Goal: Task Accomplishment & Management: Manage account settings

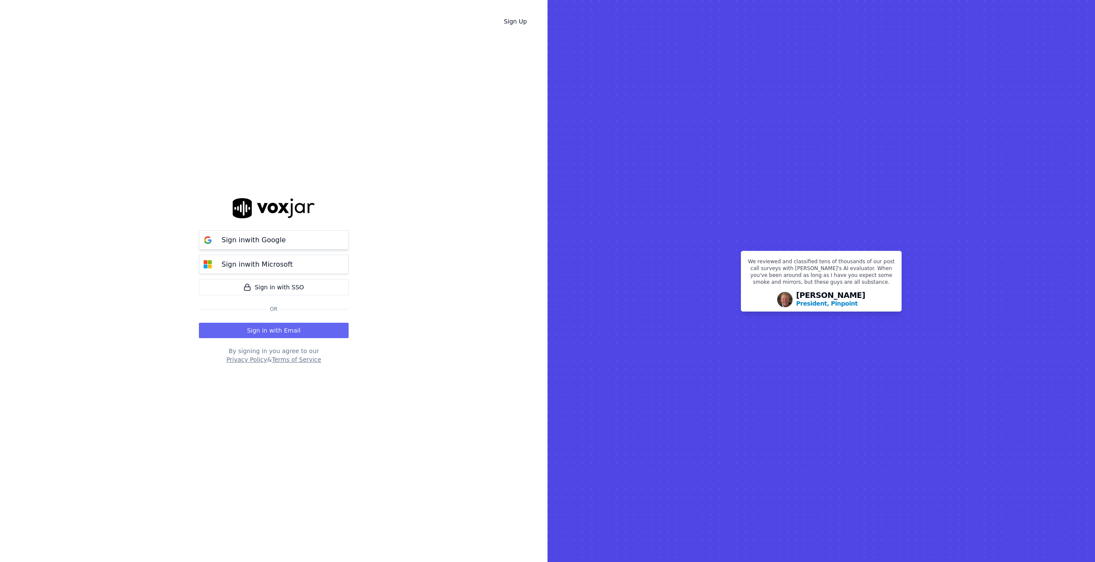
click at [259, 242] on p "Sign in with Google" at bounding box center [254, 240] width 64 height 10
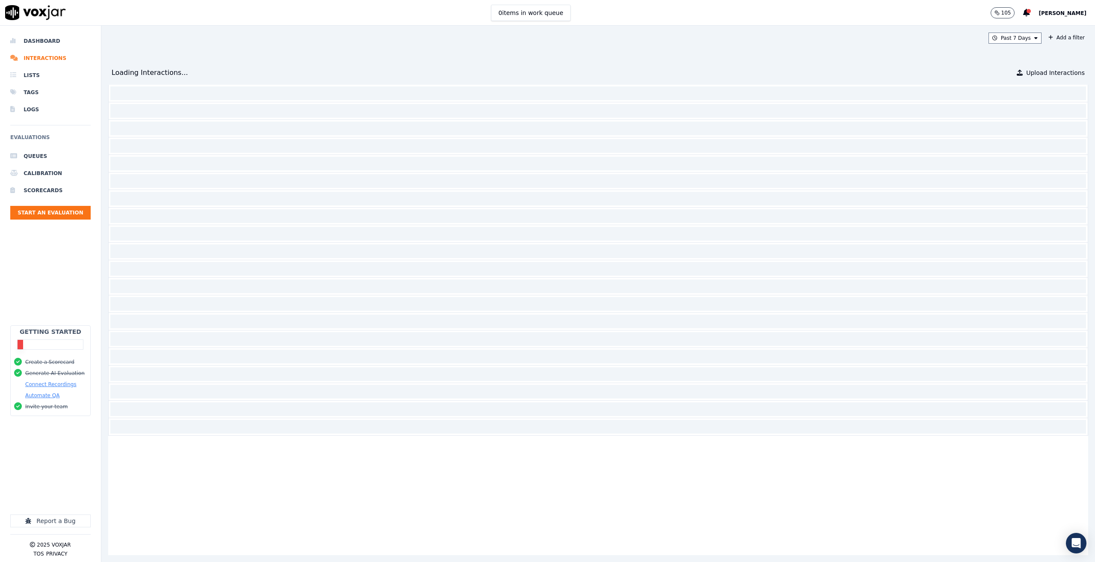
click at [1063, 13] on span "[PERSON_NAME]" at bounding box center [1063, 13] width 48 height 6
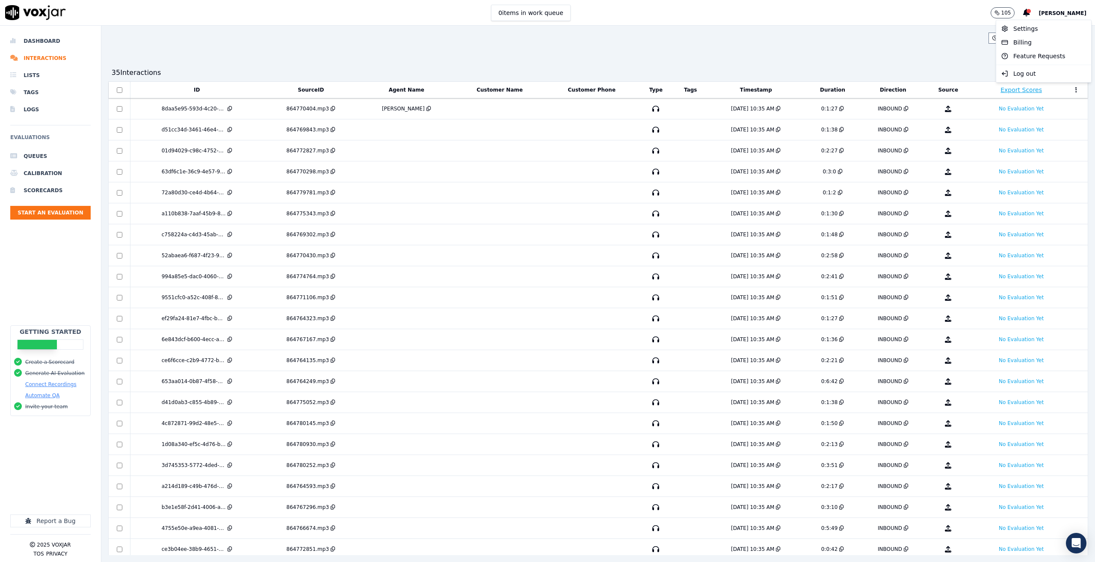
click at [860, 4] on div "0 items in work queue 105 Joseph Doane" at bounding box center [547, 13] width 1095 height 26
click at [34, 40] on li "Dashboard" at bounding box center [50, 41] width 80 height 17
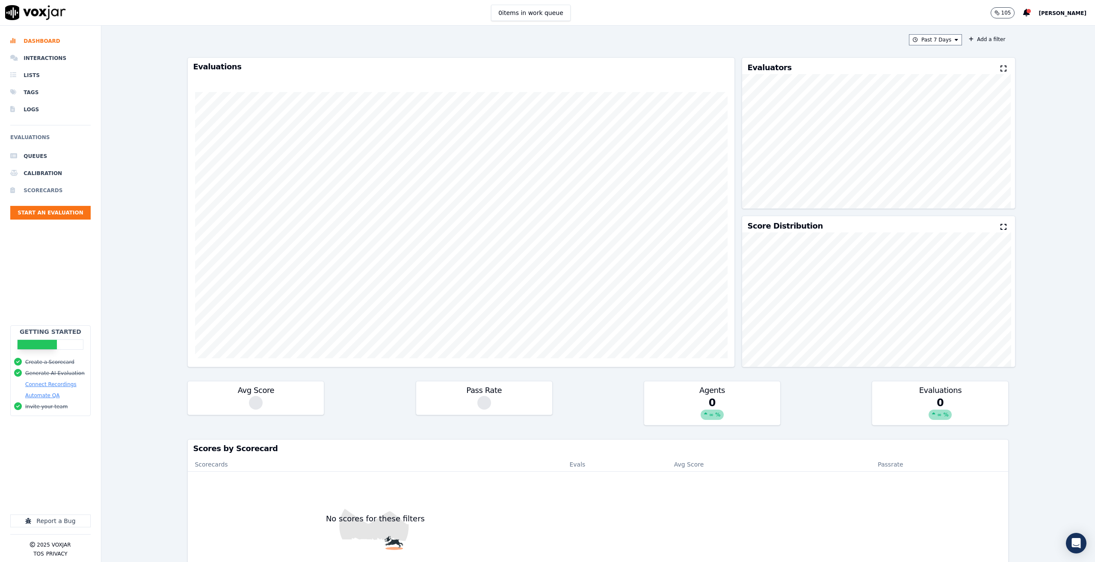
click at [43, 187] on li "Scorecards" at bounding box center [50, 190] width 80 height 17
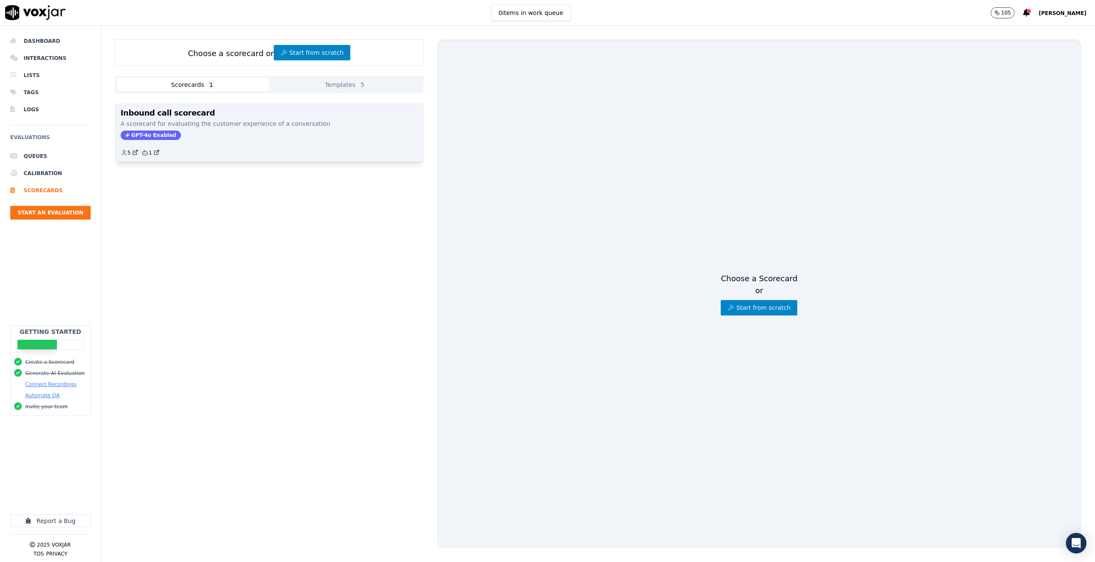
click at [301, 128] on div "Inbound call scorecard A scorecard for evaluating the customer experience of a …" at bounding box center [270, 132] width 308 height 57
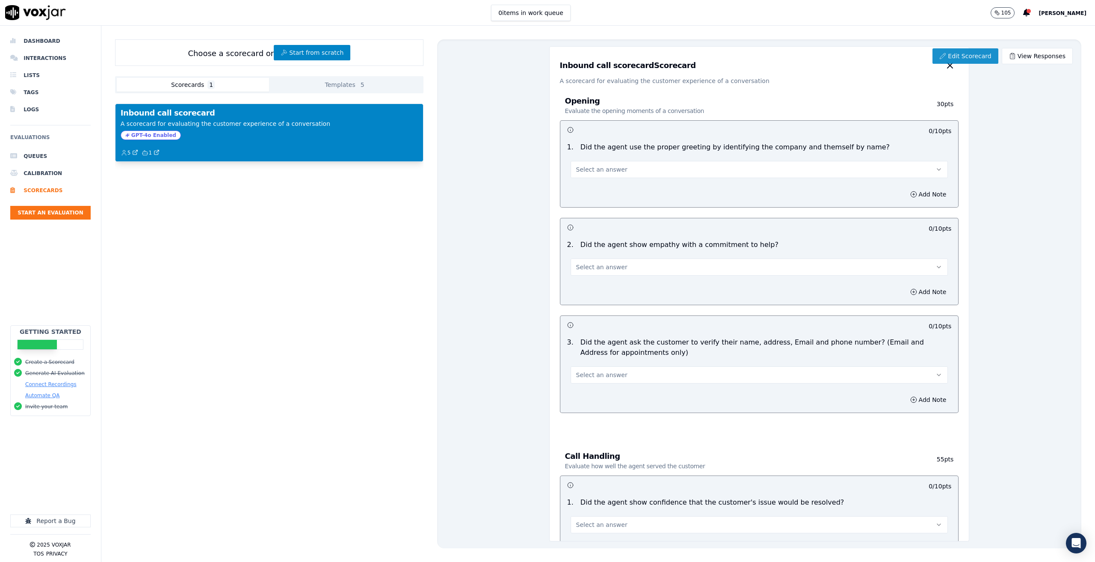
click at [958, 55] on link "Edit Scorecard" at bounding box center [965, 55] width 65 height 15
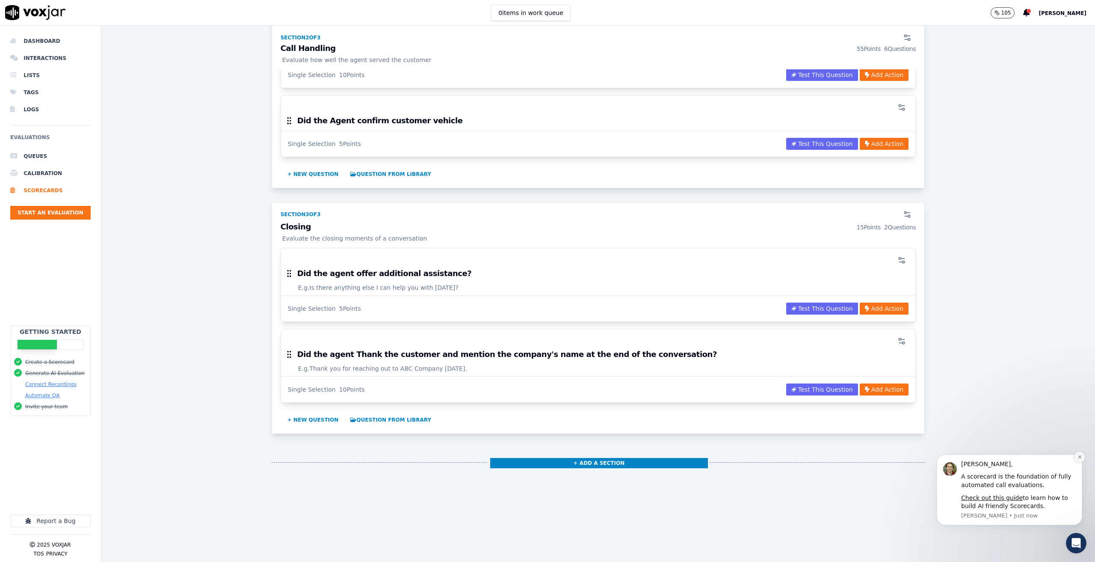
click at [1079, 454] on icon "Dismiss notification" at bounding box center [1080, 456] width 5 height 5
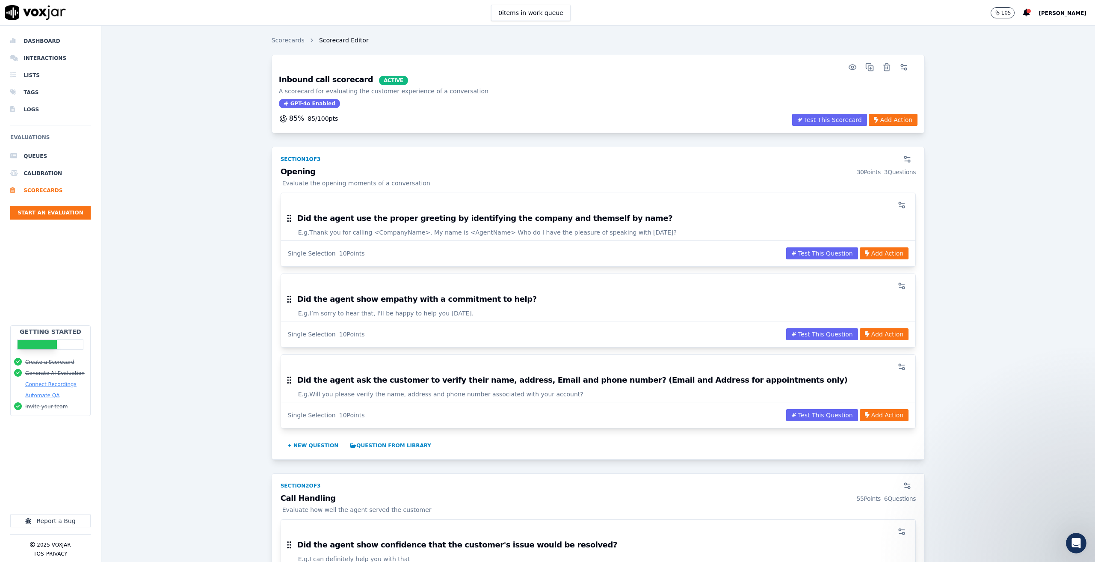
click at [291, 118] on div "85 % 85 / 100 pts" at bounding box center [308, 118] width 59 height 10
click at [279, 116] on icon "button" at bounding box center [283, 118] width 9 height 9
click at [900, 66] on icon "button" at bounding box center [904, 67] width 9 height 9
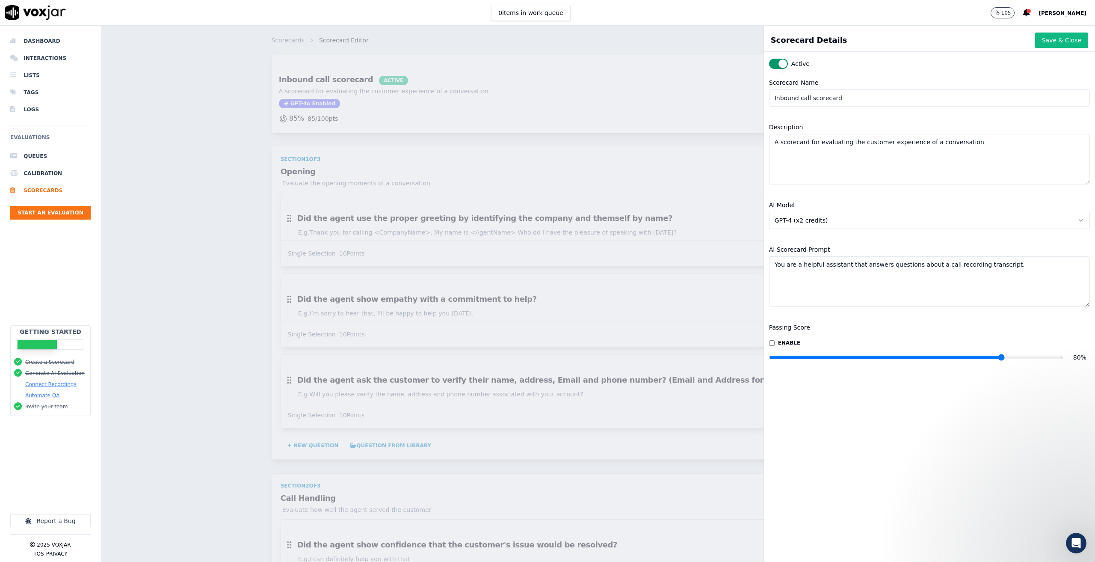
drag, startPoint x: 1000, startPoint y: 359, endPoint x: 986, endPoint y: 360, distance: 13.3
type input "80"
click at [986, 359] on input "range" at bounding box center [916, 356] width 294 height 3
click at [1035, 44] on button "Save & Close" at bounding box center [1061, 40] width 53 height 15
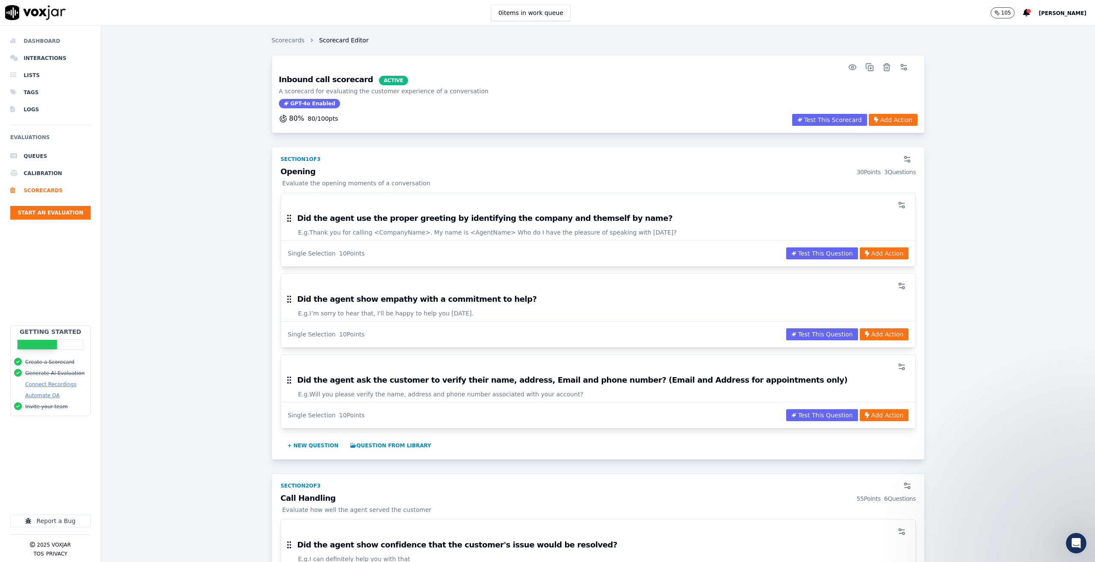
click at [41, 37] on li "Dashboard" at bounding box center [50, 41] width 80 height 17
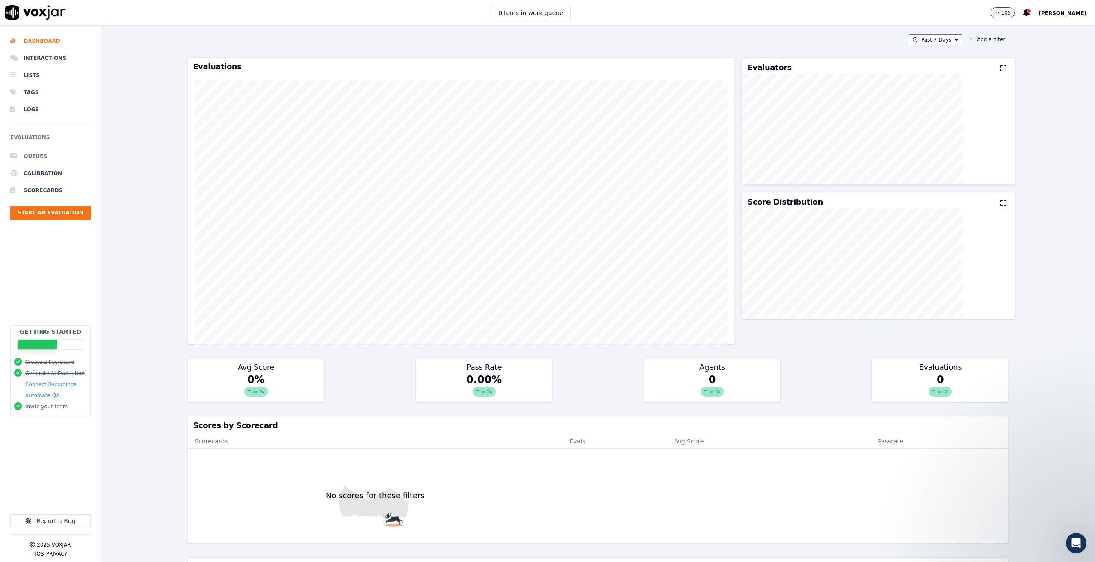
click at [33, 155] on li "Queues" at bounding box center [50, 156] width 80 height 17
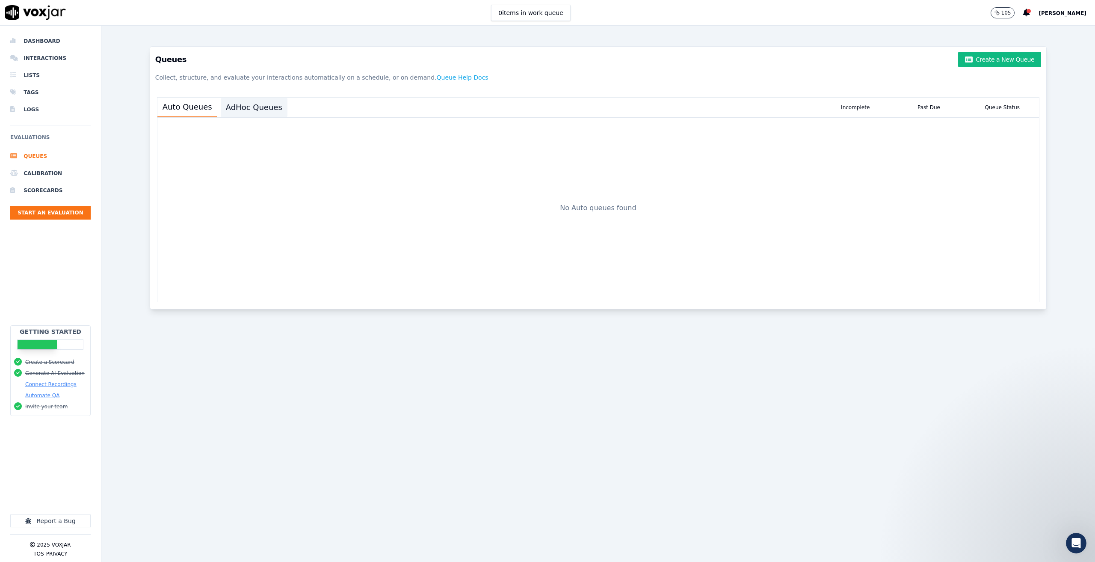
click at [264, 108] on button "AdHoc Queues" at bounding box center [254, 107] width 67 height 19
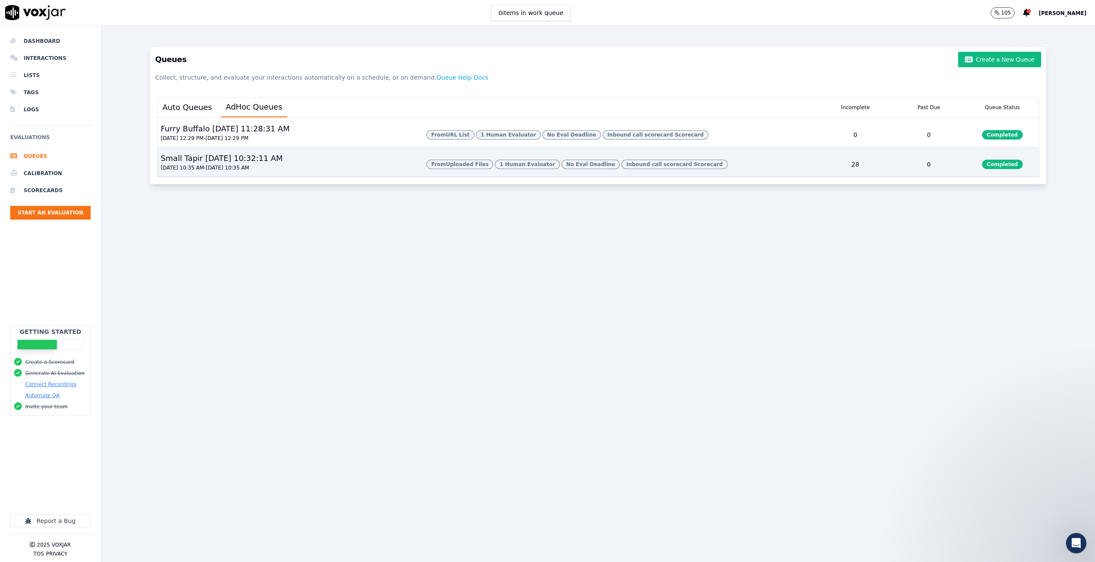
click at [302, 170] on div "Small Tapir 8/11/2025, 10:32:11 AM 08/10/2025 10:35 AM - 08/11/2025 10:35 AM" at bounding box center [288, 164] width 263 height 24
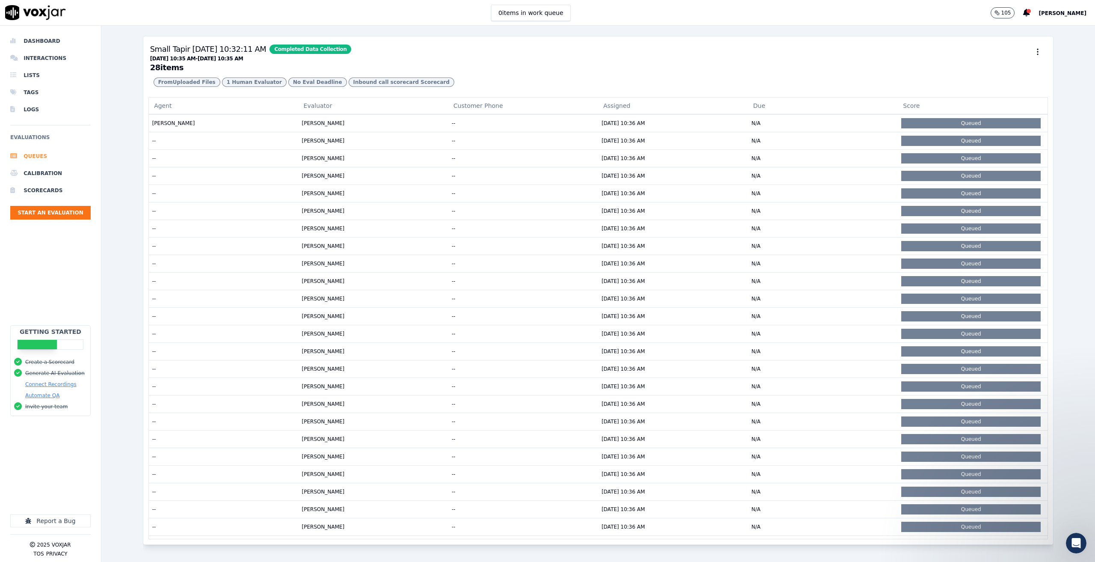
click at [36, 154] on li "Queues" at bounding box center [50, 156] width 80 height 17
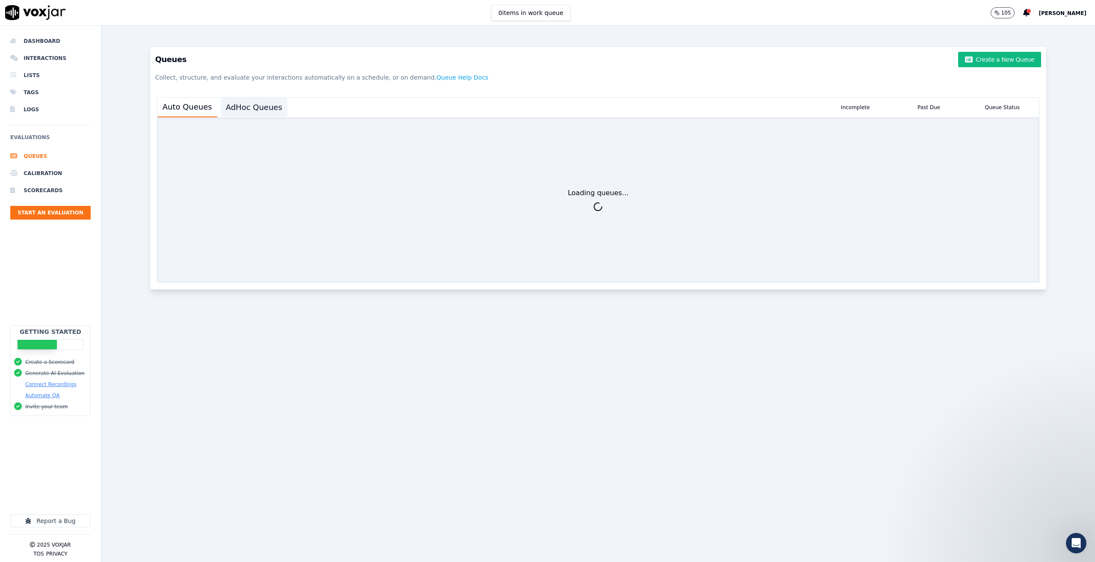
click at [252, 111] on button "AdHoc Queues" at bounding box center [254, 107] width 67 height 19
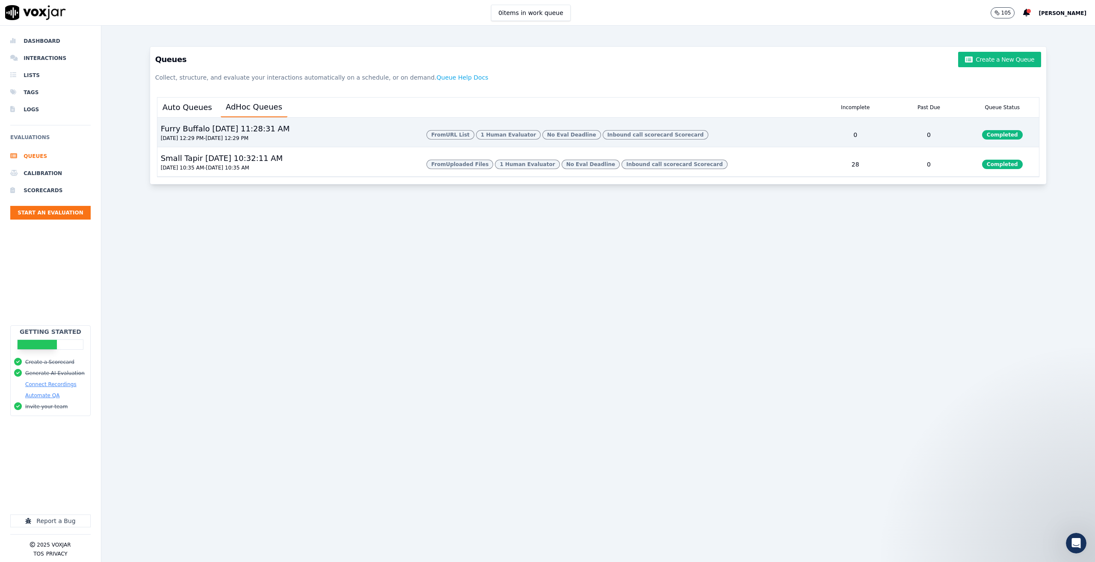
click at [329, 139] on div "Furry Buffalo 8/11/2025, 11:28:31 AM 08/10/2025 12:29 PM - 08/11/2025 12:29 PM" at bounding box center [288, 135] width 263 height 24
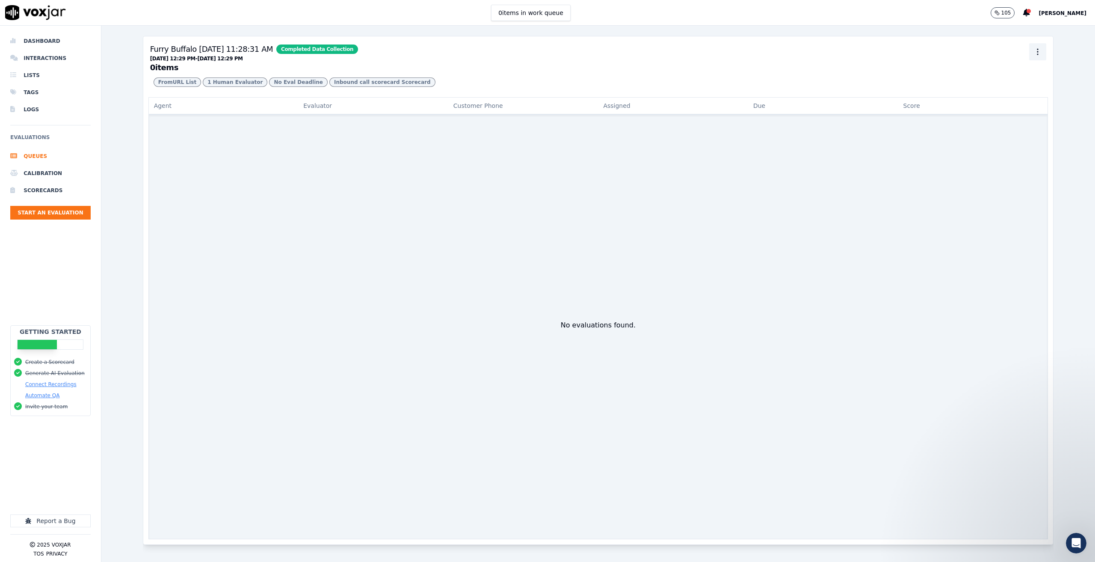
click at [1034, 50] on button "button" at bounding box center [1037, 51] width 17 height 17
click at [1022, 102] on div "Delete" at bounding box center [1025, 99] width 50 height 14
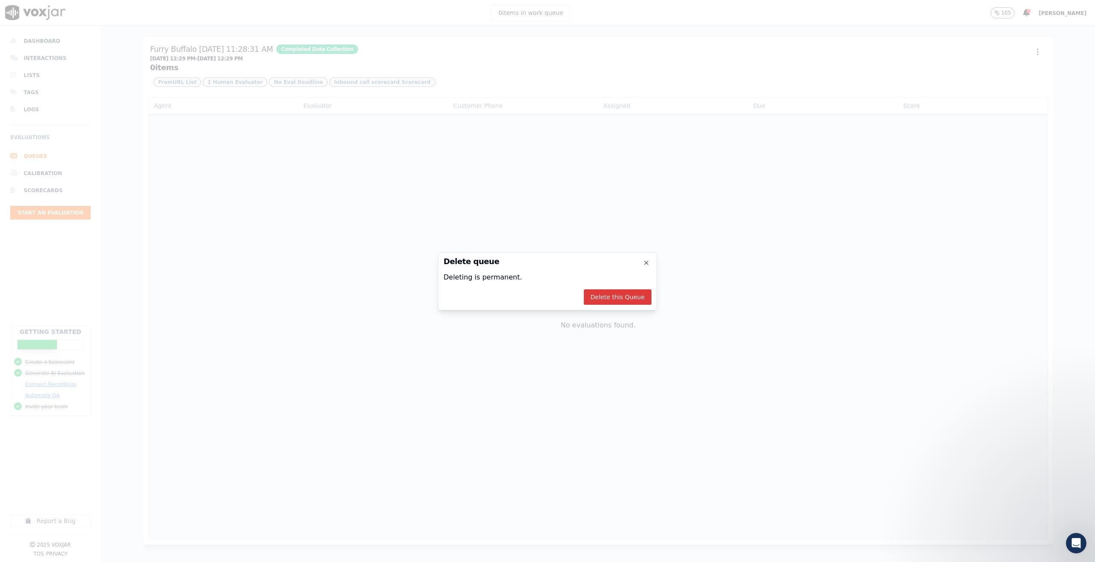
click at [614, 299] on button "Delete this Queue" at bounding box center [618, 296] width 68 height 15
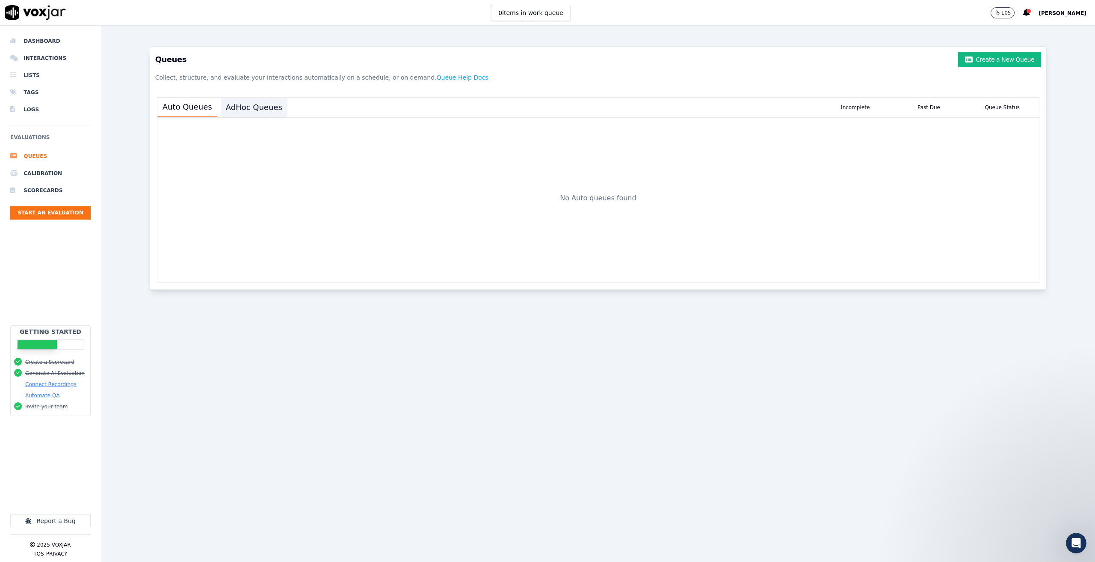
click at [241, 106] on button "AdHoc Queues" at bounding box center [254, 107] width 67 height 19
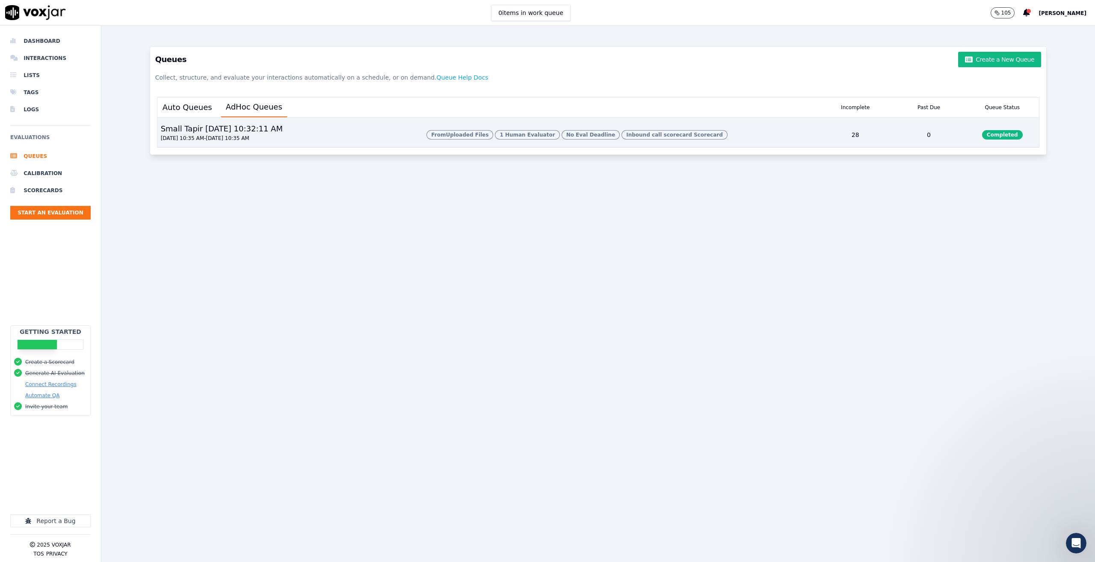
click at [305, 133] on div "Small Tapir 8/11/2025, 10:32:11 AM 08/10/2025 10:35 AM - 08/11/2025 10:35 AM" at bounding box center [288, 135] width 263 height 24
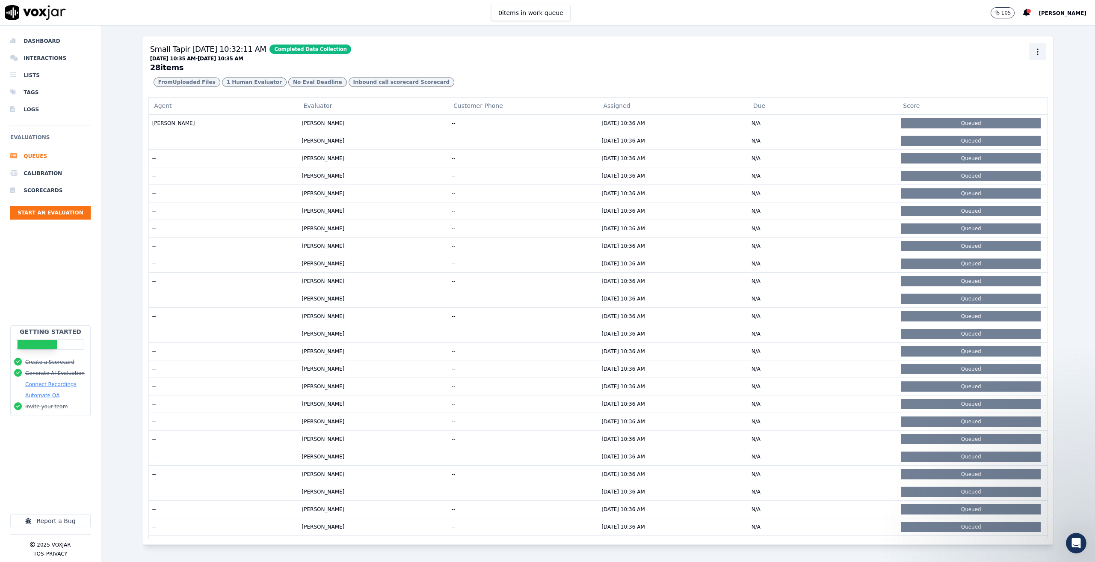
click at [1034, 54] on icon "button" at bounding box center [1038, 51] width 9 height 9
click at [1013, 83] on div "Details" at bounding box center [1025, 85] width 50 height 14
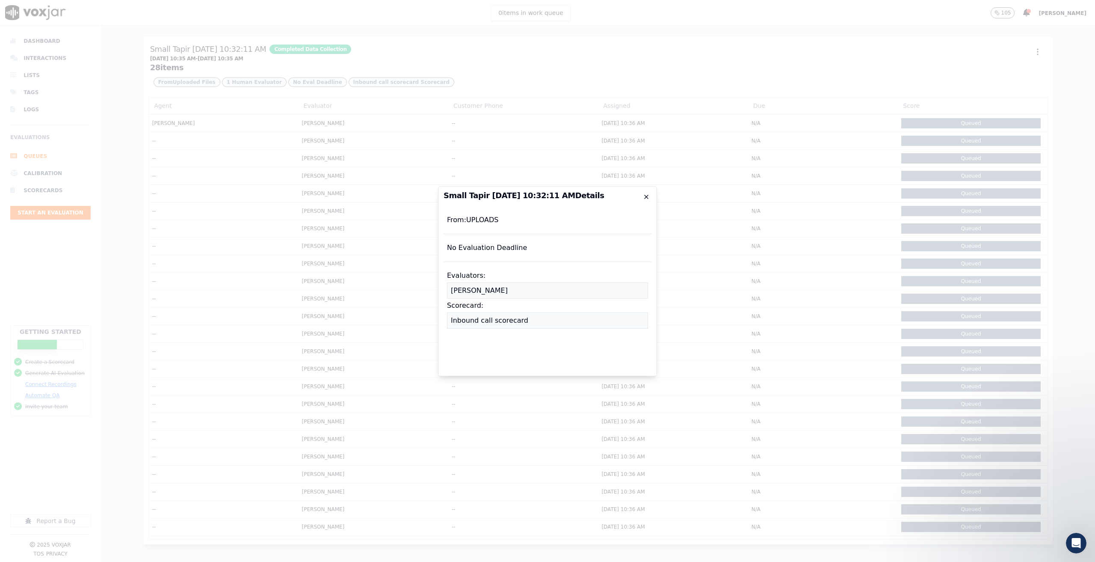
click at [649, 196] on icon "button" at bounding box center [646, 196] width 7 height 7
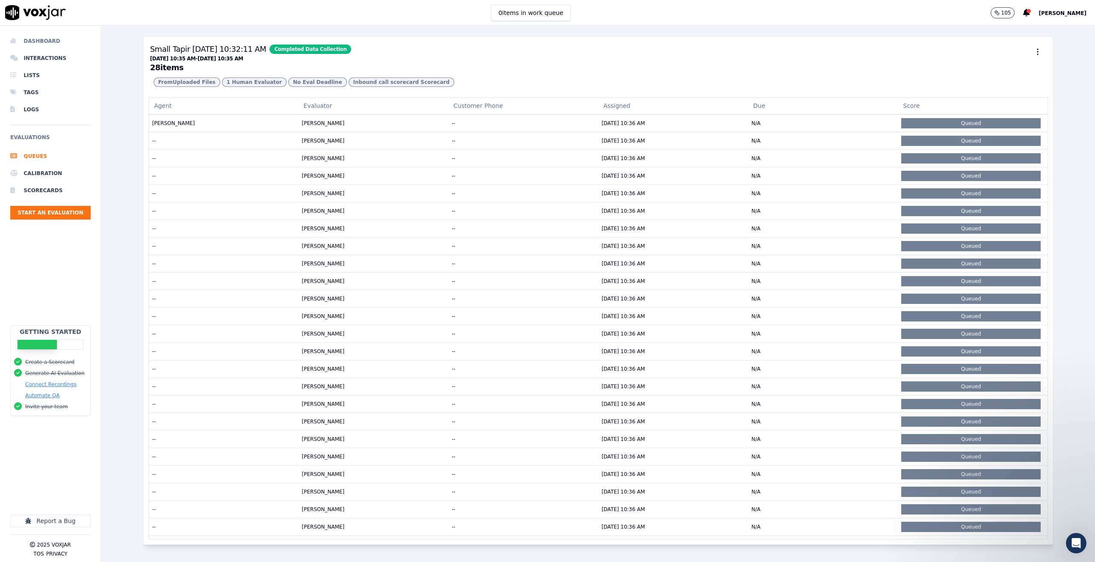
click at [50, 41] on li "Dashboard" at bounding box center [50, 41] width 80 height 17
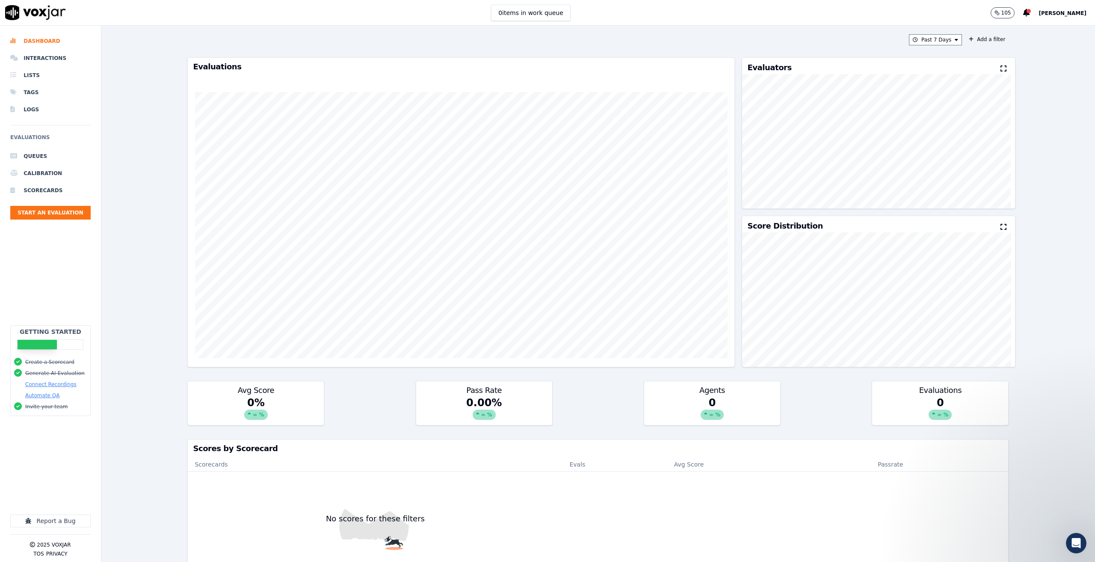
click at [1043, 11] on div "105 Joseph Doane" at bounding box center [1043, 12] width 104 height 25
click at [1052, 10] on span "[PERSON_NAME]" at bounding box center [1063, 13] width 48 height 6
click at [1031, 27] on div "Settings" at bounding box center [1044, 29] width 92 height 14
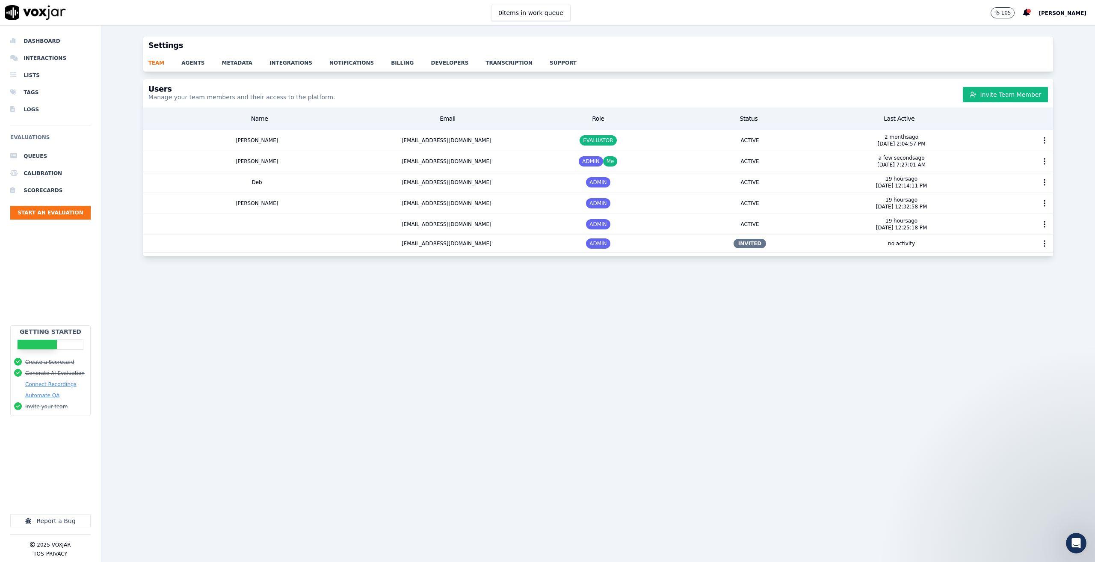
drag, startPoint x: 252, startPoint y: 376, endPoint x: 238, endPoint y: 361, distance: 20.6
click at [252, 376] on div "Users Manage your team members and their access to the platform. Invite Team Me…" at bounding box center [598, 315] width 994 height 473
click at [59, 35] on li "Dashboard" at bounding box center [50, 41] width 80 height 17
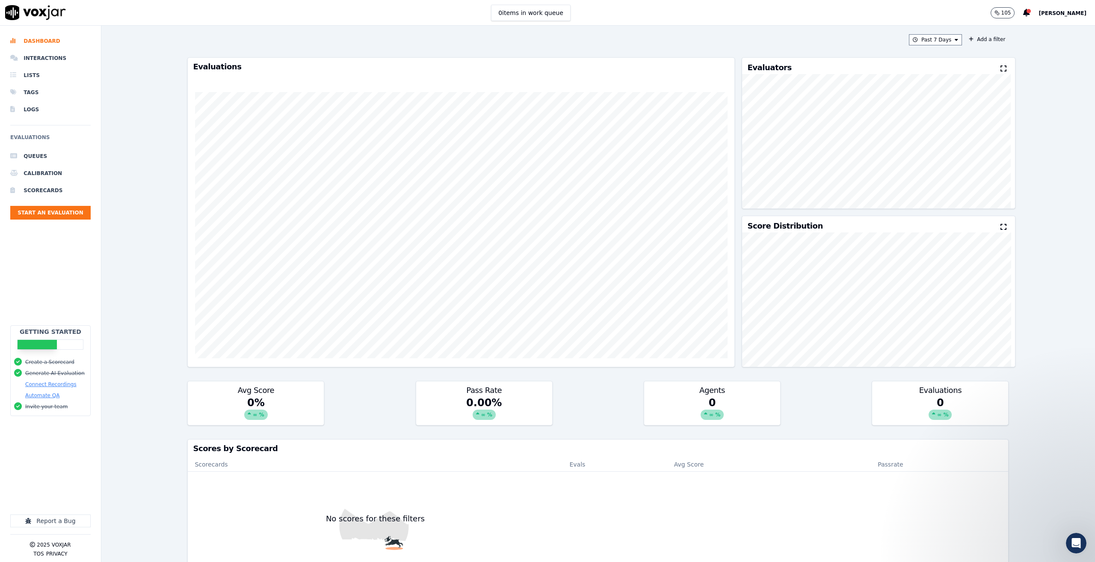
click at [806, 398] on div "Avg Score 0 % ∞ % Pass Rate 0.00 % ∞ % Agents 0 ∞ % Evaluations 0 ∞ %" at bounding box center [597, 403] width 821 height 44
click at [40, 56] on li "Interactions" at bounding box center [50, 58] width 80 height 17
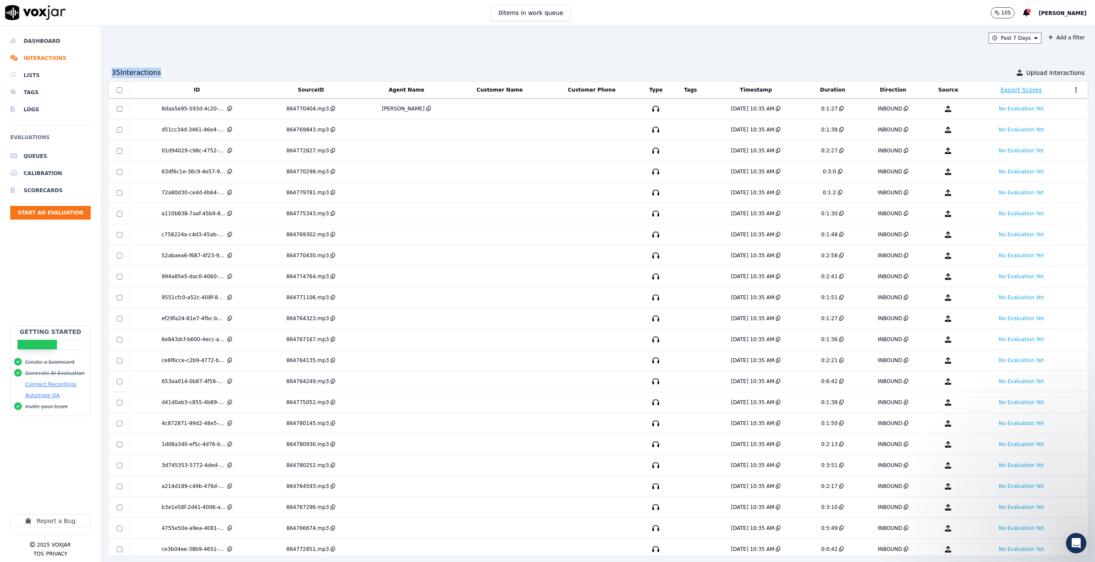
drag, startPoint x: 111, startPoint y: 69, endPoint x: 165, endPoint y: 70, distance: 53.9
click at [165, 70] on div "35 Interaction s Upload Interactions" at bounding box center [598, 72] width 980 height 17
click at [243, 54] on div "Past 7 Days Add a filter 35 Interaction s Upload Interactions ID SourceID Agent…" at bounding box center [598, 294] width 994 height 536
drag, startPoint x: 160, startPoint y: 72, endPoint x: 107, endPoint y: 71, distance: 53.1
click at [107, 71] on div "Past 7 Days Add a filter 35 Interaction s Upload Interactions ID SourceID Agent…" at bounding box center [598, 294] width 994 height 536
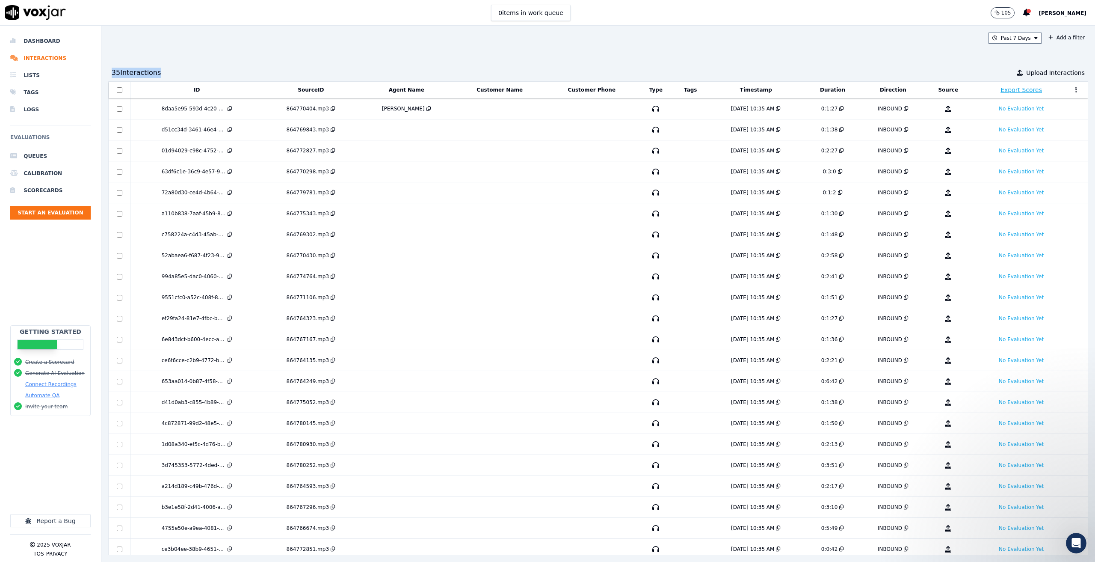
click at [188, 66] on div "35 Interaction s Upload Interactions" at bounding box center [598, 72] width 980 height 17
click at [276, 113] on td "864770404.mp3" at bounding box center [310, 108] width 95 height 21
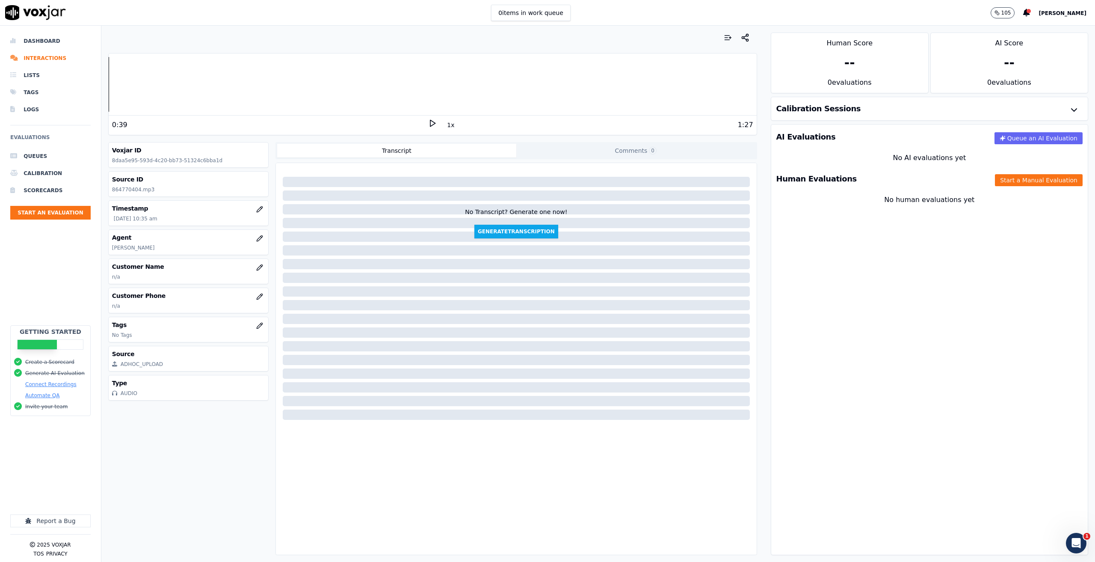
click at [97, 87] on div "Dashboard Interactions Lists Tags Logs Evaluations Queues Calibration Scorecard…" at bounding box center [547, 294] width 1095 height 536
click at [430, 123] on polygon at bounding box center [432, 123] width 5 height 6
click at [428, 119] on icon at bounding box center [432, 123] width 9 height 9
click at [106, 76] on div "Your browser does not support the audio element. 0:00 1x 1:27 Voxjar ID 8daa5e9…" at bounding box center [432, 294] width 663 height 536
click at [1012, 183] on button "Start a Manual Evaluation" at bounding box center [1039, 180] width 88 height 12
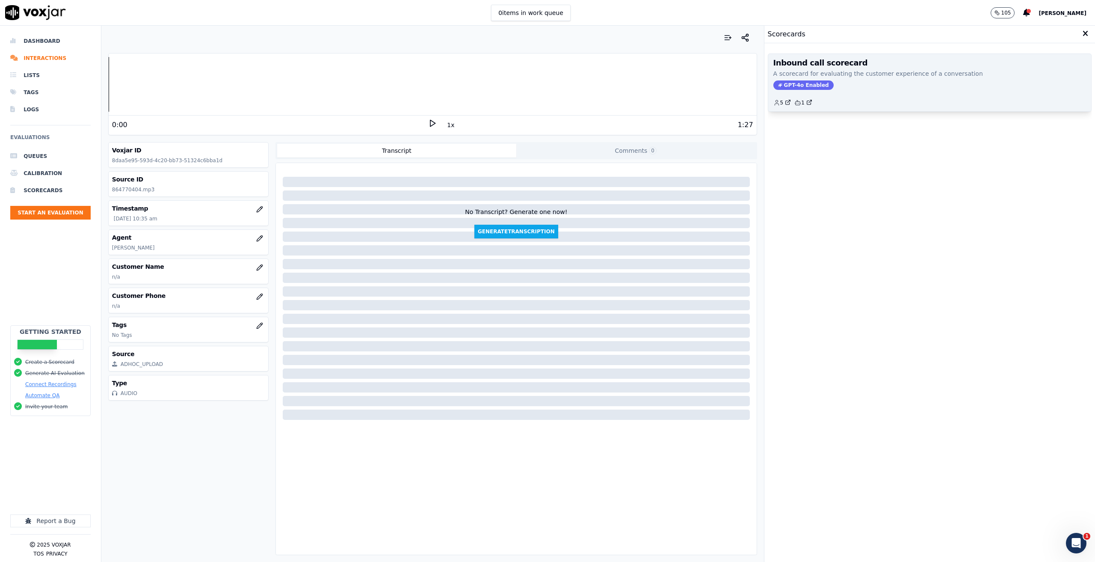
click at [876, 69] on div "Inbound call scorecard A scorecard for evaluating the customer experience of a …" at bounding box center [929, 82] width 323 height 57
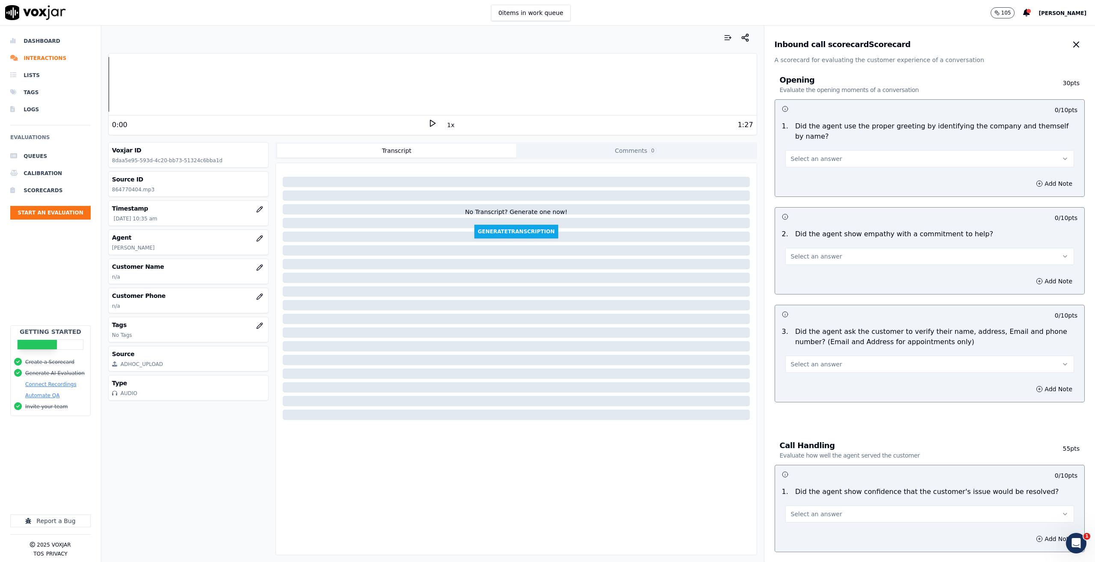
click at [948, 154] on button "Select an answer" at bounding box center [929, 158] width 289 height 17
click at [931, 82] on h3 "Opening Evaluate the opening moments of a conversation" at bounding box center [905, 85] width 250 height 18
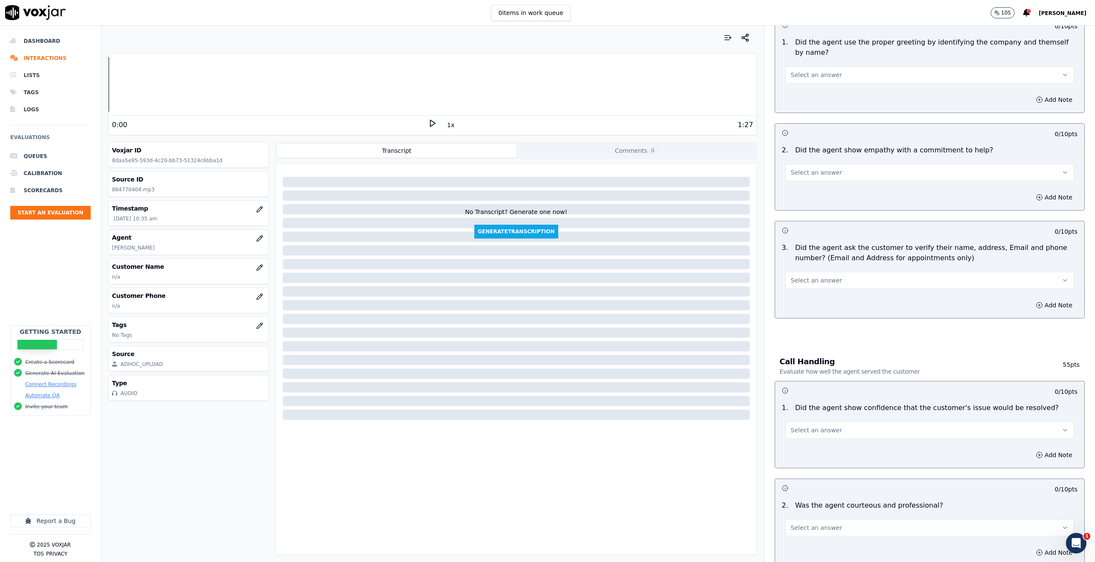
scroll to position [86, 0]
drag, startPoint x: 785, startPoint y: 249, endPoint x: 913, endPoint y: 248, distance: 127.9
click at [913, 248] on p "Did the agent ask the customer to verify their name, address, Email and phone n…" at bounding box center [936, 251] width 282 height 21
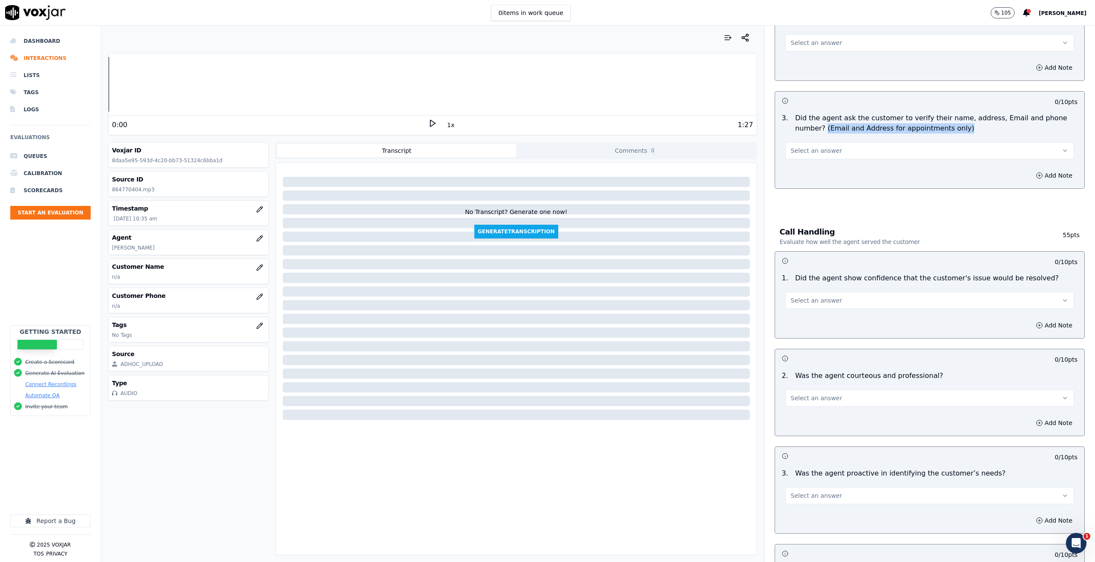
scroll to position [214, 0]
drag, startPoint x: 944, startPoint y: 106, endPoint x: 889, endPoint y: 104, distance: 54.8
click at [889, 113] on p "Did the agent ask the customer to verify their name, address, Email and phone n…" at bounding box center [936, 123] width 282 height 21
click at [911, 142] on button "Select an answer" at bounding box center [929, 150] width 289 height 17
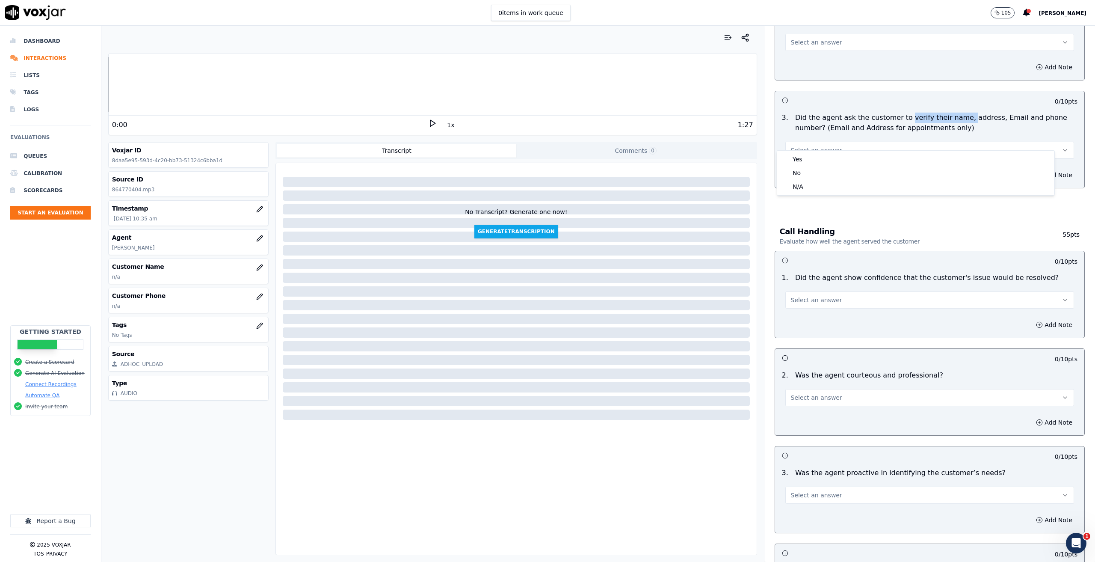
click at [868, 222] on div "Call Handling Evaluate how well the agent served the customer 55 pts" at bounding box center [930, 236] width 310 height 28
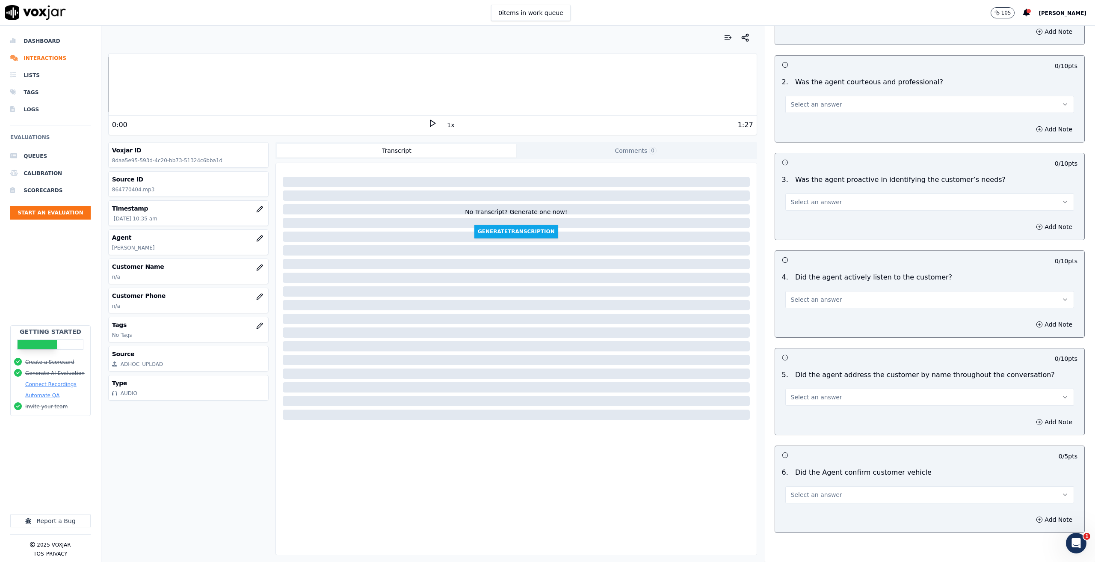
scroll to position [513, 0]
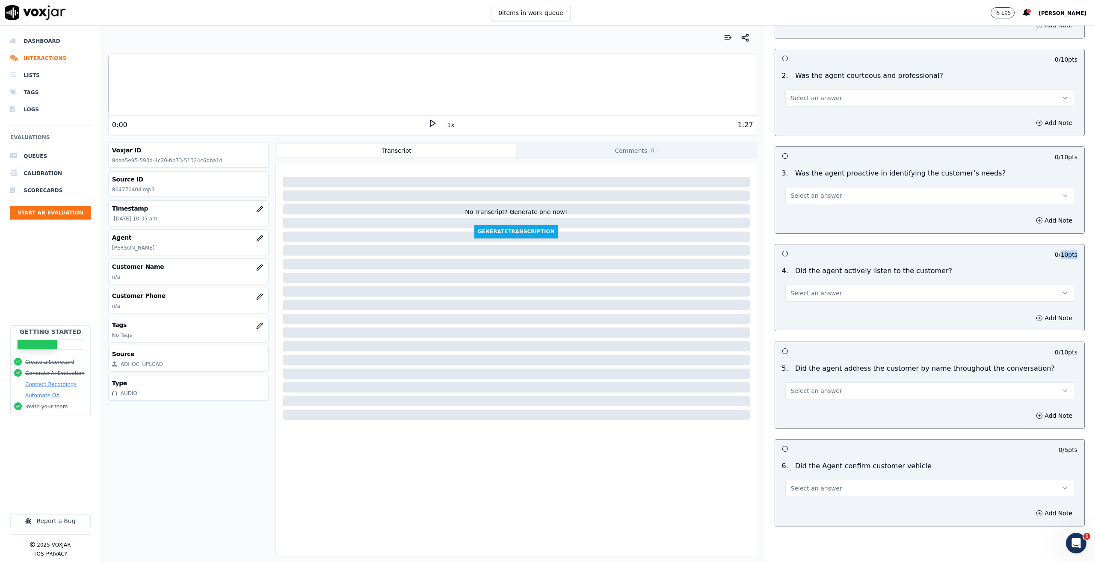
drag, startPoint x: 1042, startPoint y: 247, endPoint x: 1057, endPoint y: 247, distance: 14.5
click at [1057, 250] on p "0 / 10 pts" at bounding box center [1066, 254] width 23 height 9
drag, startPoint x: 1042, startPoint y: 344, endPoint x: 1069, endPoint y: 346, distance: 27.0
click at [1063, 346] on div "0 / 10 pts" at bounding box center [929, 351] width 309 height 18
drag, startPoint x: 948, startPoint y: 264, endPoint x: 768, endPoint y: 265, distance: 180.1
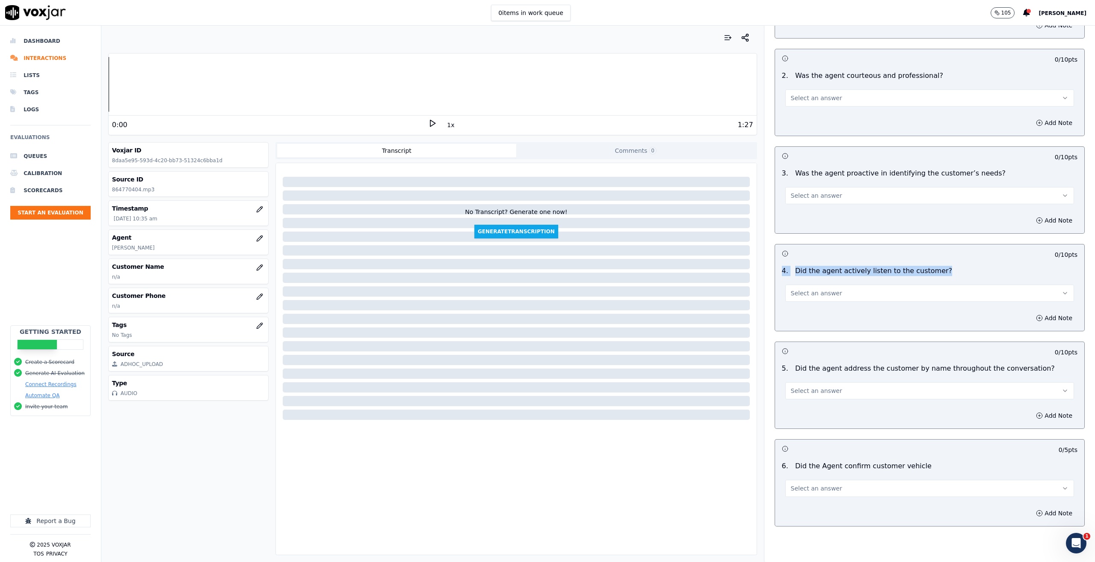
click at [775, 265] on div "4 . Did the agent actively listen to the customer? Select an answer" at bounding box center [929, 283] width 309 height 43
click at [969, 266] on div "4 . Did the agent actively listen to the customer?" at bounding box center [930, 271] width 302 height 10
drag, startPoint x: 990, startPoint y: 157, endPoint x: 982, endPoint y: 157, distance: 8.1
click at [982, 165] on div "3 . Was the agent proactive in identifying the customer’s needs? Select an answ…" at bounding box center [929, 186] width 309 height 43
drag, startPoint x: 982, startPoint y: 157, endPoint x: 873, endPoint y: 164, distance: 108.8
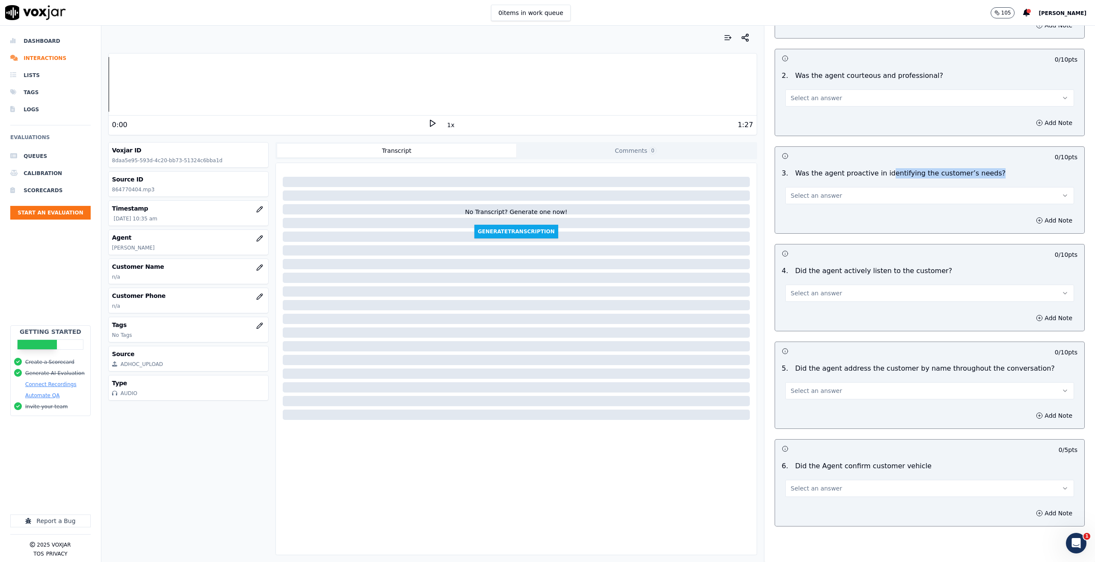
click at [873, 165] on div "3 . Was the agent proactive in identifying the customer’s needs? Select an answ…" at bounding box center [929, 186] width 309 height 43
drag, startPoint x: 785, startPoint y: 361, endPoint x: 1007, endPoint y: 368, distance: 221.7
click at [1016, 363] on div "Did the agent address the customer by name throughout the conversation?" at bounding box center [925, 368] width 267 height 10
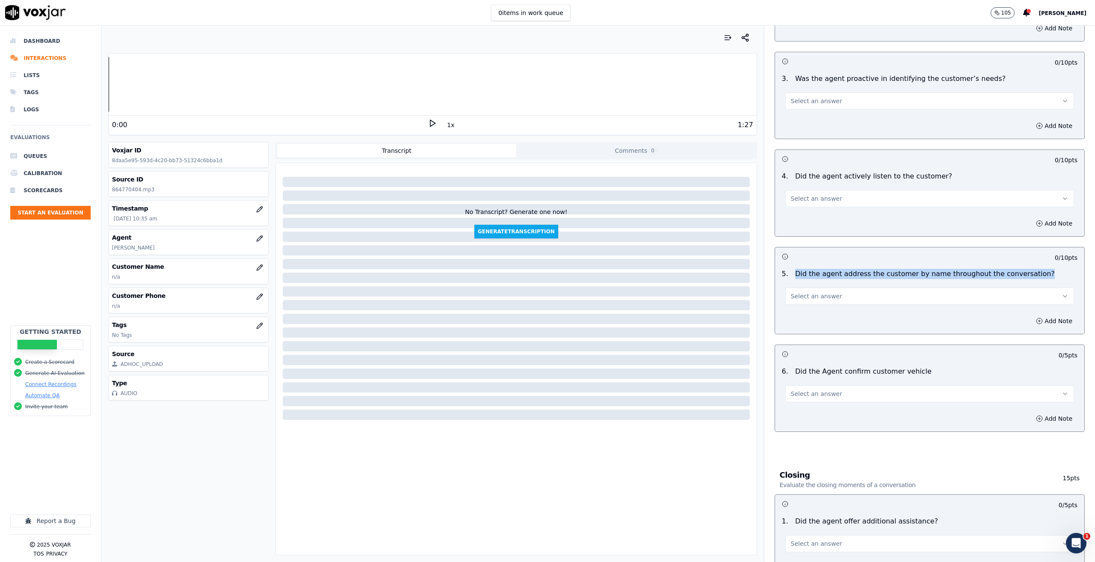
scroll to position [642, 0]
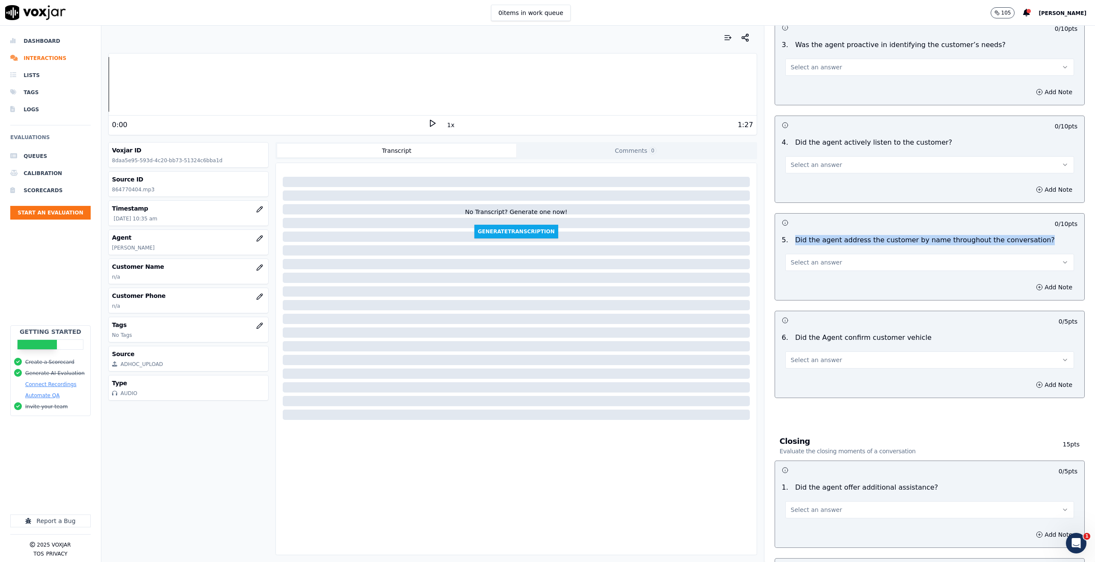
drag, startPoint x: 780, startPoint y: 328, endPoint x: 918, endPoint y: 321, distance: 137.9
click at [918, 329] on div "6 . Did the Agent confirm customer vehicle Select an answer" at bounding box center [929, 350] width 309 height 43
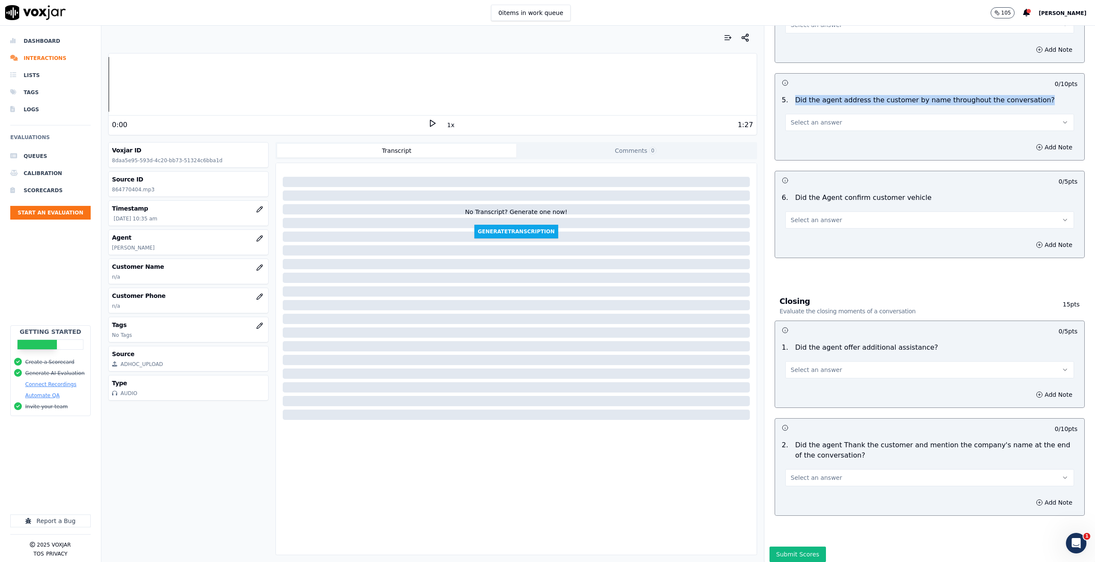
scroll to position [796, 0]
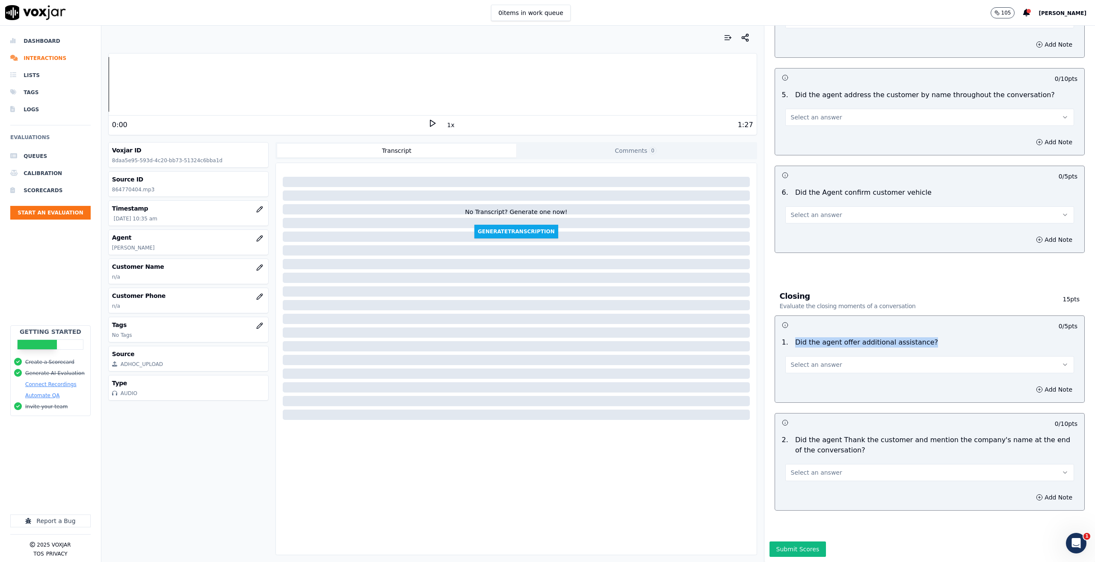
drag, startPoint x: 782, startPoint y: 326, endPoint x: 929, endPoint y: 326, distance: 147.6
click at [929, 337] on div "1 . Did the agent offer additional assistance?" at bounding box center [930, 342] width 302 height 10
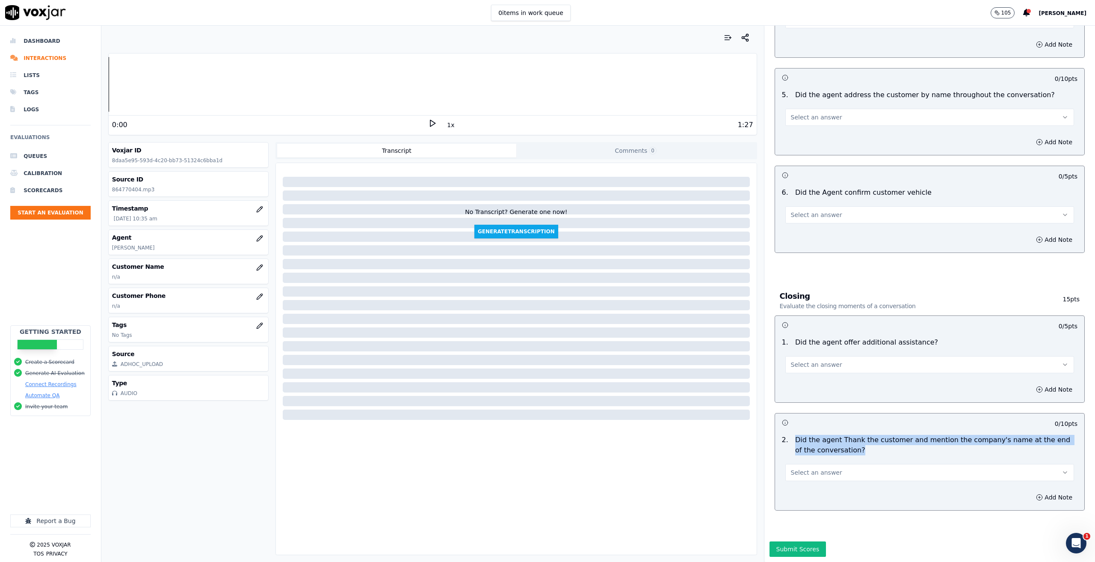
drag, startPoint x: 781, startPoint y: 424, endPoint x: 976, endPoint y: 434, distance: 195.3
click at [976, 435] on div "2 . Did the agent Thank the customer and mention the company's name at the end …" at bounding box center [930, 445] width 302 height 21
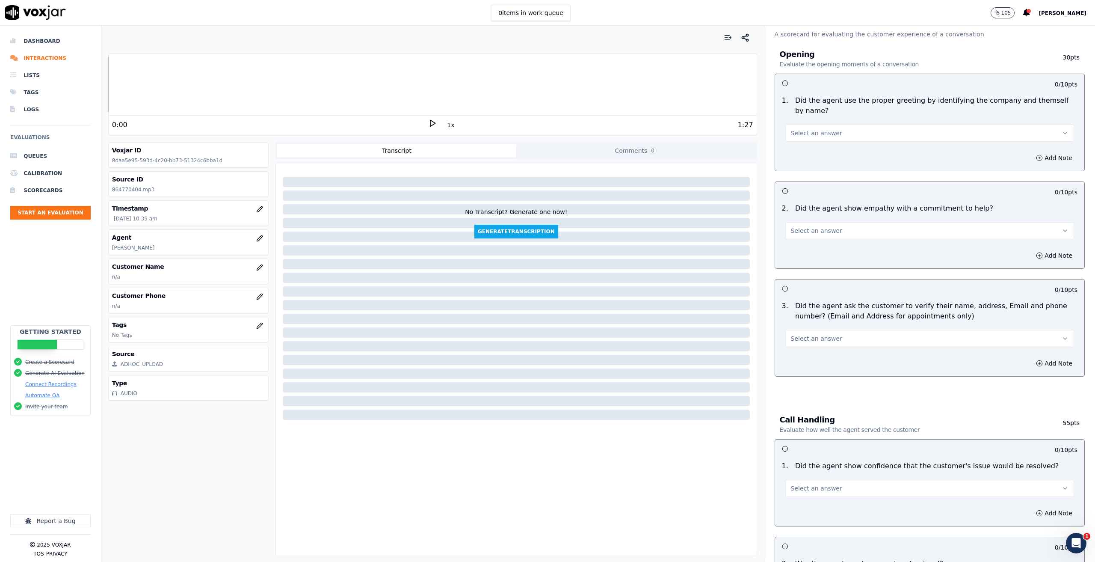
scroll to position [0, 0]
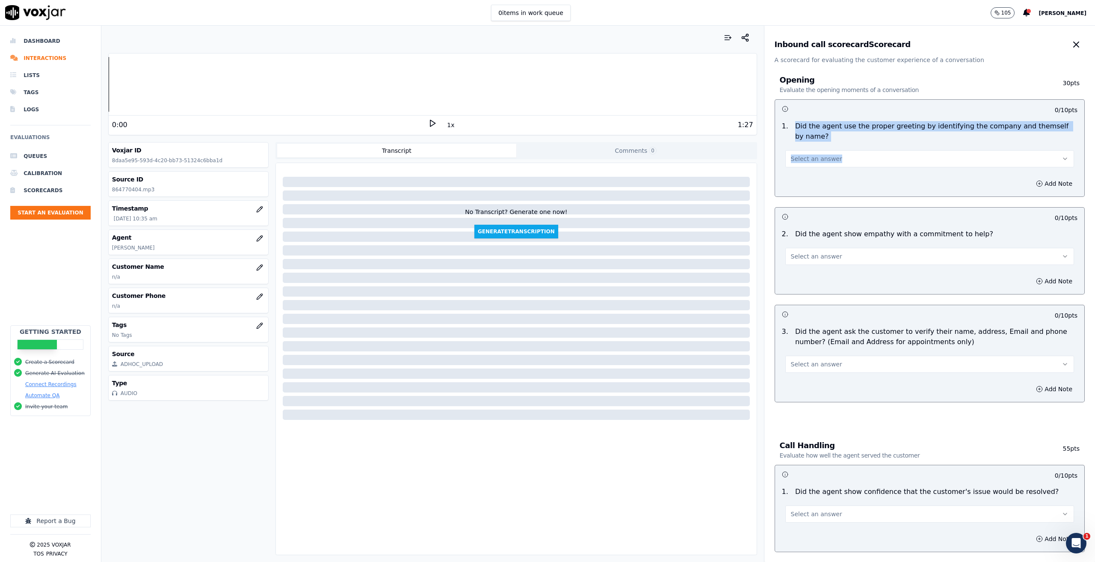
drag, startPoint x: 795, startPoint y: 128, endPoint x: 1054, endPoint y: 135, distance: 258.5
click at [1056, 132] on div "1 . Did the agent use the proper greeting by identifying the company and themse…" at bounding box center [929, 144] width 309 height 53
click at [922, 171] on div "Add Note" at bounding box center [929, 184] width 309 height 26
click at [913, 151] on button "Select an answer" at bounding box center [929, 158] width 289 height 17
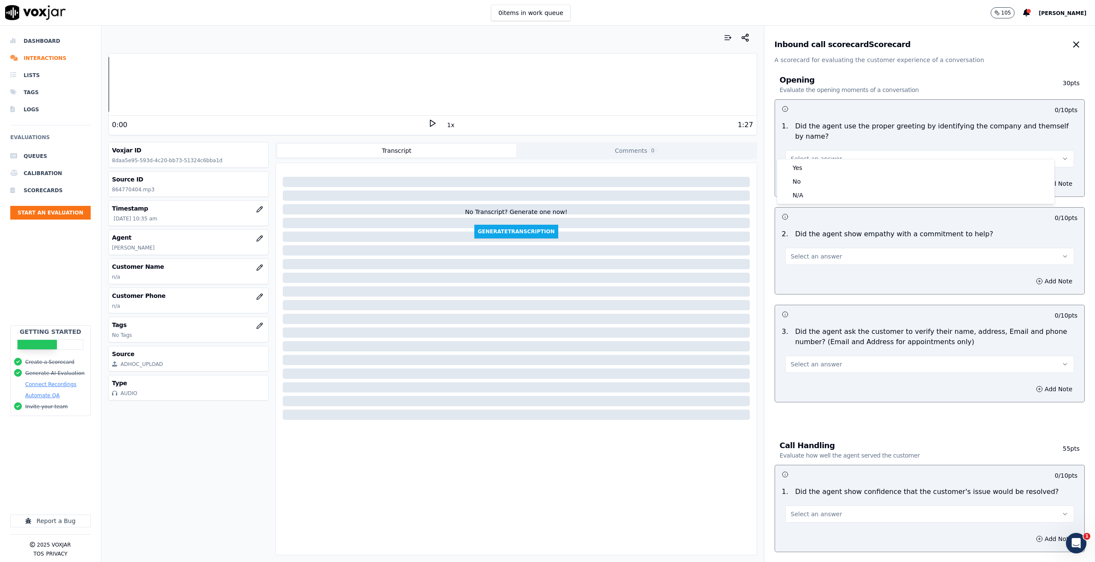
click at [953, 229] on p "Did the agent show empathy with a commitment to help?" at bounding box center [894, 234] width 198 height 10
drag, startPoint x: 916, startPoint y: 251, endPoint x: 912, endPoint y: 249, distance: 4.4
click at [915, 251] on button "Select an answer" at bounding box center [929, 256] width 289 height 17
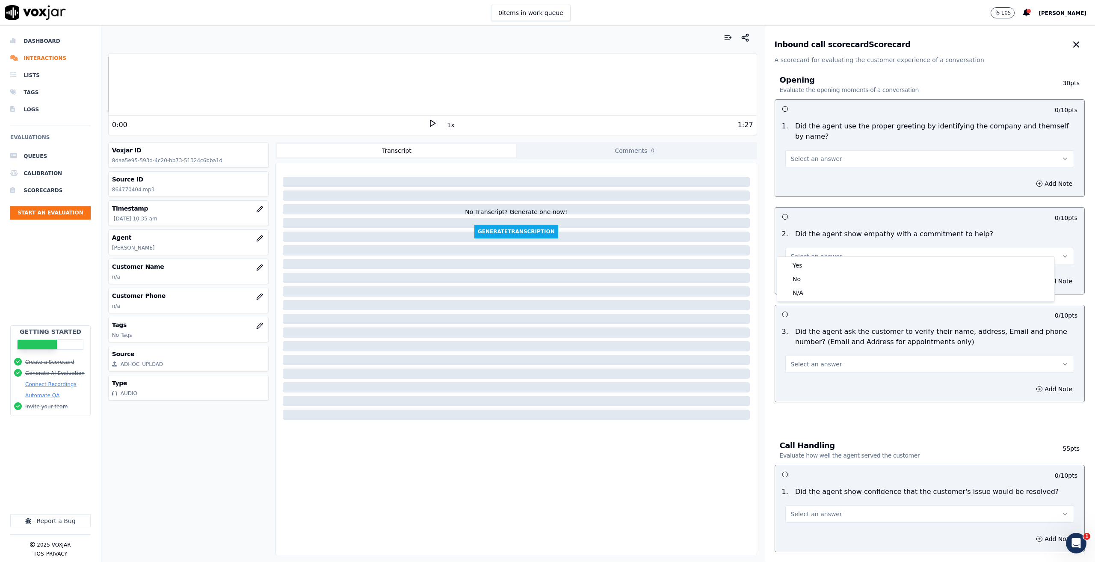
click at [930, 213] on div at bounding box center [954, 217] width 49 height 9
click at [900, 355] on button "Select an answer" at bounding box center [929, 363] width 289 height 17
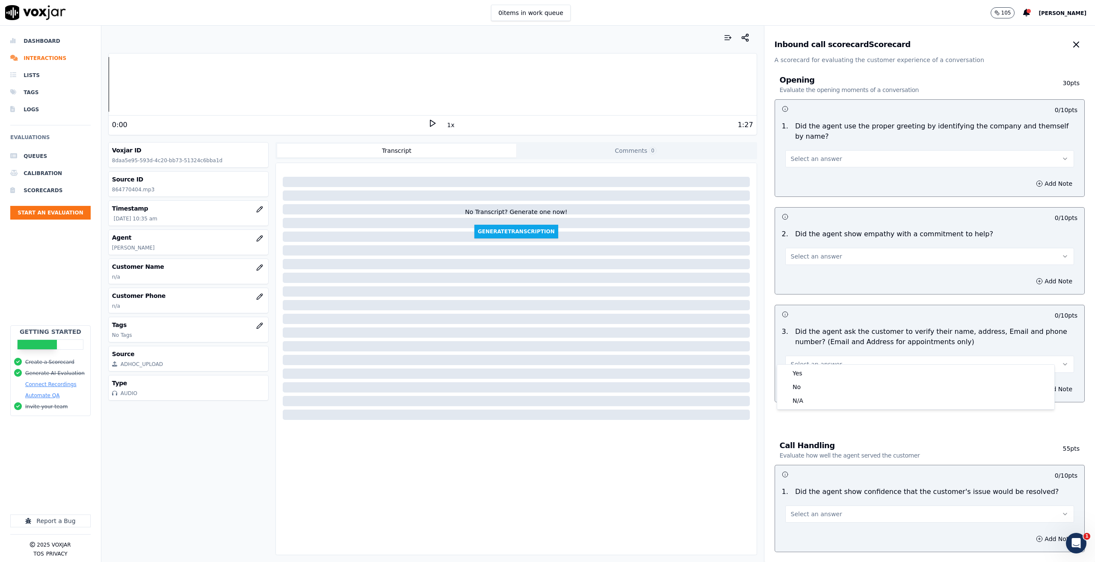
click at [912, 308] on h3 at bounding box center [856, 313] width 148 height 11
click at [428, 122] on icon at bounding box center [432, 123] width 9 height 9
click at [433, 122] on rect at bounding box center [433, 123] width 1 height 6
click at [257, 237] on icon "button" at bounding box center [260, 238] width 6 height 6
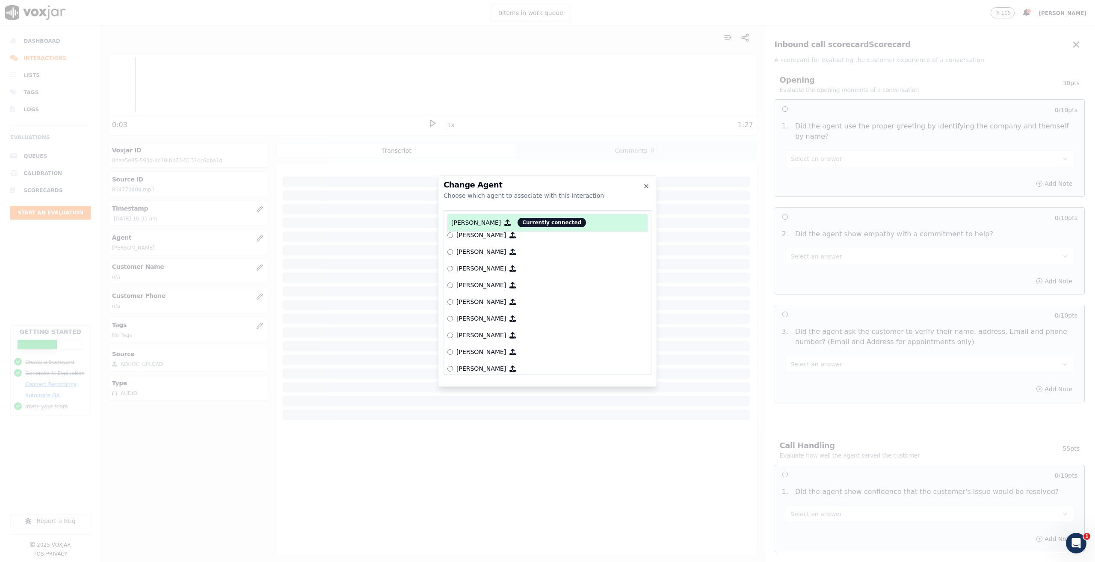
scroll to position [618, 0]
click at [647, 185] on icon "button" at bounding box center [646, 185] width 3 height 3
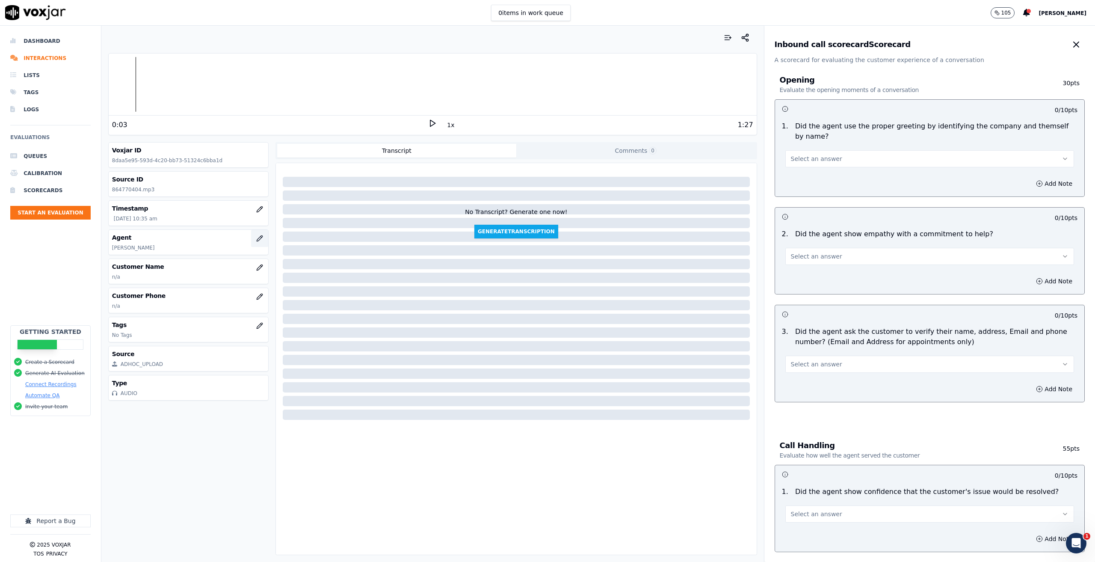
click at [257, 240] on icon "button" at bounding box center [260, 238] width 6 height 6
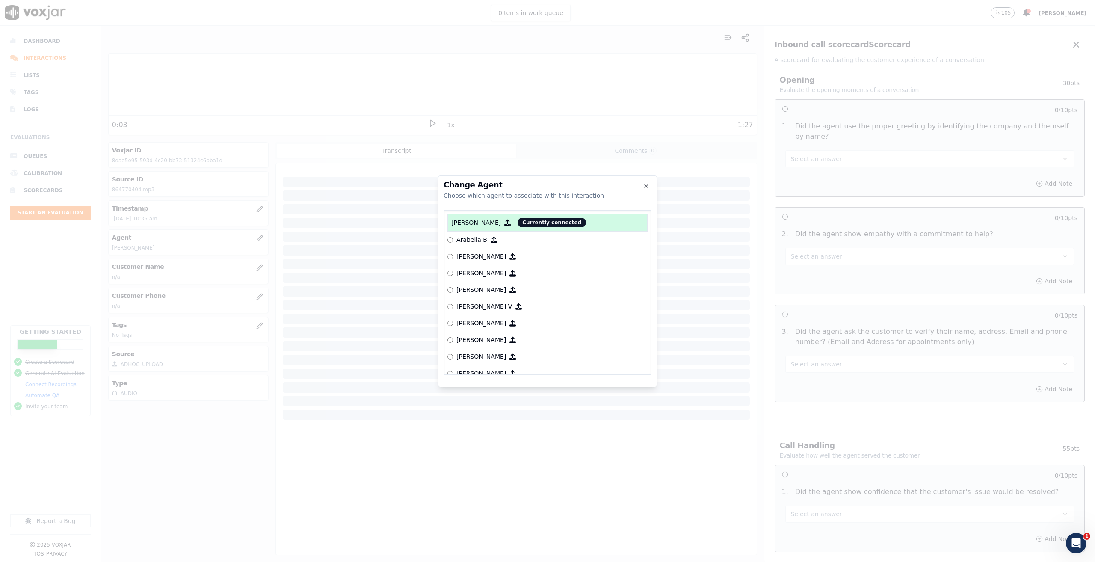
click at [397, 486] on div at bounding box center [547, 281] width 1095 height 562
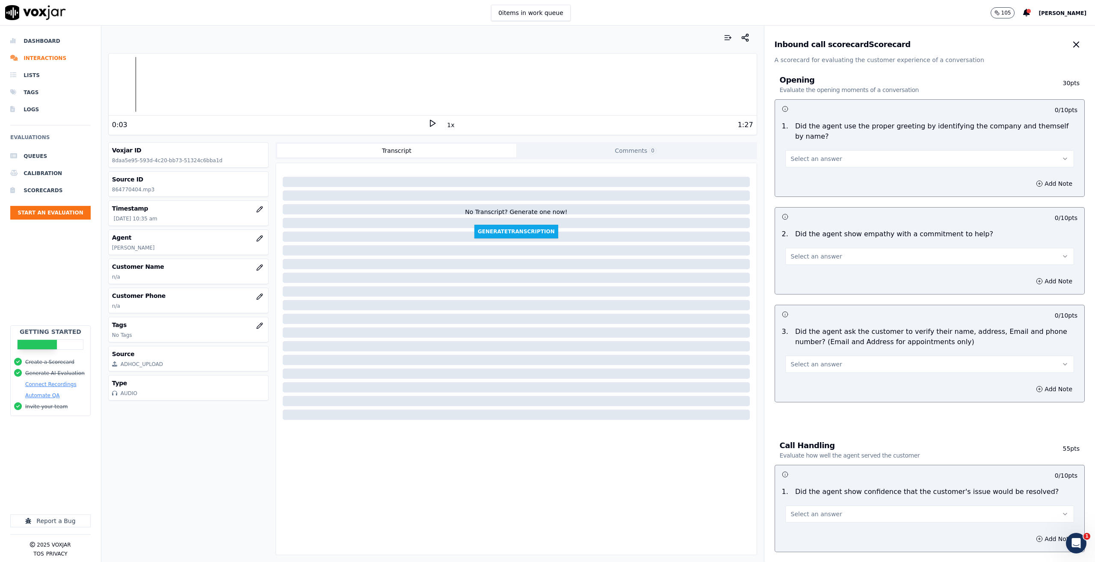
click at [445, 124] on button "1x" at bounding box center [450, 125] width 11 height 12
click at [445, 129] on button "1.5x" at bounding box center [453, 125] width 17 height 12
click at [431, 122] on icon at bounding box center [432, 123] width 9 height 9
click at [428, 121] on icon at bounding box center [432, 123] width 9 height 9
click at [447, 127] on button "2x" at bounding box center [450, 125] width 11 height 12
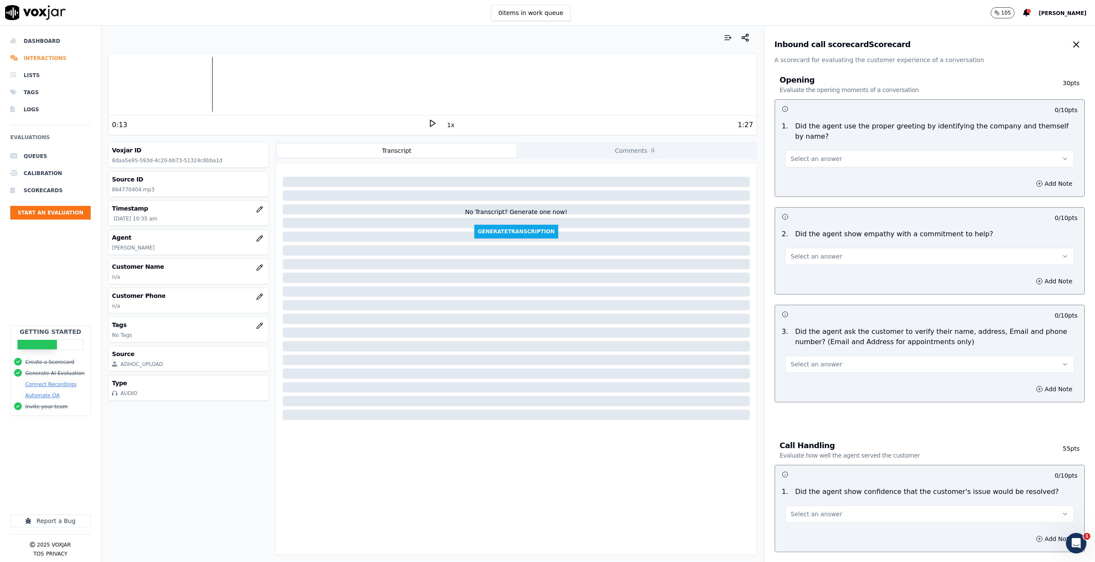
click at [44, 58] on li "Interactions" at bounding box center [50, 58] width 80 height 17
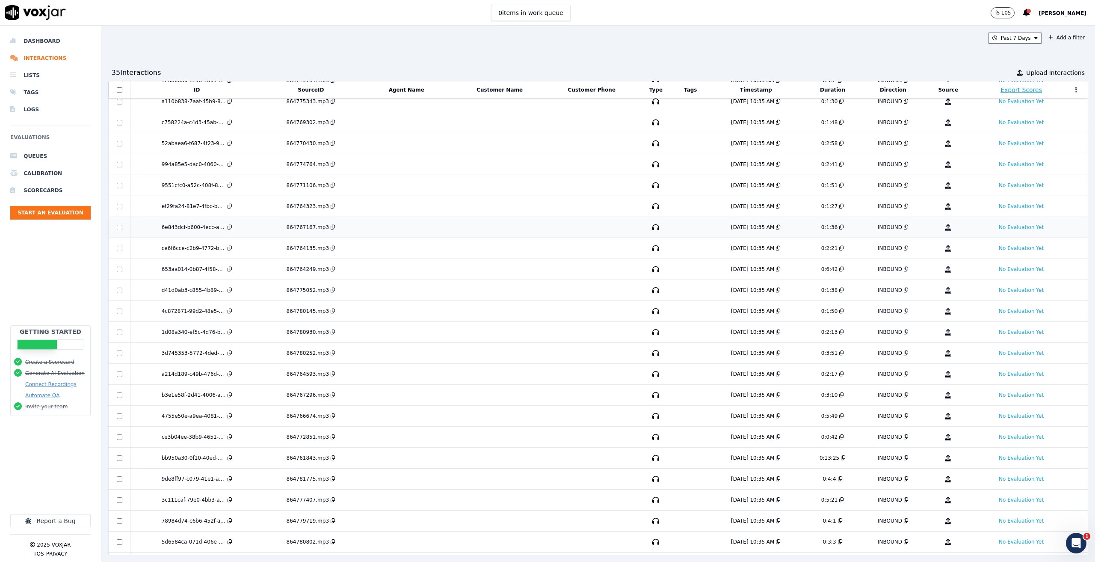
scroll to position [214, 0]
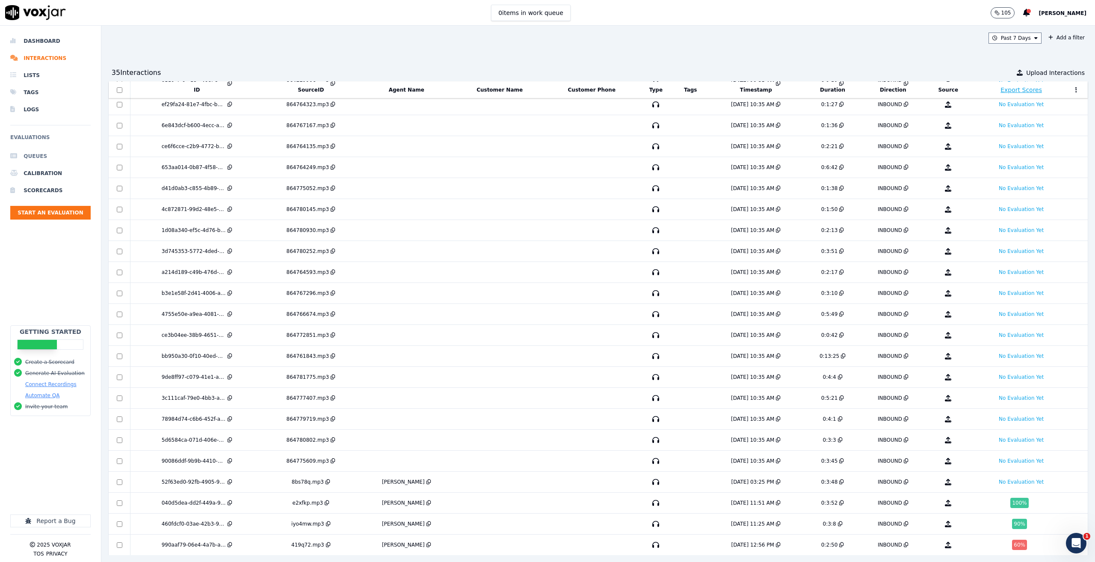
click at [35, 160] on li "Queues" at bounding box center [50, 156] width 80 height 17
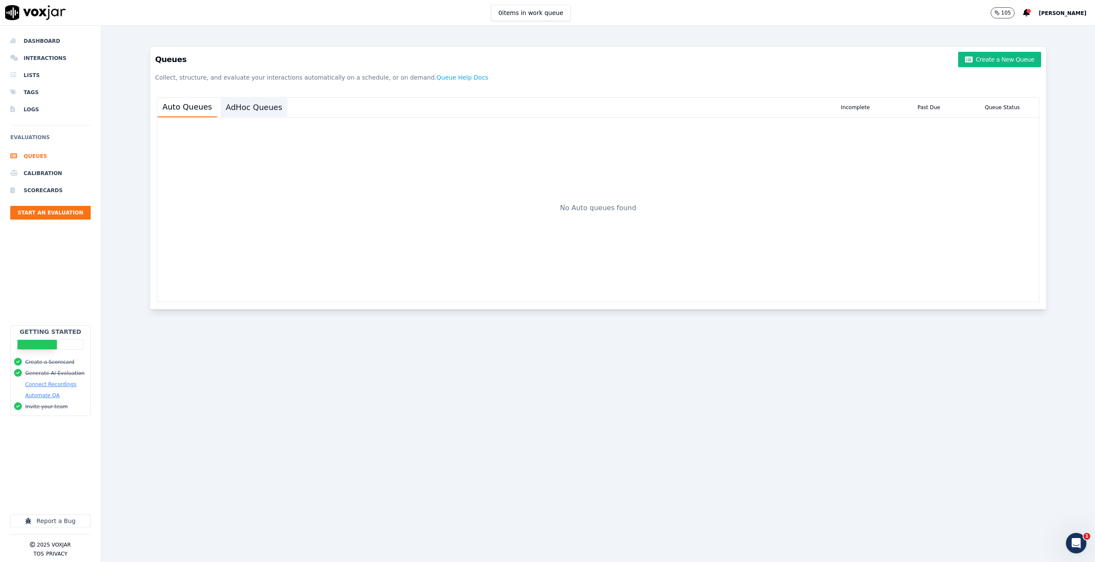
click at [246, 104] on button "AdHoc Queues" at bounding box center [254, 107] width 67 height 19
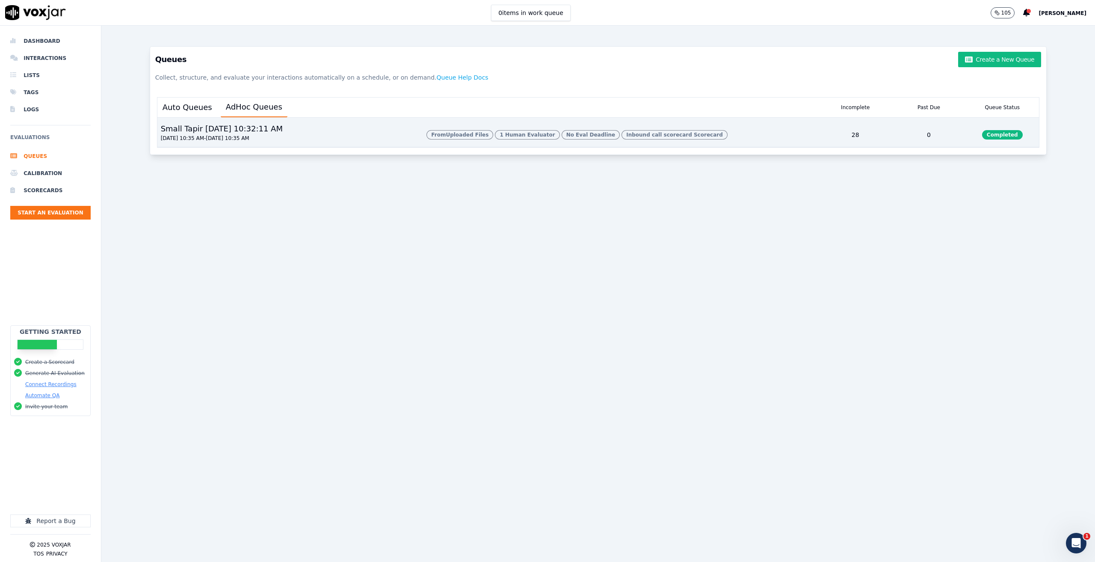
click at [316, 134] on div "Small Tapir 8/11/2025, 10:32:11 AM 08/10/2025 10:35 AM - 08/11/2025 10:35 AM" at bounding box center [288, 135] width 263 height 24
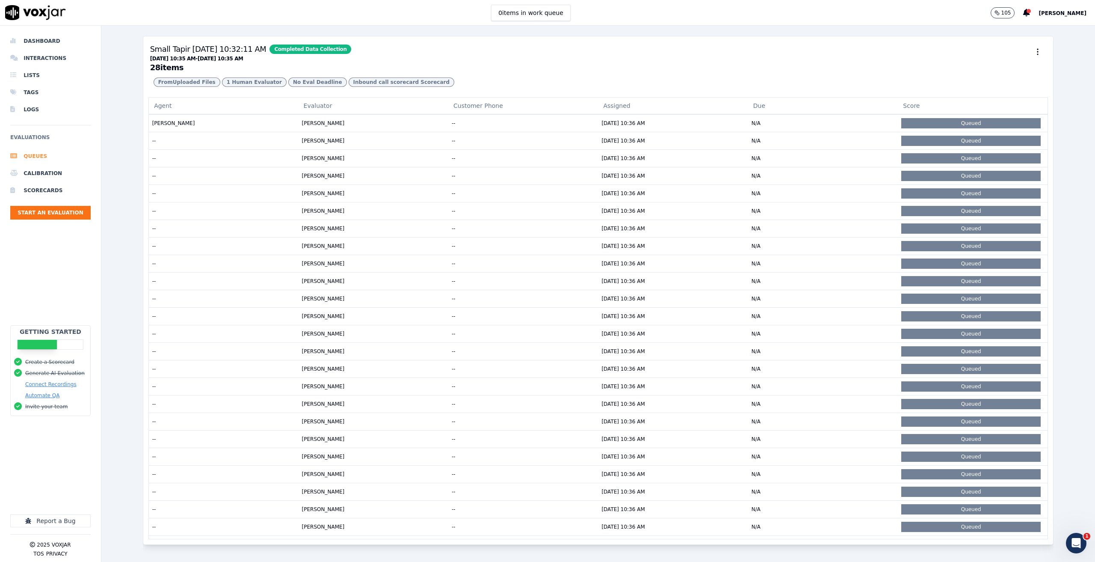
click at [37, 155] on li "Queues" at bounding box center [50, 156] width 80 height 17
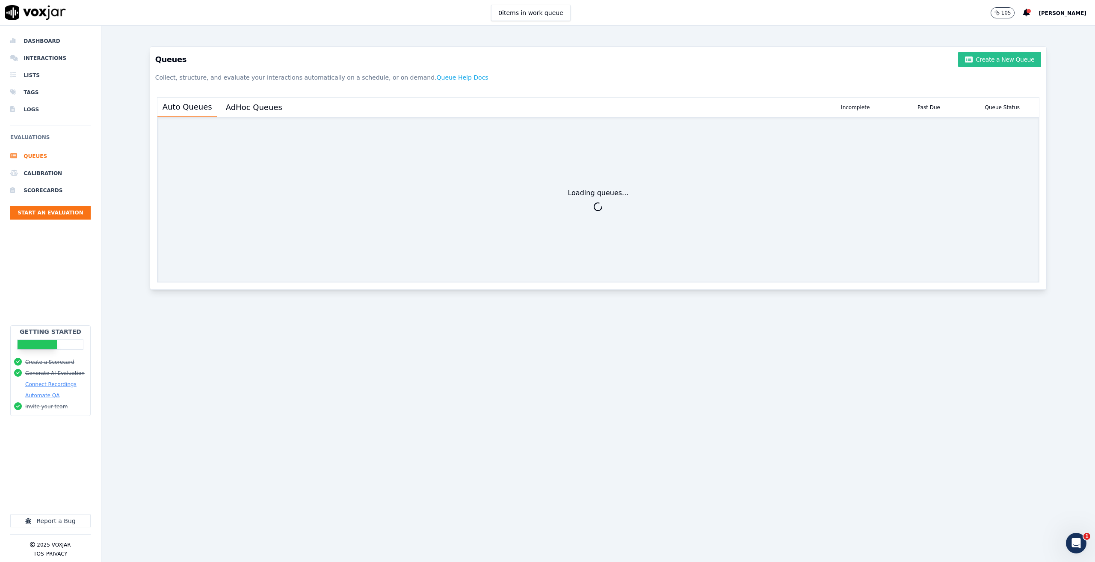
click at [995, 56] on button "Create a New Queue" at bounding box center [999, 59] width 83 height 15
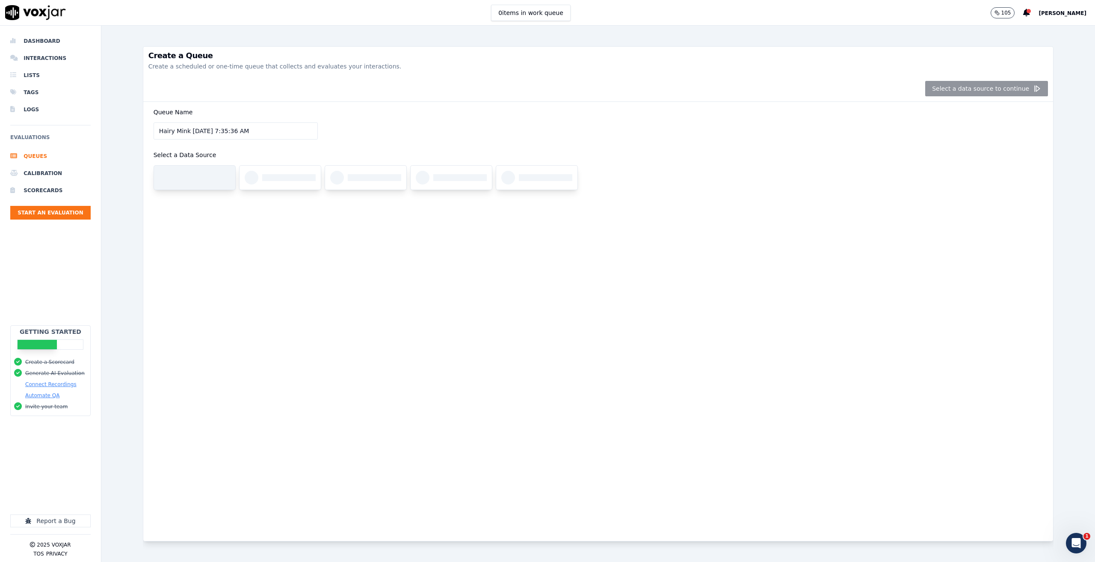
click at [178, 177] on div at bounding box center [203, 177] width 53 height 7
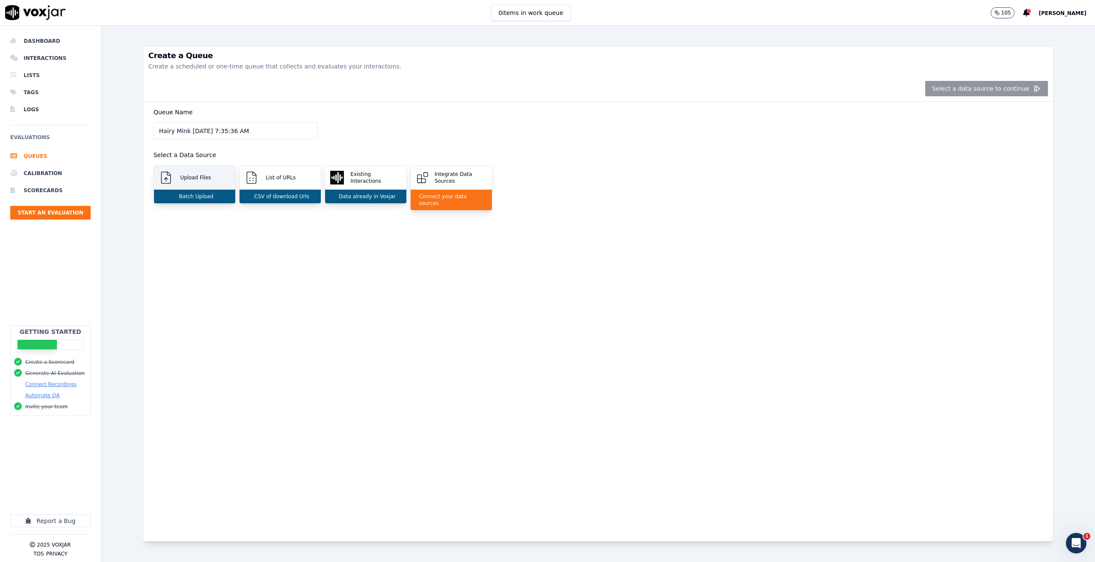
click at [178, 184] on div "Upload Files" at bounding box center [194, 178] width 81 height 24
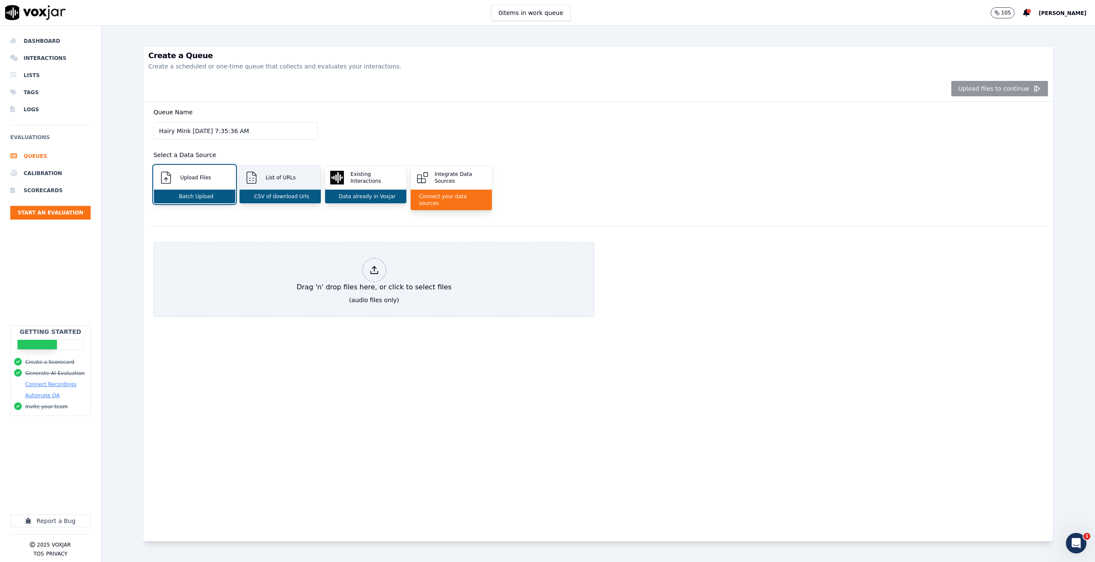
click at [266, 187] on div "List of URLs" at bounding box center [280, 178] width 81 height 24
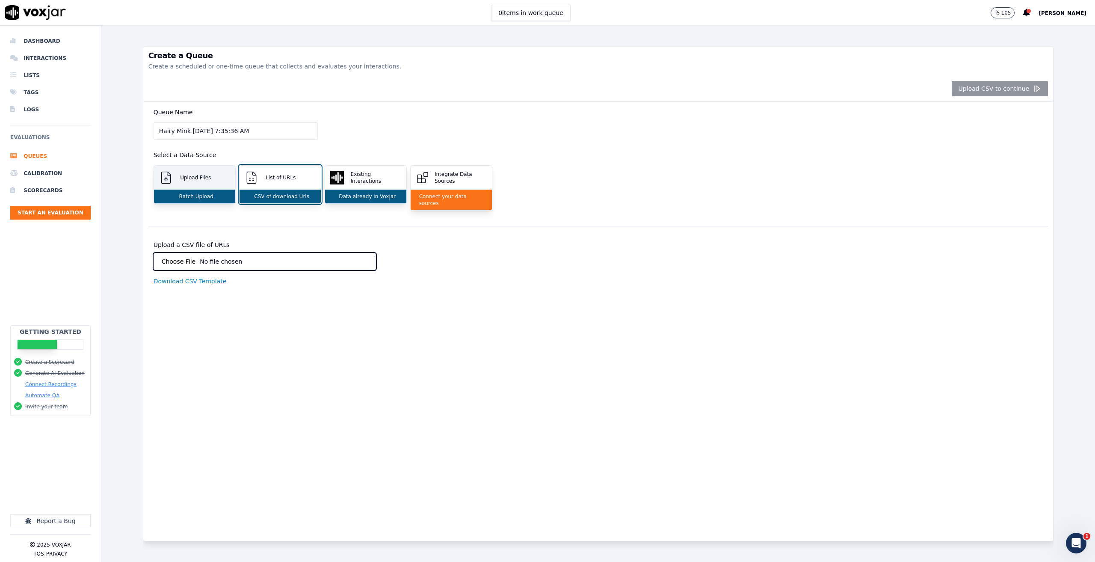
click at [184, 179] on p "Upload Files" at bounding box center [194, 177] width 34 height 7
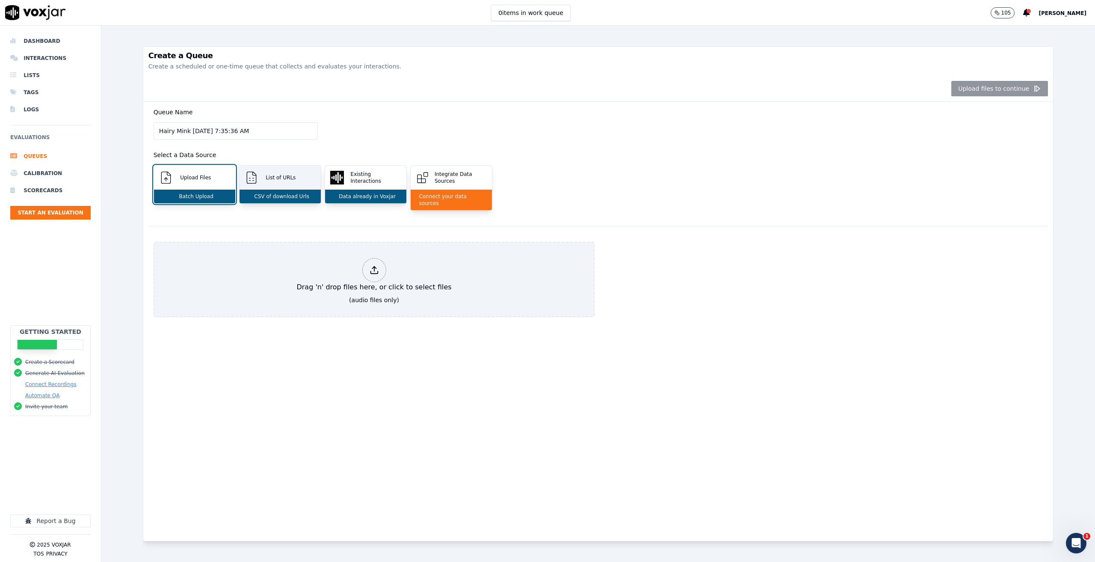
click at [275, 183] on div "List of URLs" at bounding box center [280, 178] width 81 height 24
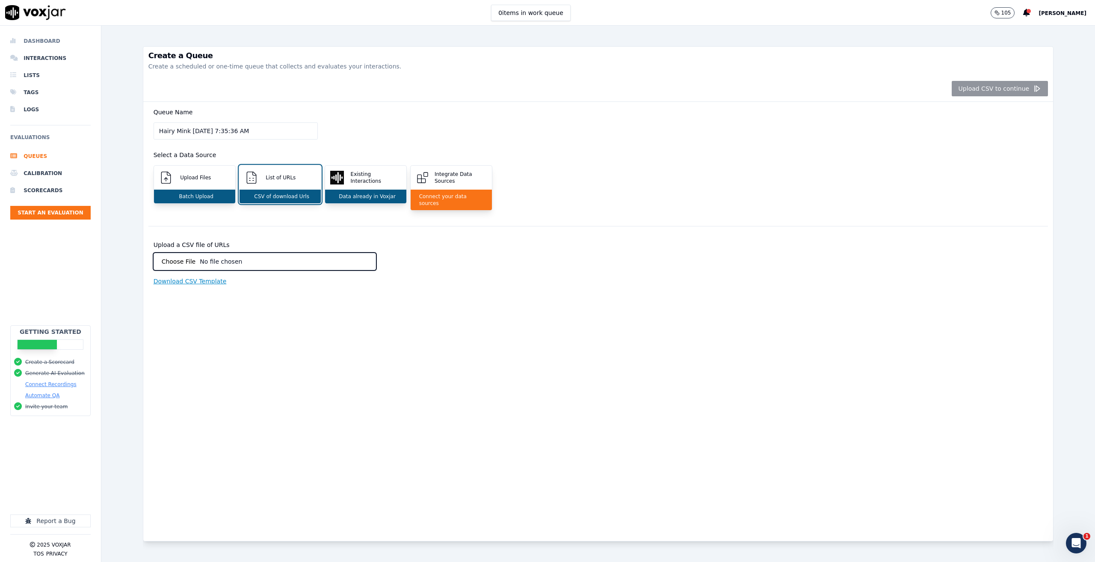
click at [43, 33] on li "Dashboard" at bounding box center [50, 41] width 80 height 17
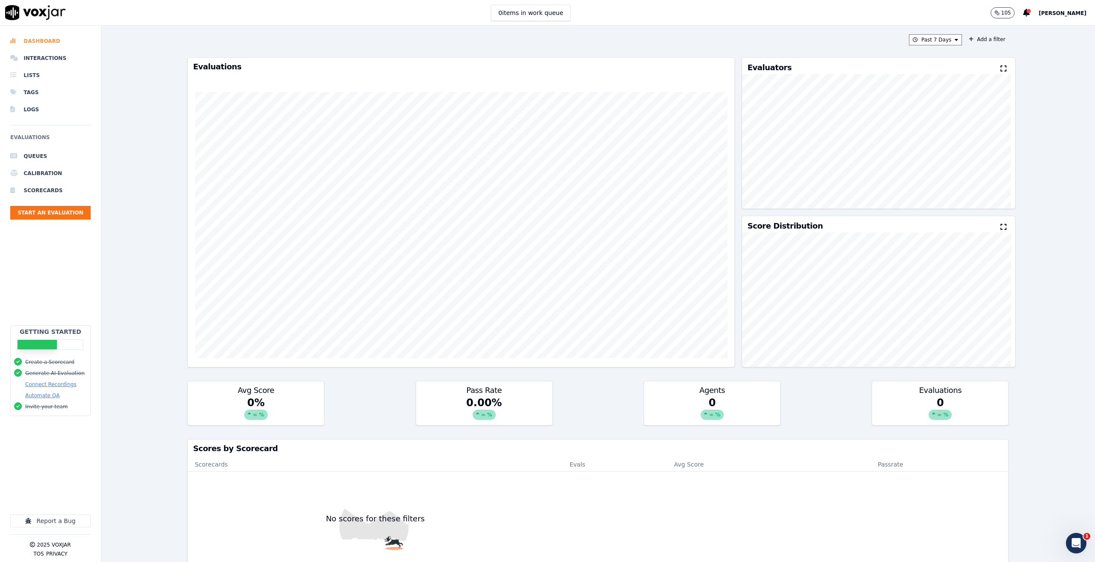
click at [33, 40] on li "Dashboard" at bounding box center [50, 41] width 80 height 17
click at [35, 59] on li "Interactions" at bounding box center [50, 58] width 80 height 17
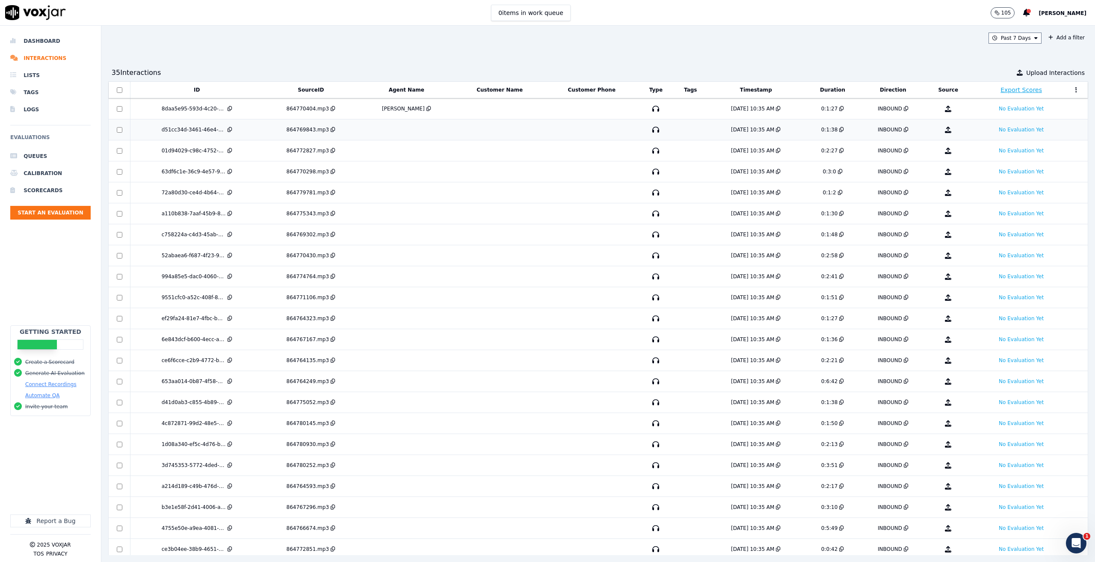
click at [382, 130] on td at bounding box center [406, 129] width 96 height 21
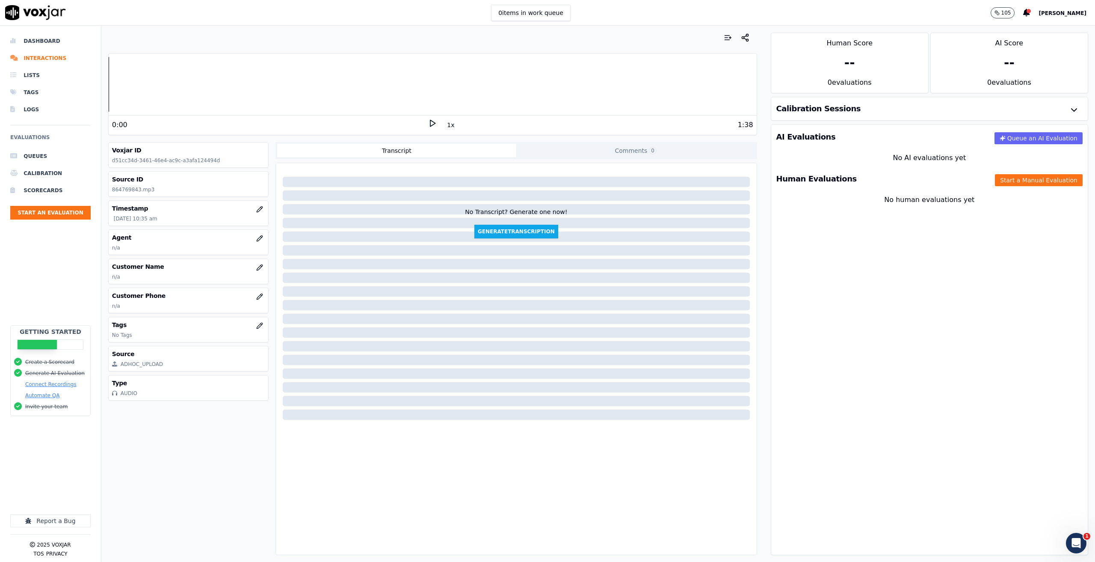
click at [431, 123] on polygon at bounding box center [432, 123] width 5 height 6
click at [431, 123] on icon at bounding box center [432, 123] width 9 height 9
click at [428, 123] on icon at bounding box center [432, 123] width 9 height 9
click at [256, 238] on icon "button" at bounding box center [259, 238] width 7 height 7
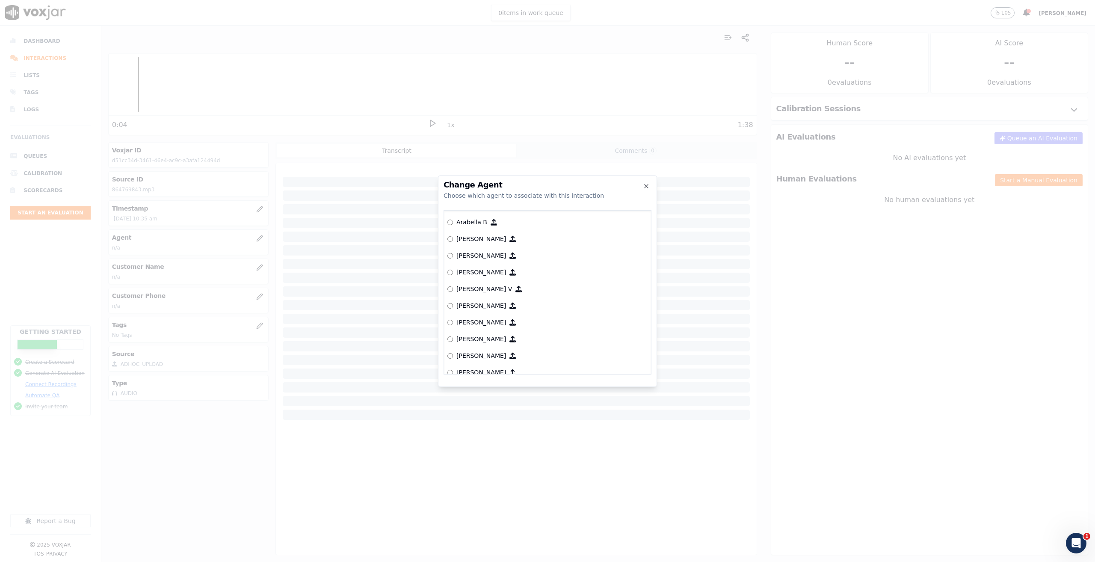
click at [643, 185] on h2 "Change Agent" at bounding box center [548, 185] width 208 height 8
click at [645, 184] on icon "button" at bounding box center [646, 185] width 3 height 3
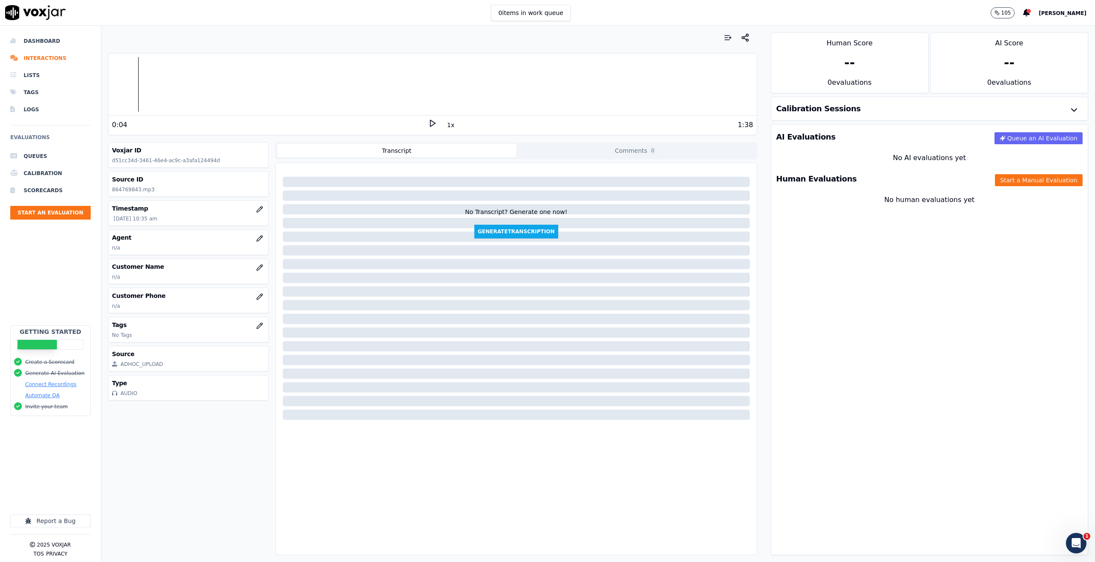
click at [118, 86] on div at bounding box center [433, 84] width 648 height 55
click at [423, 124] on div "0:01" at bounding box center [270, 125] width 316 height 10
click at [429, 124] on icon at bounding box center [432, 123] width 9 height 9
click at [433, 123] on rect at bounding box center [433, 123] width 1 height 6
click at [256, 236] on icon "button" at bounding box center [259, 238] width 7 height 7
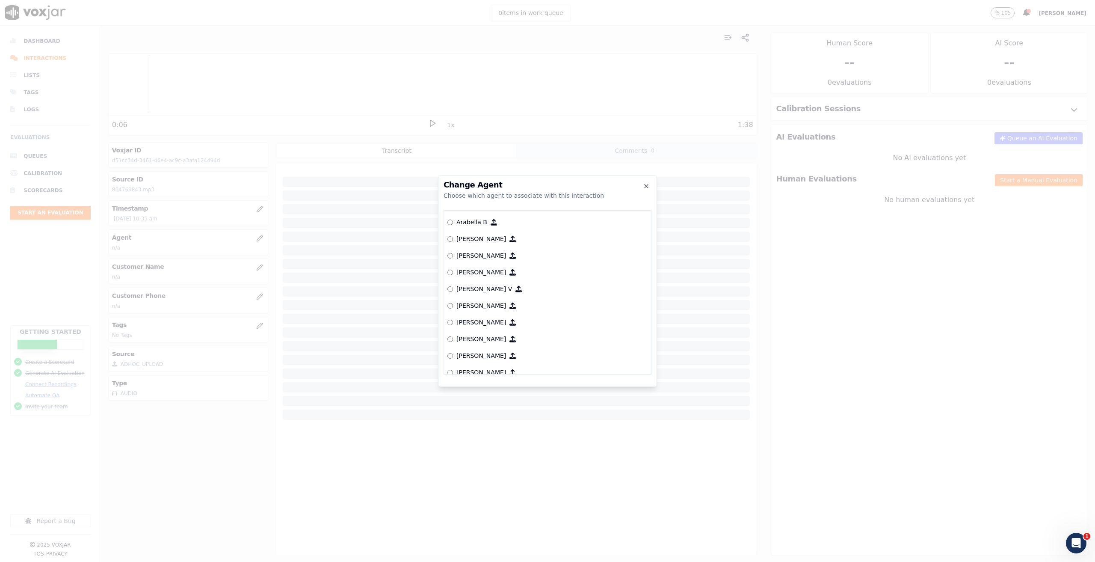
click at [458, 320] on p "Brandy Farr" at bounding box center [481, 322] width 50 height 9
click at [618, 383] on button "Connect This Agent" at bounding box center [615, 380] width 72 height 15
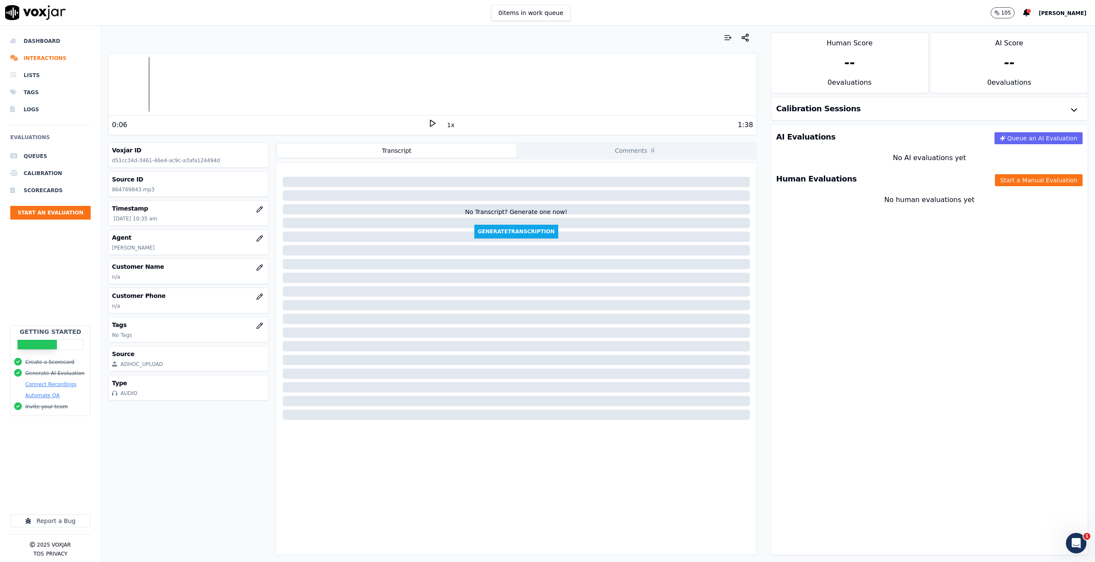
click at [1015, 172] on div "Human Evaluations Start a Manual Evaluation" at bounding box center [929, 178] width 317 height 25
click at [1017, 179] on button "Start a Manual Evaluation" at bounding box center [1039, 180] width 88 height 12
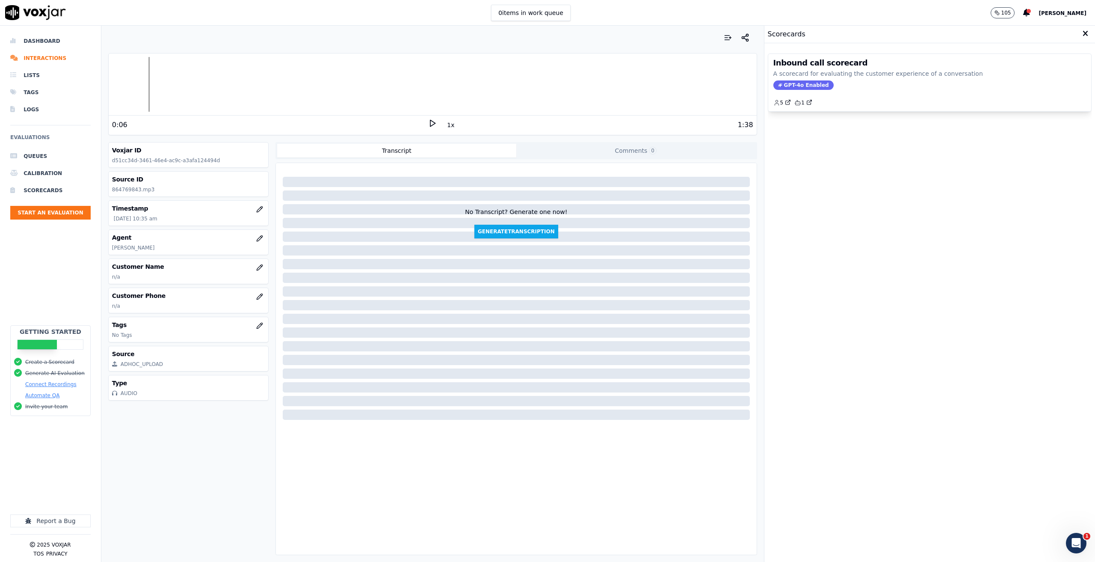
click at [844, 53] on div "Inbound call scorecard A scorecard for evaluating the customer experience of a …" at bounding box center [930, 303] width 324 height 512
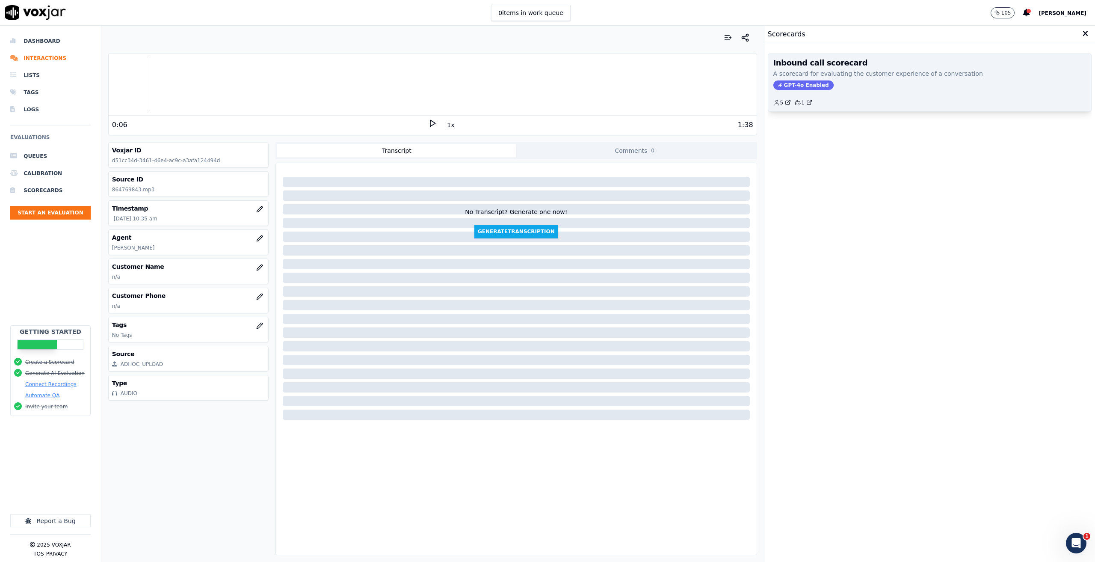
click at [847, 74] on p "A scorecard for evaluating the customer experience of a conversation" at bounding box center [929, 73] width 313 height 9
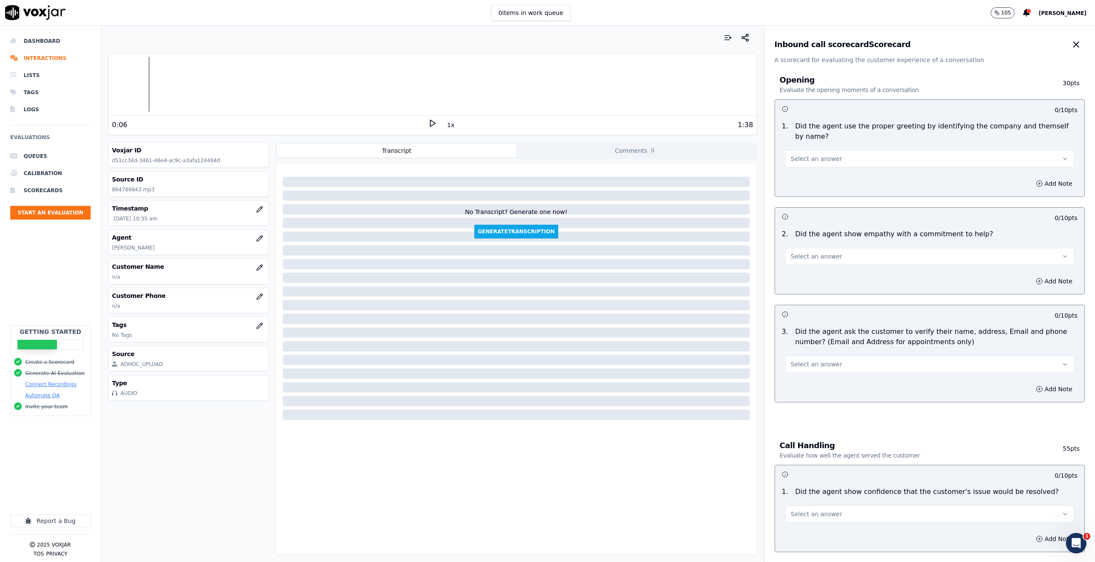
click at [856, 153] on button "Select an answer" at bounding box center [929, 158] width 289 height 17
click at [553, 486] on div at bounding box center [516, 361] width 481 height 391
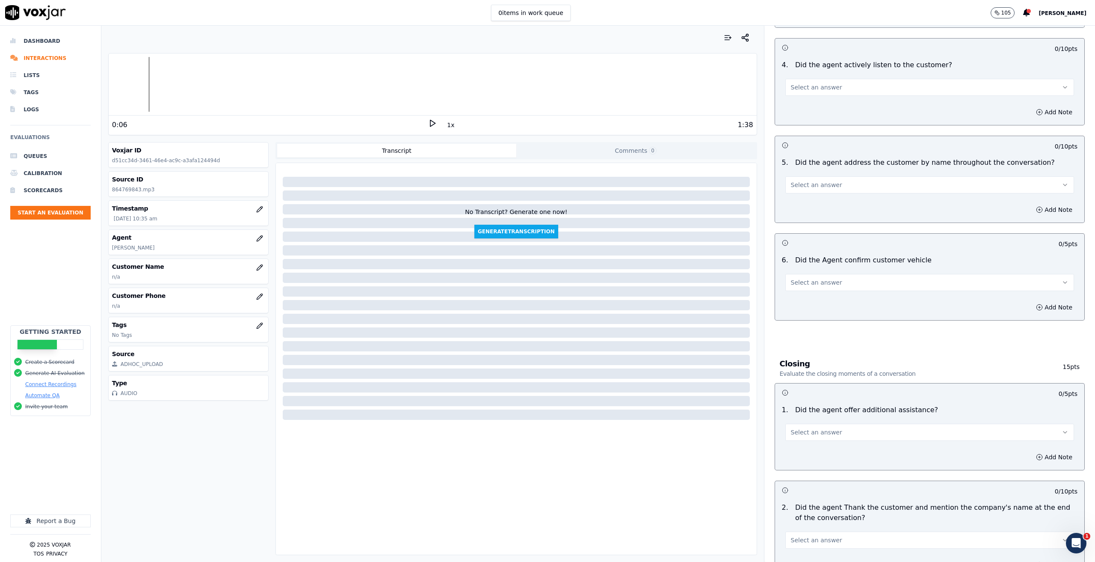
scroll to position [796, 0]
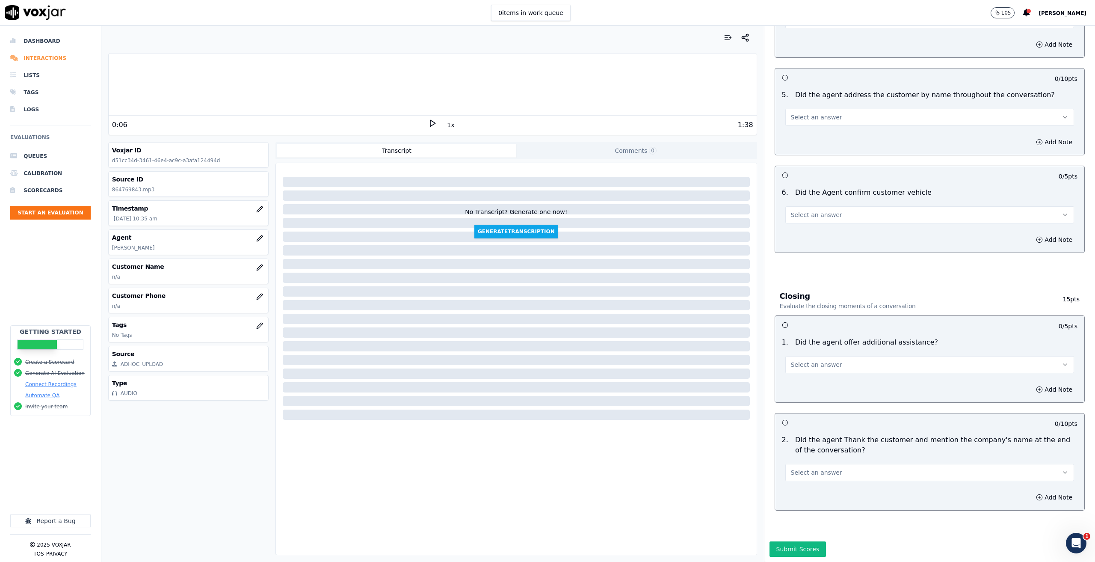
click at [52, 56] on li "Interactions" at bounding box center [50, 58] width 80 height 17
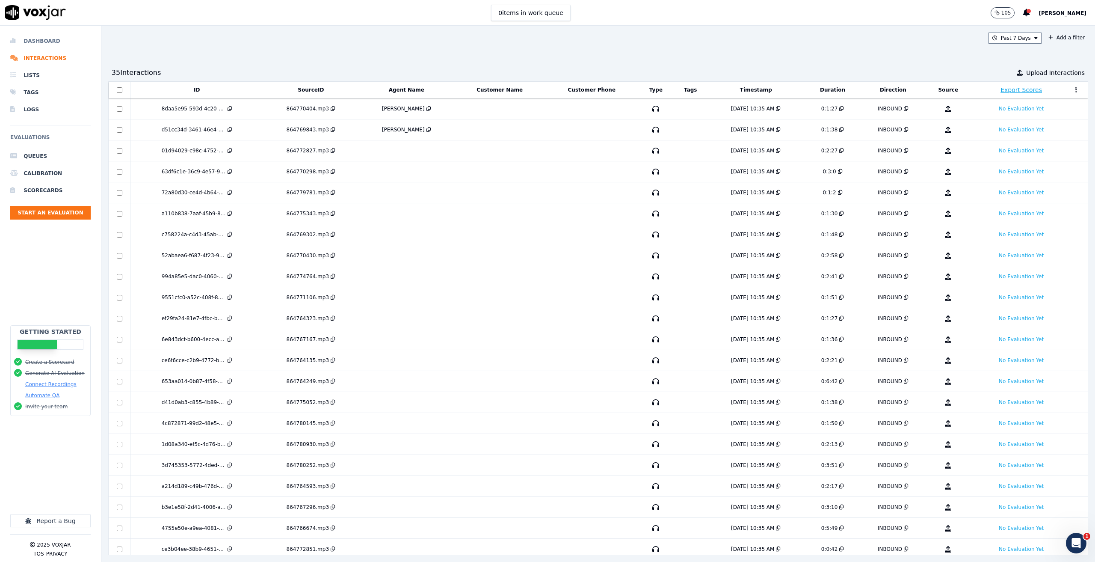
click at [46, 38] on li "Dashboard" at bounding box center [50, 41] width 80 height 17
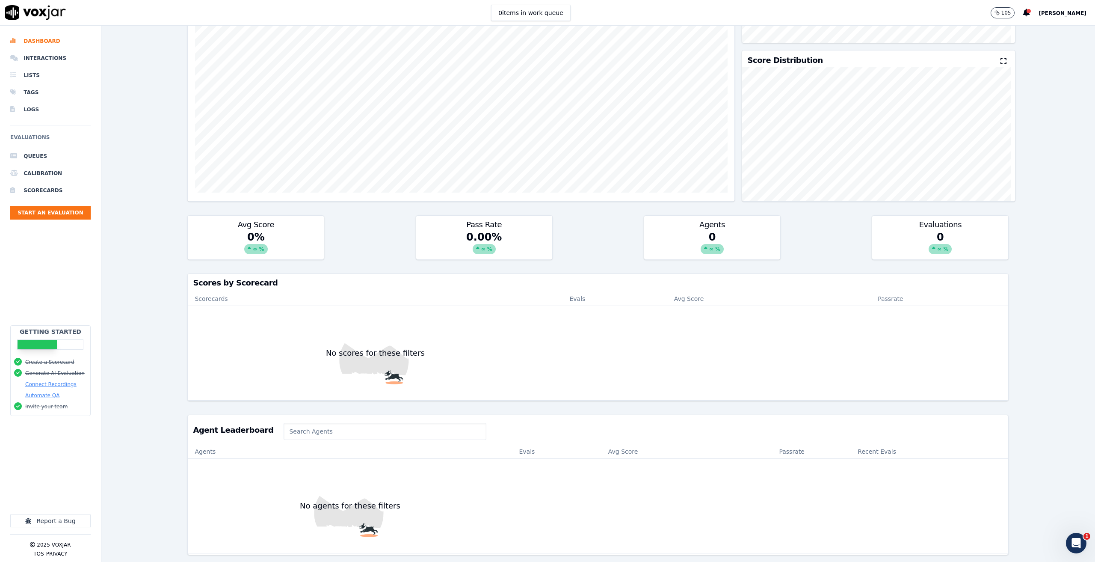
scroll to position [65, 0]
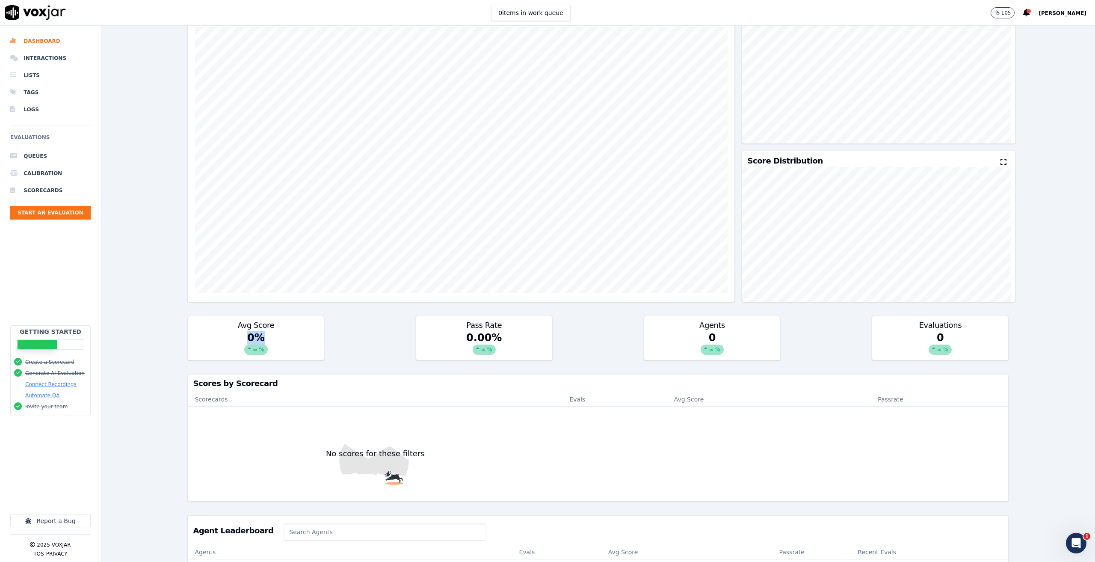
drag, startPoint x: 216, startPoint y: 339, endPoint x: 310, endPoint y: 334, distance: 93.8
click at [310, 334] on div "0 % ∞ %" at bounding box center [256, 345] width 136 height 29
drag, startPoint x: 443, startPoint y: 337, endPoint x: 515, endPoint y: 330, distance: 72.6
click at [515, 330] on div "Pass Rate 0.00 % ∞ %" at bounding box center [484, 338] width 137 height 44
drag, startPoint x: 675, startPoint y: 341, endPoint x: 748, endPoint y: 338, distance: 72.3
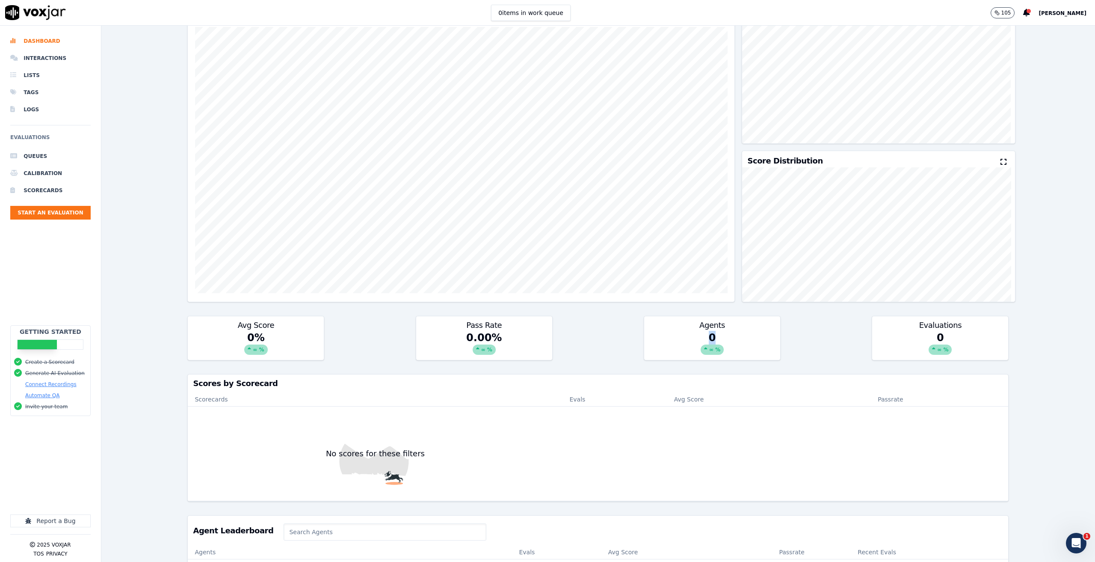
click at [748, 338] on div "0 ∞ %" at bounding box center [712, 345] width 136 height 29
drag, startPoint x: 959, startPoint y: 334, endPoint x: 875, endPoint y: 339, distance: 84.0
click at [875, 338] on div "0 ∞ %" at bounding box center [940, 345] width 136 height 29
click at [47, 52] on li "Interactions" at bounding box center [50, 58] width 80 height 17
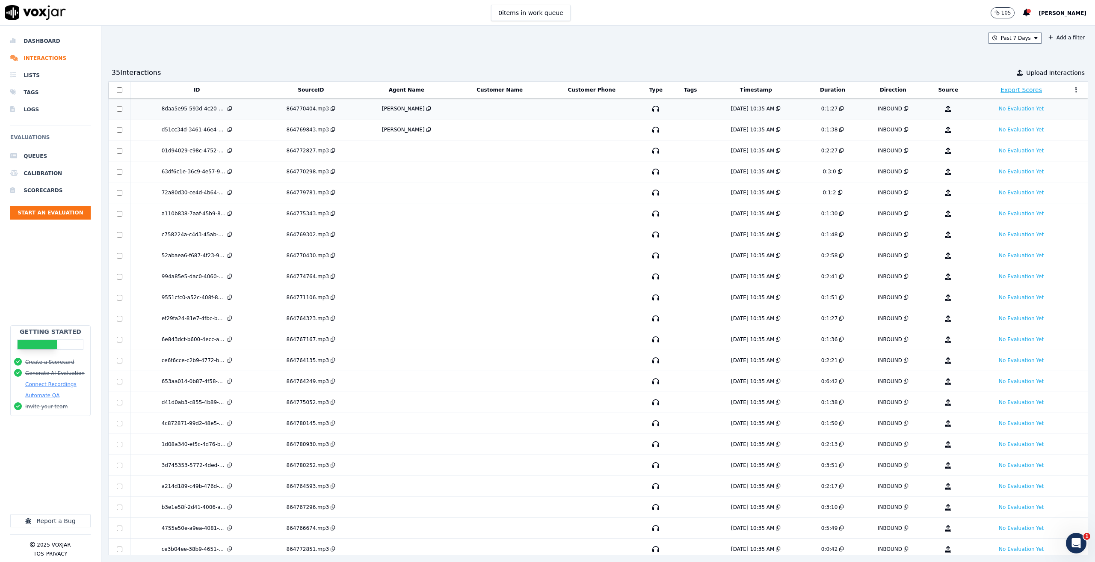
click at [443, 107] on div "[PERSON_NAME]" at bounding box center [406, 108] width 89 height 7
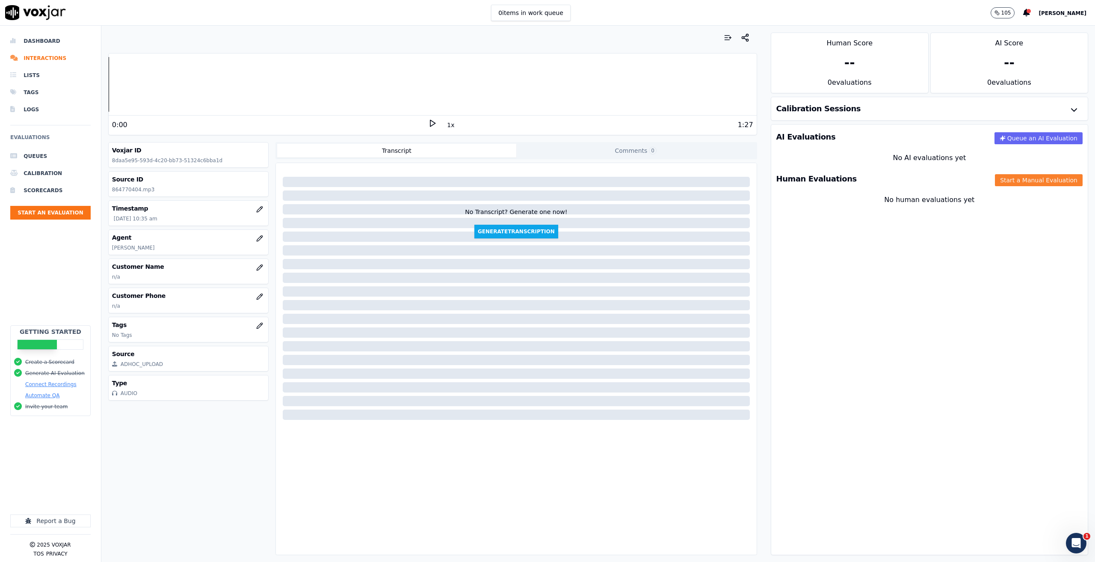
click at [1035, 177] on button "Start a Manual Evaluation" at bounding box center [1039, 180] width 88 height 12
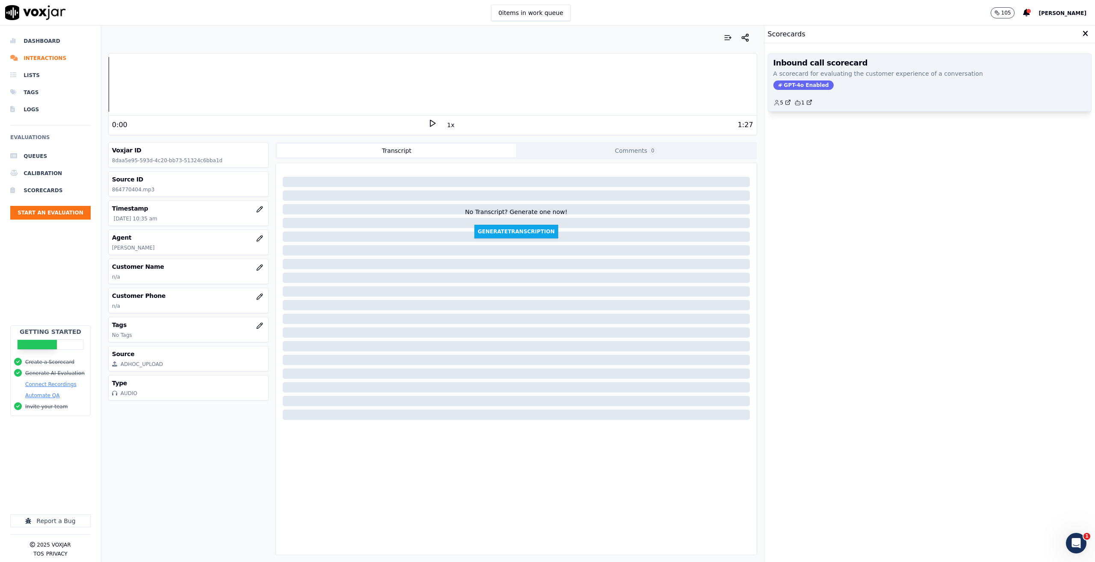
click at [886, 62] on h3 "Inbound call scorecard" at bounding box center [929, 63] width 313 height 8
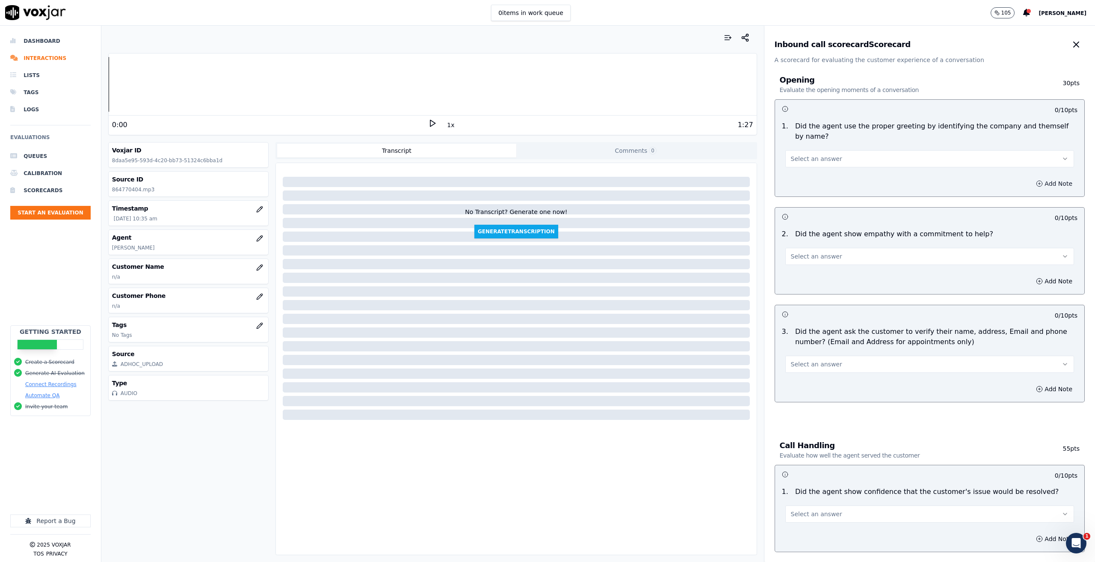
click at [1033, 178] on button "Add Note" at bounding box center [1054, 184] width 47 height 12
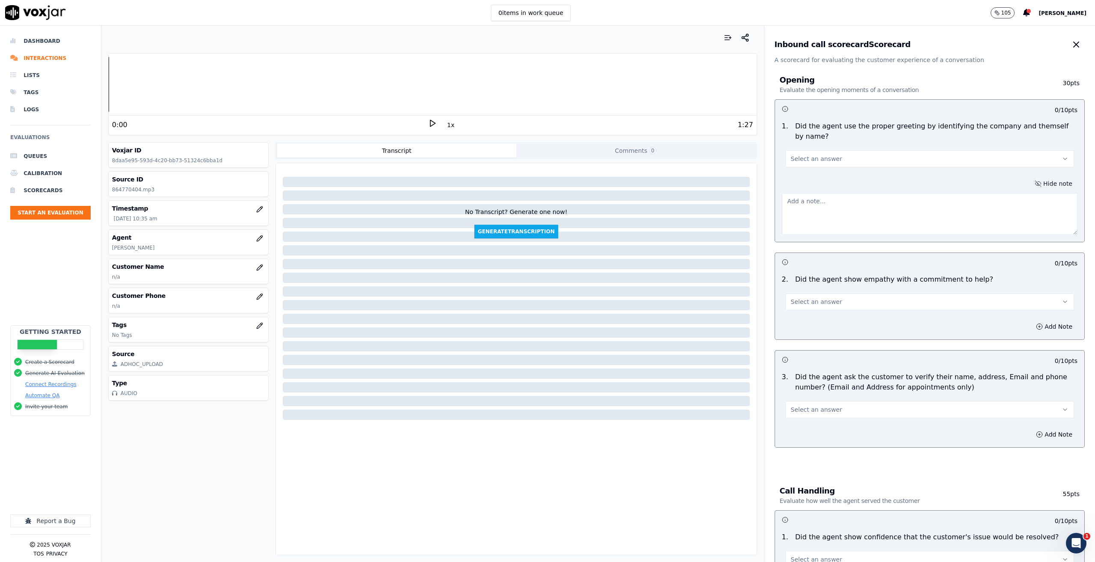
click at [1041, 178] on button "Hide note" at bounding box center [1054, 184] width 48 height 12
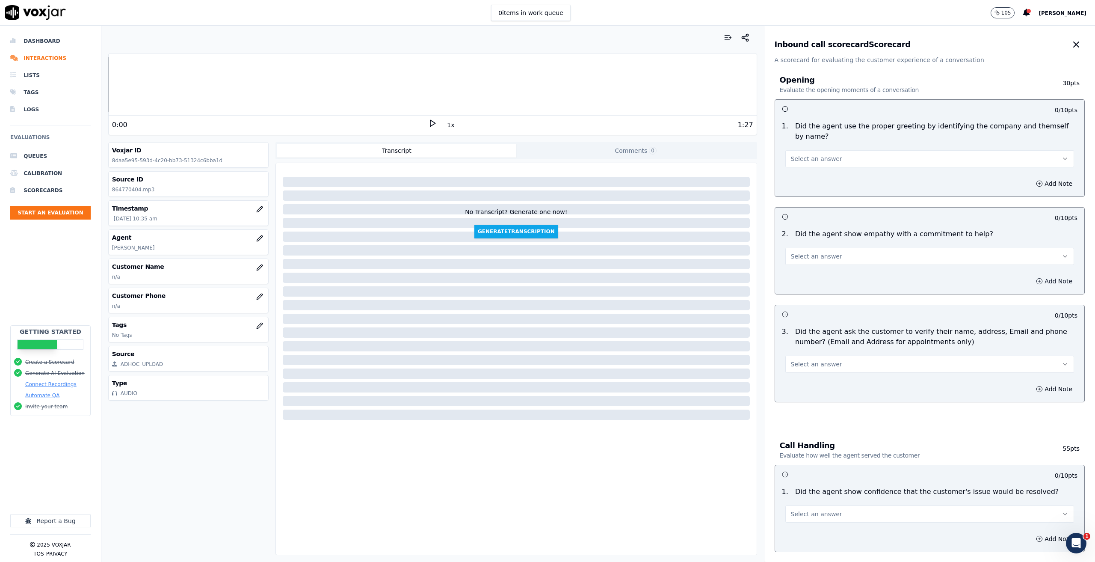
click at [1041, 275] on button "Add Note" at bounding box center [1054, 281] width 47 height 12
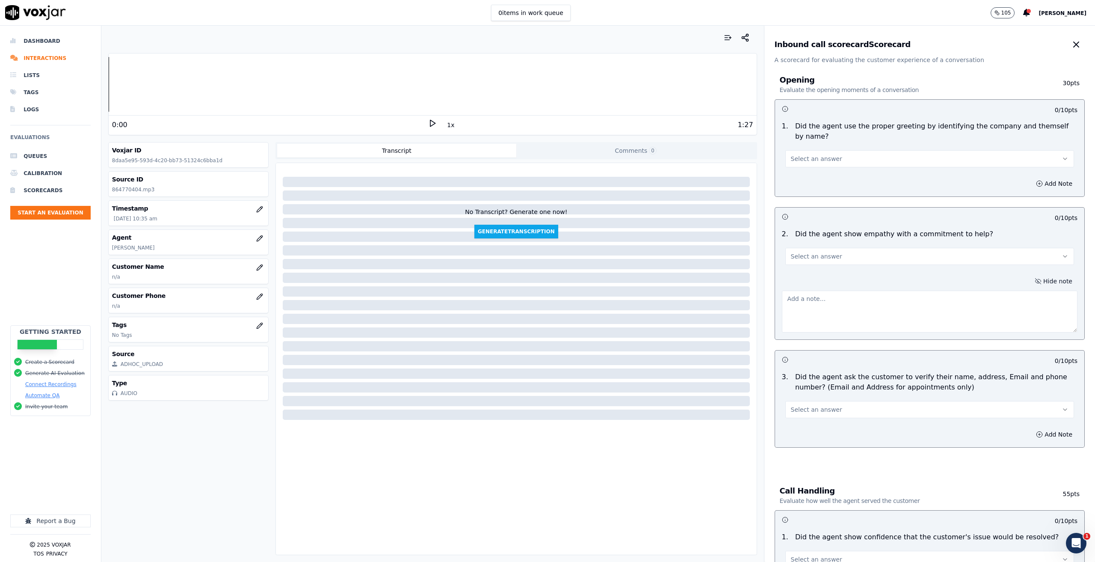
click at [1037, 275] on button "Hide note" at bounding box center [1054, 281] width 48 height 12
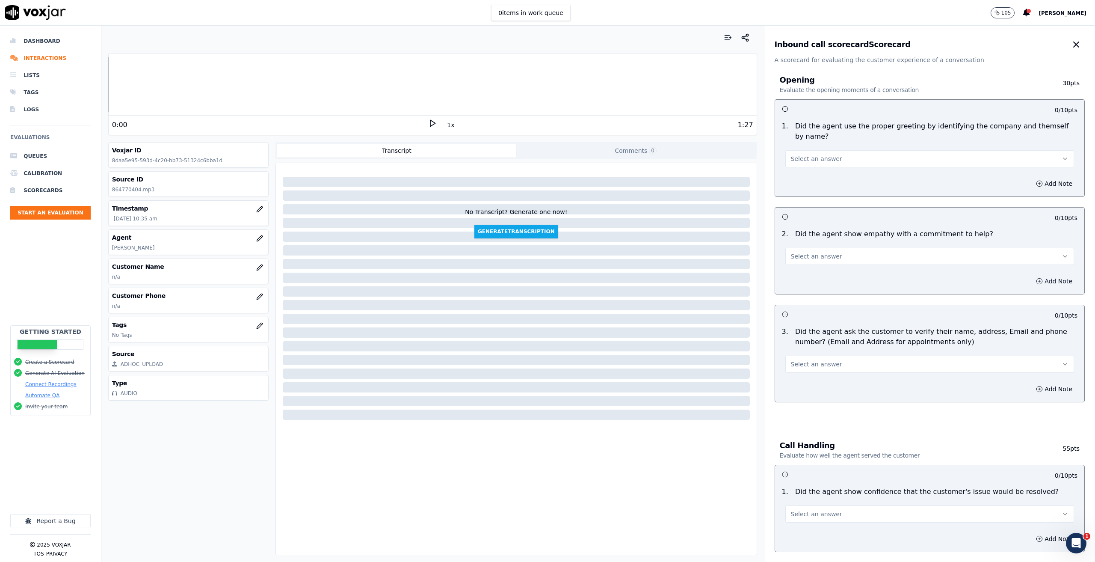
click at [1031, 275] on button "Add Note" at bounding box center [1054, 281] width 47 height 12
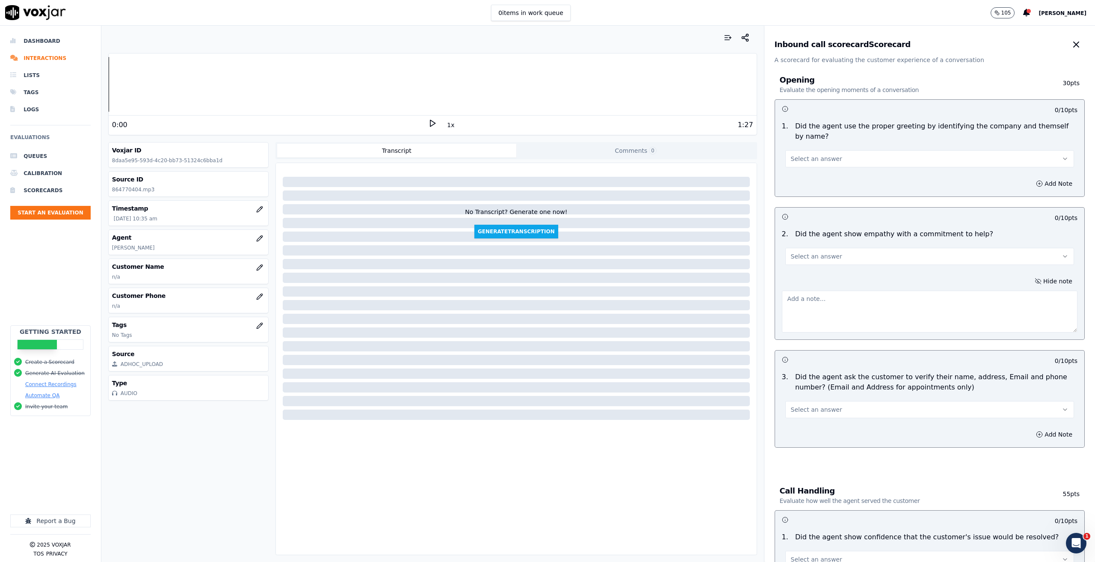
click at [942, 301] on textarea at bounding box center [930, 311] width 296 height 42
click at [1039, 275] on button "Hide note" at bounding box center [1054, 281] width 48 height 12
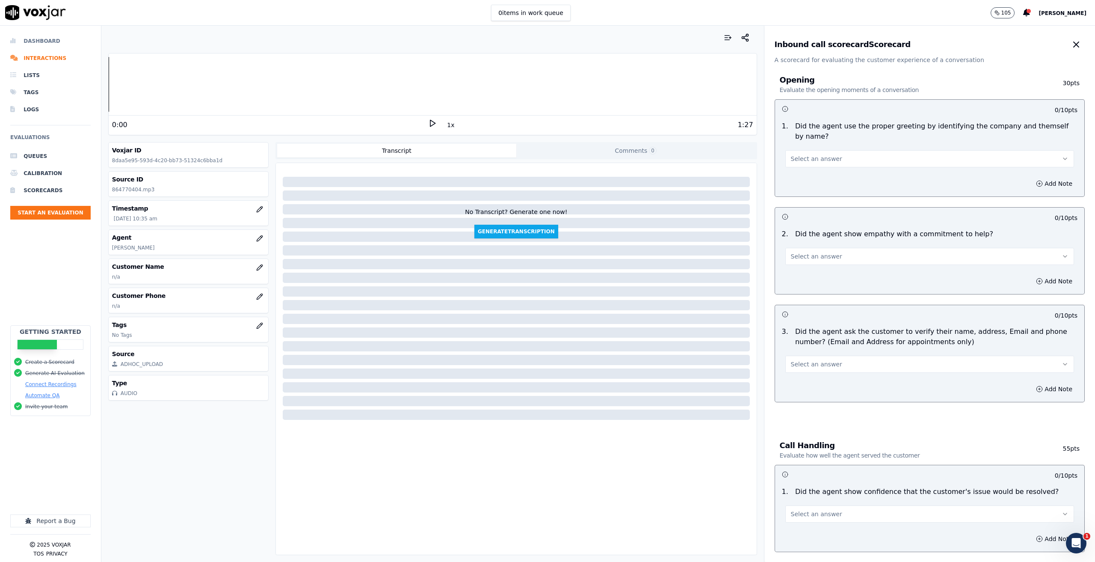
click at [35, 40] on li "Dashboard" at bounding box center [50, 41] width 80 height 17
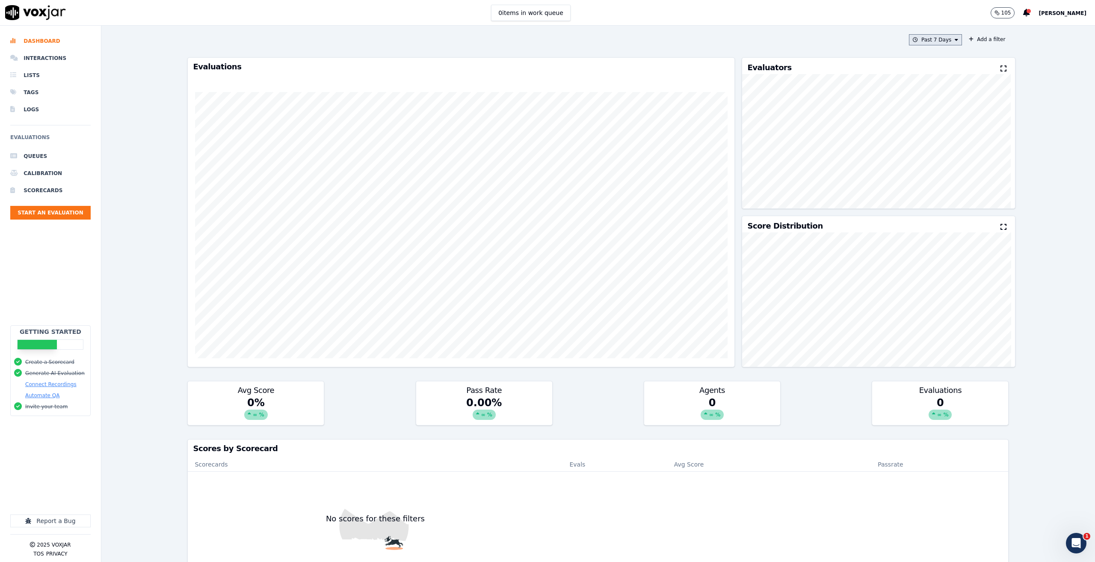
click at [915, 37] on button "Past 7 Days" at bounding box center [935, 39] width 53 height 11
click at [913, 119] on label "This Year" at bounding box center [933, 117] width 46 height 10
click at [942, 145] on button "Add" at bounding box center [949, 138] width 17 height 14
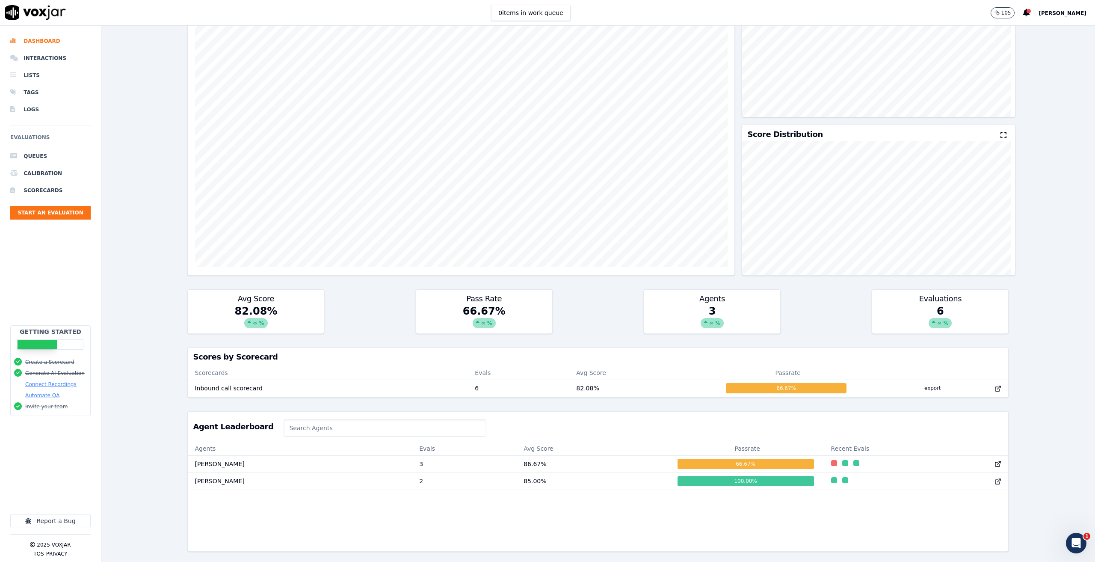
scroll to position [111, 0]
click at [286, 455] on td "[PERSON_NAME]" at bounding box center [300, 463] width 225 height 17
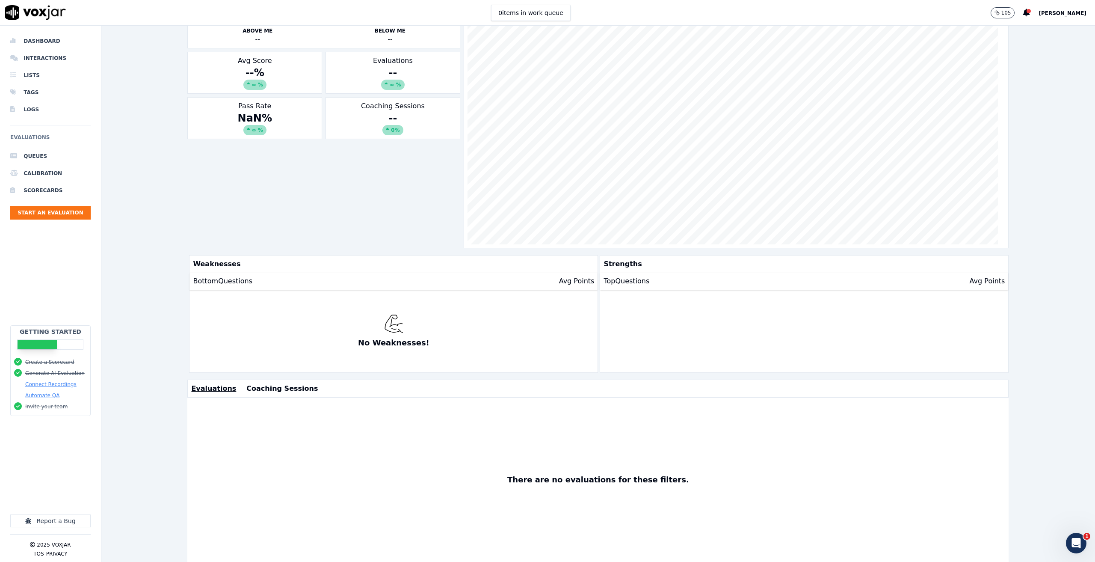
scroll to position [112, 0]
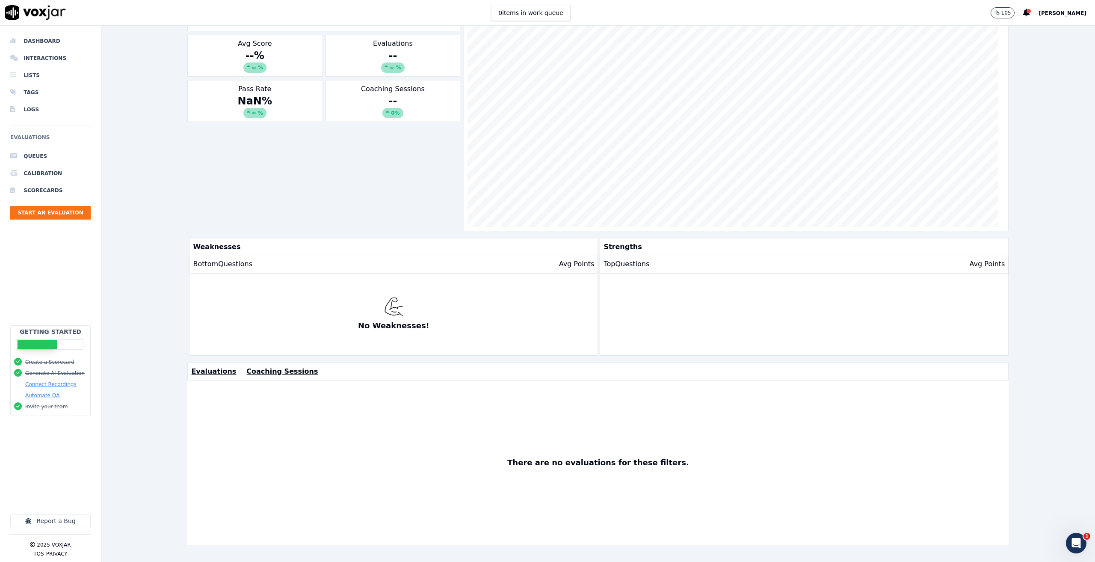
click at [264, 366] on button "Coaching Sessions" at bounding box center [281, 371] width 71 height 10
click at [708, 445] on img at bounding box center [597, 470] width 821 height 181
click at [191, 366] on button "Evaluations" at bounding box center [213, 371] width 45 height 10
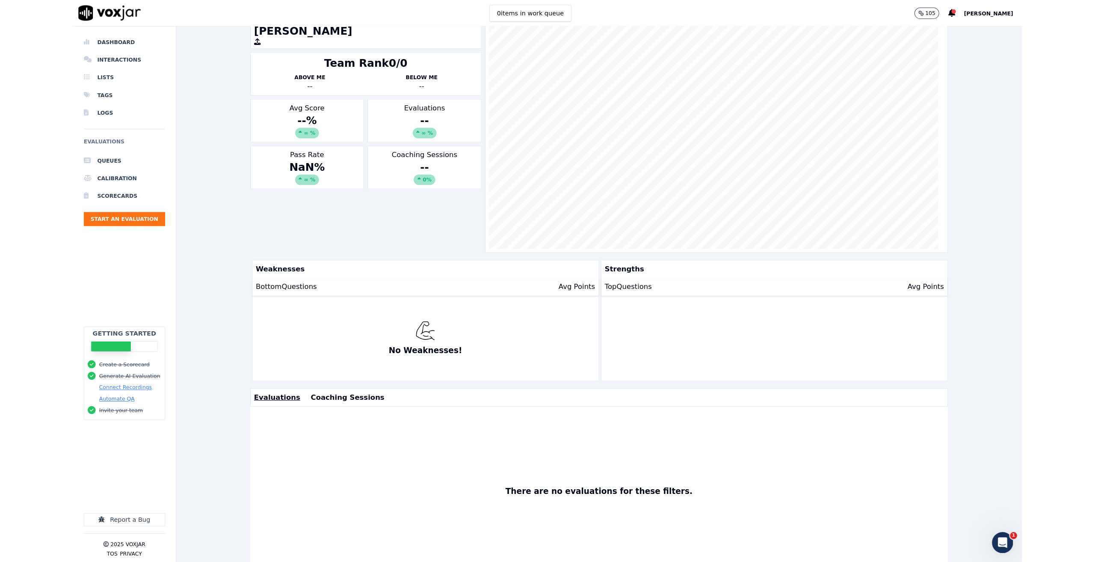
scroll to position [0, 0]
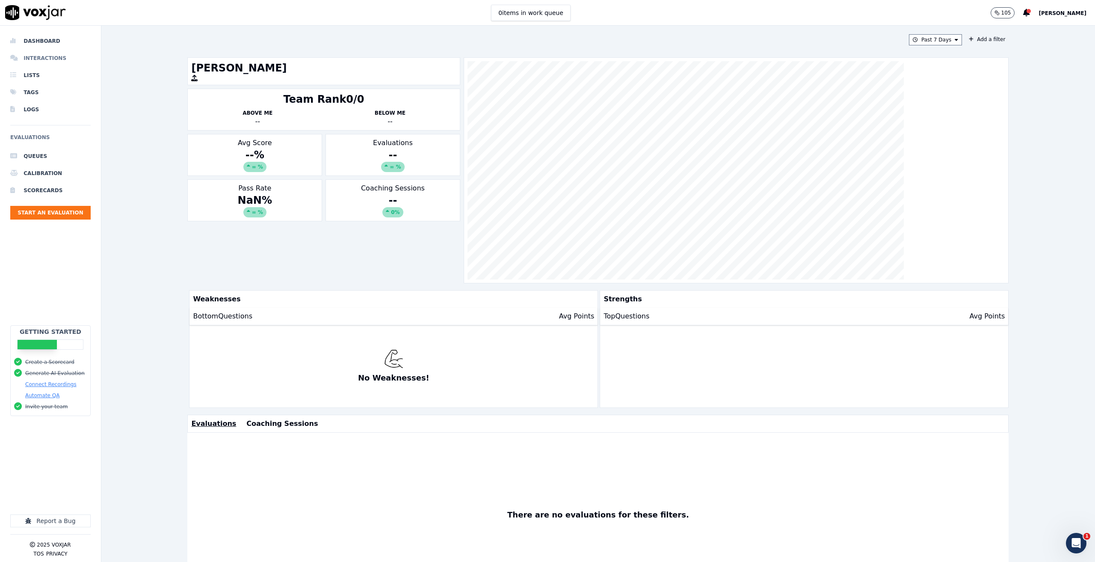
click at [56, 58] on li "Interactions" at bounding box center [50, 58] width 80 height 17
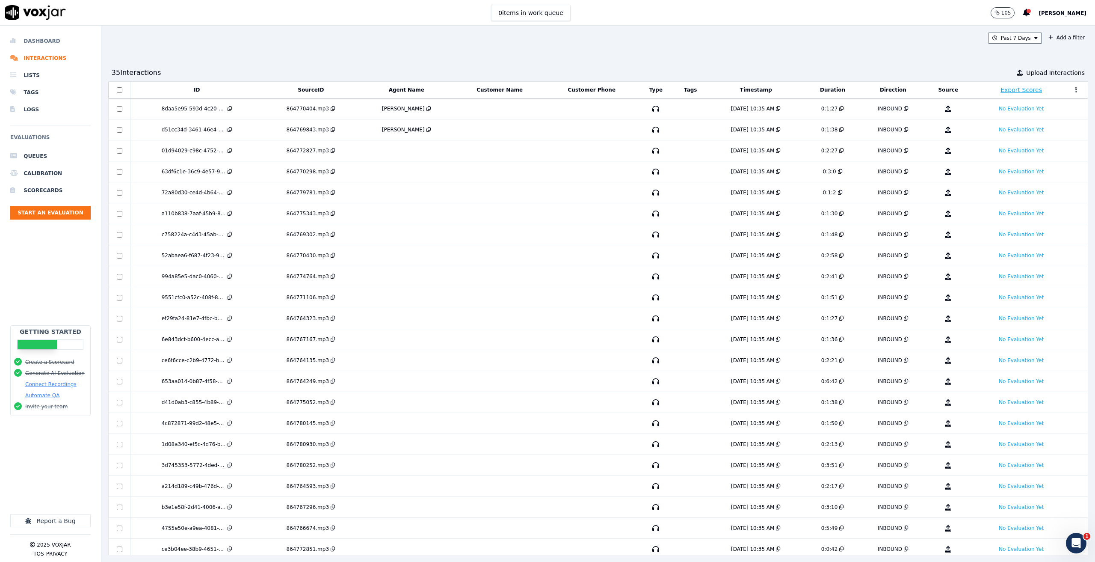
click at [39, 43] on li "Dashboard" at bounding box center [50, 41] width 80 height 17
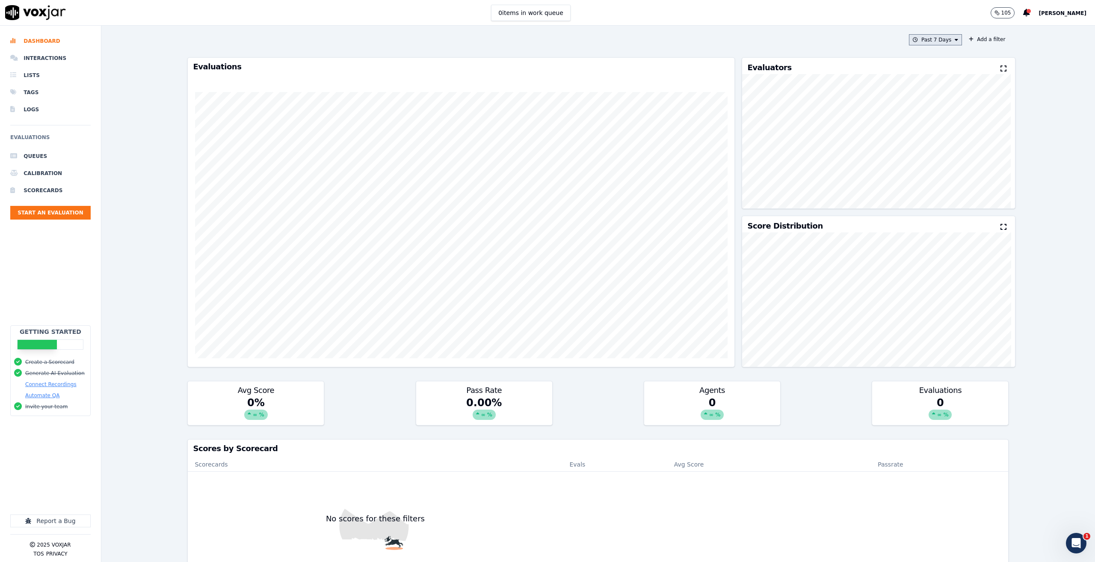
click at [932, 40] on button "Past 7 Days" at bounding box center [935, 39] width 53 height 11
click at [751, 32] on div "Past 7 Days Custom [DATE] [DATE] Past 7 Days Past 30 Days This Month This Year …" at bounding box center [598, 294] width 828 height 536
click at [42, 61] on li "Interactions" at bounding box center [50, 58] width 80 height 17
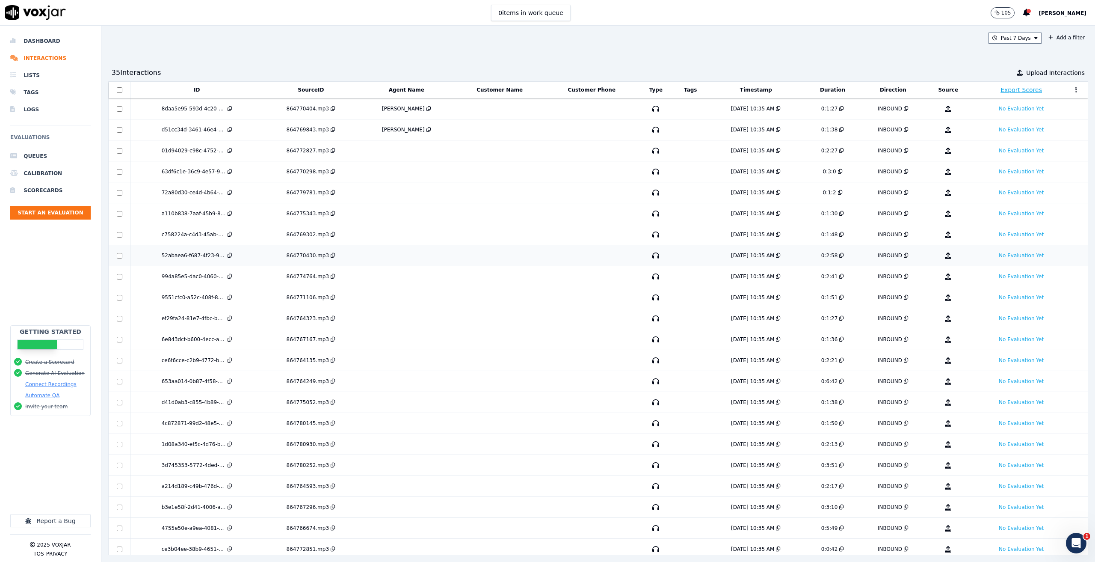
click at [416, 264] on td at bounding box center [406, 255] width 96 height 21
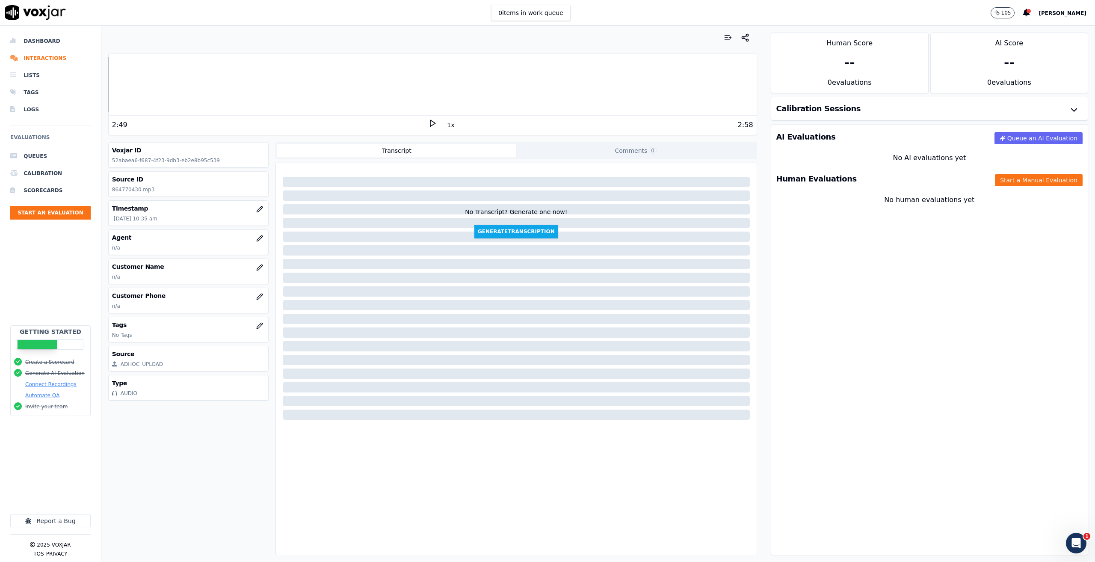
click at [106, 86] on div "Your browser does not support the audio element. 2:49 1x 2:58 Voxjar ID 52abaea…" at bounding box center [432, 294] width 663 height 536
click at [430, 121] on polygon at bounding box center [432, 123] width 5 height 6
click at [433, 123] on rect at bounding box center [433, 123] width 1 height 6
click at [35, 58] on li "Interactions" at bounding box center [50, 58] width 80 height 17
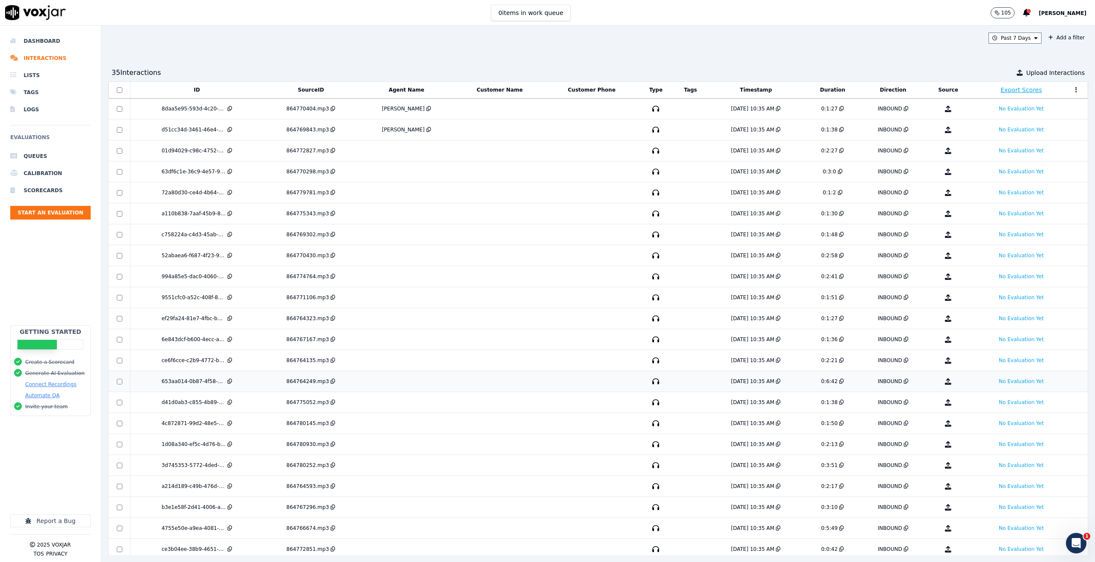
click at [390, 381] on td at bounding box center [406, 381] width 96 height 21
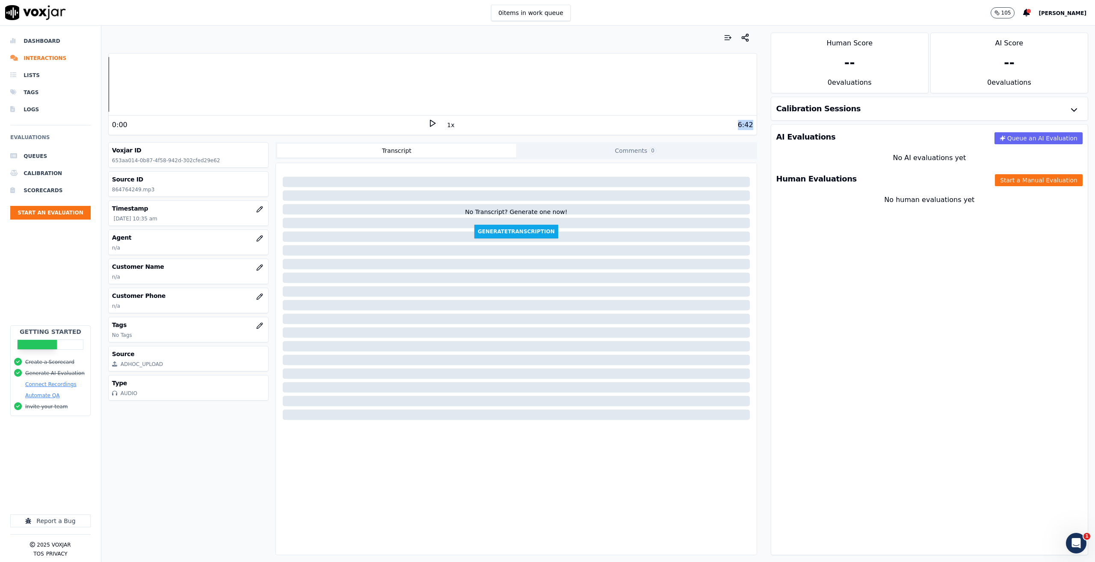
drag, startPoint x: 722, startPoint y: 126, endPoint x: 749, endPoint y: 125, distance: 27.0
click at [749, 125] on div "Your browser does not support the audio element. 0:00 1x 6:42 Voxjar ID 653aa01…" at bounding box center [432, 294] width 663 height 536
click at [37, 56] on li "Interactions" at bounding box center [50, 58] width 80 height 17
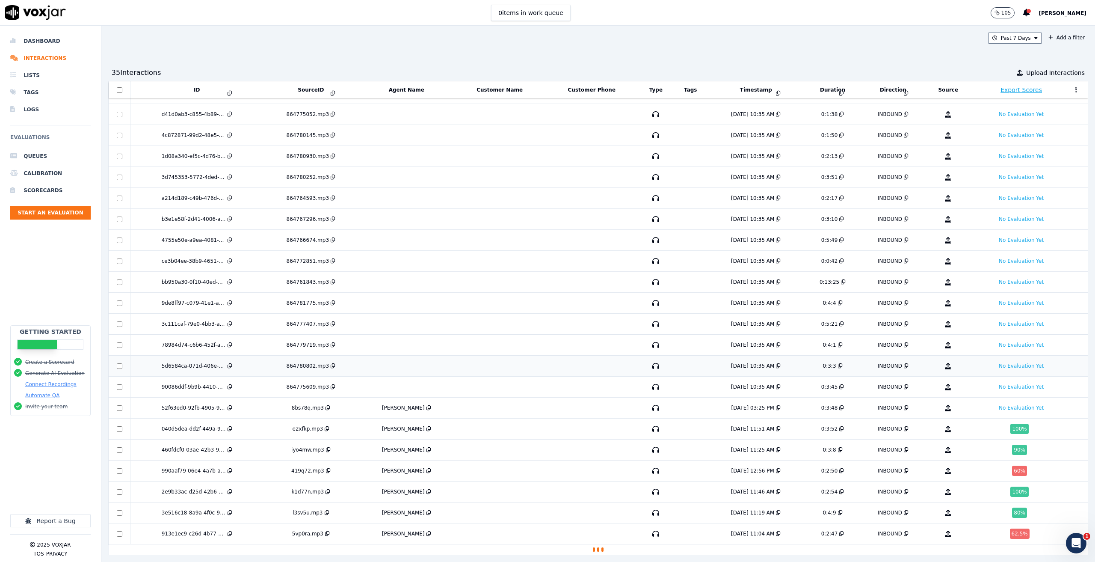
scroll to position [297, 0]
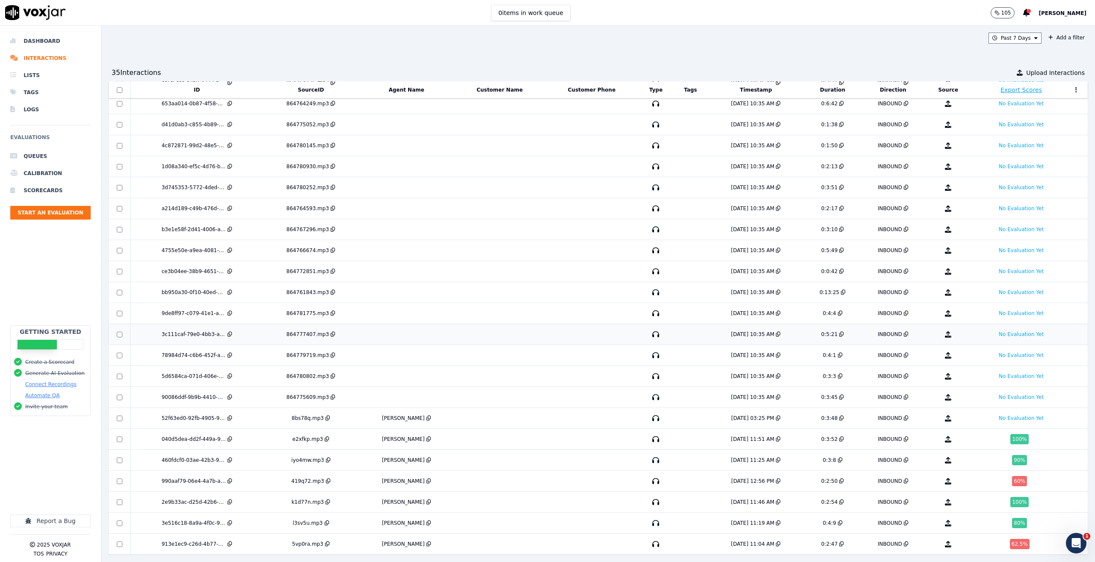
click at [383, 324] on td at bounding box center [406, 334] width 96 height 21
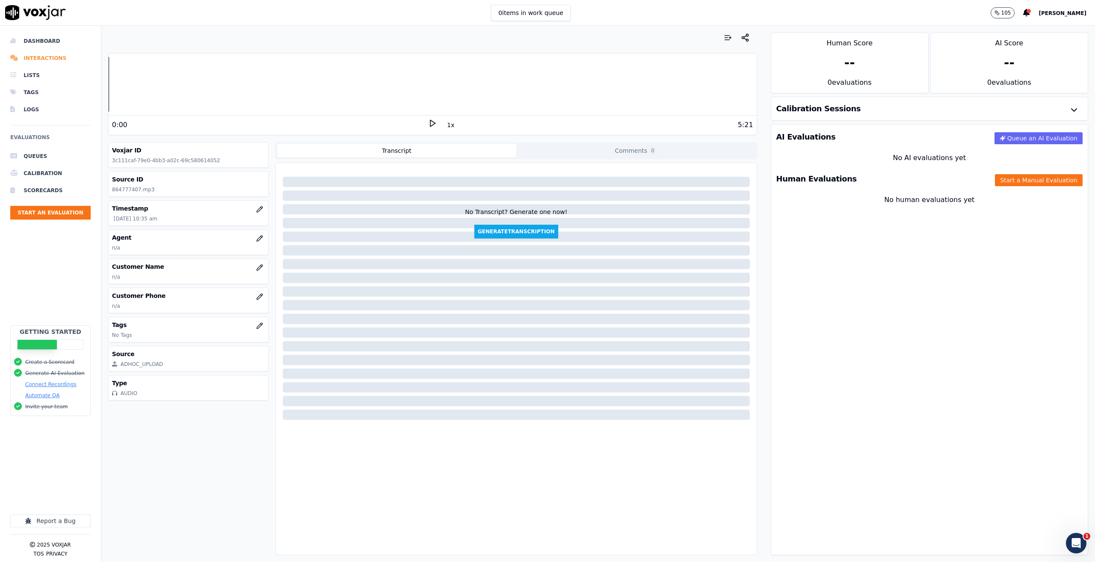
click at [43, 59] on li "Interactions" at bounding box center [50, 58] width 80 height 17
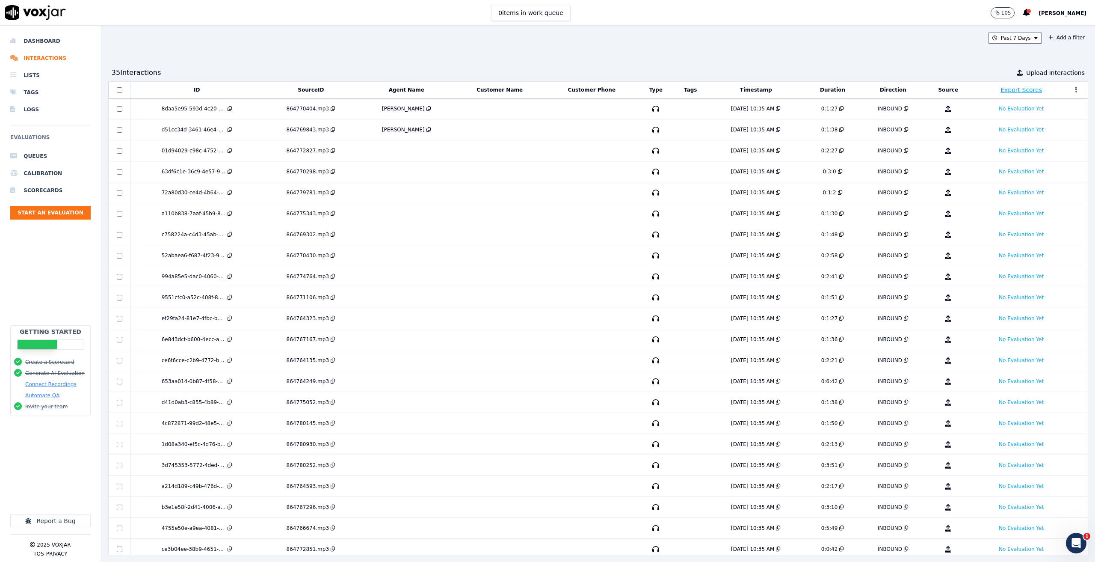
click at [42, 31] on div "Dashboard Interactions Lists Tags Logs Evaluations Queues Calibration Scorecard…" at bounding box center [50, 292] width 80 height 533
click at [39, 41] on li "Dashboard" at bounding box center [50, 41] width 80 height 17
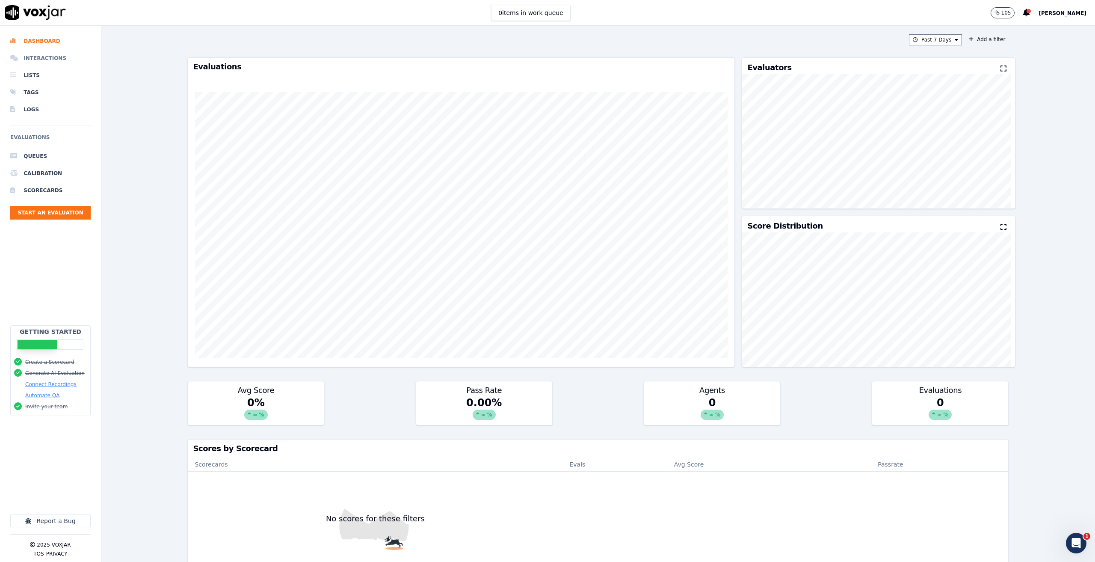
click at [44, 58] on li "Interactions" at bounding box center [50, 58] width 80 height 17
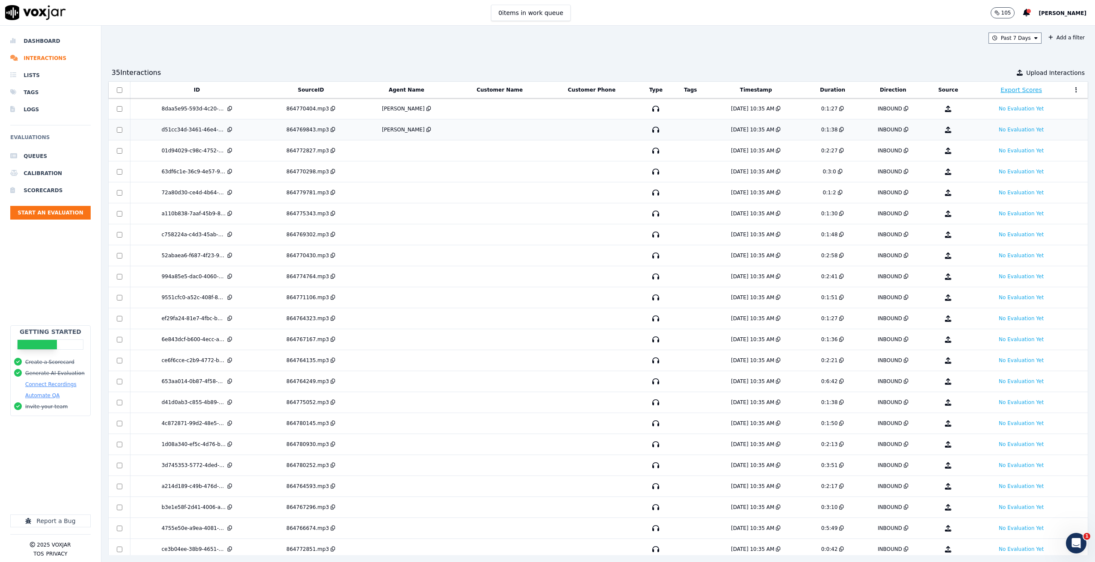
click at [305, 131] on div "864769843.mp3" at bounding box center [308, 129] width 42 height 7
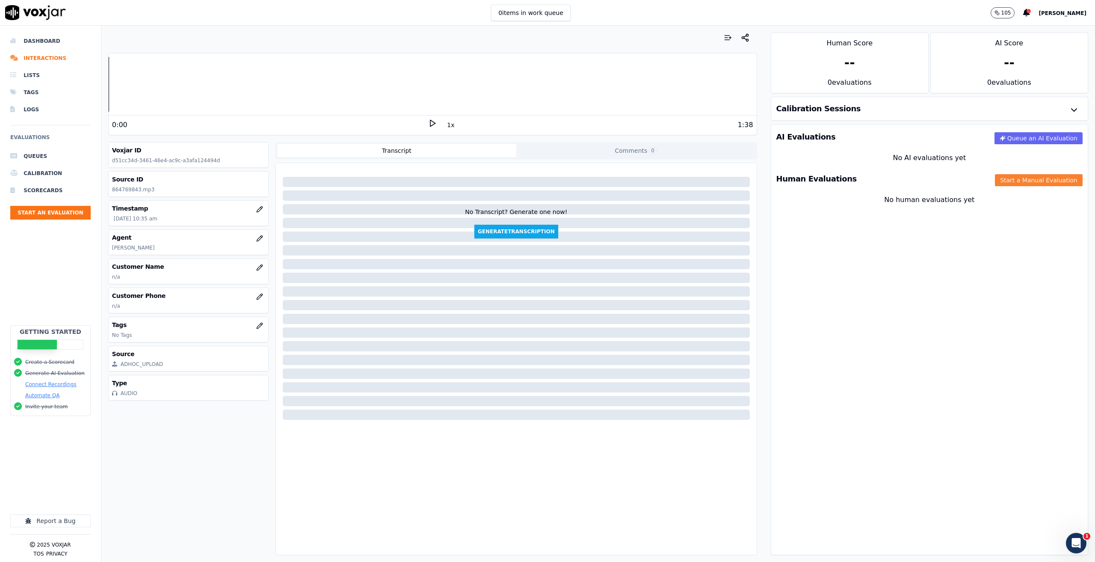
click at [1055, 184] on button "Start a Manual Evaluation" at bounding box center [1039, 180] width 88 height 12
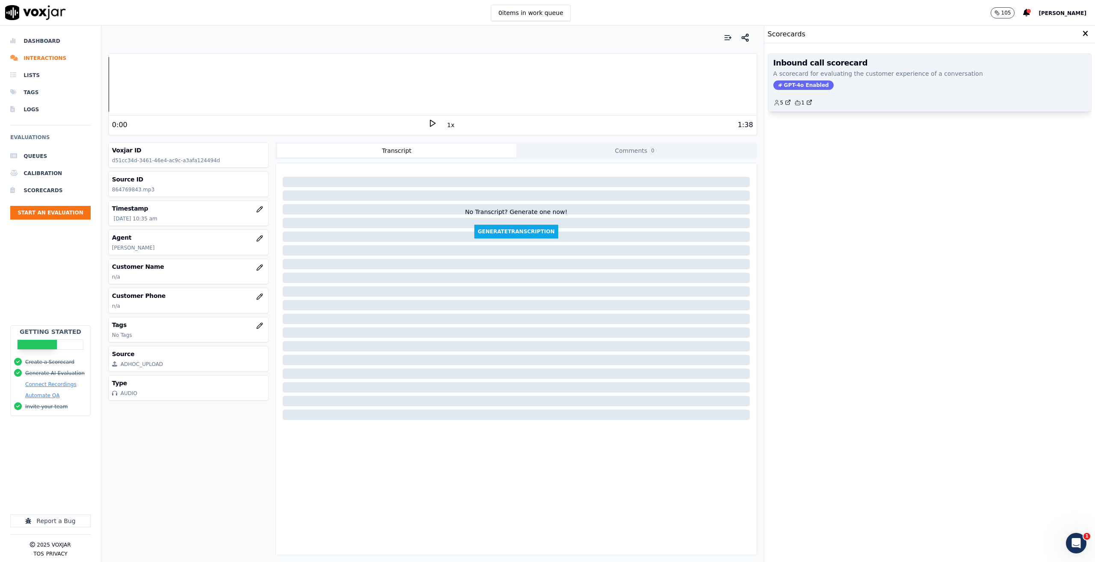
click at [889, 71] on p "A scorecard for evaluating the customer experience of a conversation" at bounding box center [929, 73] width 313 height 9
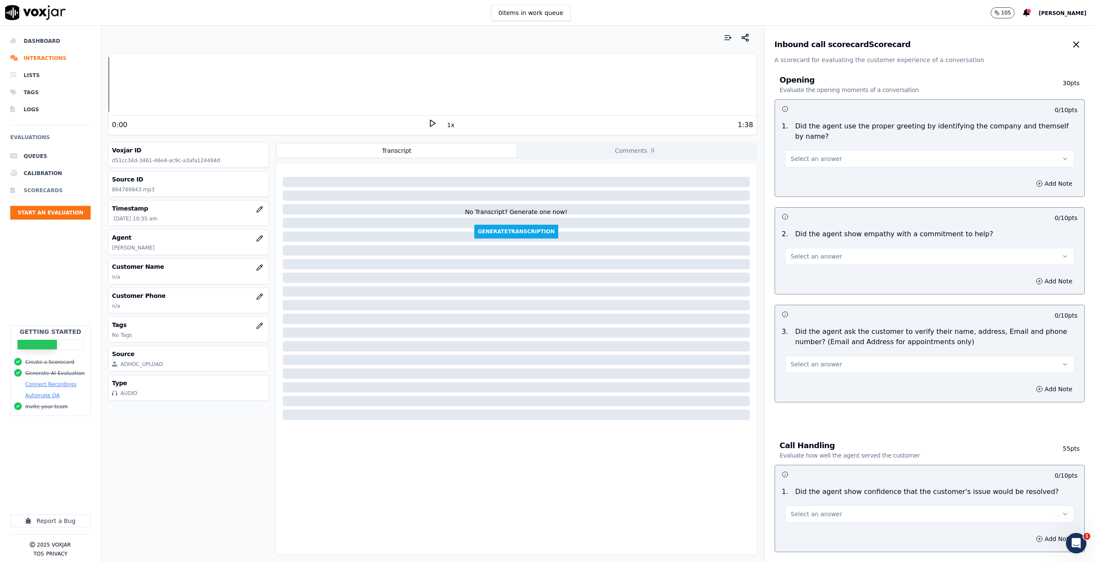
click at [43, 187] on li "Scorecards" at bounding box center [50, 190] width 80 height 17
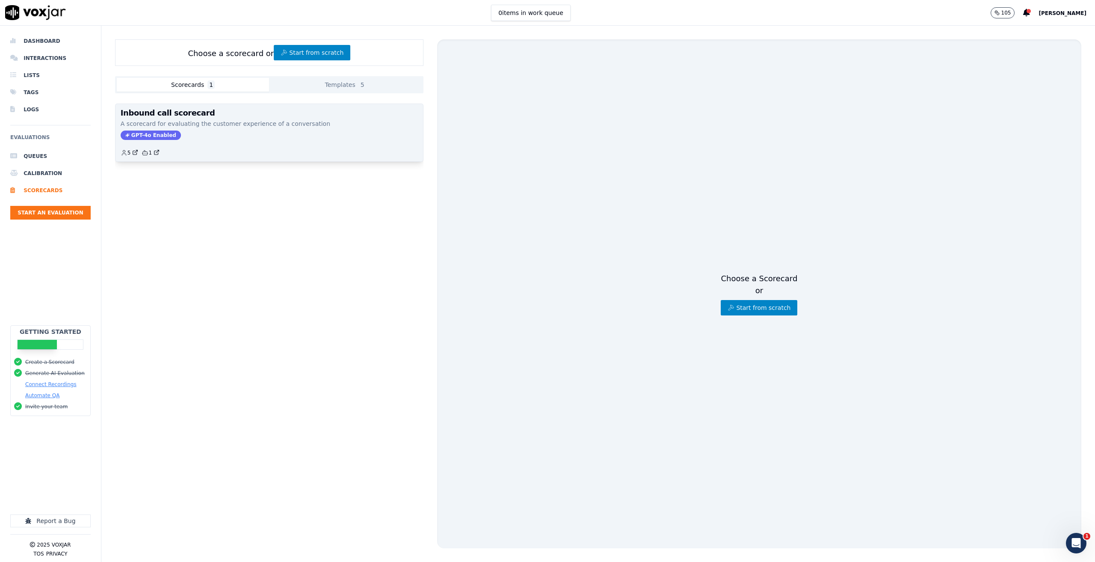
click at [244, 124] on p "A scorecard for evaluating the customer experience of a conversation" at bounding box center [269, 123] width 297 height 9
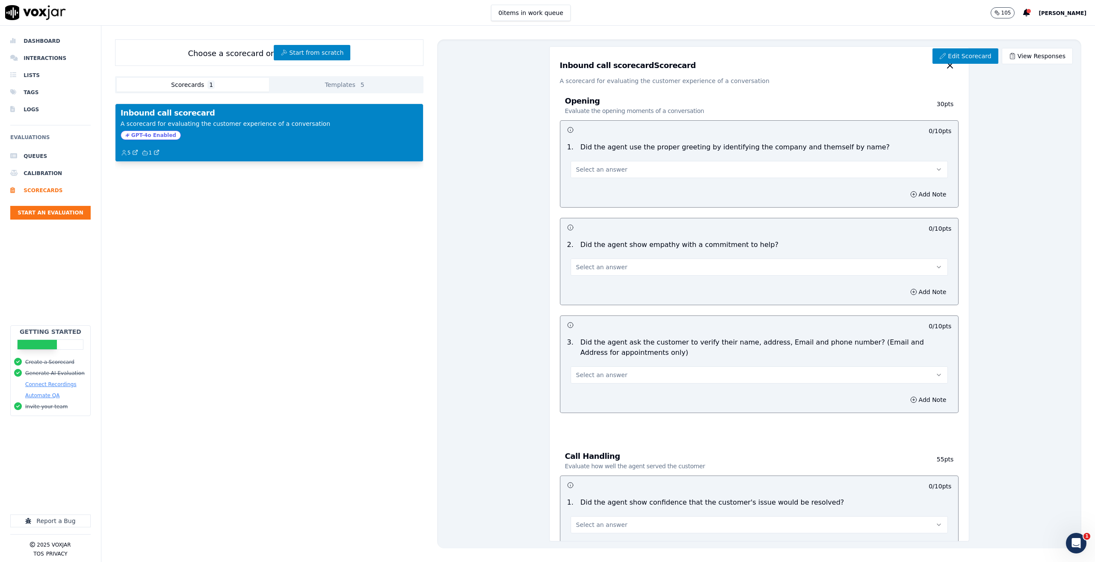
click at [196, 215] on div "Inbound call scorecard A scorecard for evaluating the customer experience of a …" at bounding box center [269, 333] width 308 height 472
click at [36, 58] on li "Interactions" at bounding box center [50, 58] width 80 height 17
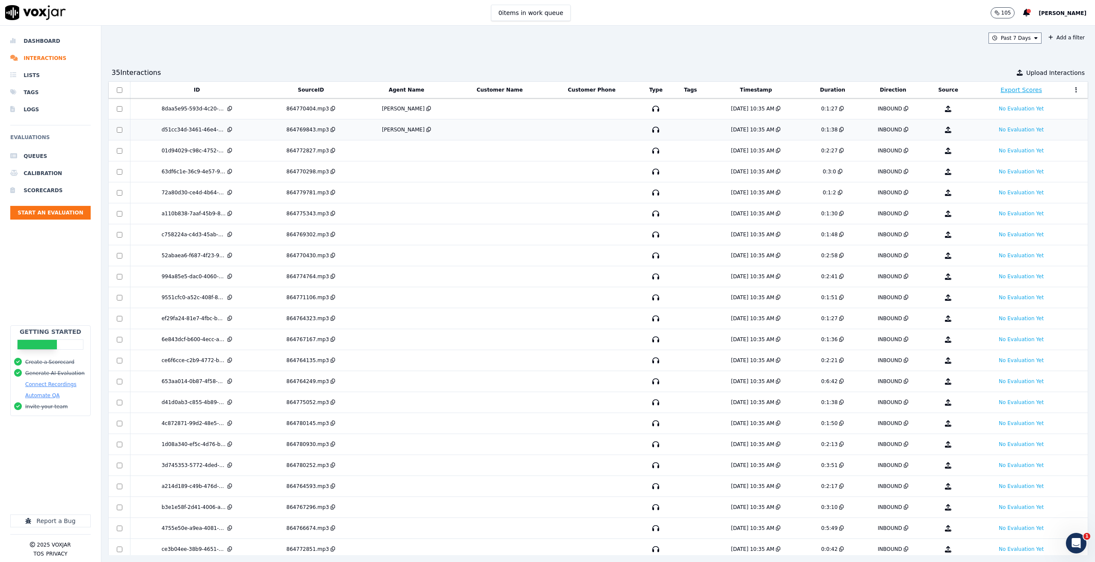
click at [329, 133] on div "864769843.mp3" at bounding box center [308, 129] width 42 height 7
click at [431, 159] on td at bounding box center [406, 150] width 96 height 21
click at [46, 158] on li "Queues" at bounding box center [50, 156] width 80 height 17
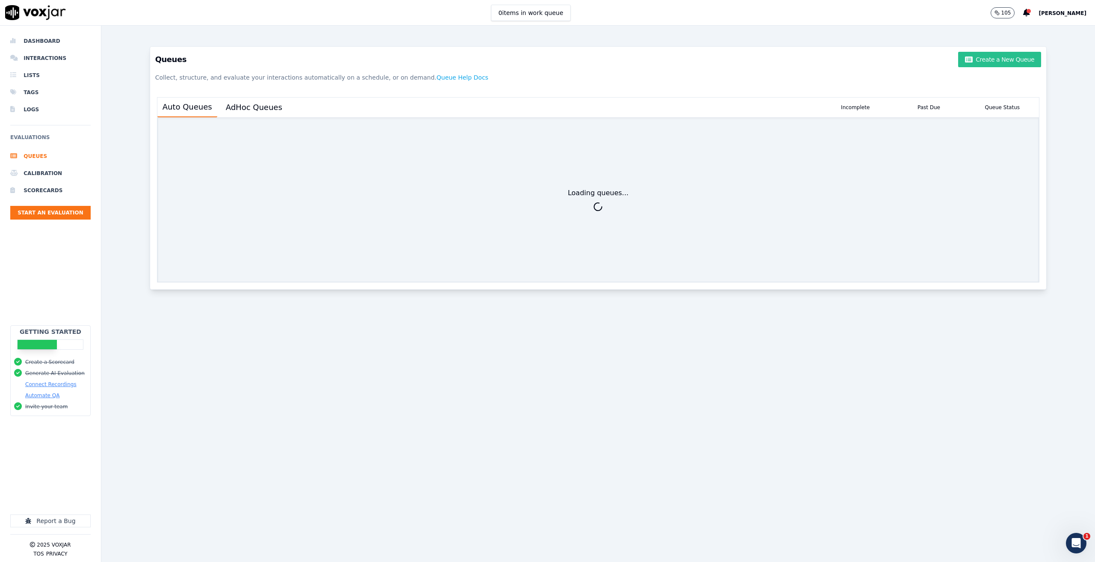
click at [979, 64] on button "Create a New Queue" at bounding box center [999, 59] width 83 height 15
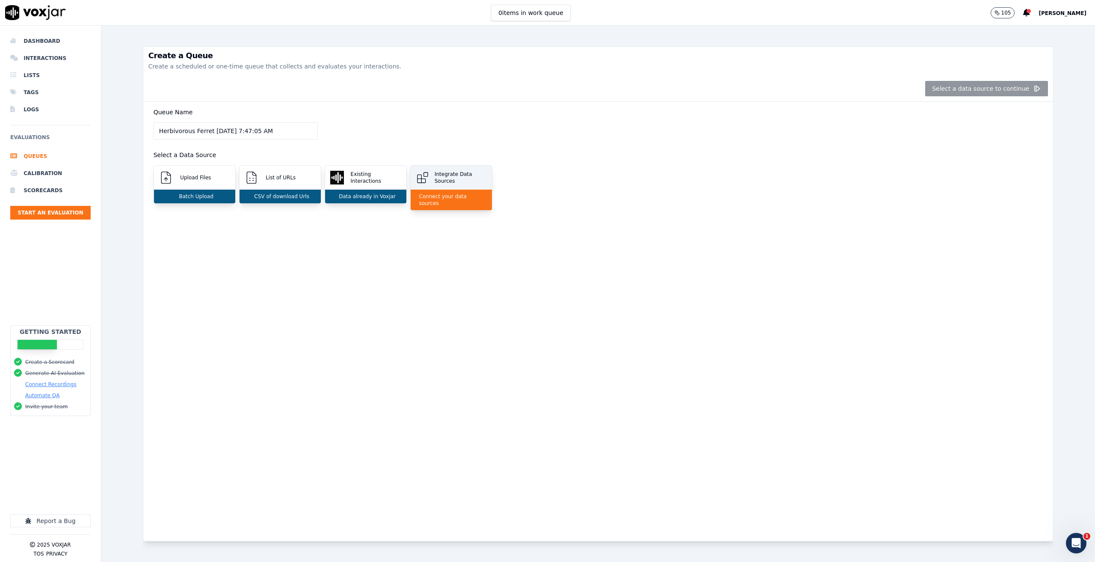
click at [450, 179] on p "Integrate Data Sources" at bounding box center [459, 178] width 56 height 14
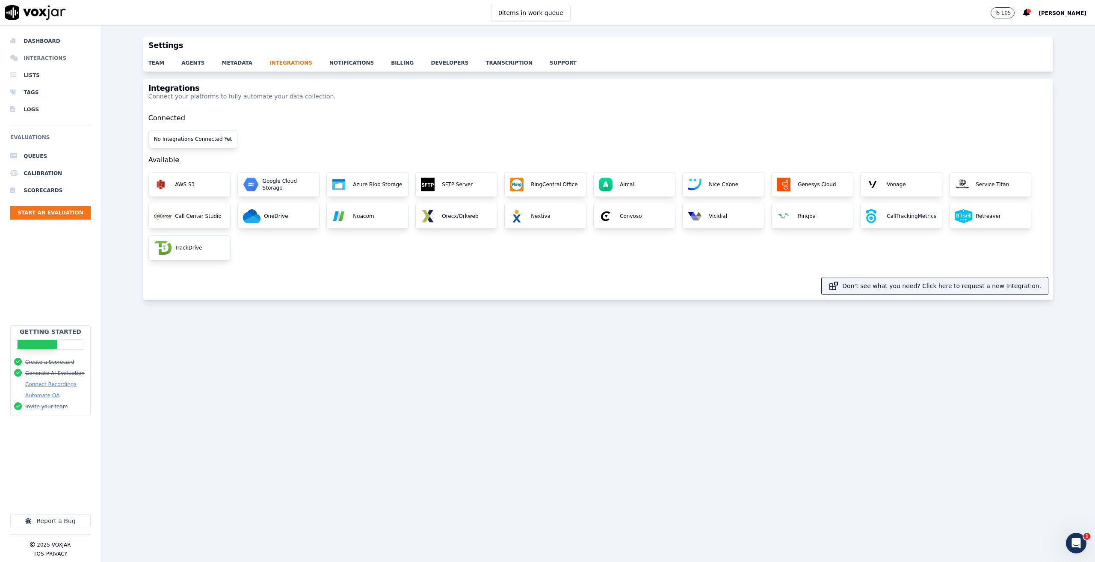
click at [54, 53] on li "Interactions" at bounding box center [50, 58] width 80 height 17
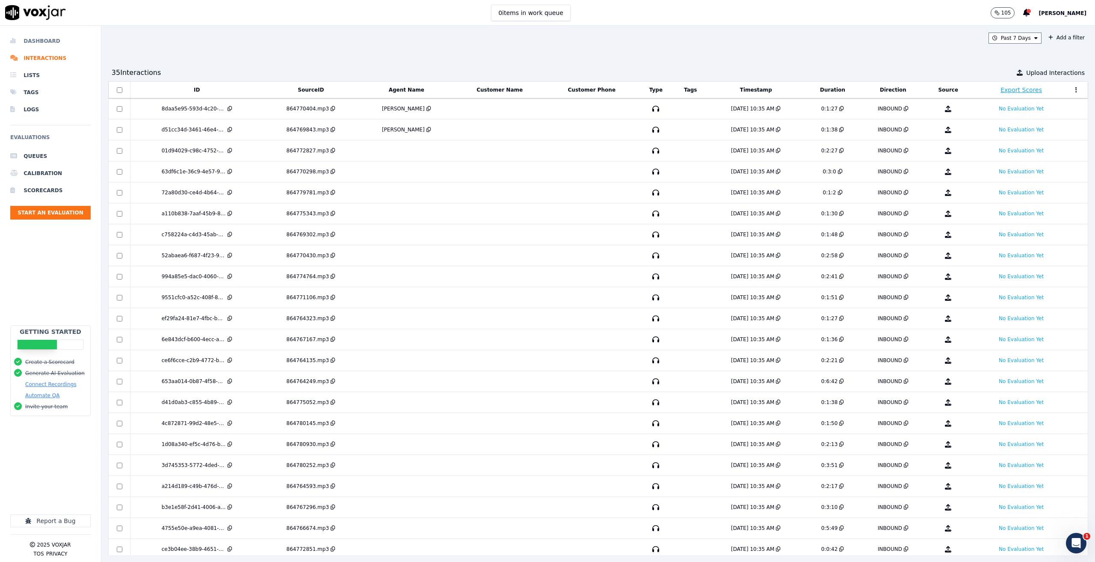
click at [48, 40] on li "Dashboard" at bounding box center [50, 41] width 80 height 17
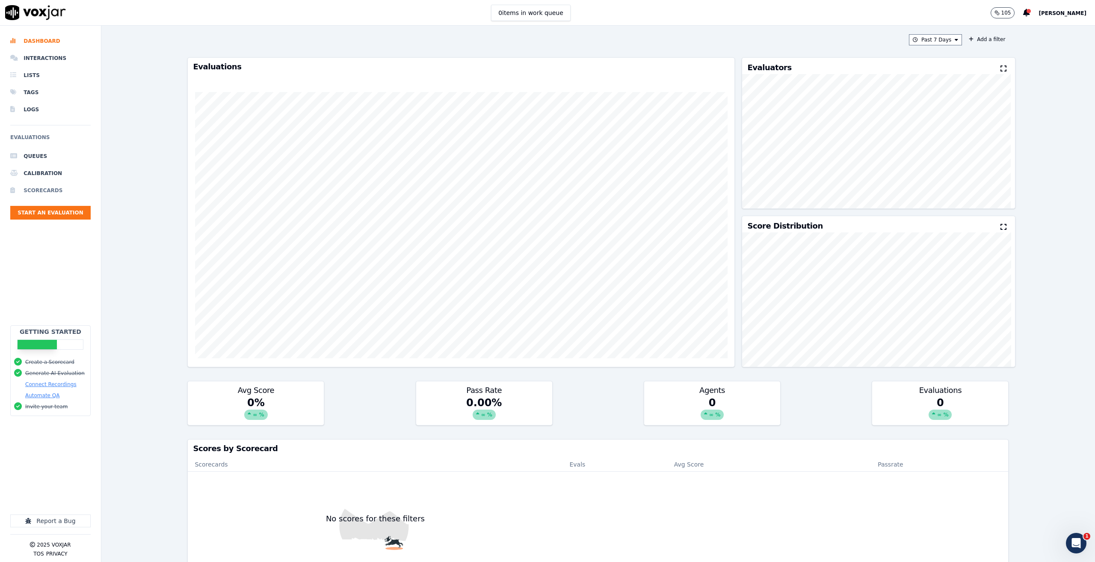
click at [37, 185] on li "Scorecards" at bounding box center [50, 190] width 80 height 17
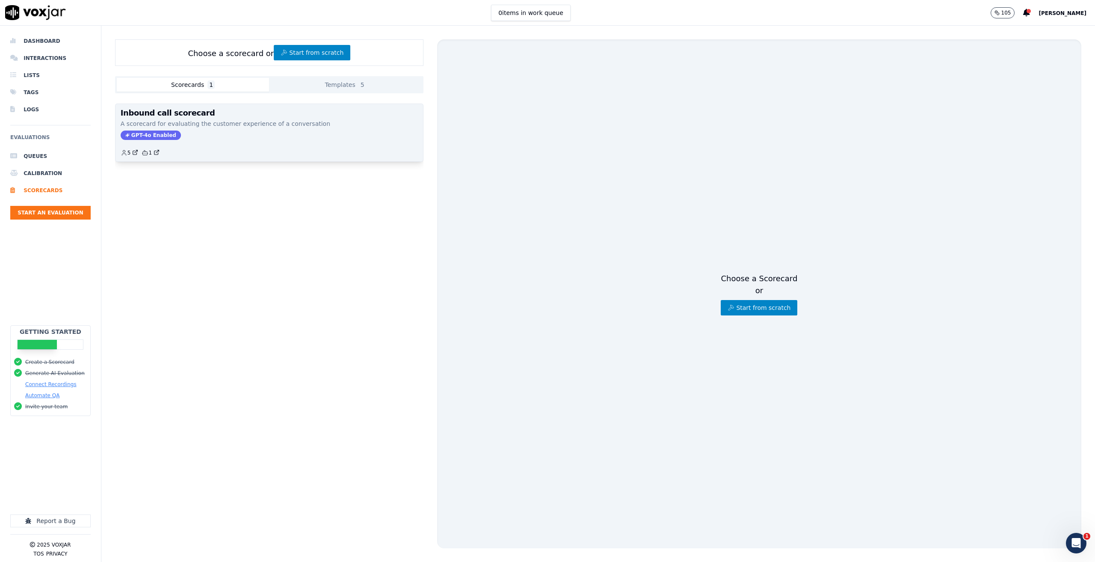
click at [263, 133] on div "GPT-4o Enabled" at bounding box center [269, 134] width 297 height 9
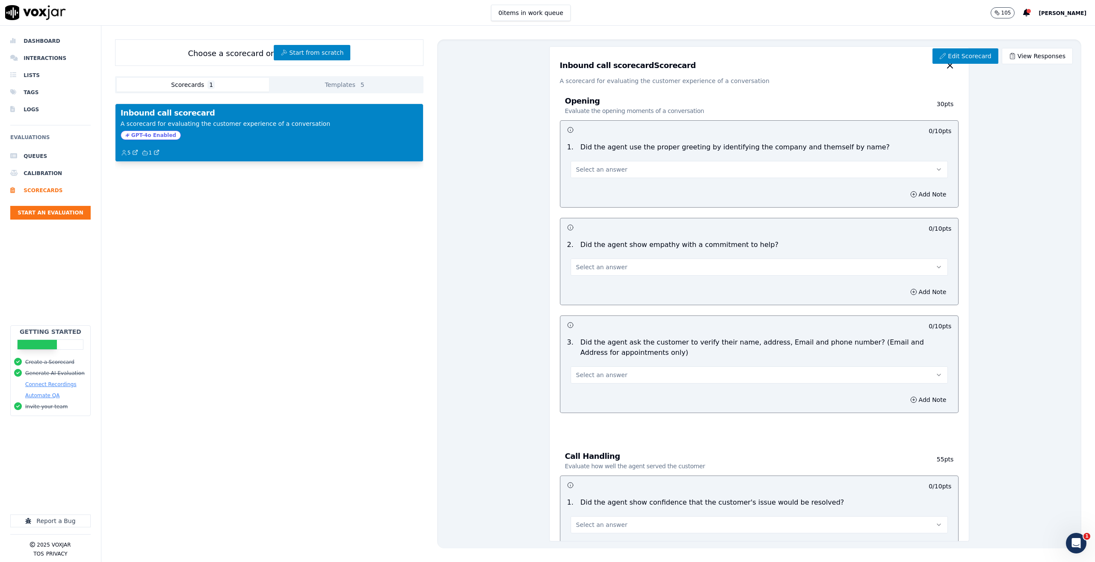
click at [1069, 9] on button "[PERSON_NAME]" at bounding box center [1067, 13] width 56 height 10
click at [1034, 32] on div "Settings" at bounding box center [1044, 29] width 92 height 14
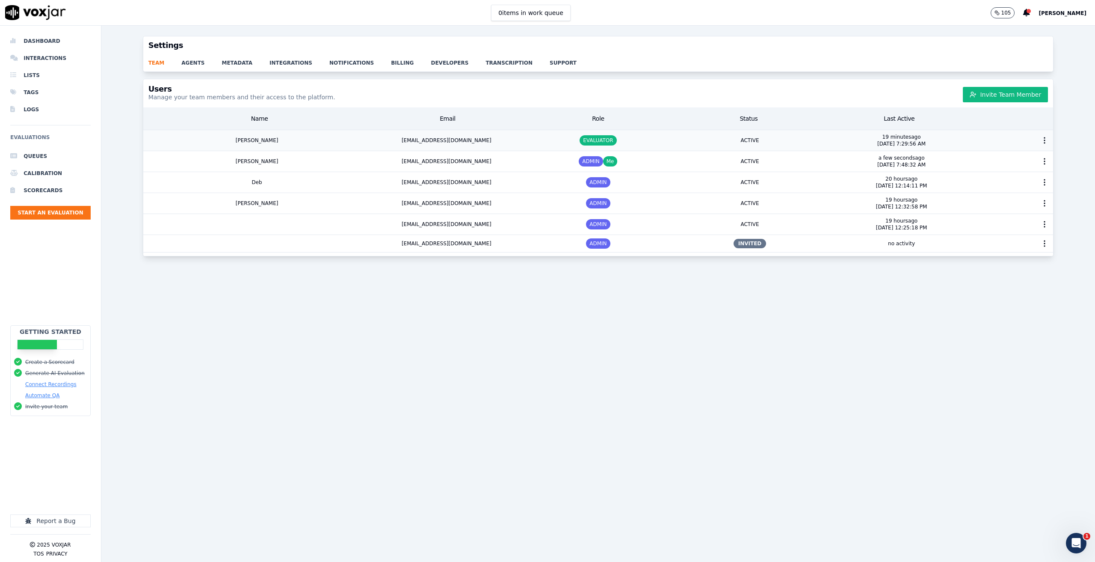
click at [338, 141] on div "Michele" at bounding box center [257, 140] width 228 height 21
click at [1040, 138] on icon "button" at bounding box center [1044, 140] width 9 height 9
click at [1025, 194] on div "Edit User" at bounding box center [1028, 201] width 59 height 14
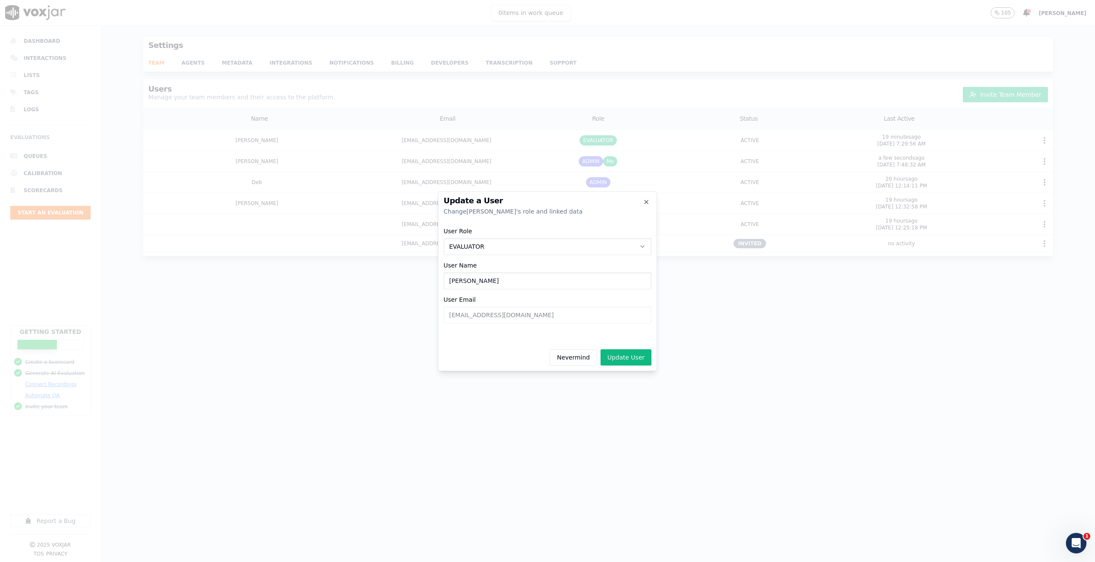
click at [579, 246] on button "EVALUATOR" at bounding box center [548, 246] width 208 height 17
click at [530, 272] on div "ADMIN" at bounding box center [547, 269] width 197 height 14
click at [625, 356] on button "Update User" at bounding box center [626, 357] width 51 height 16
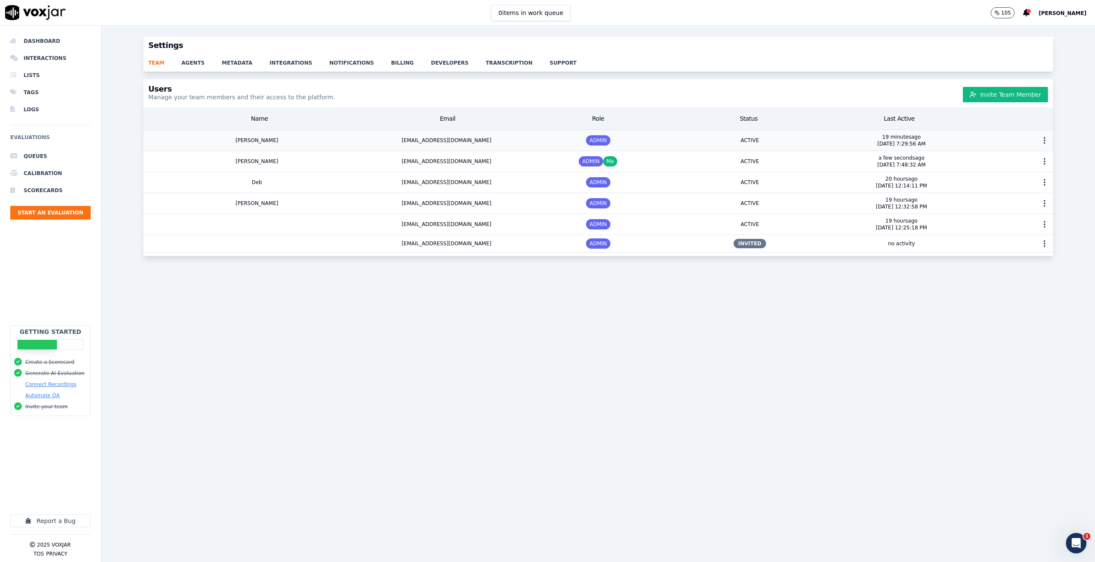
click at [943, 140] on div "19 minutes ago 8/12/2025 7:29:56 AM" at bounding box center [902, 140] width 152 height 21
click at [892, 142] on p "8/12/2025 7:29:56 AM" at bounding box center [901, 143] width 48 height 7
click at [1036, 136] on button "button" at bounding box center [1044, 140] width 17 height 17
click at [1021, 158] on div "Activity Logs" at bounding box center [1028, 160] width 59 height 14
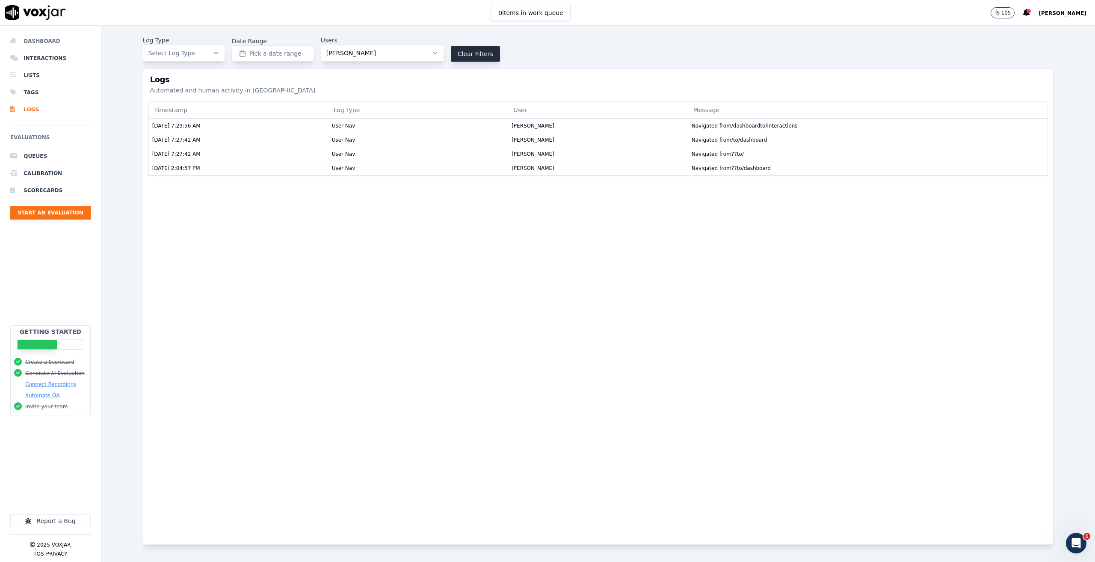
click at [33, 37] on li "Dashboard" at bounding box center [50, 41] width 80 height 17
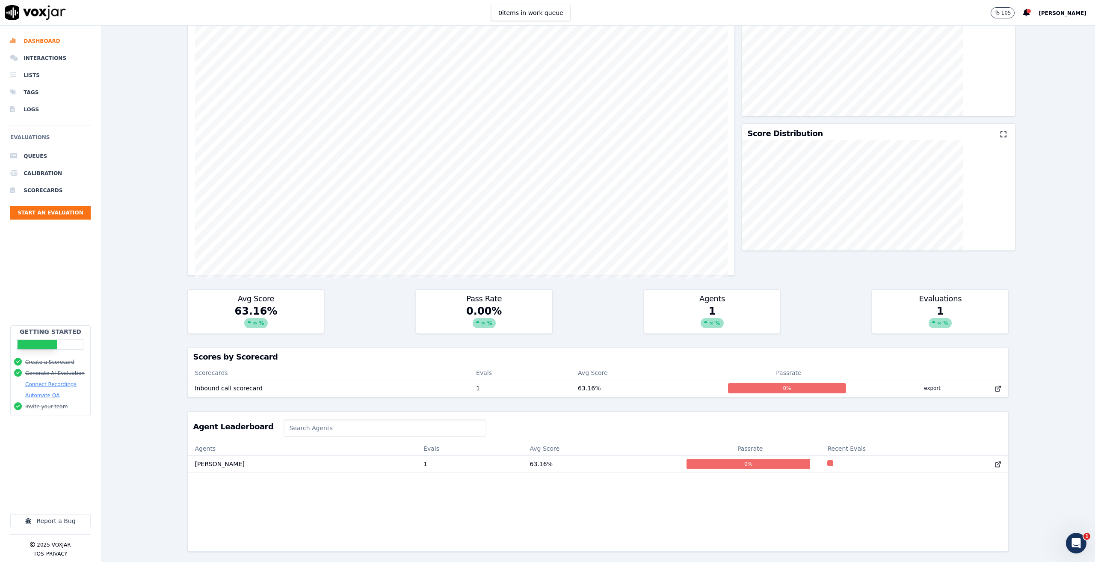
scroll to position [88, 0]
click at [443, 455] on td "1" at bounding box center [470, 463] width 106 height 17
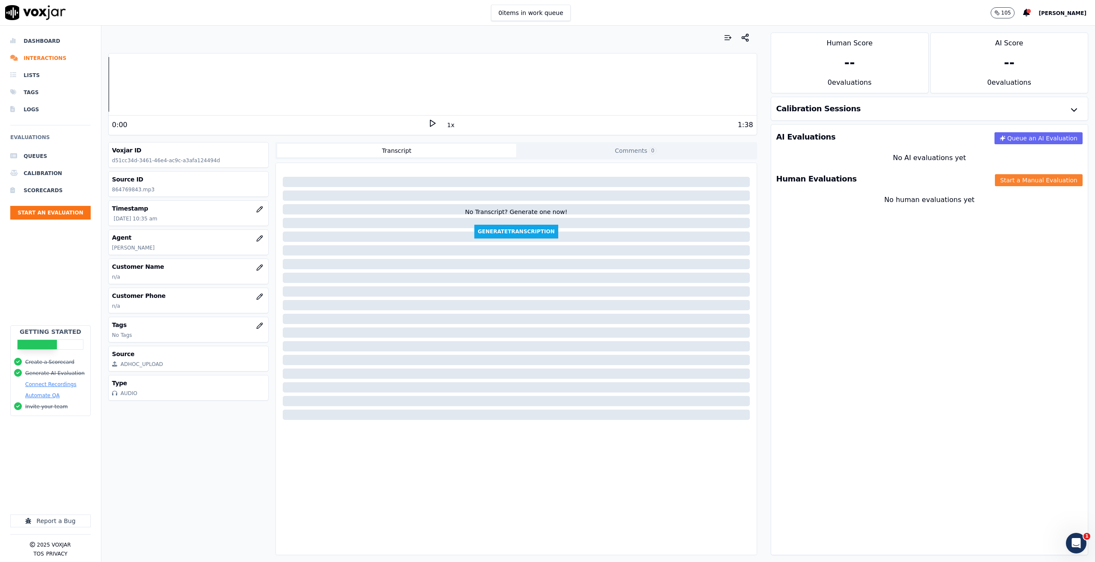
click at [1004, 180] on button "Start a Manual Evaluation" at bounding box center [1039, 180] width 88 height 12
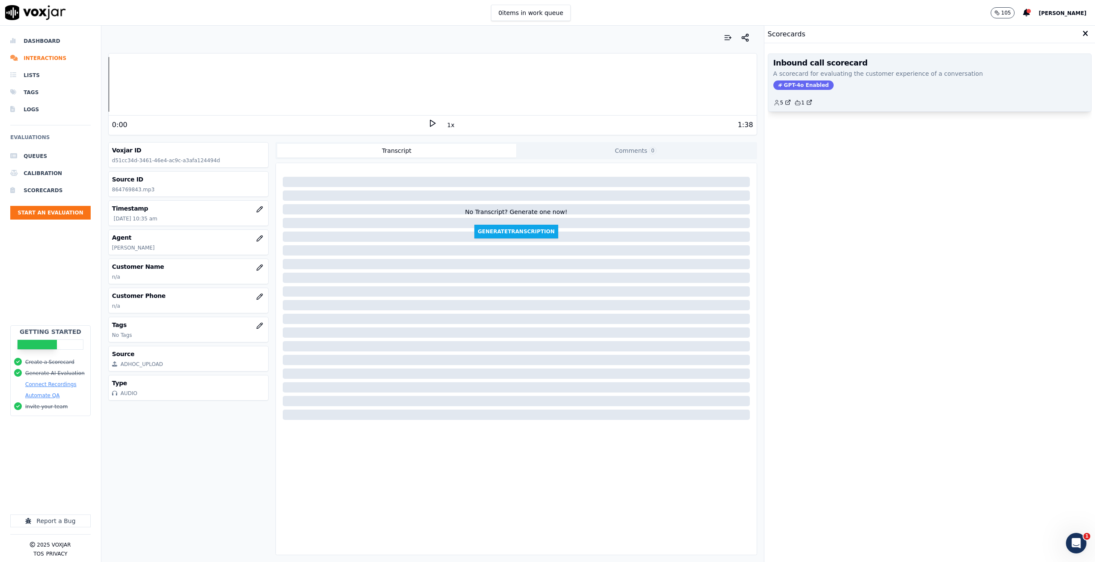
click at [895, 65] on h3 "Inbound call scorecard" at bounding box center [929, 63] width 313 height 8
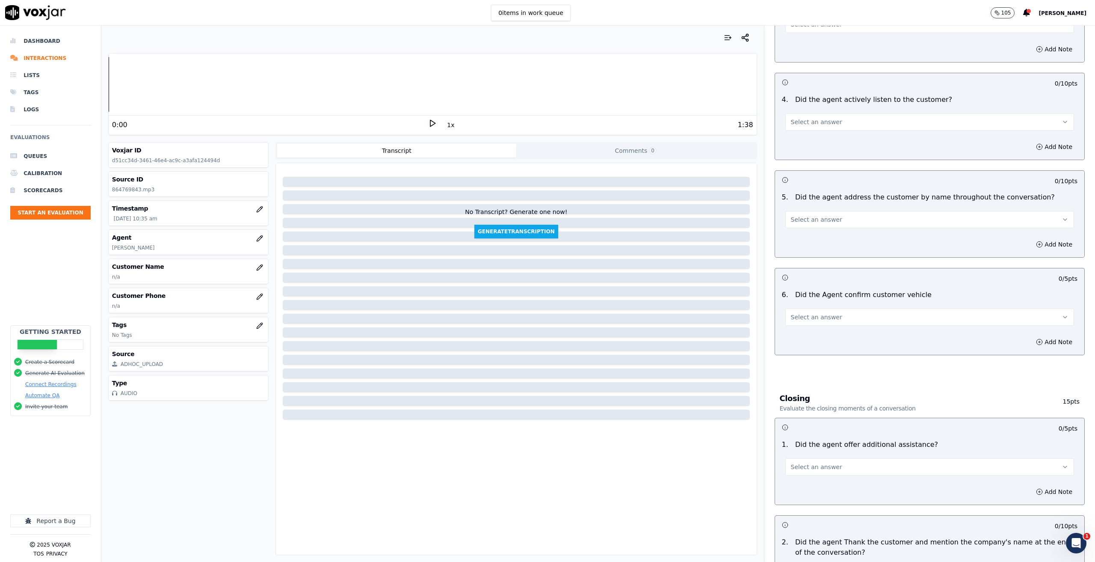
scroll to position [796, 0]
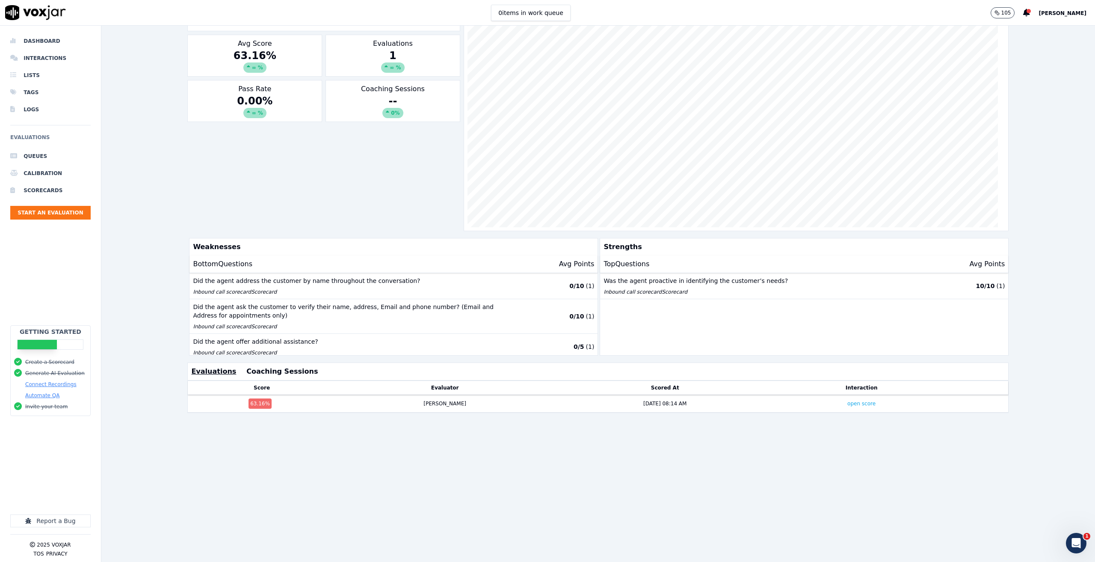
scroll to position [112, 0]
click at [847, 400] on link "open score" at bounding box center [861, 403] width 28 height 6
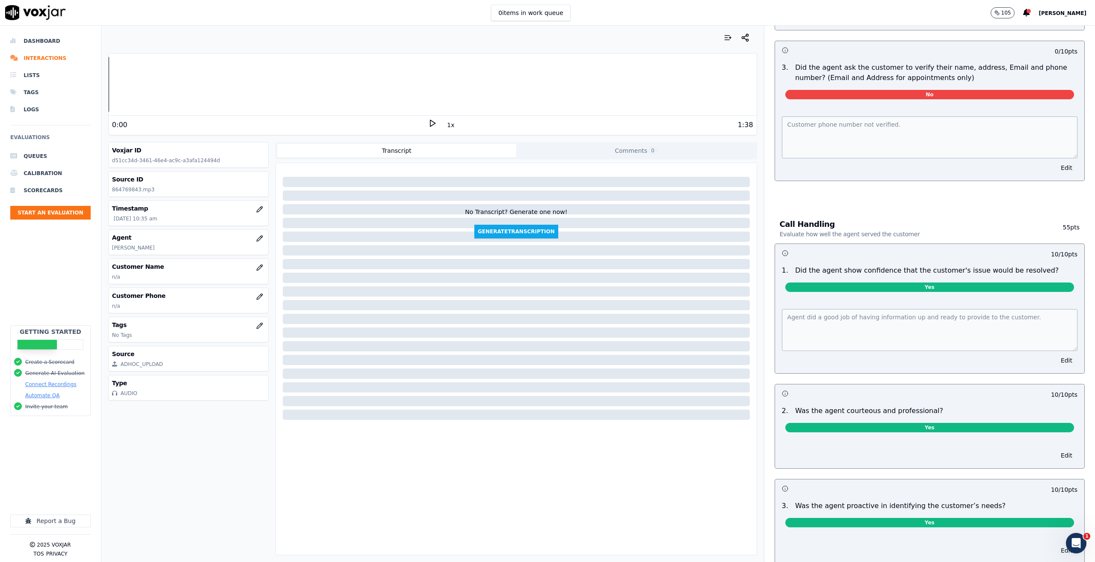
scroll to position [161, 0]
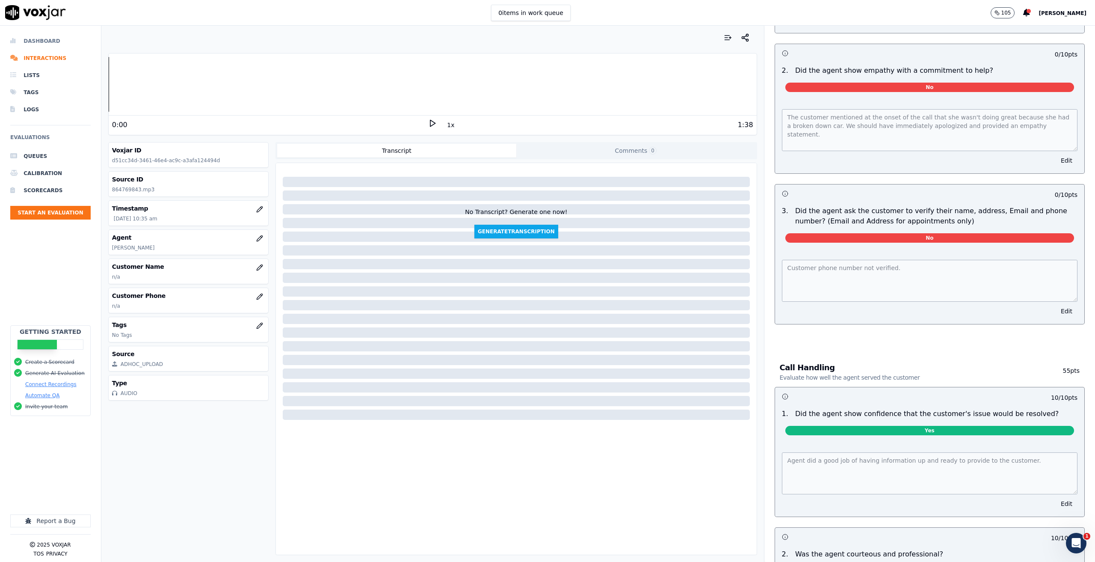
click at [24, 41] on li "Dashboard" at bounding box center [50, 41] width 80 height 17
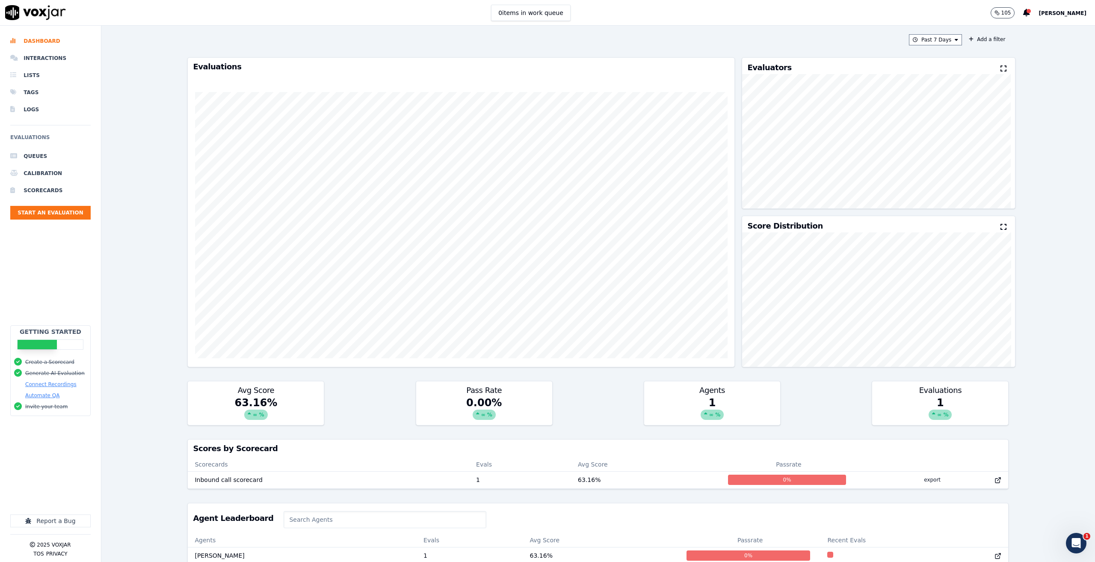
click at [1050, 11] on span "[PERSON_NAME]" at bounding box center [1063, 13] width 48 height 6
click at [1023, 27] on div "Settings" at bounding box center [1044, 29] width 92 height 14
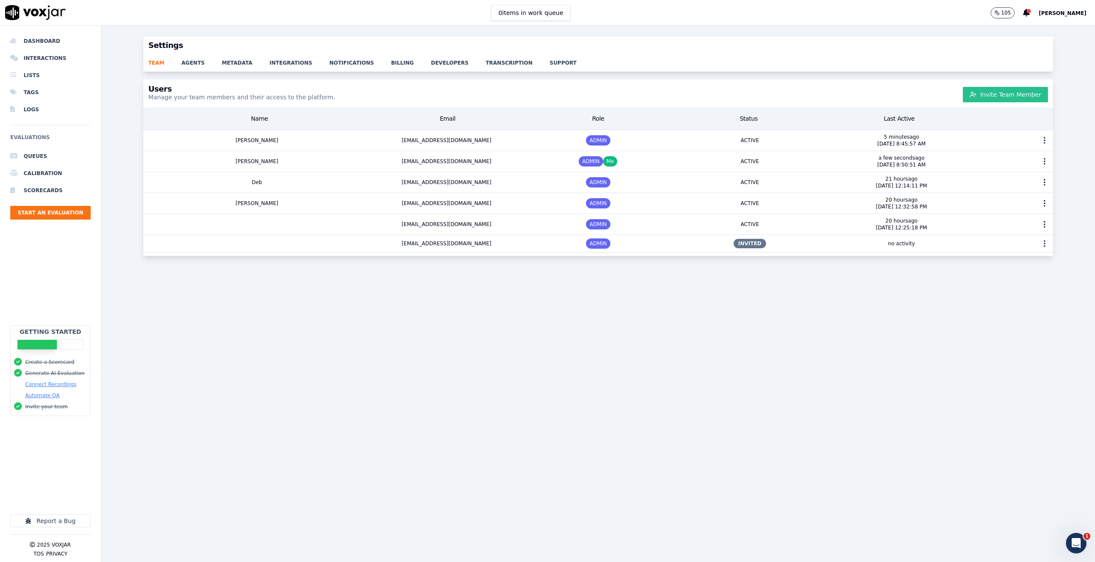
click at [977, 93] on button "Invite Team Member" at bounding box center [1005, 94] width 85 height 15
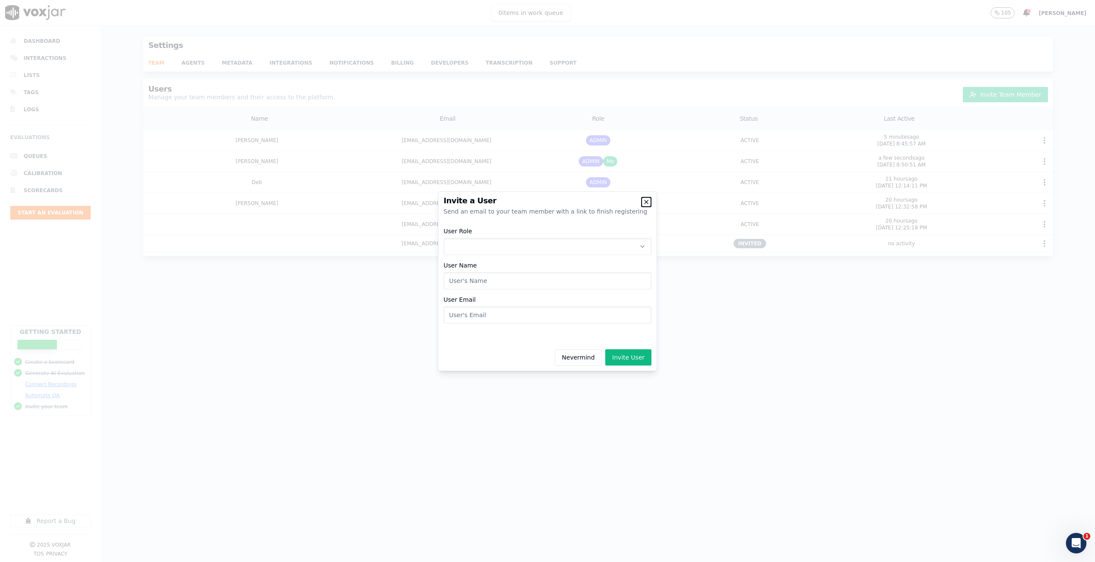
click at [645, 198] on icon "button" at bounding box center [646, 201] width 7 height 7
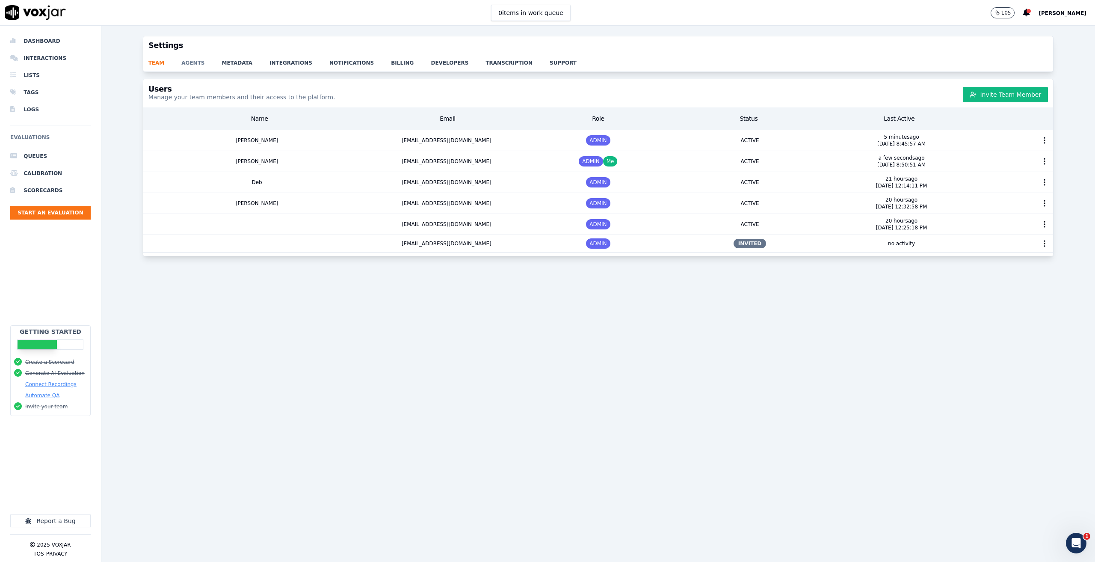
click at [185, 65] on link "agents" at bounding box center [201, 60] width 40 height 12
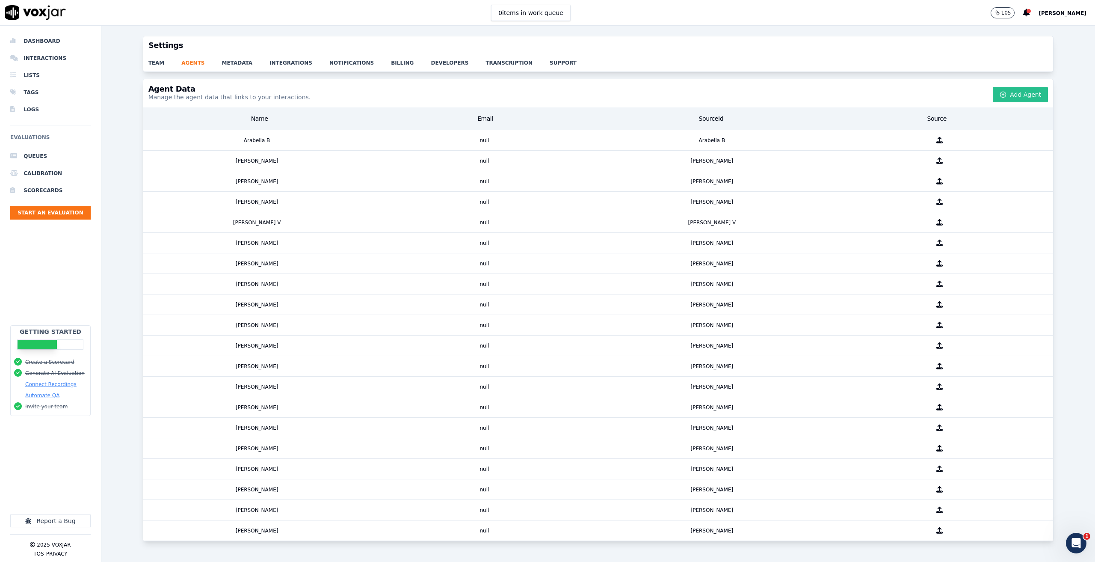
click at [1012, 87] on button "Add Agent" at bounding box center [1020, 94] width 55 height 15
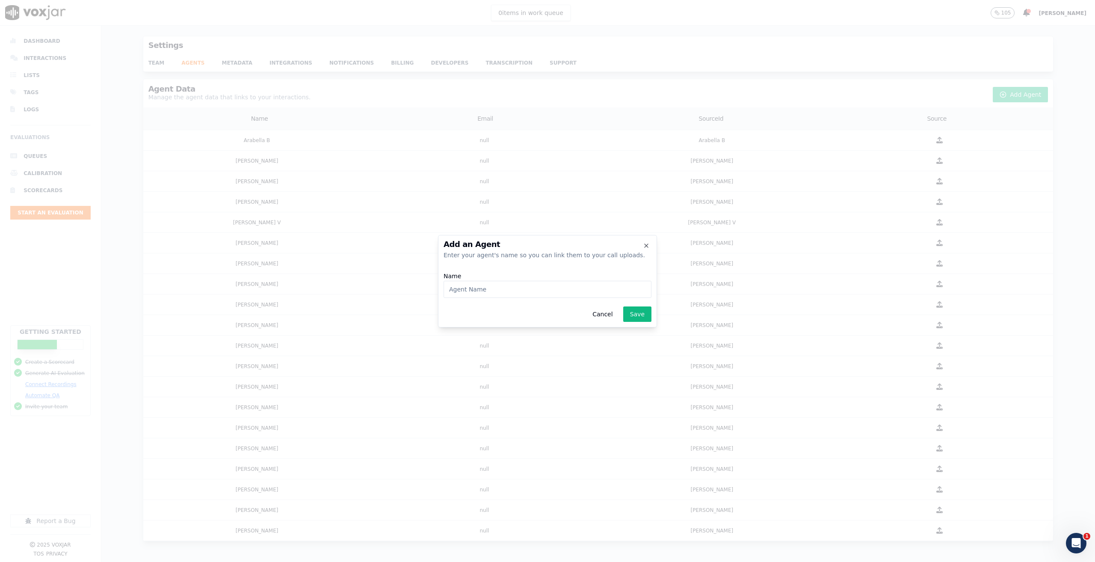
click at [506, 290] on input "Name" at bounding box center [548, 289] width 208 height 17
click at [450, 286] on input "[PERSON_NAME]" at bounding box center [548, 289] width 208 height 17
type input "[PERSON_NAME]"
click at [632, 312] on button "Save" at bounding box center [637, 313] width 28 height 15
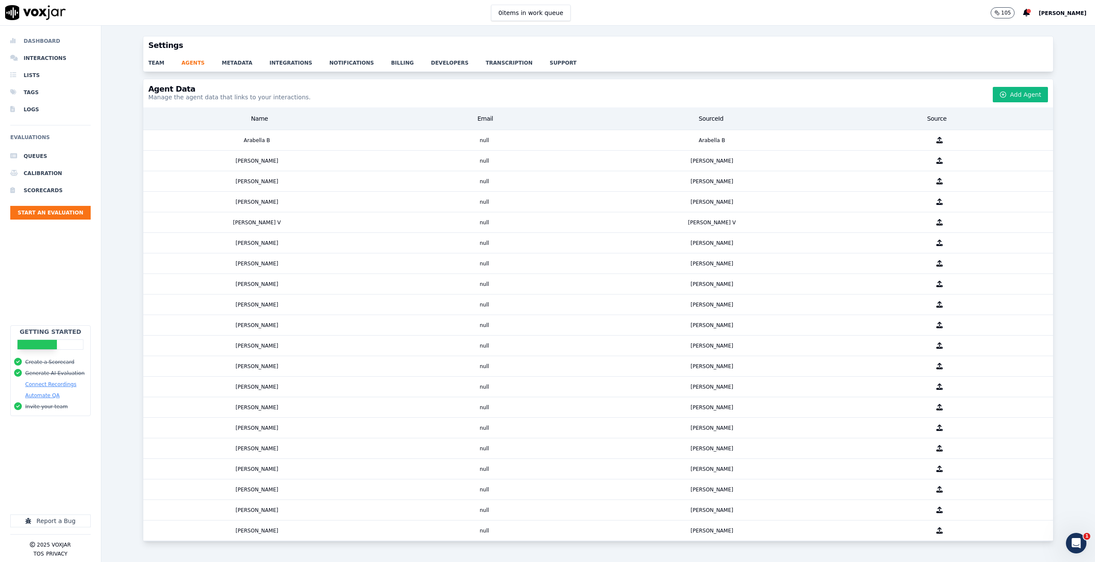
click at [46, 41] on li "Dashboard" at bounding box center [50, 41] width 80 height 17
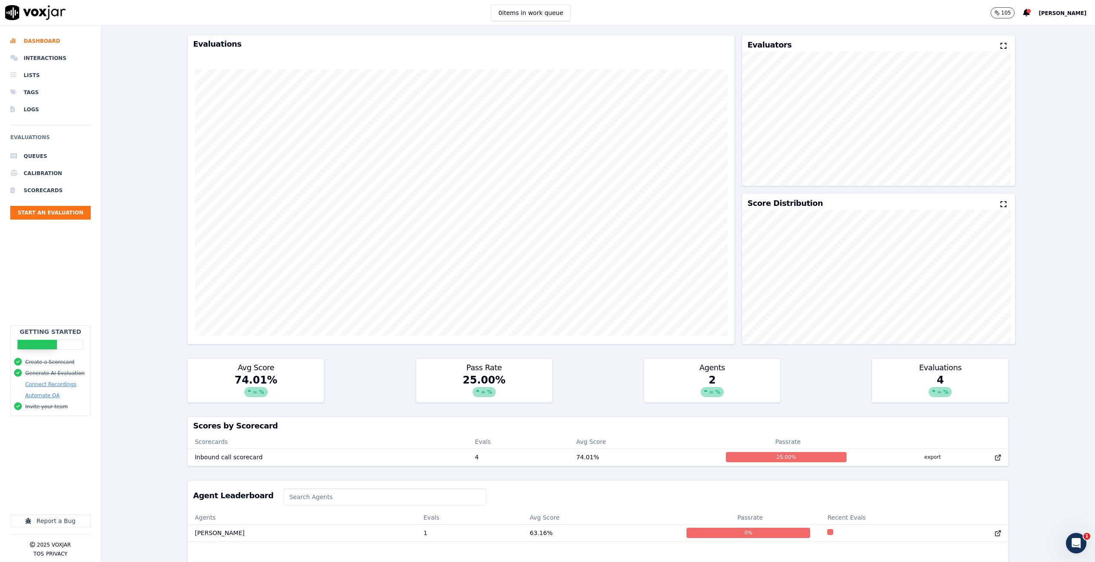
scroll to position [111, 0]
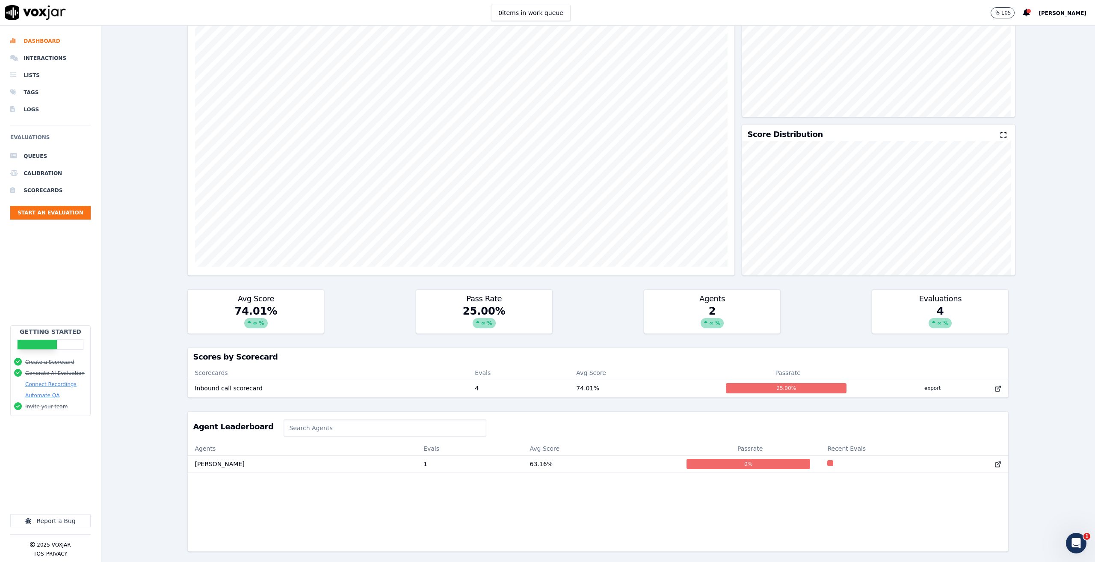
scroll to position [111, 0]
click at [384, 379] on td "Inbound call scorecard" at bounding box center [328, 387] width 280 height 17
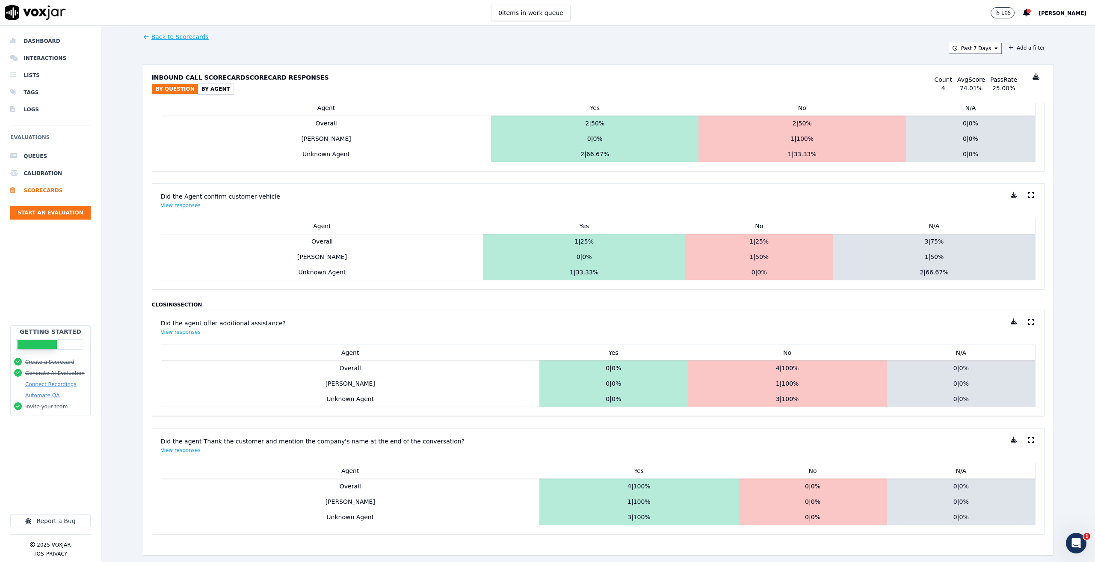
scroll to position [975, 0]
click at [39, 44] on li "Dashboard" at bounding box center [50, 41] width 80 height 17
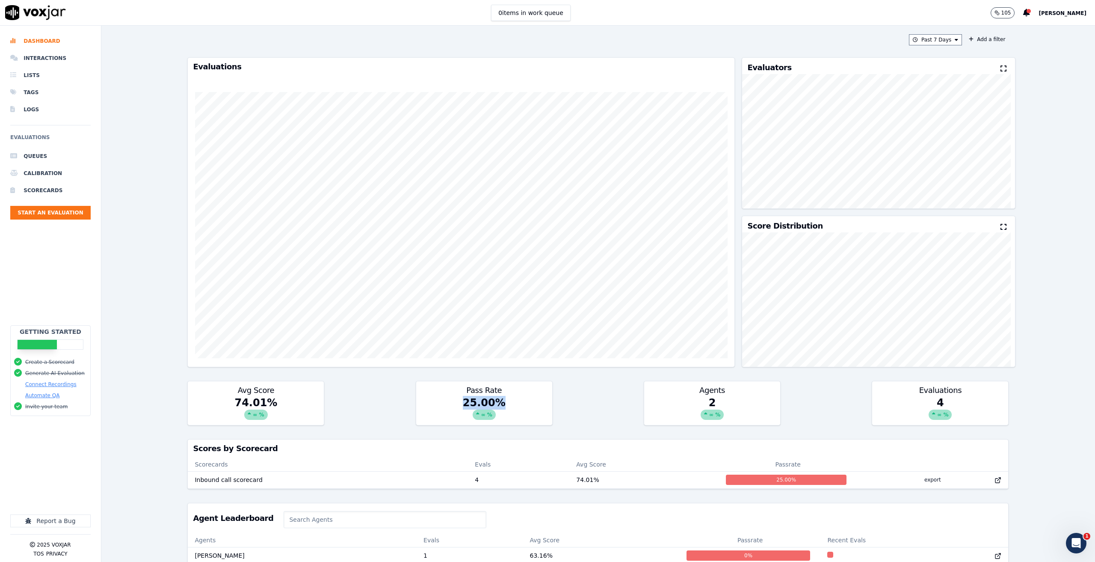
drag, startPoint x: 529, startPoint y: 403, endPoint x: 400, endPoint y: 405, distance: 129.6
click at [400, 405] on div "Avg Score 74.01 % ∞ % Pass Rate 25.00 % ∞ % Agents 2 ∞ % Evaluations 4 ∞ %" at bounding box center [597, 403] width 821 height 44
click at [596, 392] on div "Avg Score 74.01 % ∞ % Pass Rate 25.00 % ∞ % Agents 2 ∞ % Evaluations 4 ∞ %" at bounding box center [597, 403] width 821 height 44
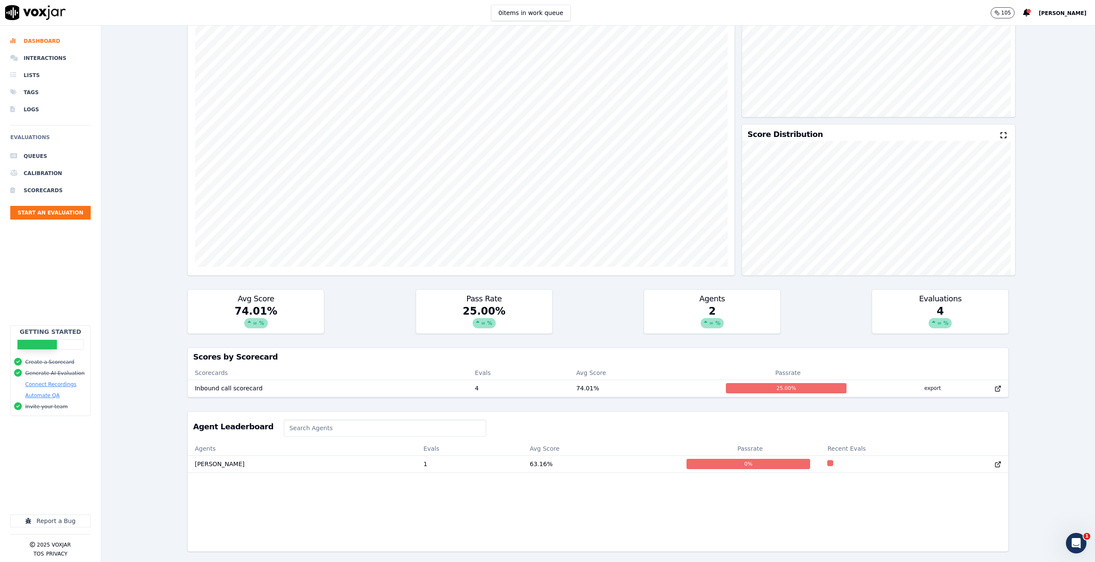
scroll to position [111, 0]
click at [413, 379] on td "Inbound call scorecard" at bounding box center [328, 387] width 280 height 17
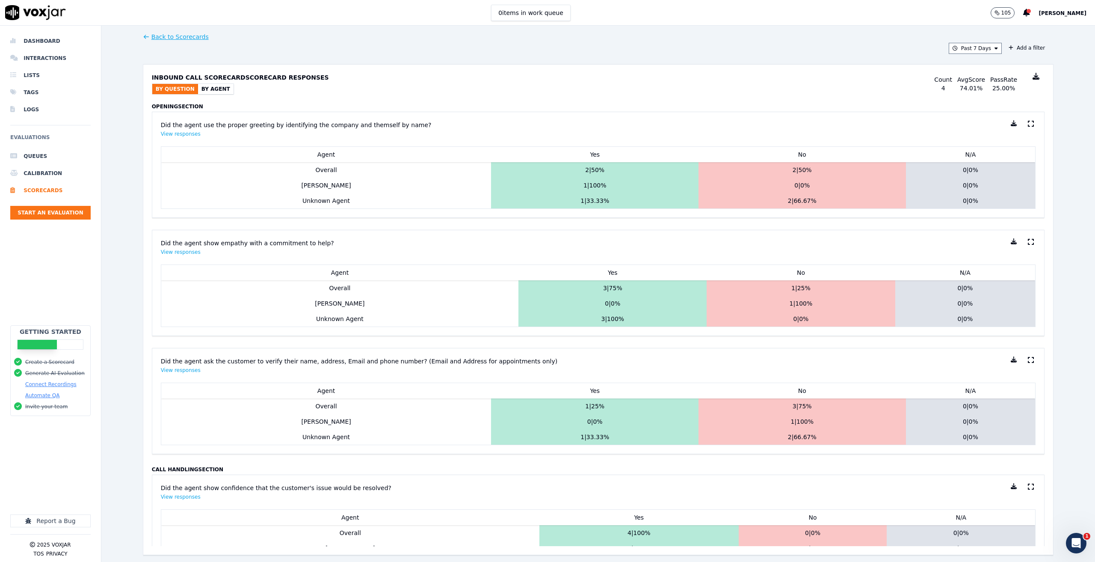
click at [207, 90] on button "By Agent" at bounding box center [216, 89] width 36 height 10
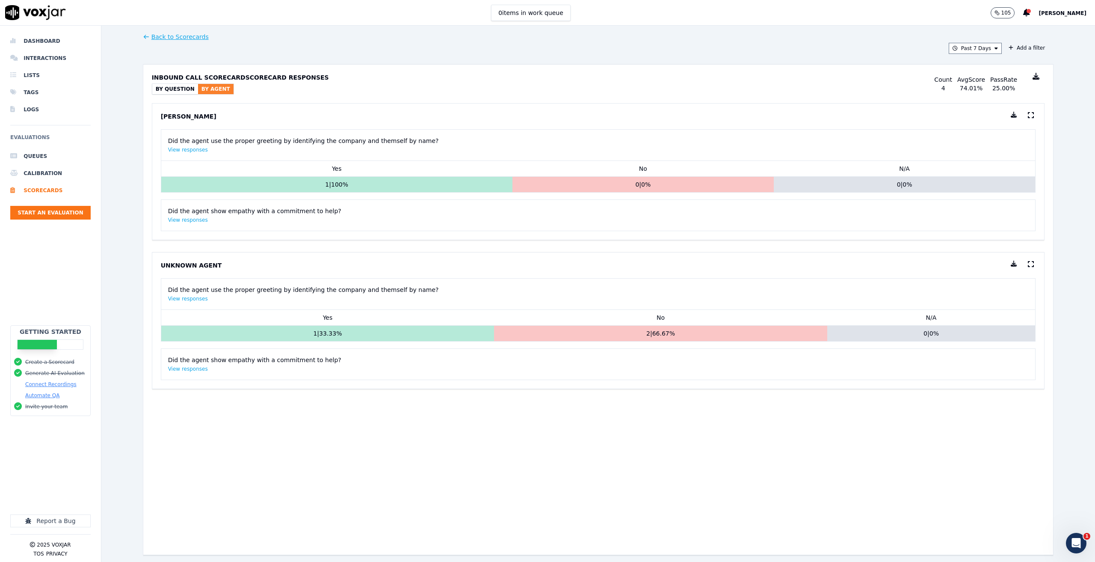
click at [233, 298] on div "Did the agent use the proper greeting by identifying the company and themself b…" at bounding box center [598, 293] width 861 height 17
click at [258, 285] on div "Did the agent use the proper greeting by identifying the company and themself b…" at bounding box center [598, 293] width 874 height 31
click at [39, 37] on li "Dashboard" at bounding box center [50, 41] width 80 height 17
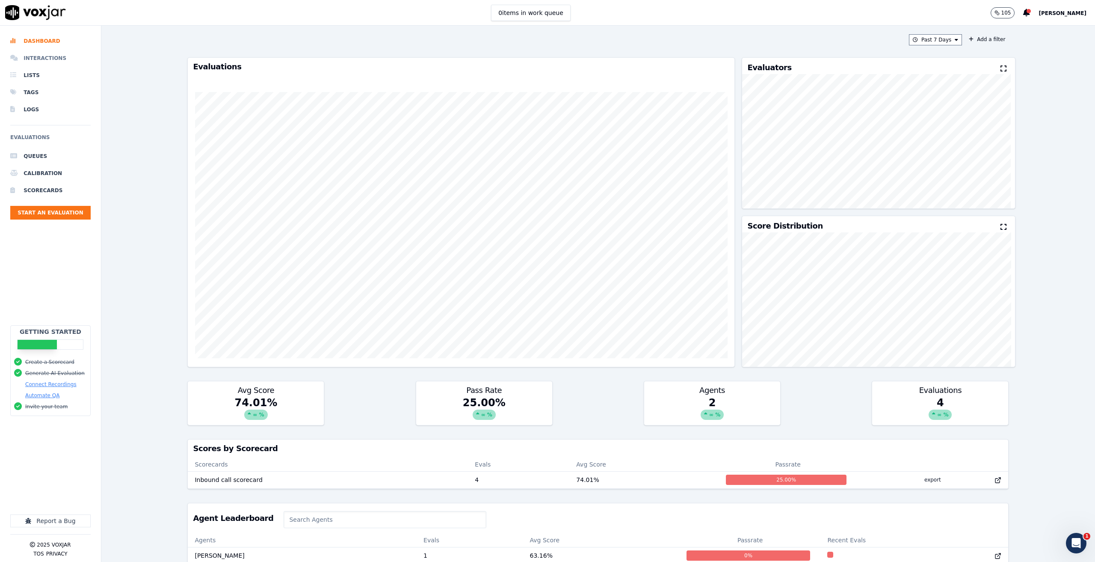
click at [56, 56] on li "Interactions" at bounding box center [50, 58] width 80 height 17
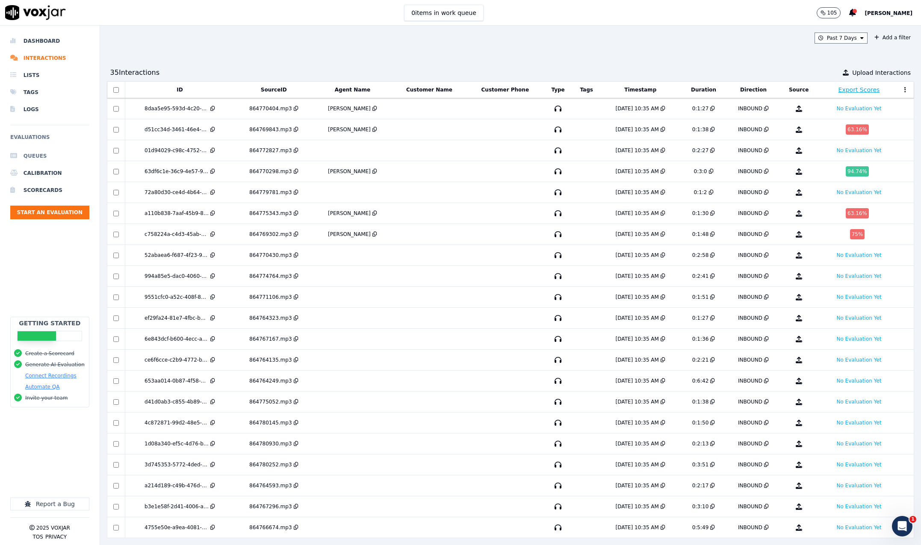
click at [28, 153] on li "Queues" at bounding box center [49, 156] width 79 height 17
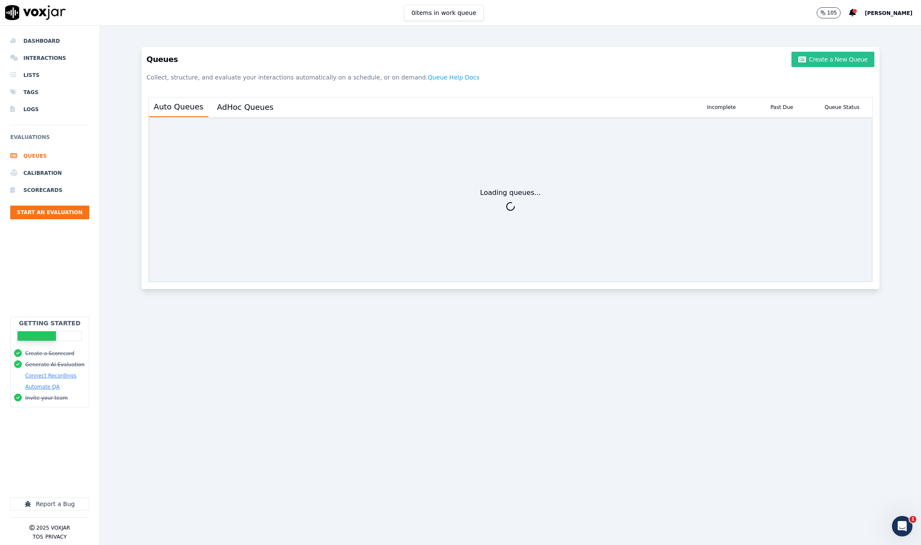
click at [806, 61] on button "Create a New Queue" at bounding box center [833, 59] width 83 height 15
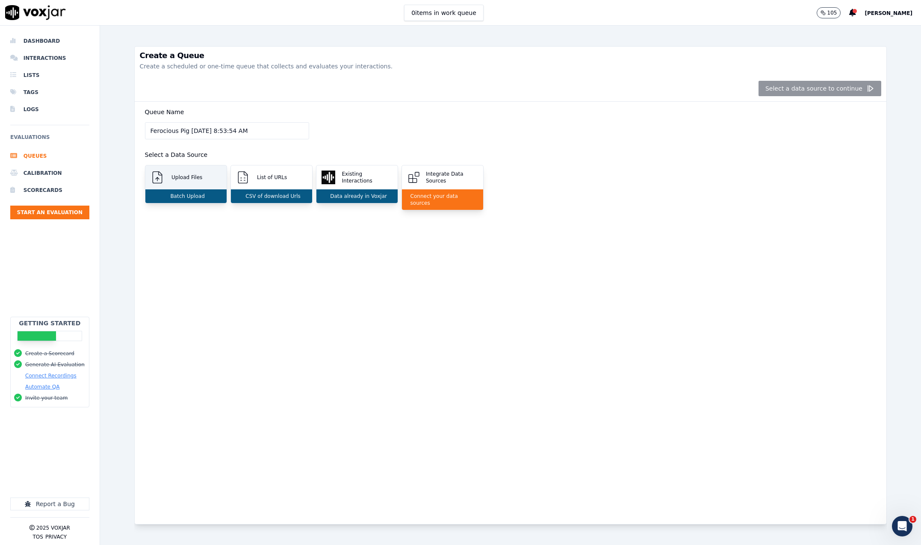
click at [198, 178] on p "Upload Files" at bounding box center [185, 177] width 34 height 7
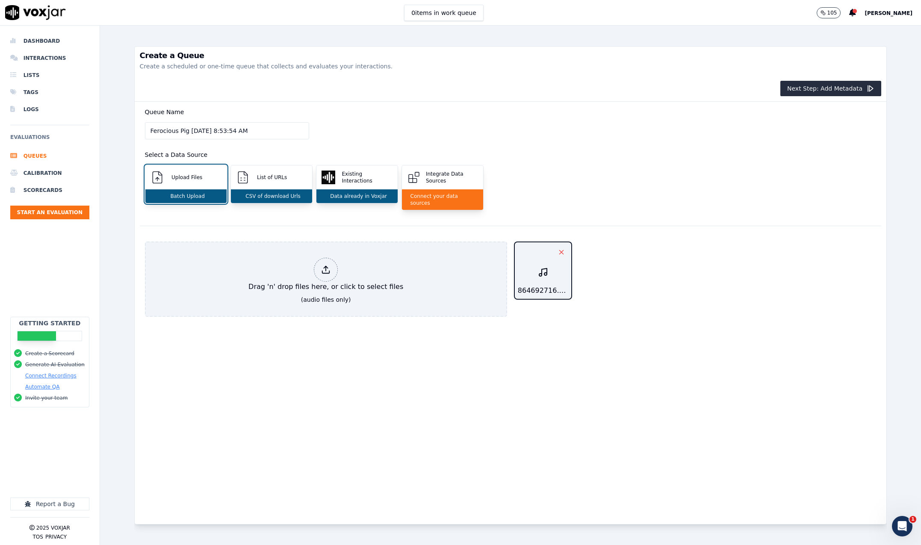
click at [558, 249] on icon "button" at bounding box center [562, 253] width 8 height 8
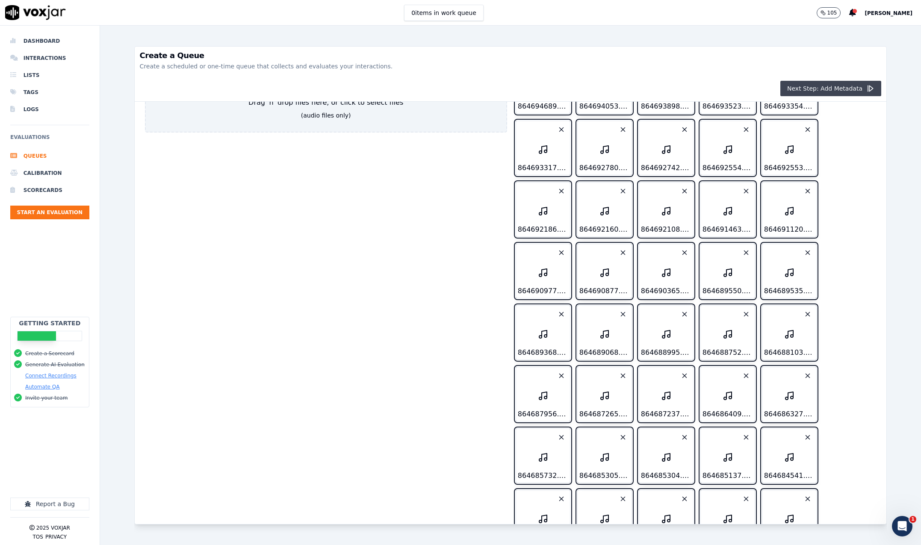
scroll to position [169, 0]
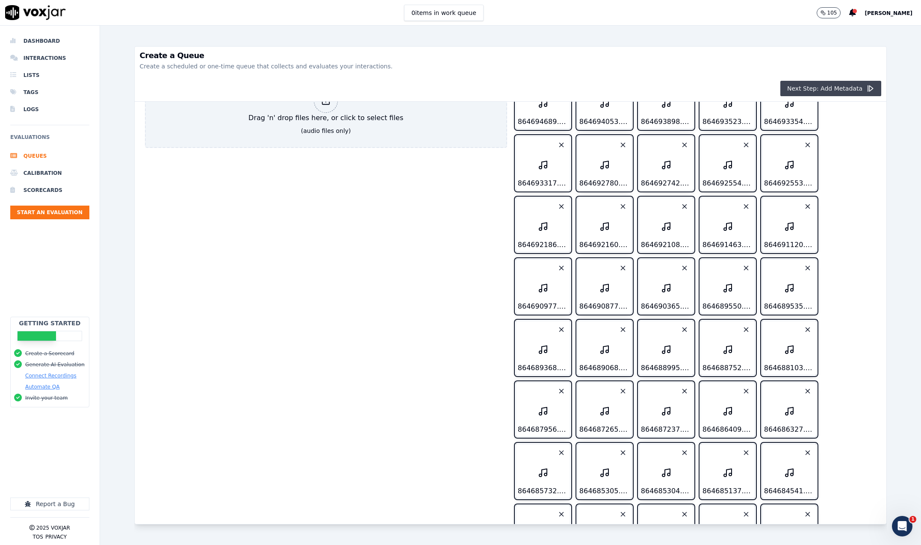
click at [832, 92] on button "Next Step: Add Metadata" at bounding box center [831, 88] width 101 height 15
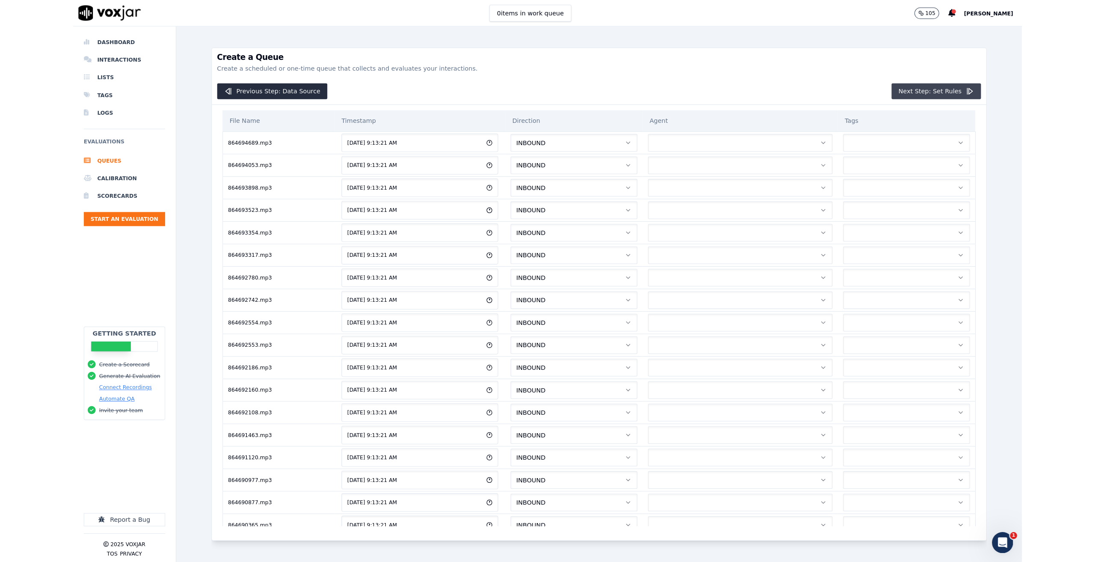
scroll to position [0, 0]
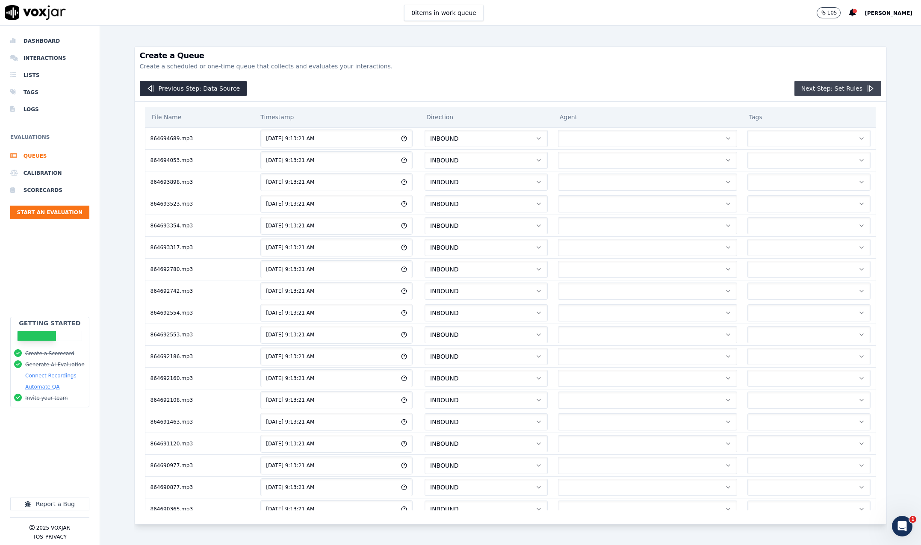
click at [811, 88] on button "Next Step: Set Rules" at bounding box center [838, 88] width 87 height 15
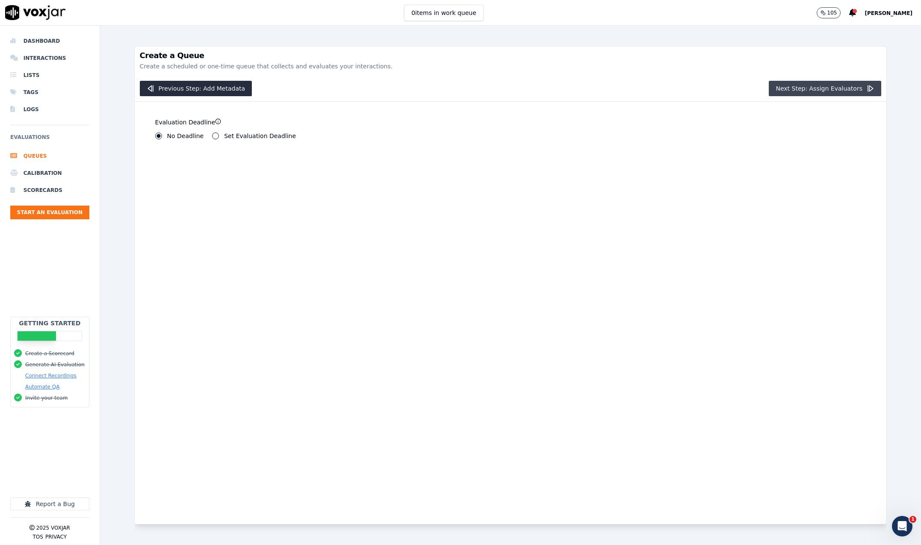
click at [801, 86] on button "Next Step: Assign Evaluators" at bounding box center [825, 88] width 113 height 15
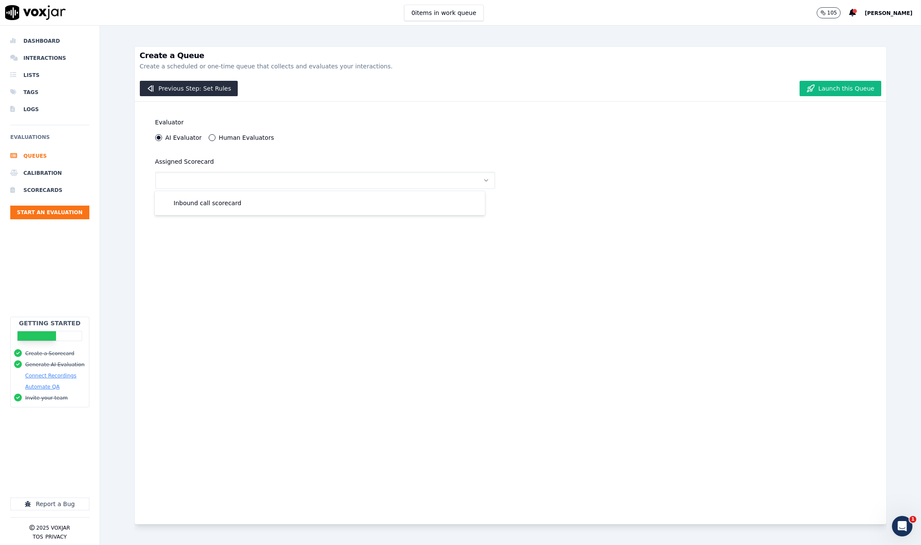
click at [209, 138] on button "Human Evaluators" at bounding box center [212, 137] width 7 height 7
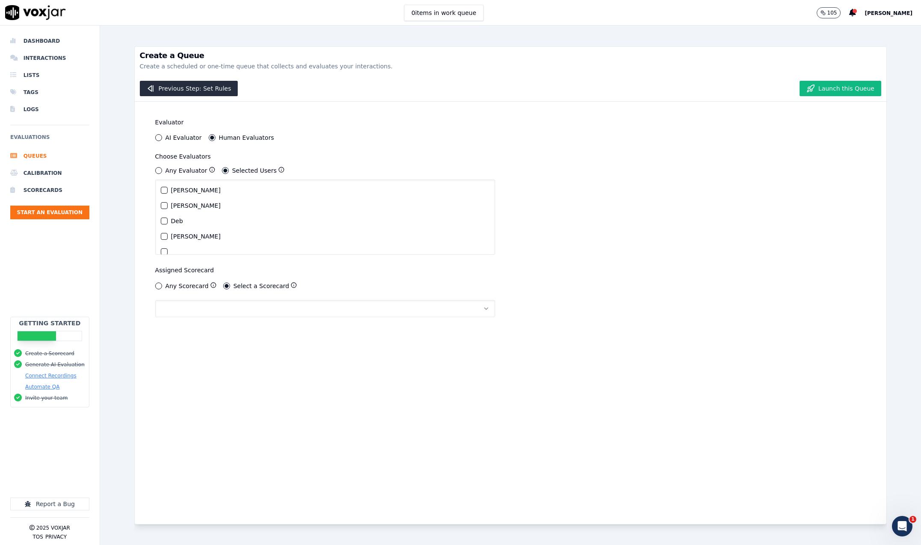
click at [161, 190] on div "button" at bounding box center [164, 190] width 6 height 6
click at [820, 89] on button "Launch this Queue" at bounding box center [841, 88] width 82 height 15
click at [209, 308] on button "button" at bounding box center [325, 308] width 340 height 17
click at [210, 331] on div "Inbound call scorecard" at bounding box center [320, 332] width 320 height 14
click at [820, 93] on button "Launch this Queue" at bounding box center [841, 88] width 82 height 15
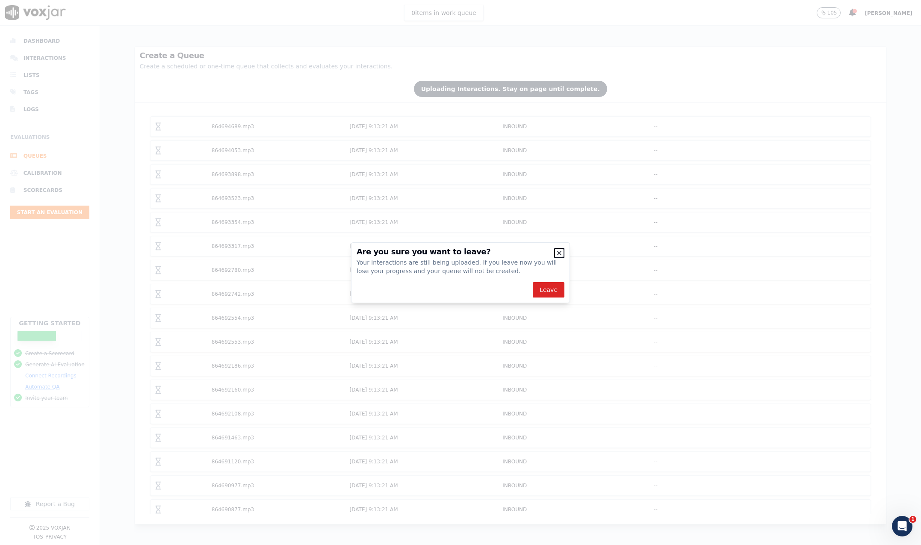
click at [558, 252] on icon "button" at bounding box center [559, 253] width 3 height 3
click at [561, 253] on icon "button" at bounding box center [559, 253] width 7 height 7
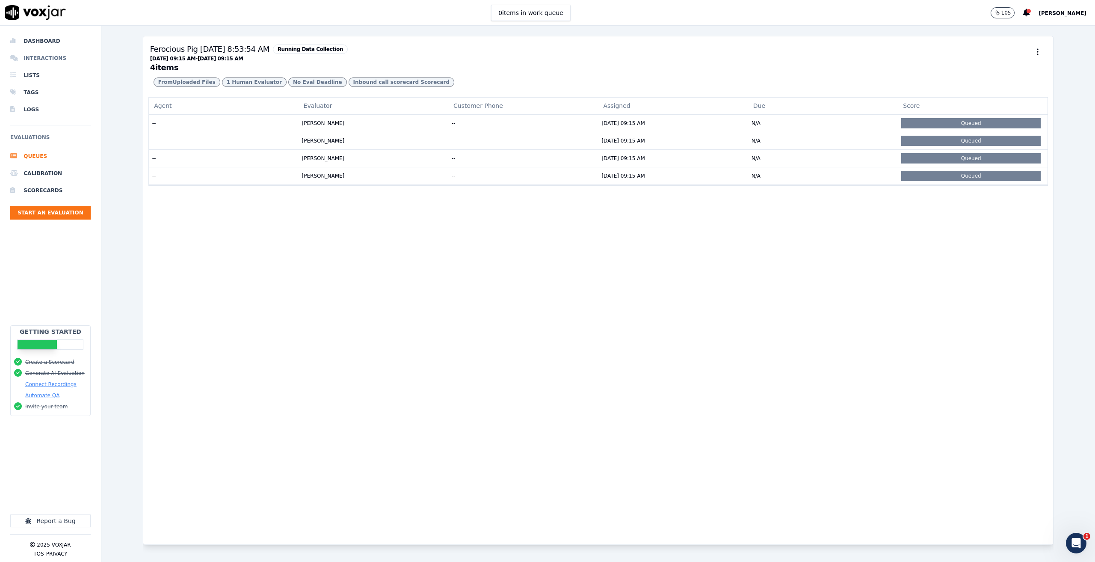
click at [41, 55] on li "Interactions" at bounding box center [50, 58] width 80 height 17
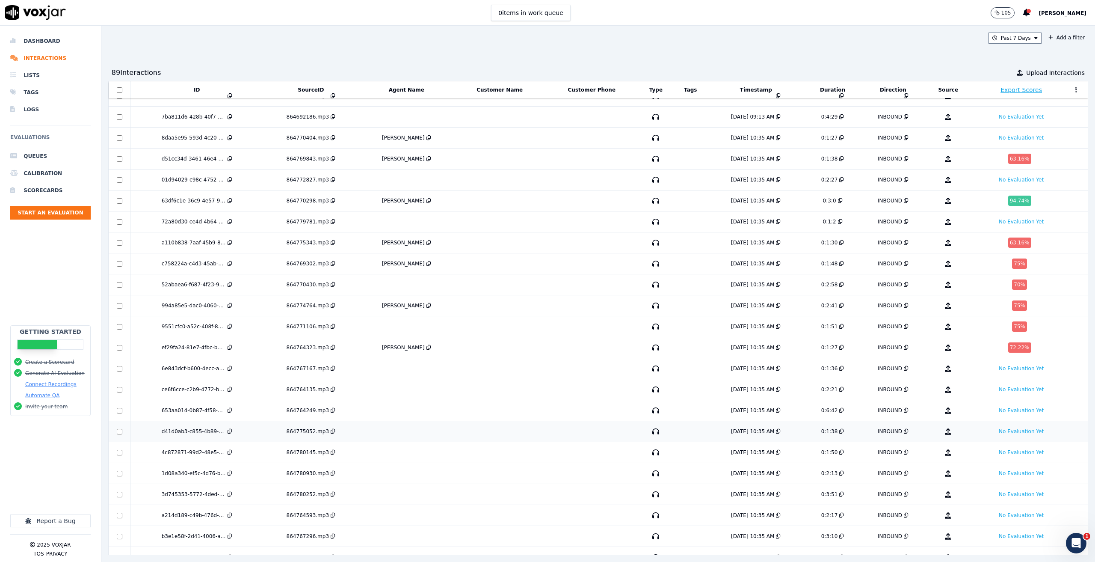
scroll to position [1283, 0]
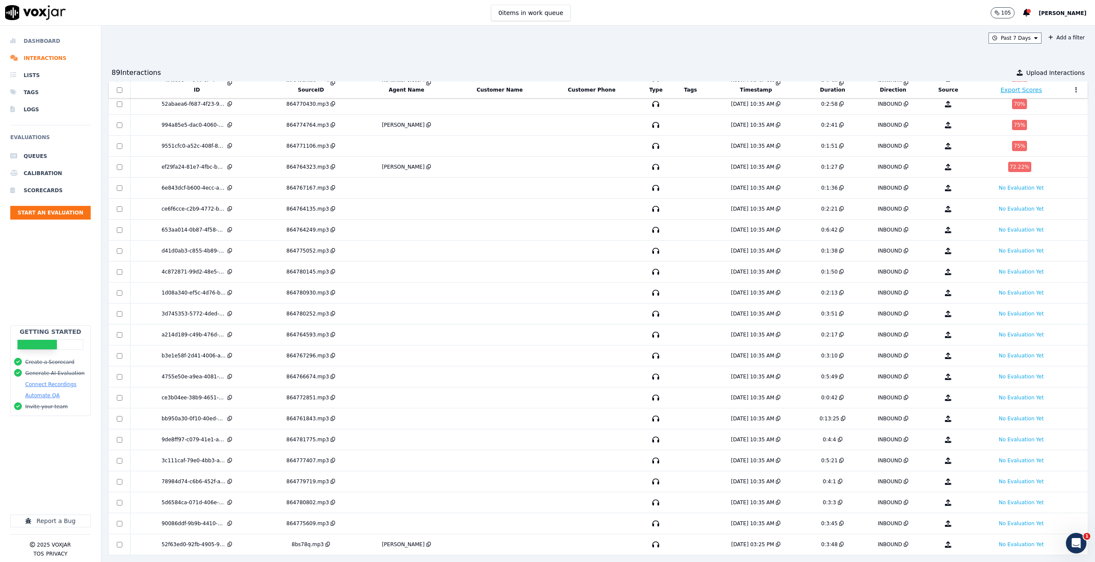
click at [31, 37] on li "Dashboard" at bounding box center [50, 41] width 80 height 17
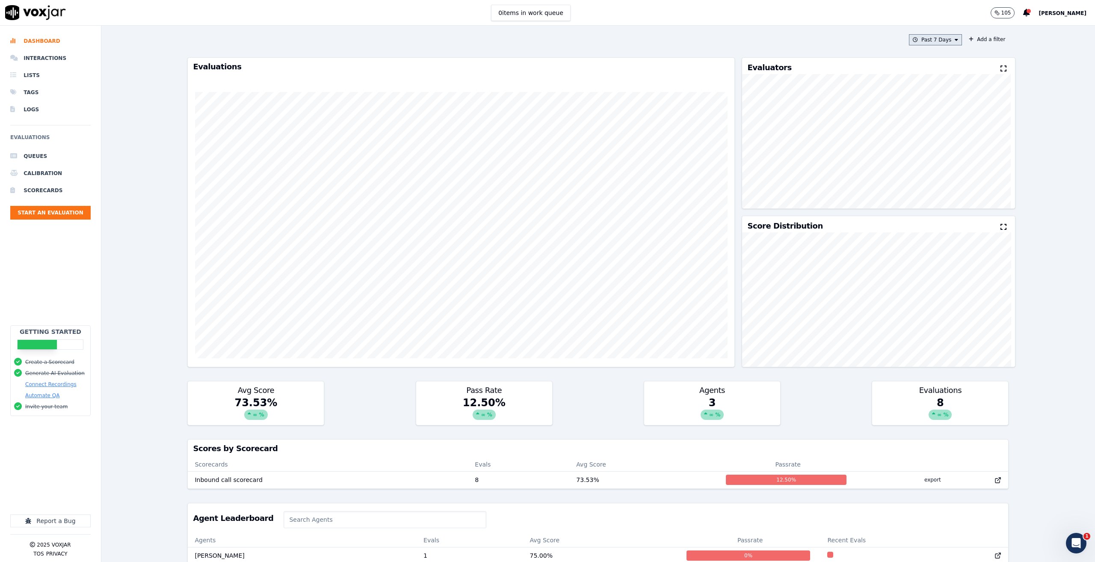
click at [935, 40] on button "Past 7 Days" at bounding box center [935, 39] width 53 height 11
click at [923, 66] on div "Today" at bounding box center [932, 65] width 18 height 7
click at [941, 145] on button "Add" at bounding box center [949, 138] width 17 height 14
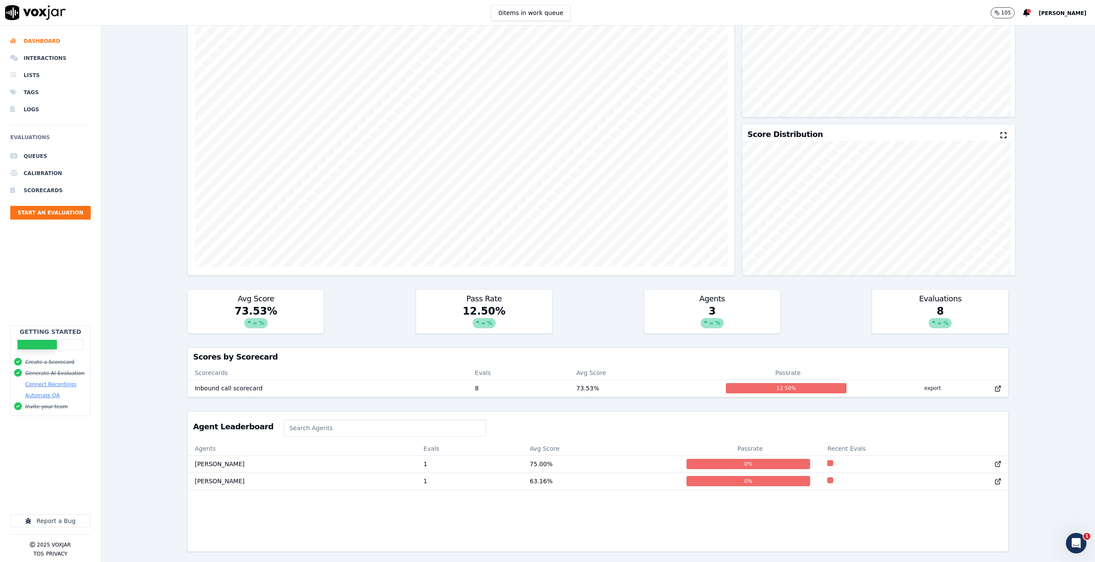
click at [1053, 12] on span "[PERSON_NAME]" at bounding box center [1063, 13] width 48 height 6
click at [1017, 27] on div "Settings" at bounding box center [1044, 29] width 92 height 14
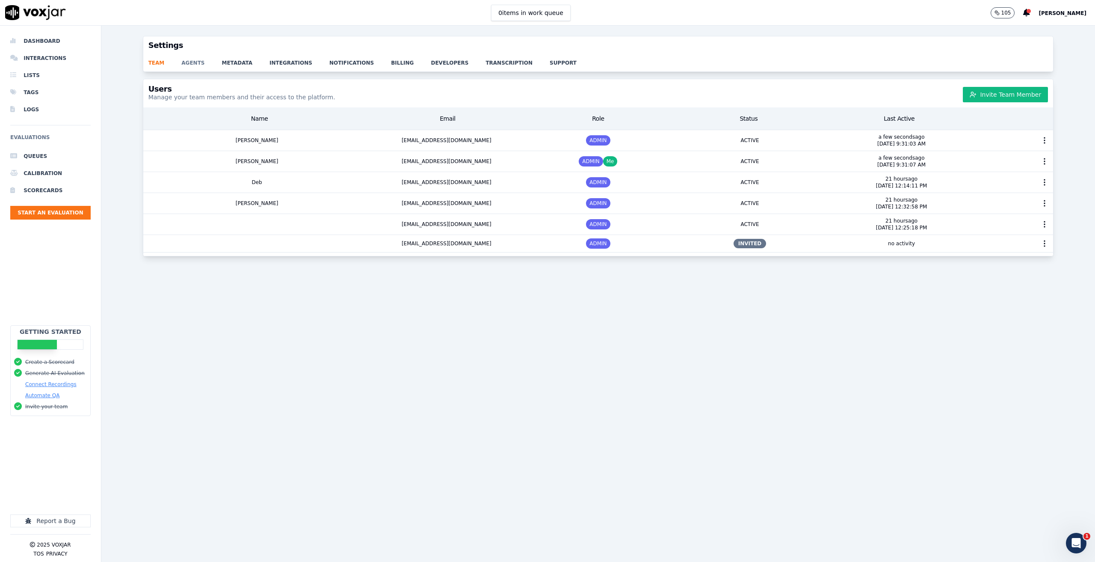
click at [191, 57] on link "agents" at bounding box center [201, 60] width 40 height 12
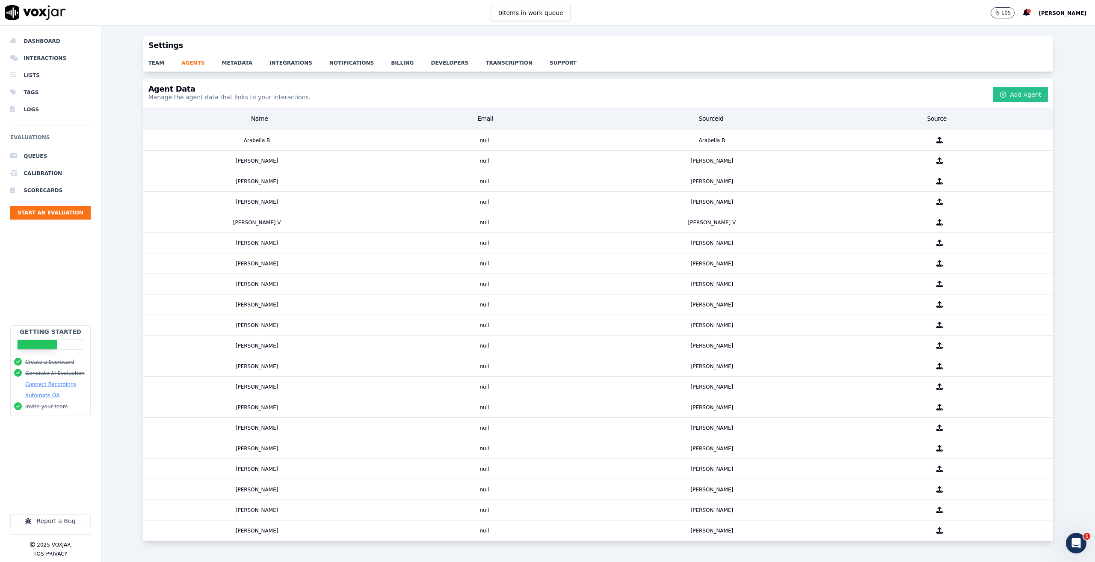
click at [1005, 94] on button "Add Agent" at bounding box center [1020, 94] width 55 height 15
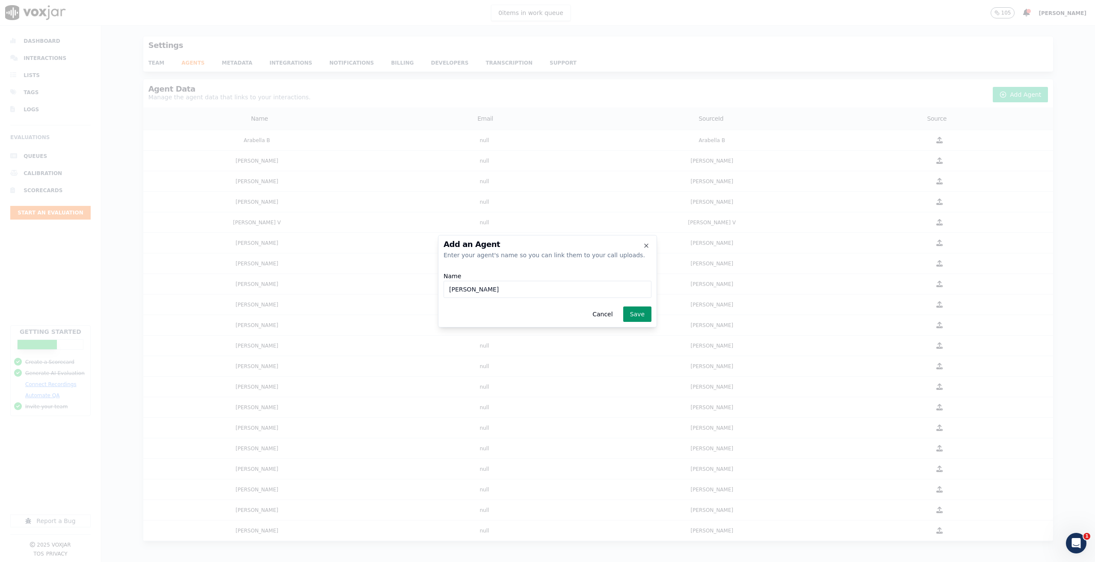
type input "[PERSON_NAME]"
click at [646, 311] on button "Save" at bounding box center [637, 313] width 28 height 15
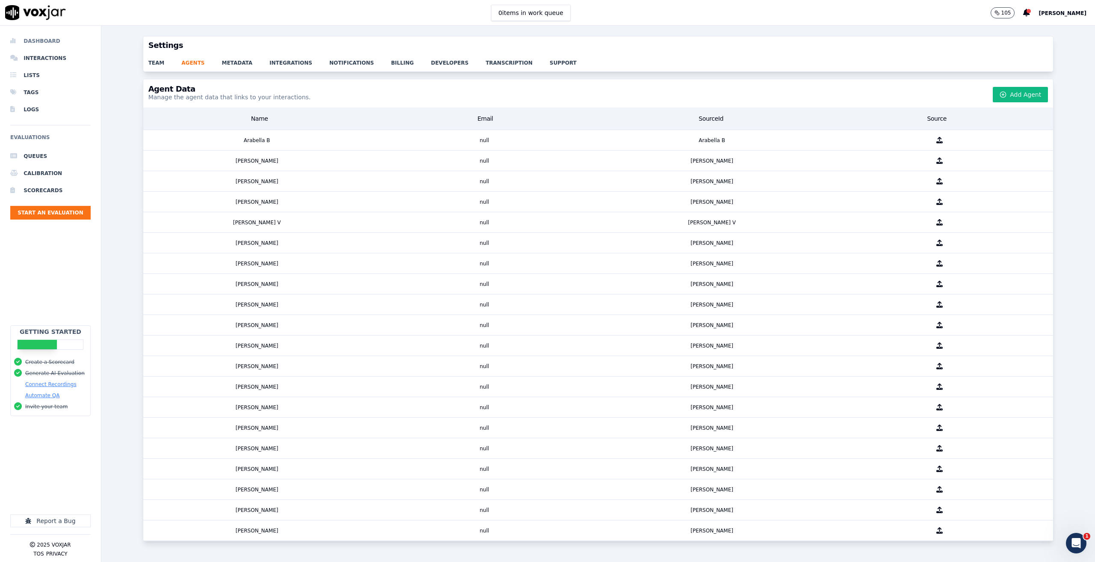
click at [36, 43] on li "Dashboard" at bounding box center [50, 41] width 80 height 17
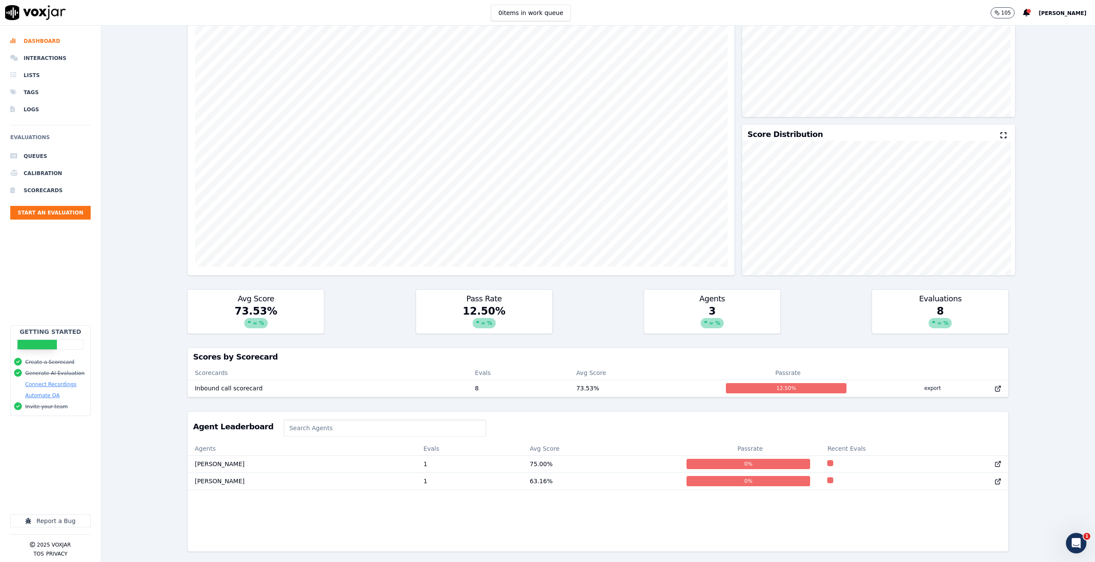
scroll to position [0, 0]
click at [650, 414] on div "Agent Leaderboard" at bounding box center [598, 427] width 820 height 30
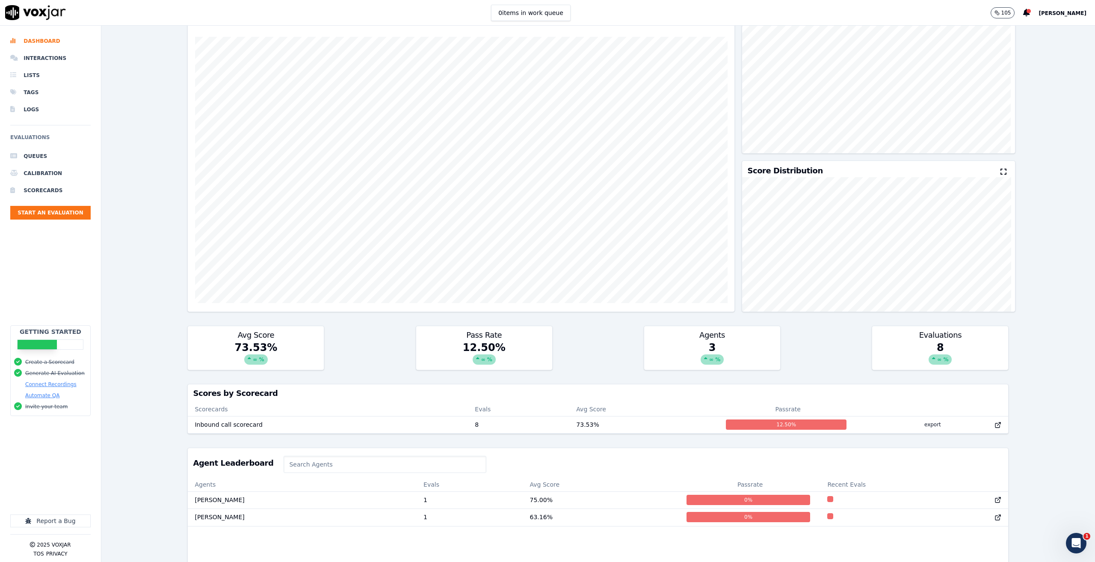
scroll to position [111, 0]
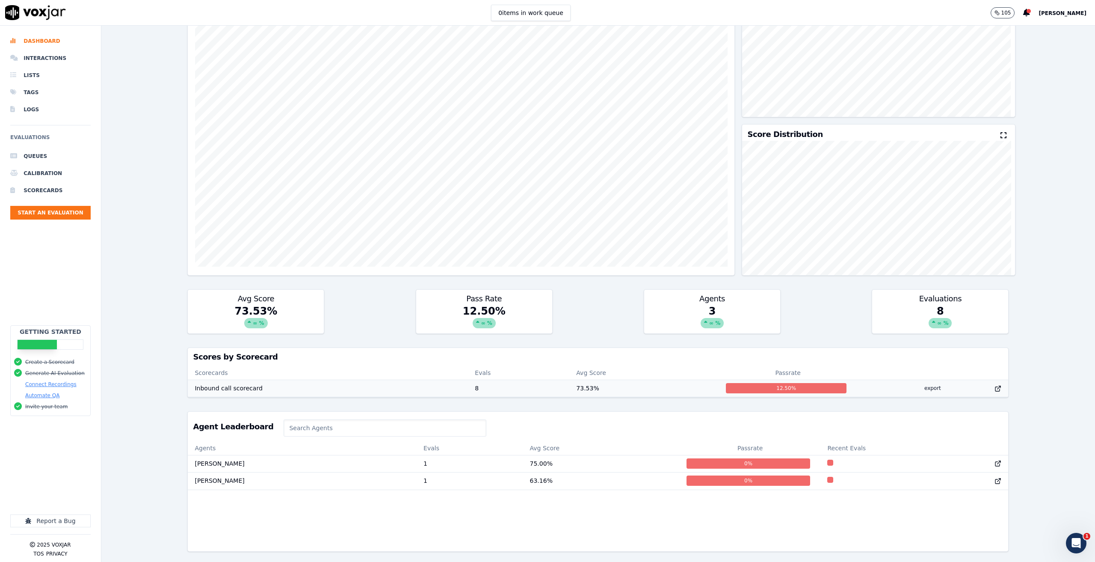
click at [594, 379] on td "73.53 %" at bounding box center [644, 387] width 150 height 17
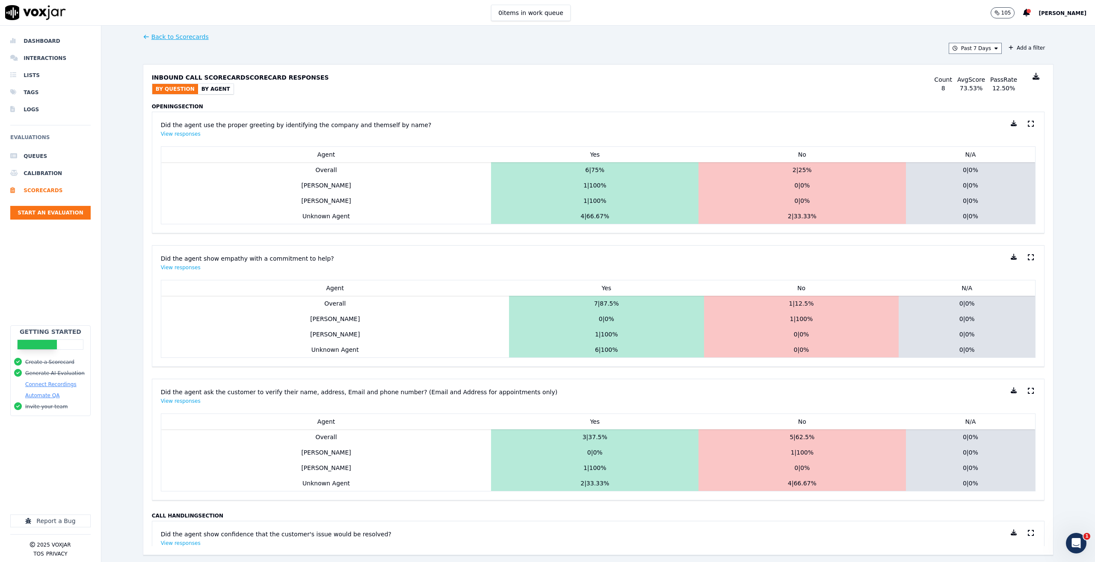
click at [198, 92] on button "By Agent" at bounding box center [216, 89] width 36 height 10
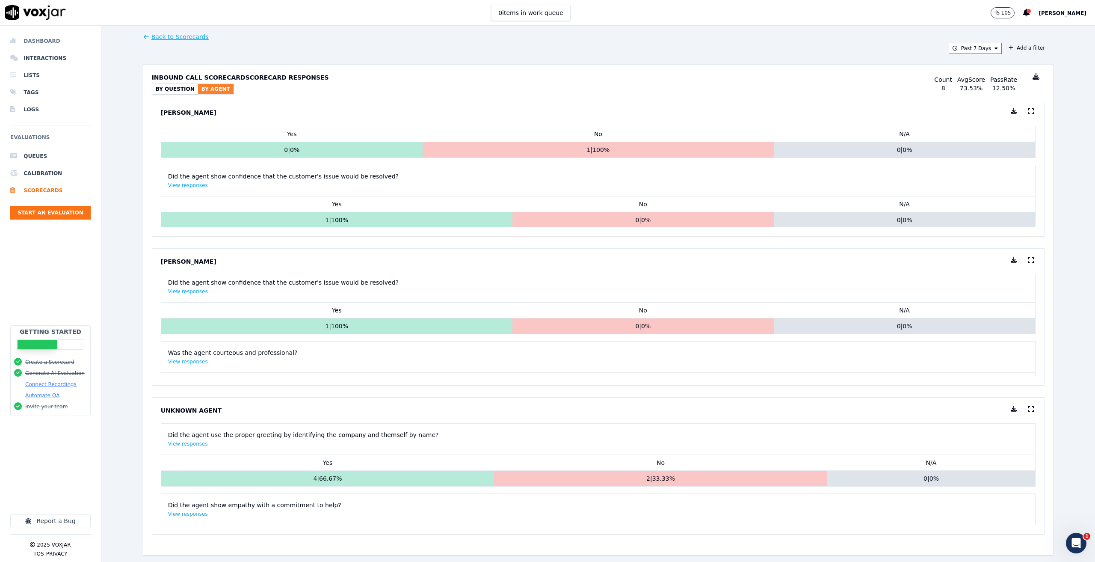
click at [35, 36] on li "Dashboard" at bounding box center [50, 41] width 80 height 17
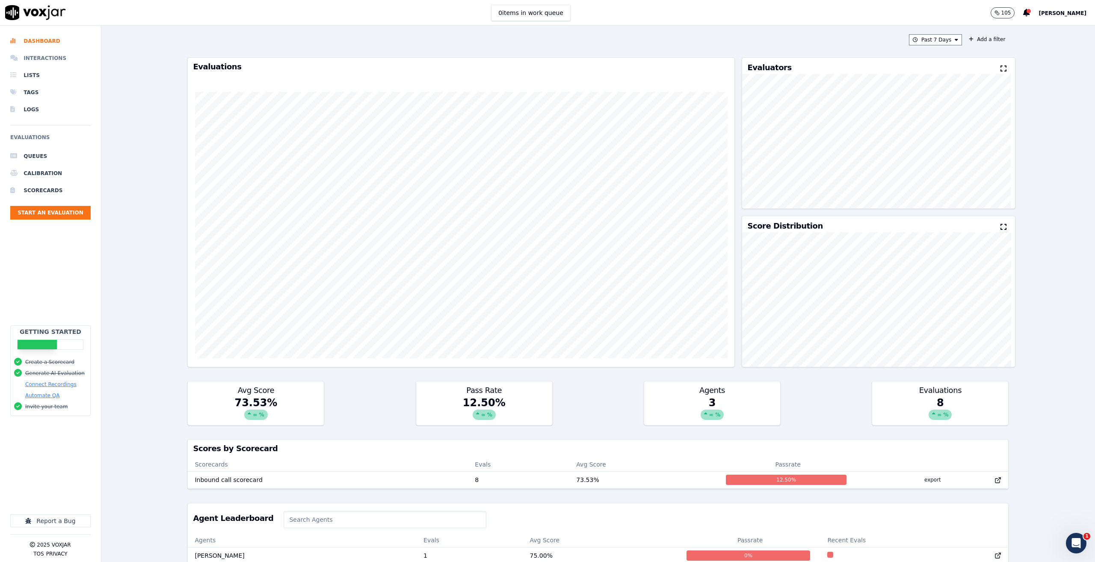
click at [41, 61] on li "Interactions" at bounding box center [50, 58] width 80 height 17
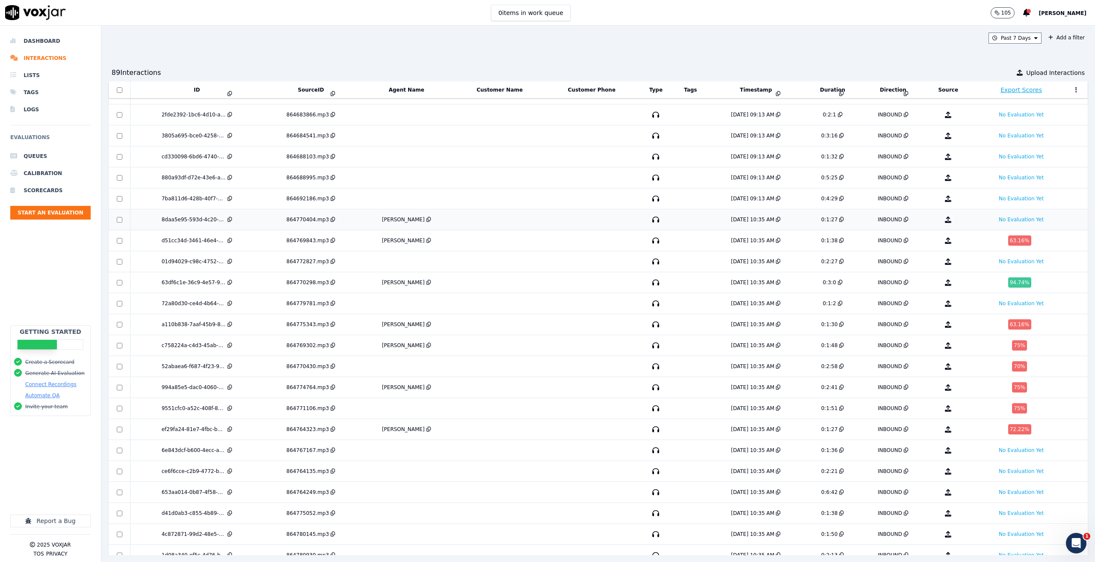
scroll to position [1001, 0]
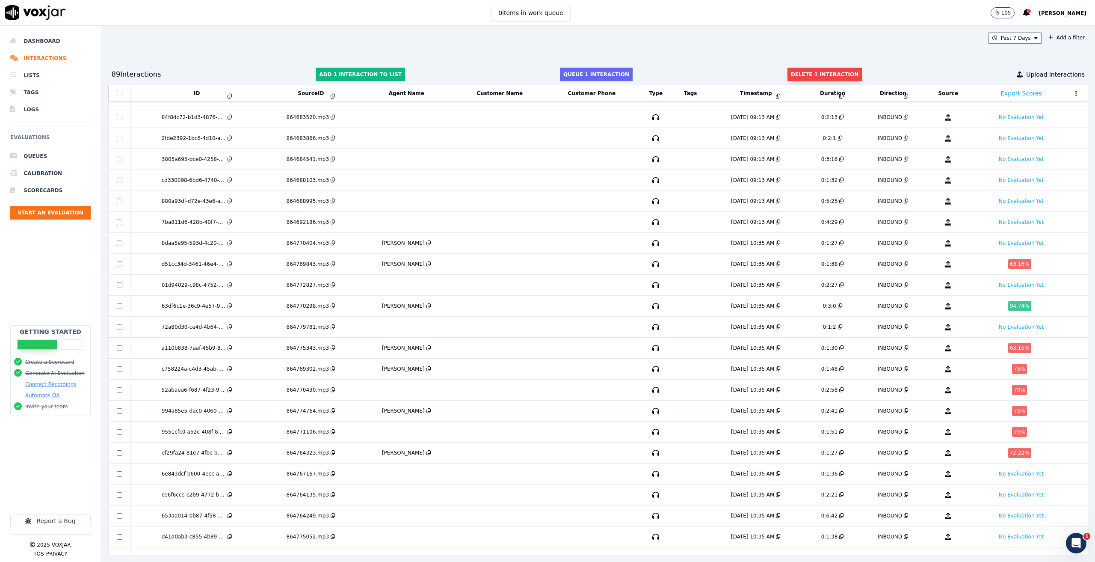
click at [826, 71] on button "Delete 1 interaction" at bounding box center [825, 75] width 74 height 14
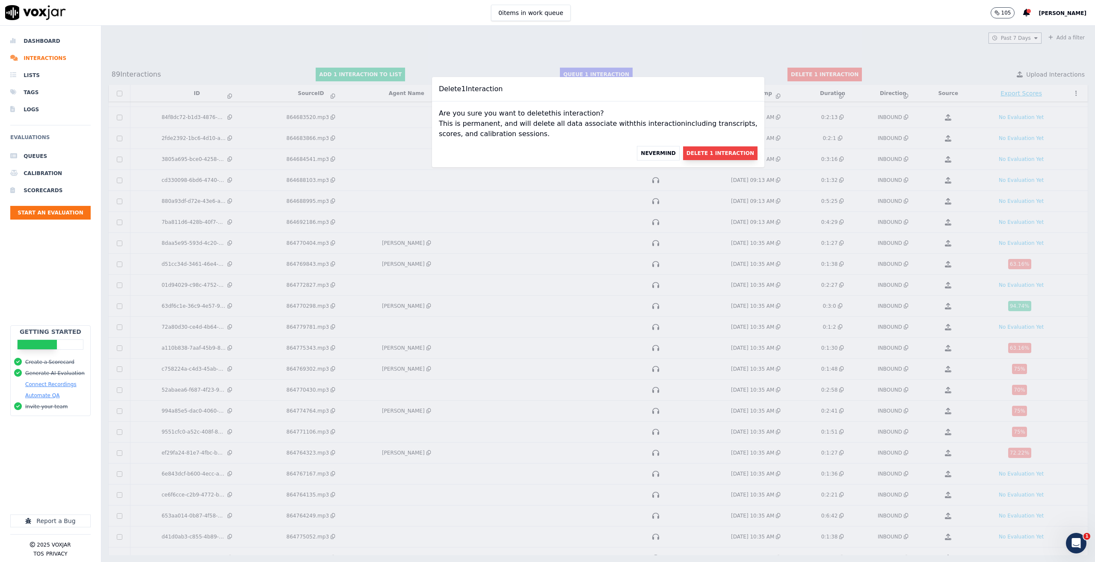
click at [701, 155] on button "Delete 1 Interaction" at bounding box center [720, 153] width 74 height 14
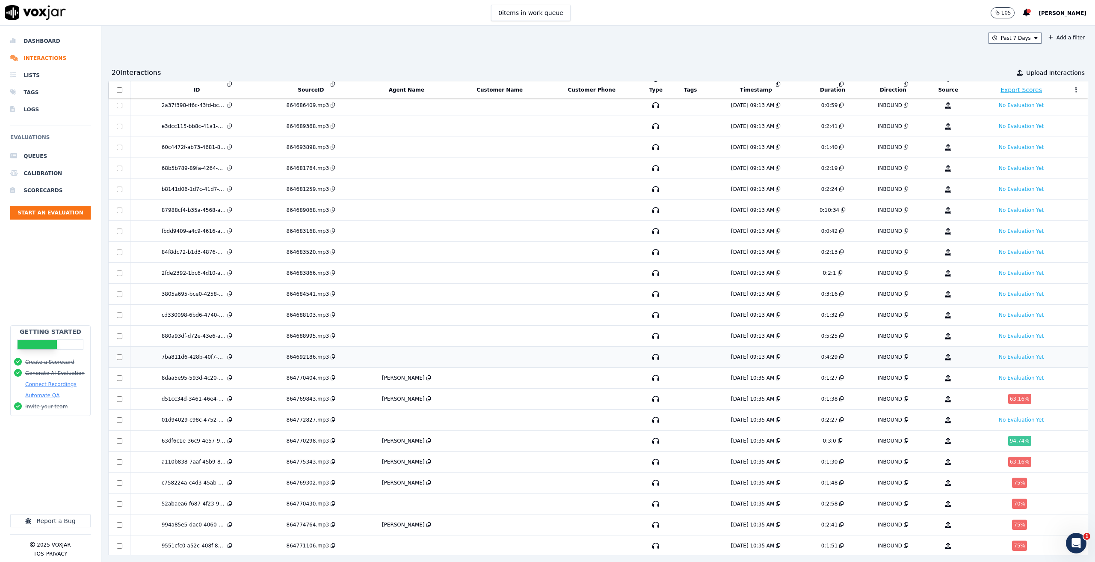
scroll to position [1002, 0]
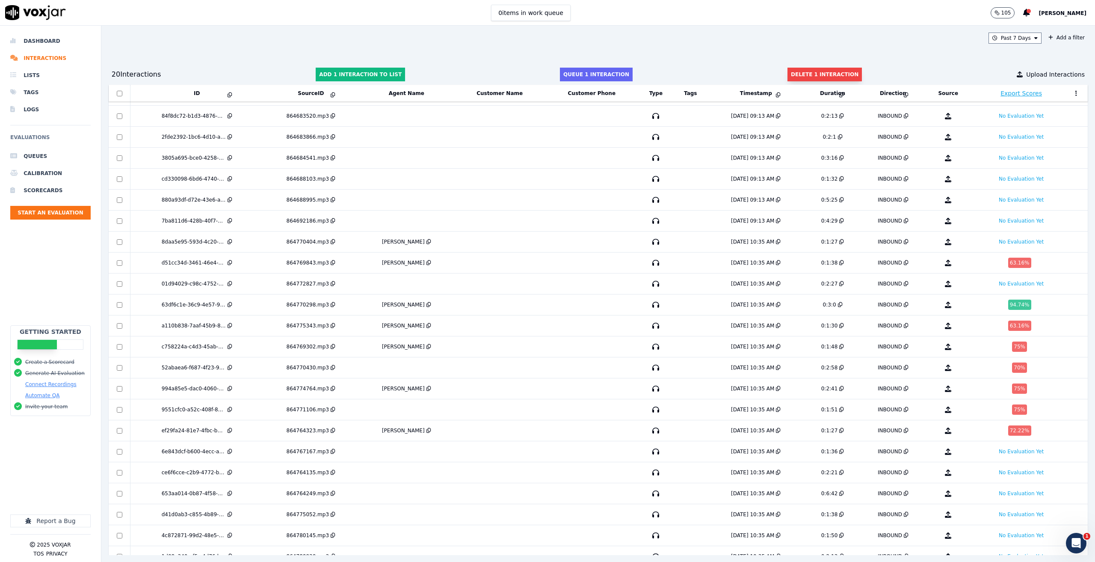
click at [809, 75] on button "Delete 1 interaction" at bounding box center [825, 75] width 74 height 14
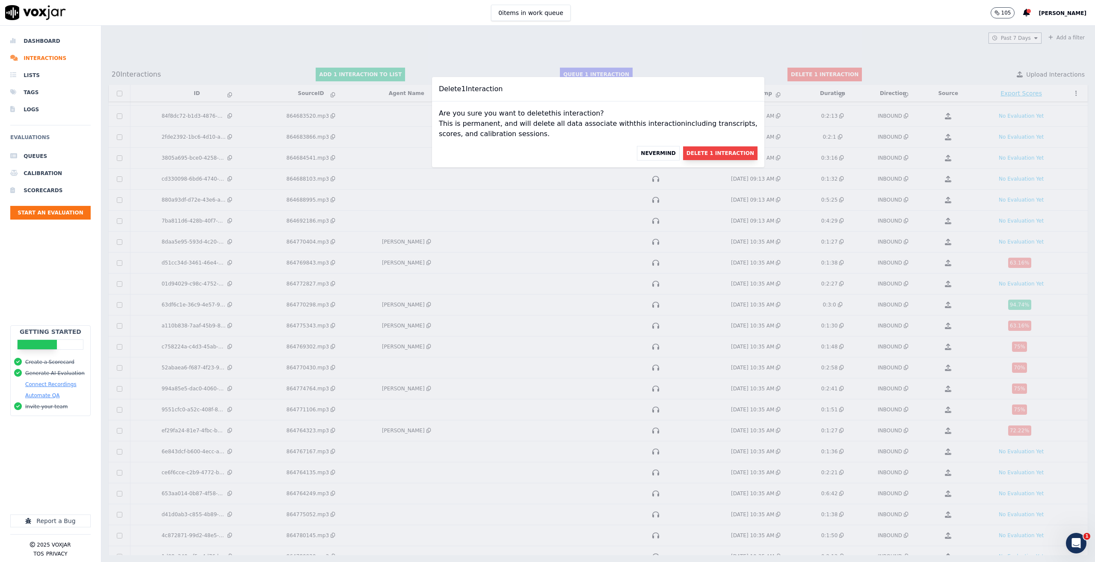
click at [710, 151] on button "Delete 1 Interaction" at bounding box center [720, 153] width 74 height 14
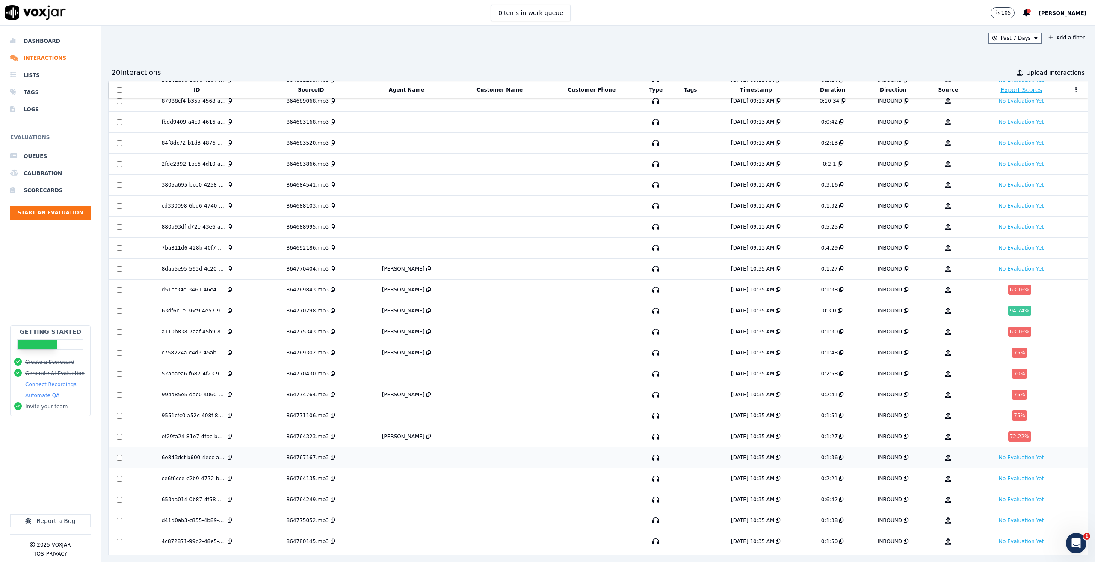
scroll to position [1045, 0]
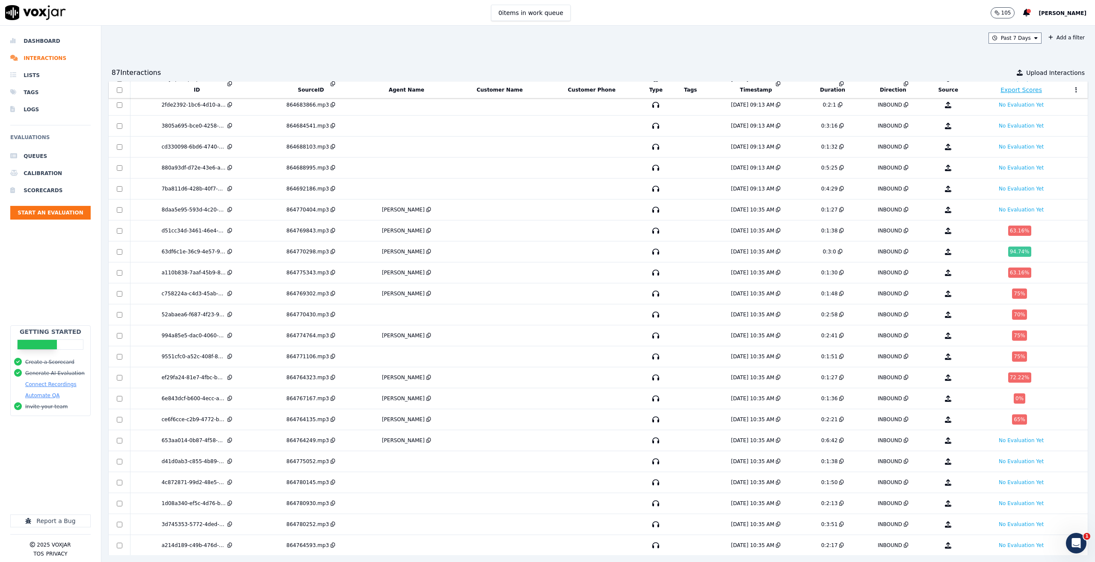
scroll to position [1035, 0]
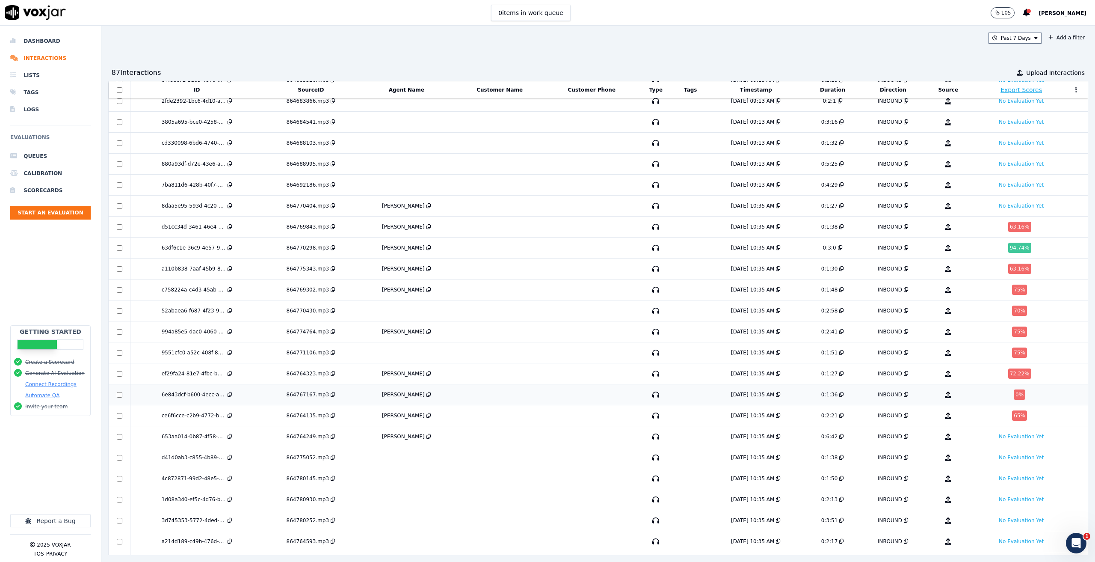
click at [256, 395] on div "6e843dcf-b600-4ecc-a607-81f3cad24f05" at bounding box center [197, 394] width 126 height 7
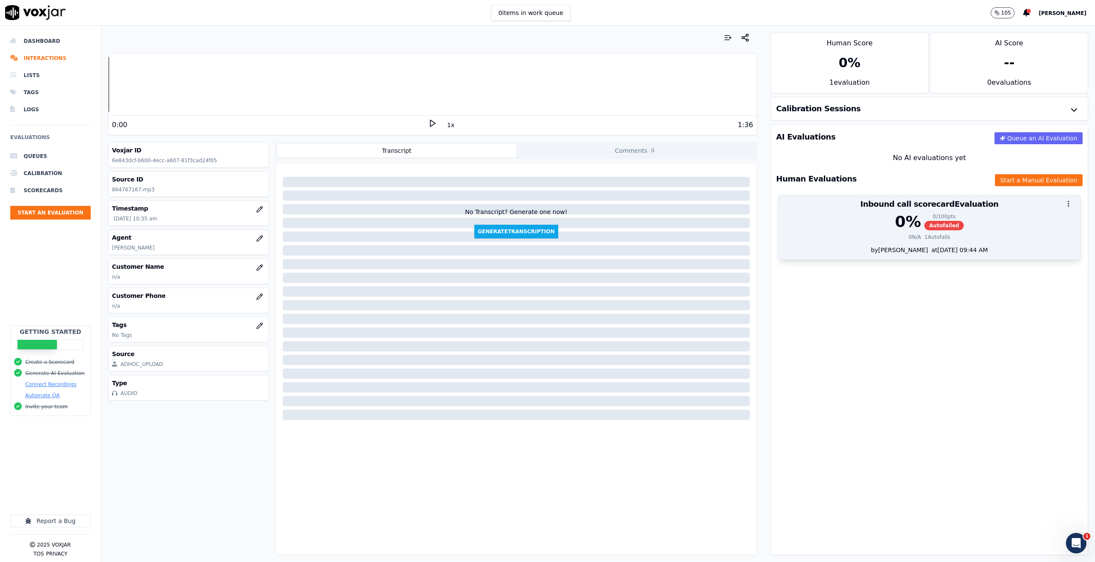
click at [852, 225] on div "0 % 0 / 100 pts Autofailed" at bounding box center [930, 221] width 292 height 17
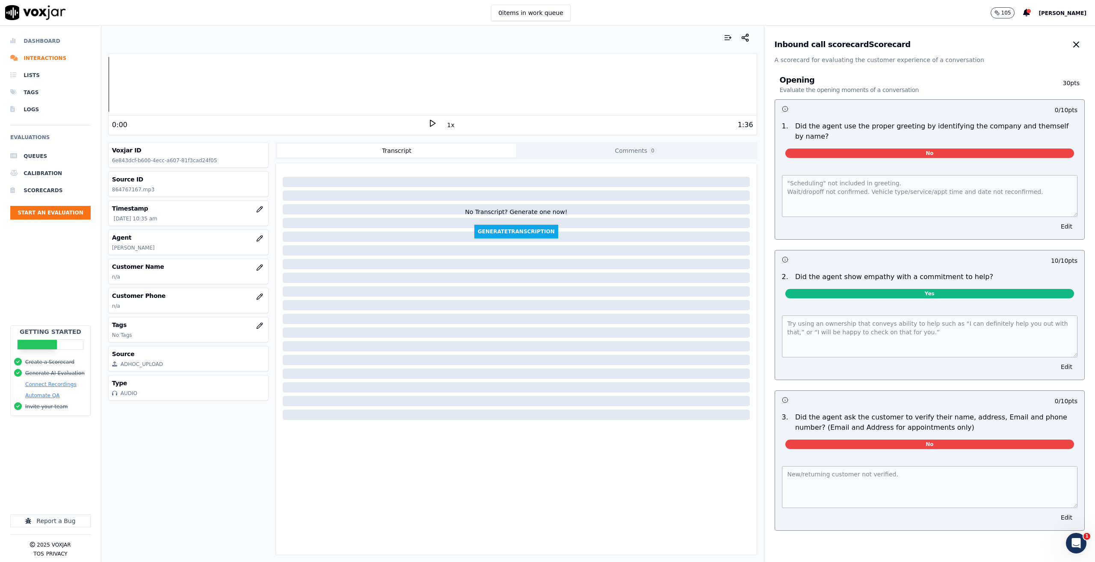
click at [32, 41] on li "Dashboard" at bounding box center [50, 41] width 80 height 17
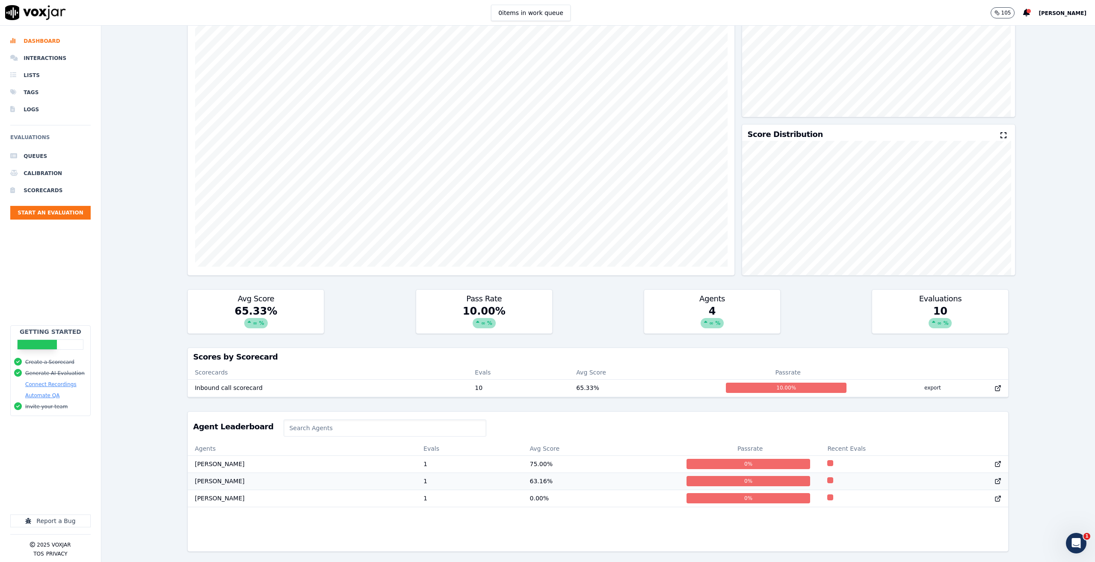
scroll to position [0, 0]
drag, startPoint x: 235, startPoint y: 298, endPoint x: 296, endPoint y: 295, distance: 60.8
click at [296, 304] on div "65.33 % ∞ %" at bounding box center [256, 318] width 136 height 29
click at [331, 299] on div "Avg Score 65.33 % ∞ % Pass Rate 10.00 % ∞ % Agents 4 ∞ % Evaluations 10 ∞ %" at bounding box center [597, 311] width 821 height 44
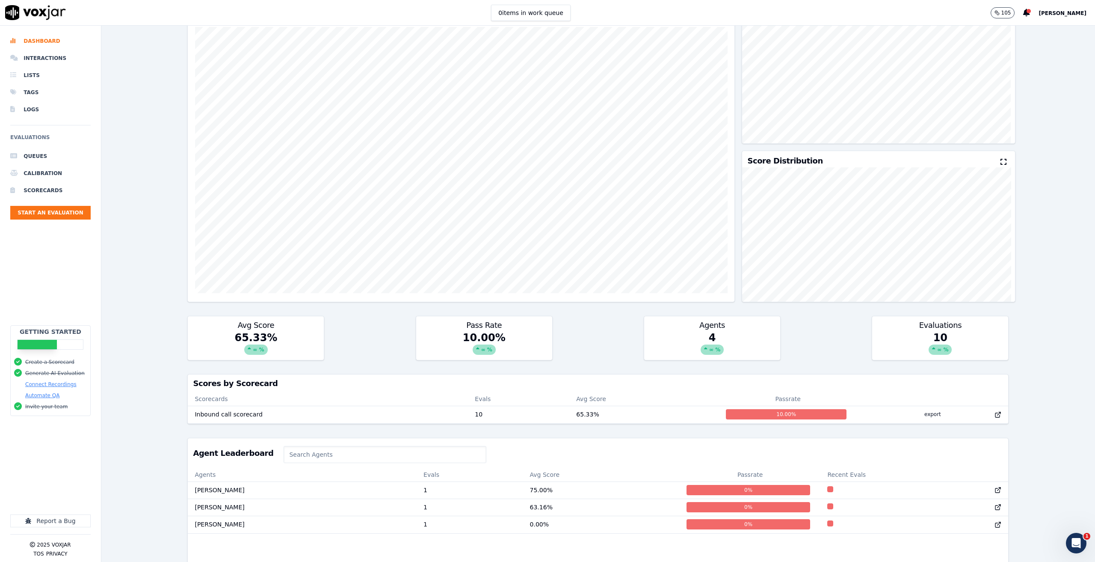
scroll to position [0, 0]
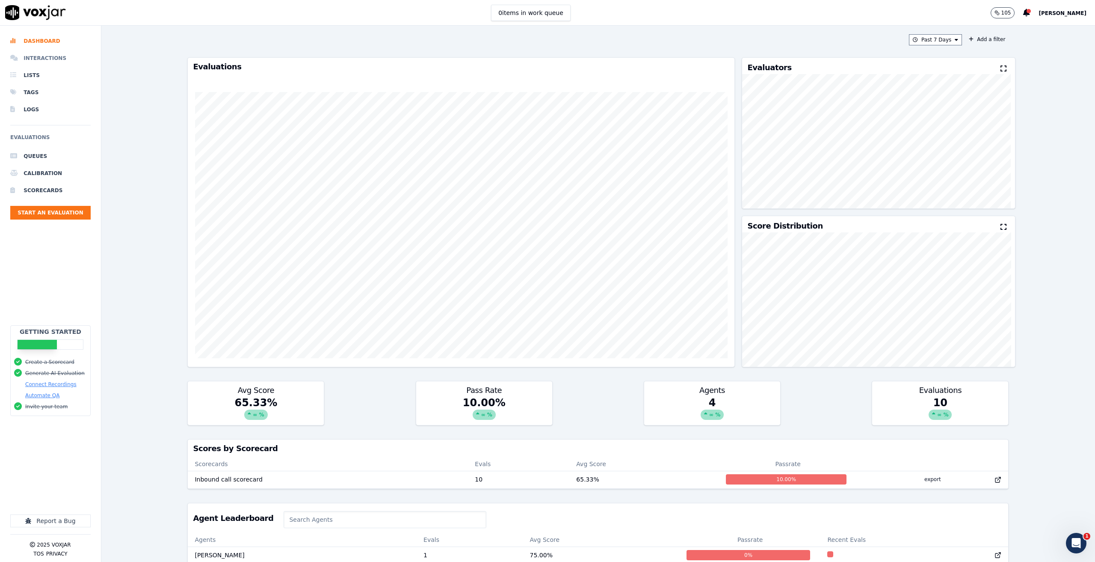
click at [50, 52] on li "Interactions" at bounding box center [50, 58] width 80 height 17
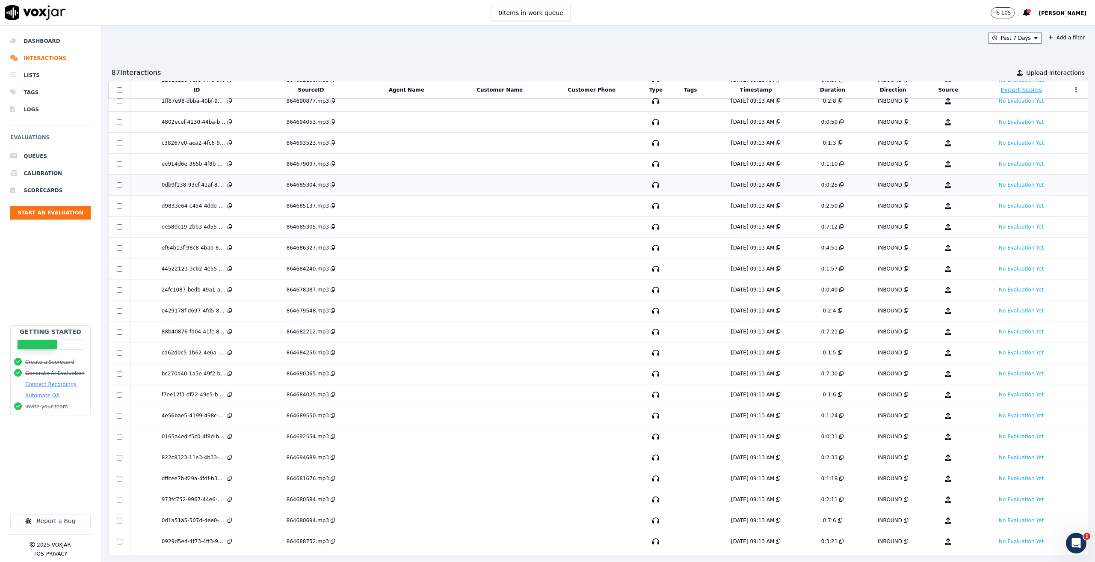
scroll to position [43, 0]
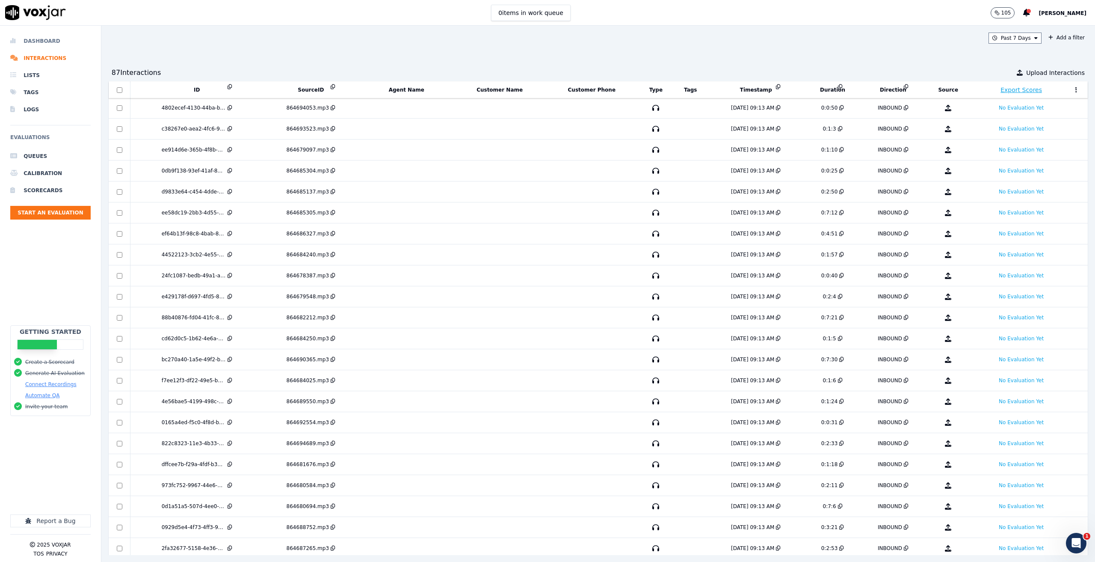
click at [43, 37] on li "Dashboard" at bounding box center [50, 41] width 80 height 17
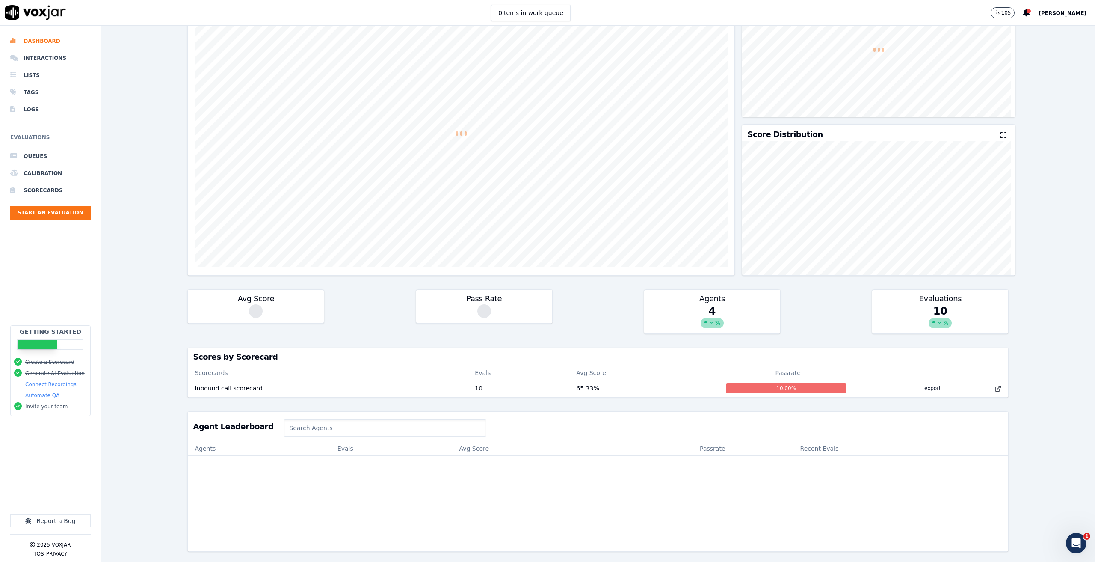
scroll to position [111, 0]
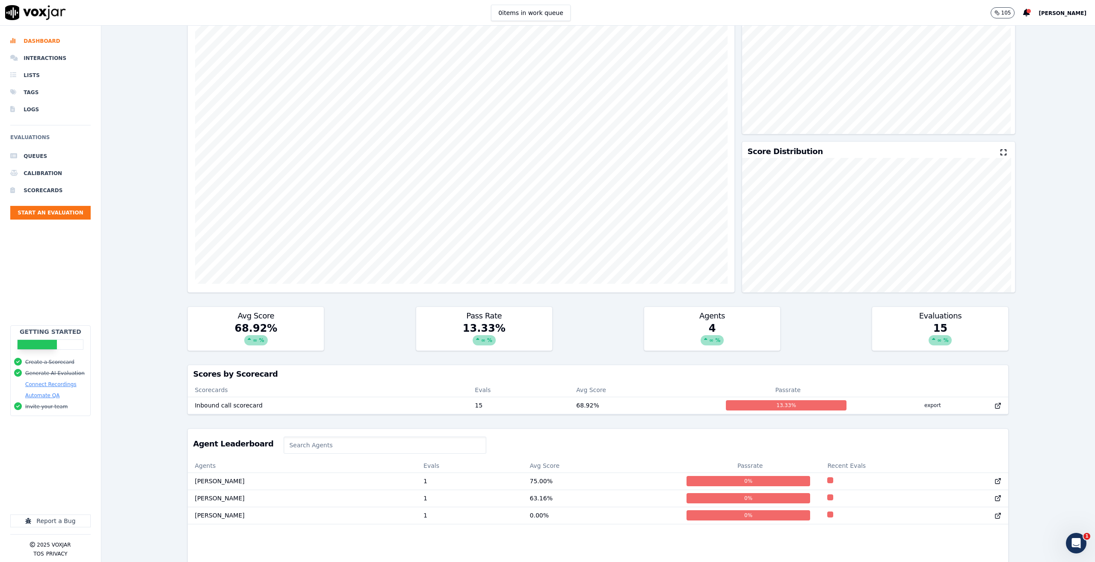
scroll to position [111, 0]
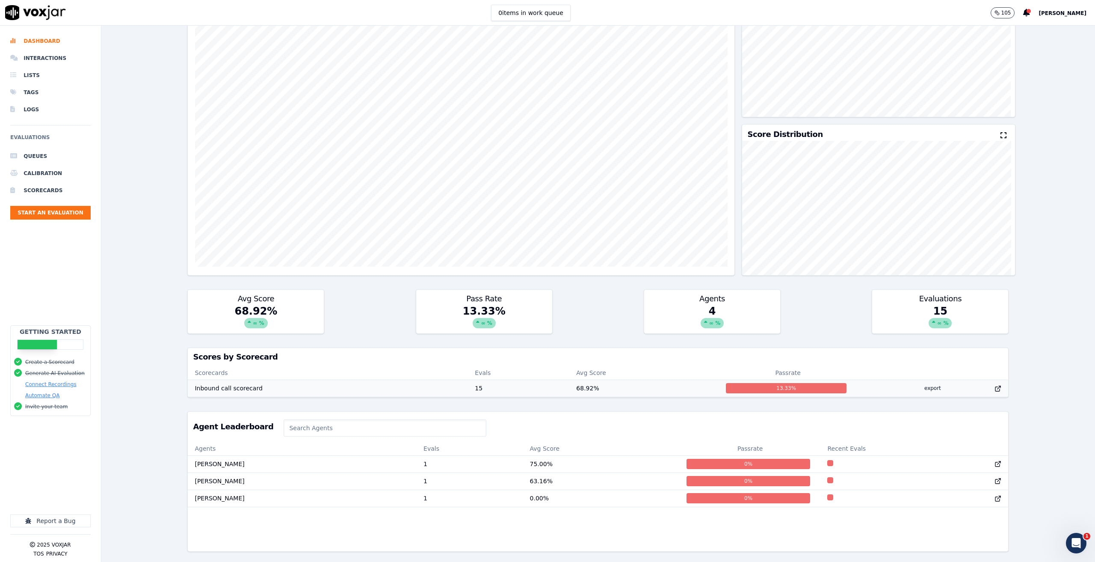
click at [627, 379] on td "68.92 %" at bounding box center [644, 387] width 150 height 17
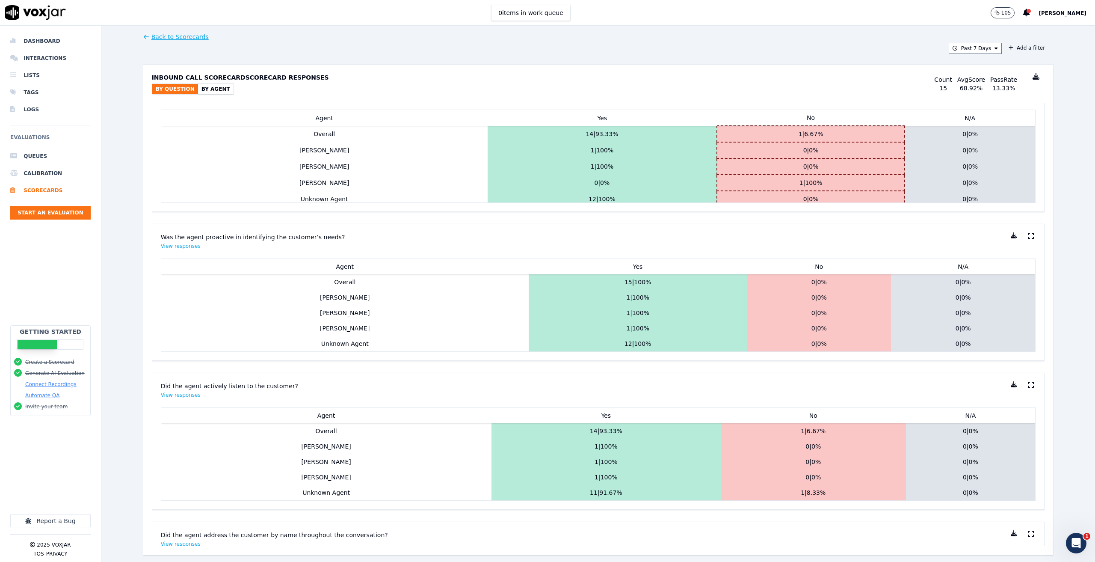
scroll to position [642, 0]
click at [40, 43] on li "Dashboard" at bounding box center [50, 41] width 80 height 17
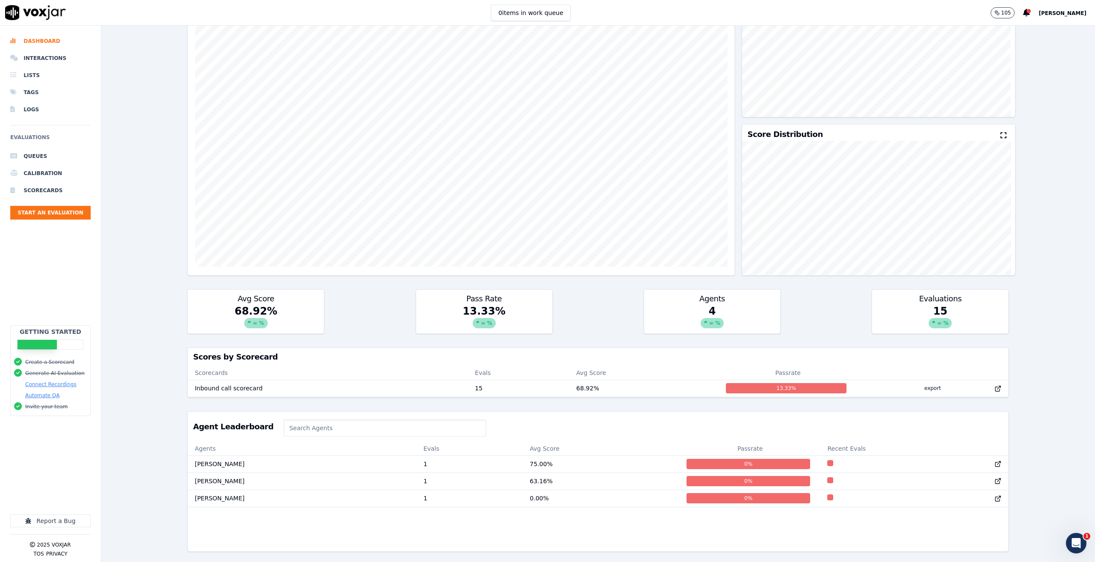
scroll to position [0, 0]
click at [758, 412] on div "Agent Leaderboard" at bounding box center [598, 427] width 820 height 30
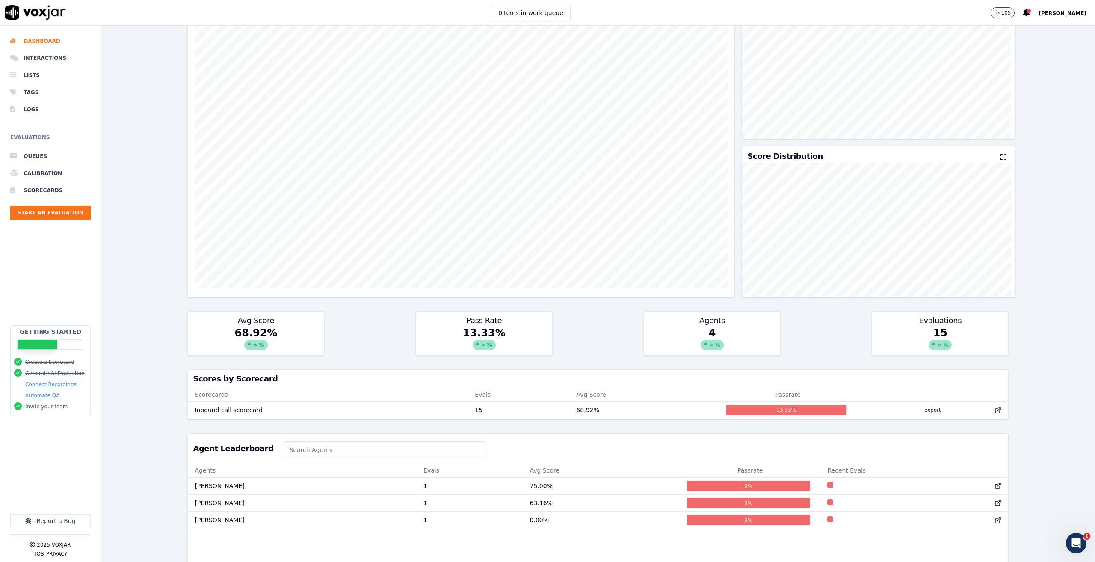
scroll to position [0, 0]
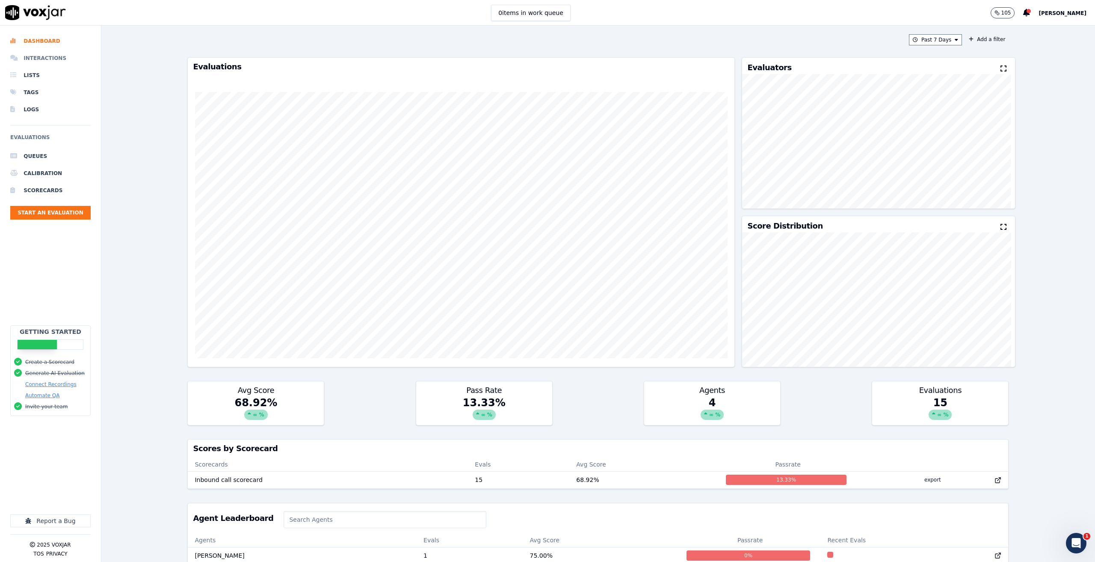
click at [39, 58] on li "Interactions" at bounding box center [50, 58] width 80 height 17
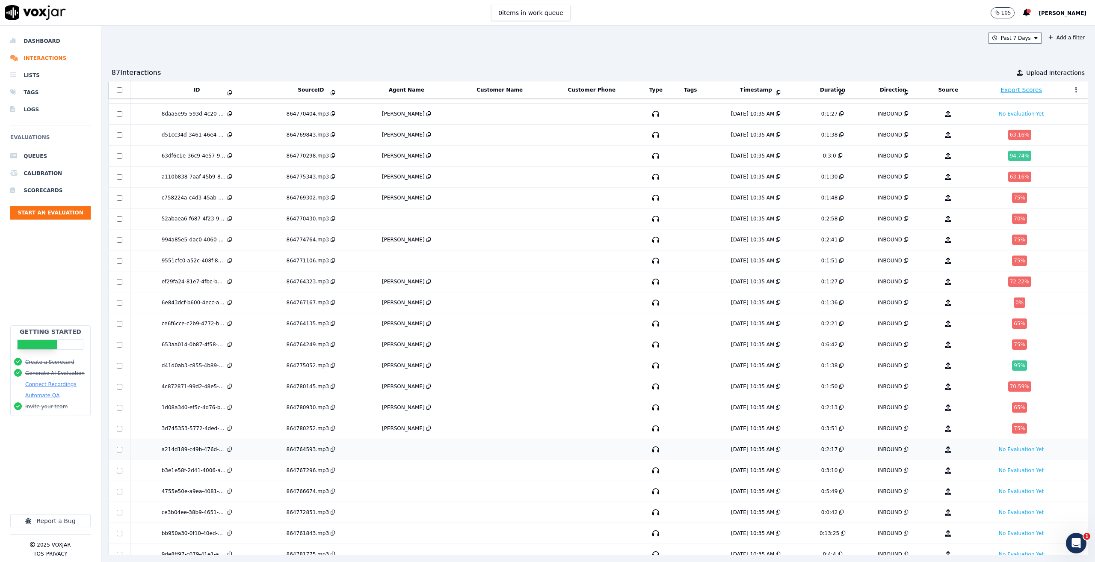
scroll to position [1112, 0]
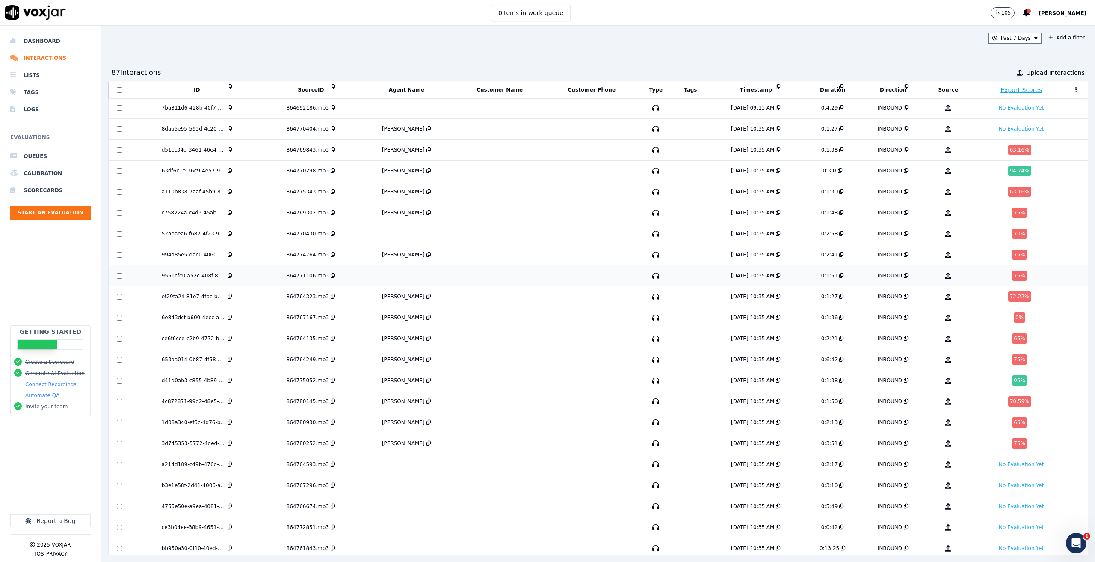
click at [367, 280] on td at bounding box center [406, 275] width 96 height 21
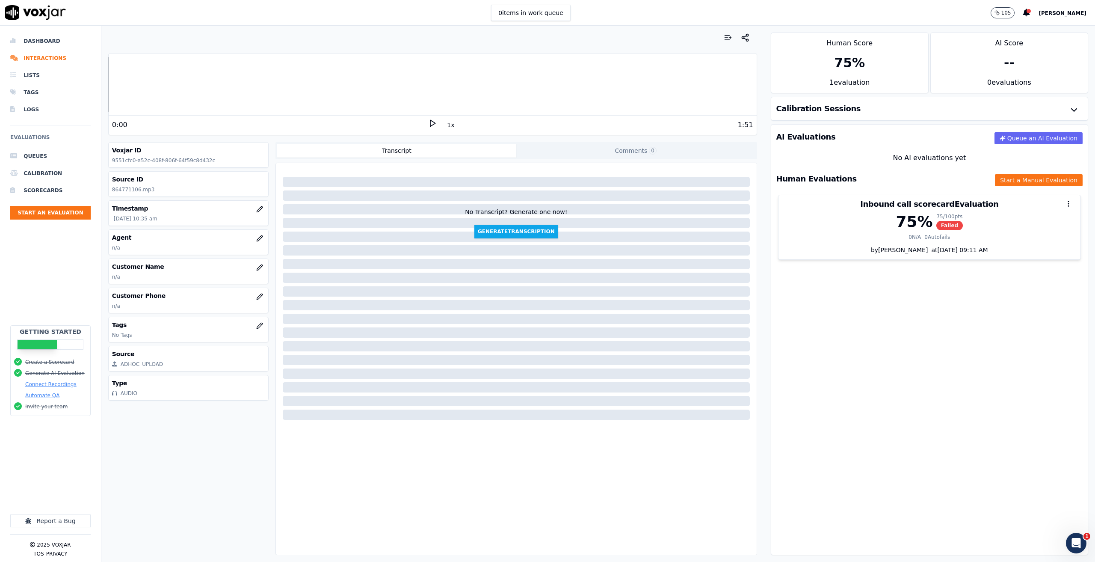
click at [429, 119] on icon at bounding box center [432, 123] width 9 height 9
click at [433, 120] on rect at bounding box center [433, 123] width 1 height 6
click at [256, 239] on icon "button" at bounding box center [259, 238] width 7 height 7
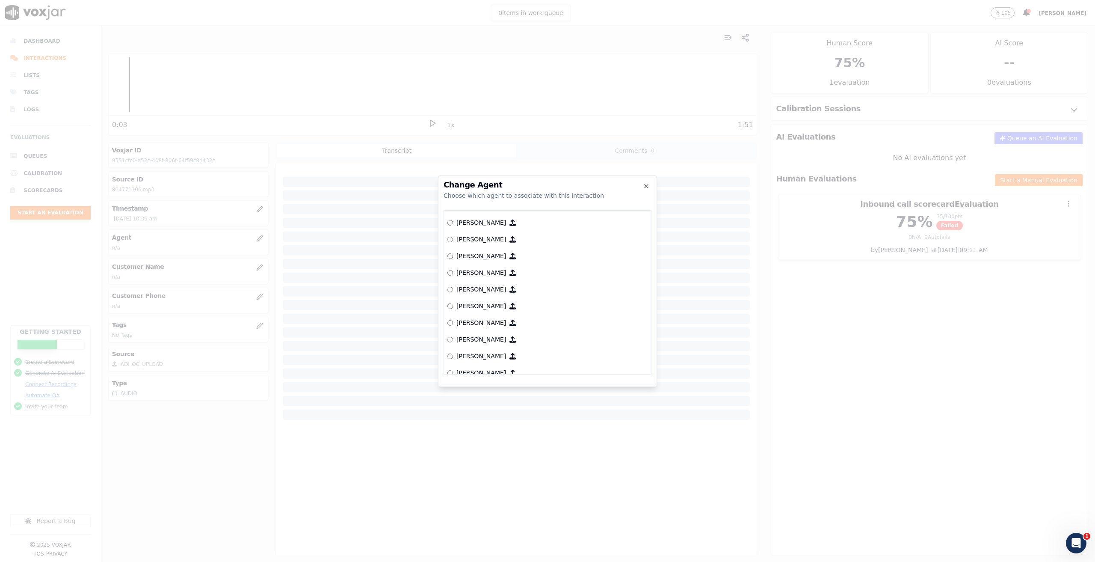
scroll to position [257, 0]
click at [605, 382] on button "Connect This Agent" at bounding box center [615, 380] width 72 height 15
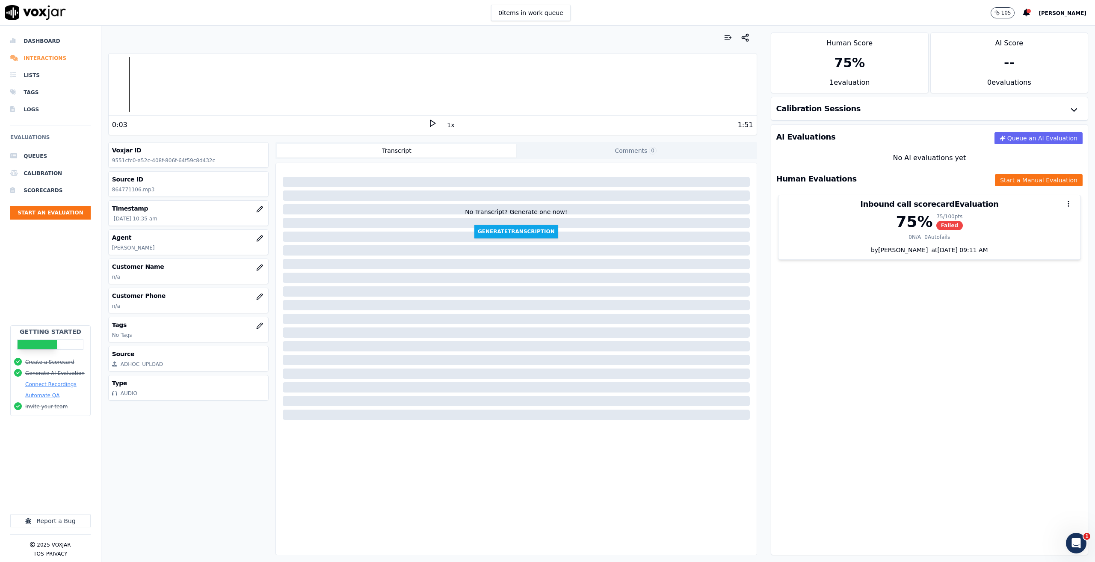
click at [44, 59] on li "Interactions" at bounding box center [50, 58] width 80 height 17
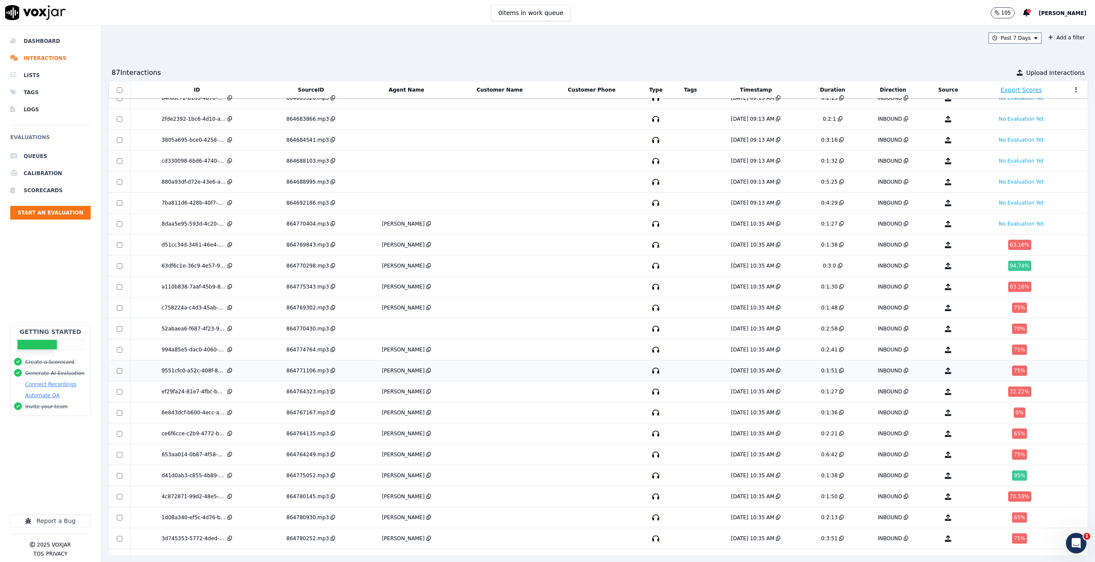
scroll to position [1002, 0]
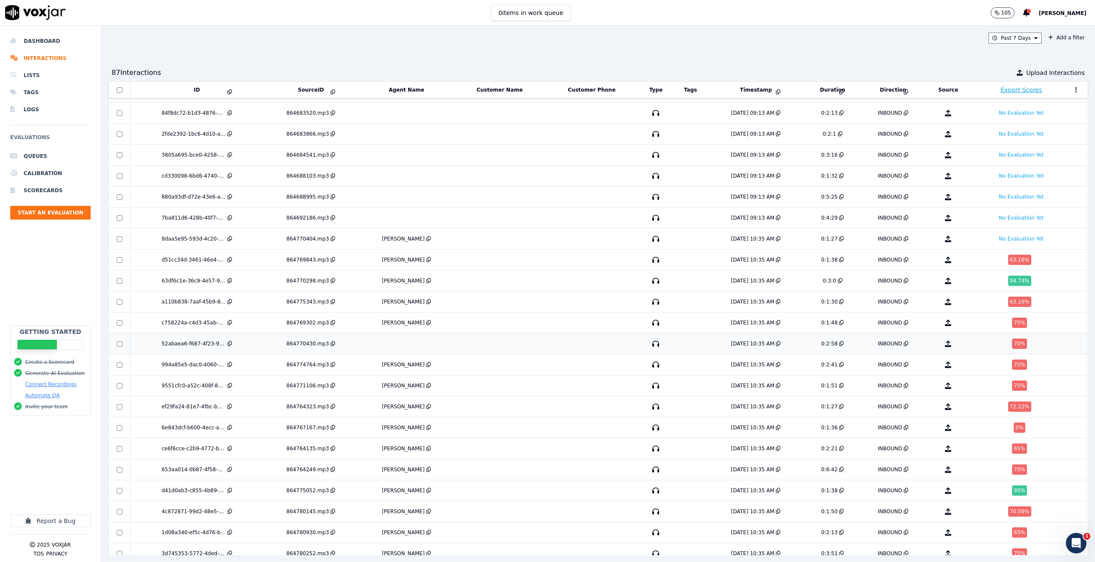
click at [400, 346] on td at bounding box center [406, 343] width 96 height 21
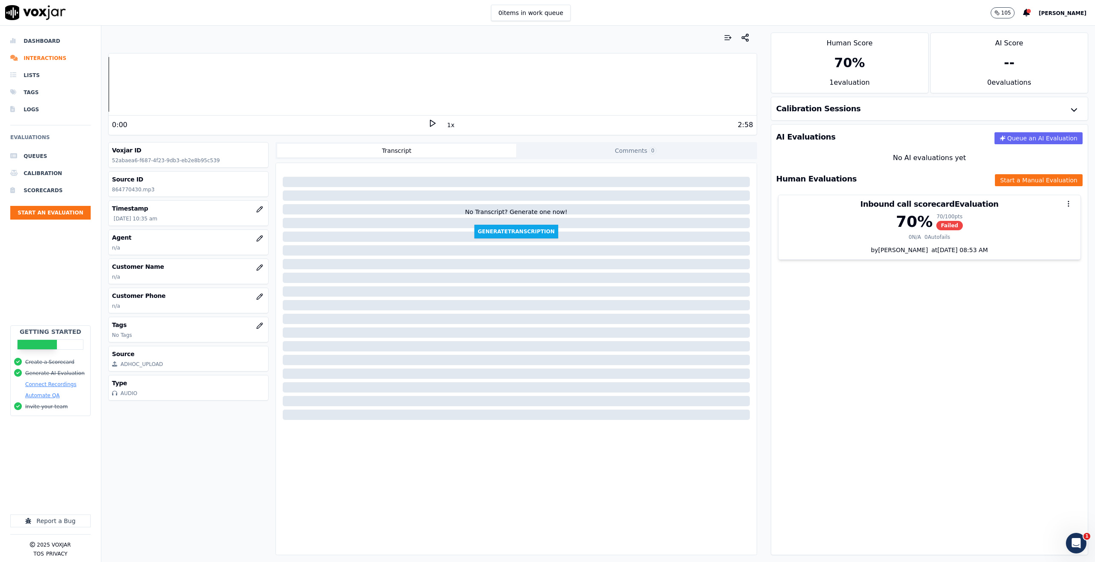
click at [430, 122] on polygon at bounding box center [432, 123] width 5 height 6
click at [430, 123] on rect at bounding box center [430, 123] width 1 height 6
click at [257, 235] on icon "button" at bounding box center [260, 238] width 6 height 6
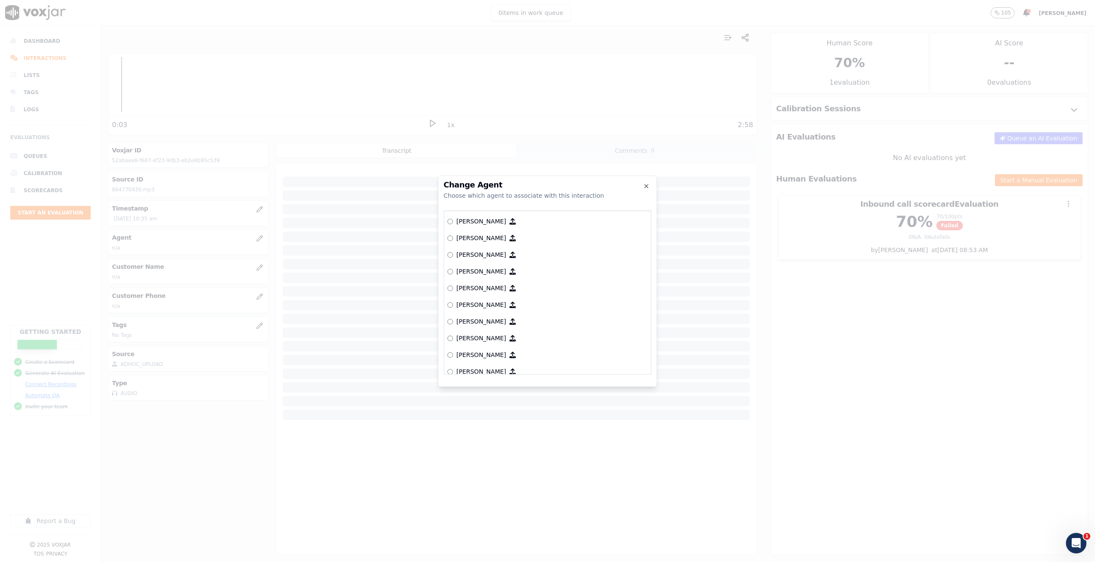
scroll to position [257, 0]
click at [461, 246] on p "[PERSON_NAME]" at bounding box center [481, 249] width 50 height 9
click at [630, 384] on button "Connect This Agent" at bounding box center [615, 380] width 72 height 15
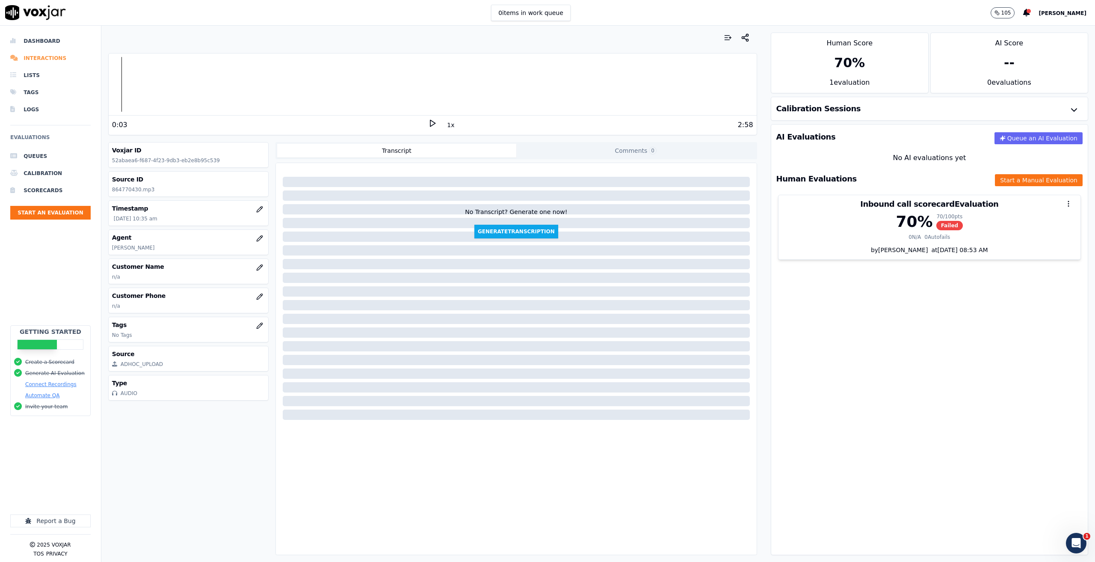
click at [45, 55] on li "Interactions" at bounding box center [50, 58] width 80 height 17
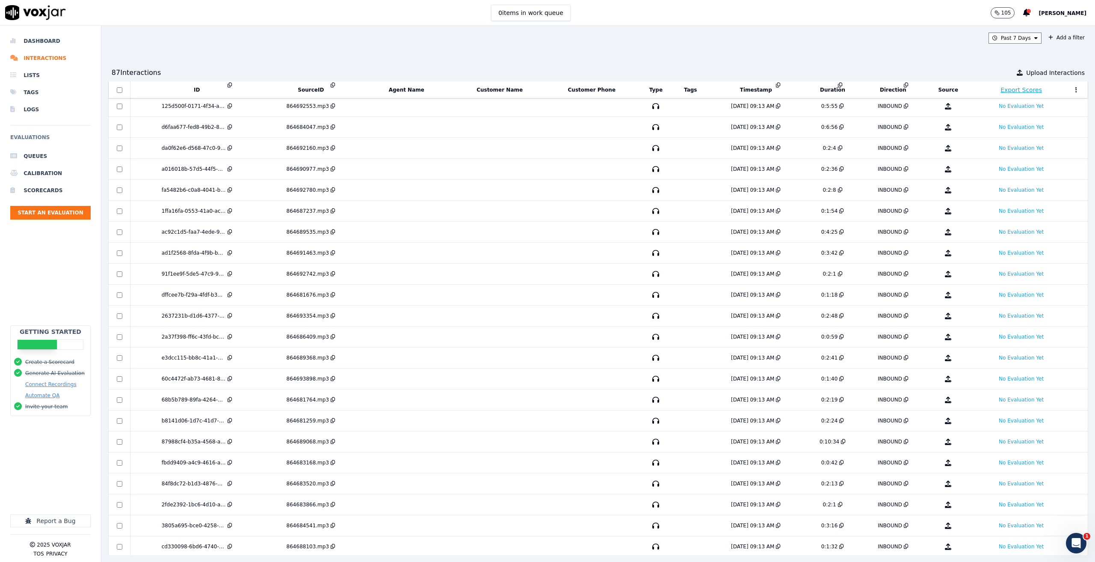
scroll to position [513, 0]
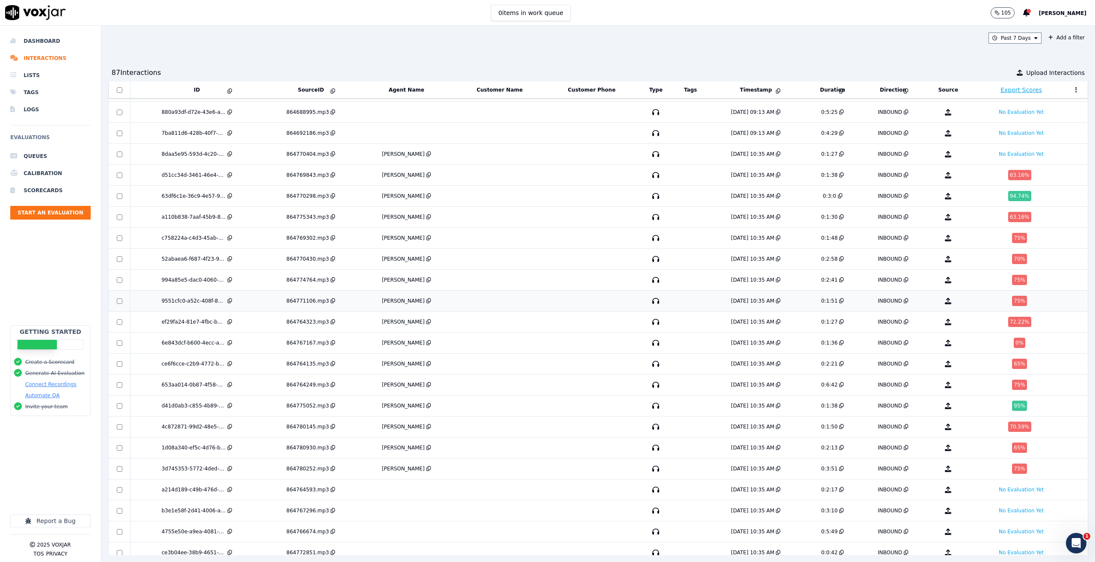
scroll to position [1088, 0]
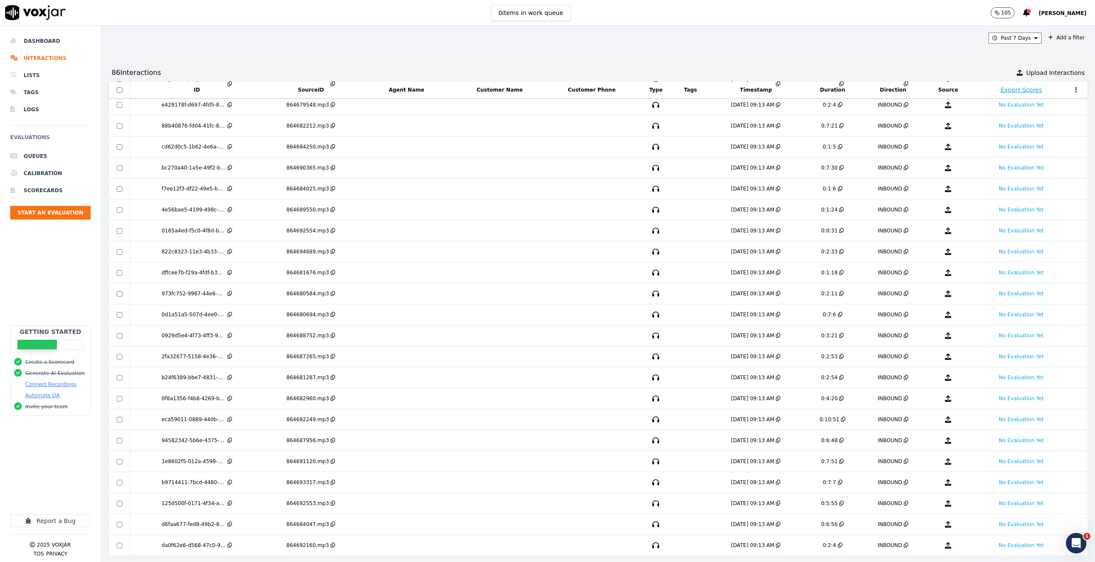
scroll to position [145, 0]
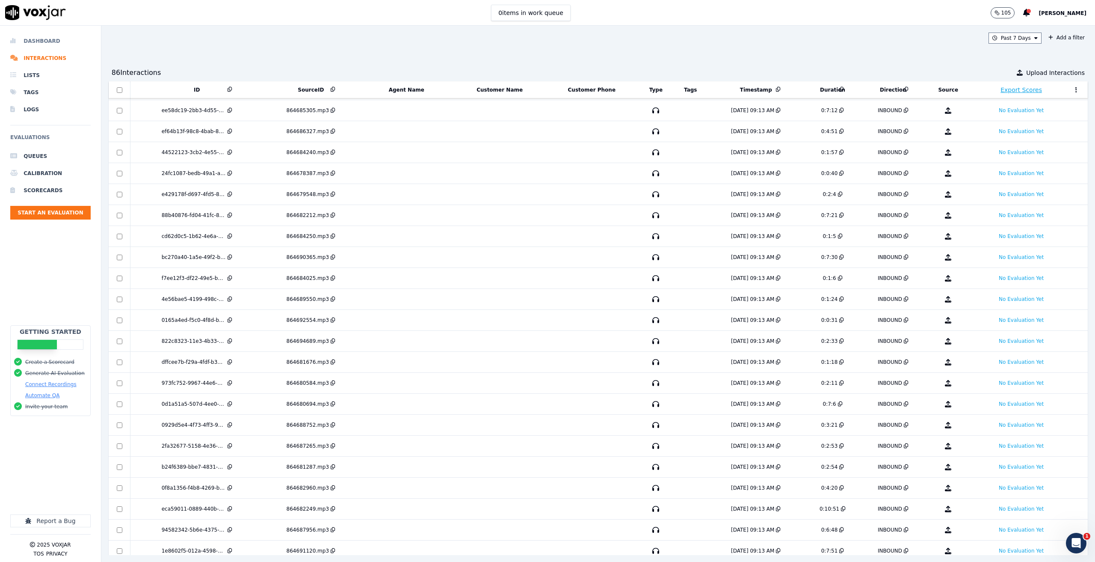
click at [41, 41] on li "Dashboard" at bounding box center [50, 41] width 80 height 17
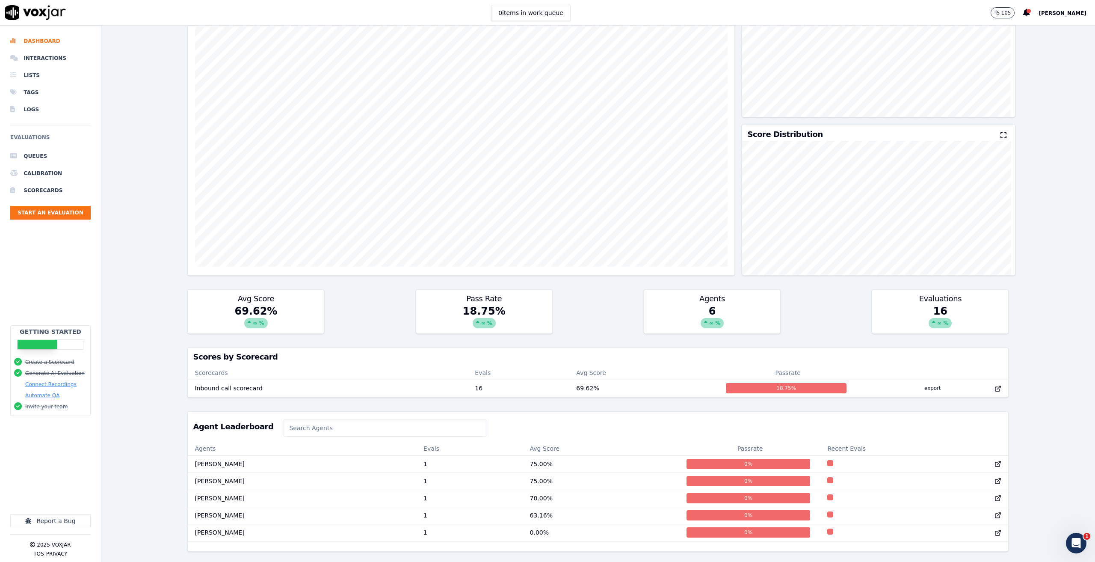
scroll to position [0, 0]
click at [612, 412] on div "Agent Leaderboard" at bounding box center [598, 427] width 820 height 30
click at [343, 297] on div "Avg Score 69.62 % ∞ % Pass Rate 18.75 % ∞ % Agents 6 ∞ % Evaluations 16 ∞ %" at bounding box center [597, 311] width 821 height 44
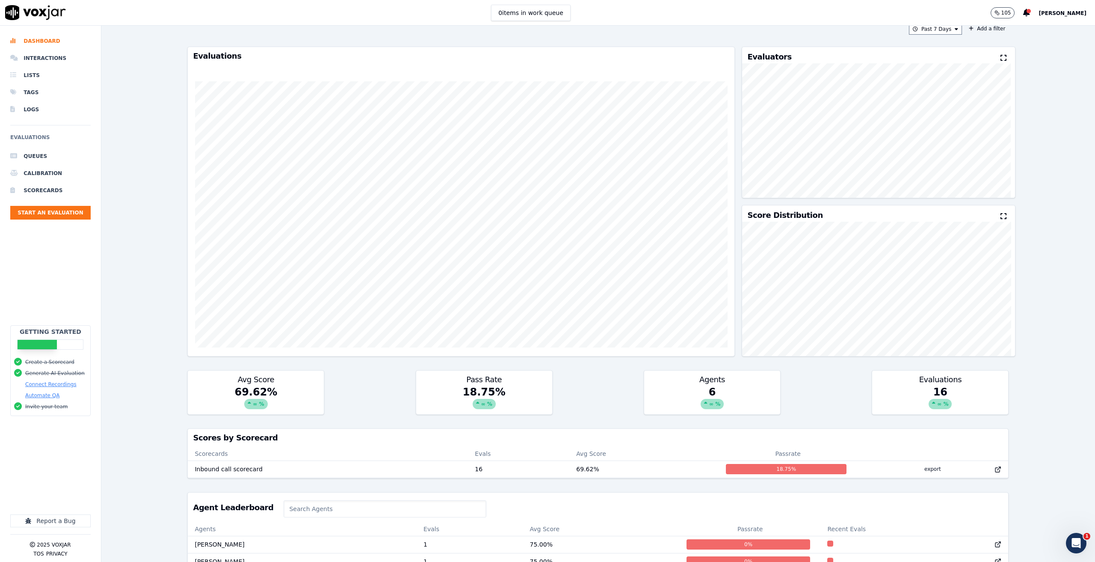
scroll to position [0, 0]
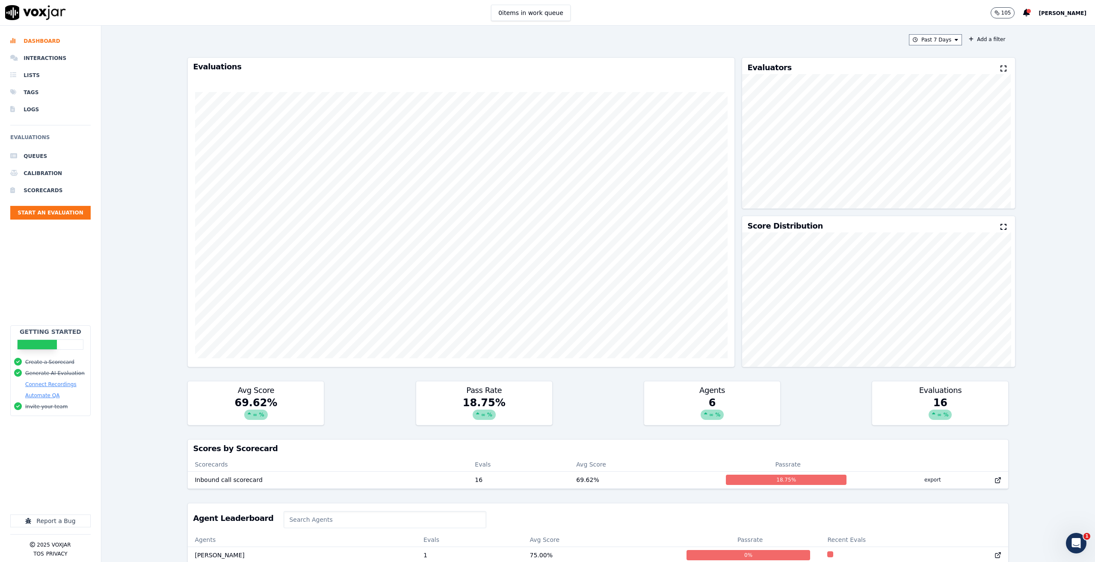
click at [1065, 11] on span "[PERSON_NAME]" at bounding box center [1063, 13] width 48 height 6
click at [1027, 24] on div "Settings" at bounding box center [1044, 29] width 92 height 14
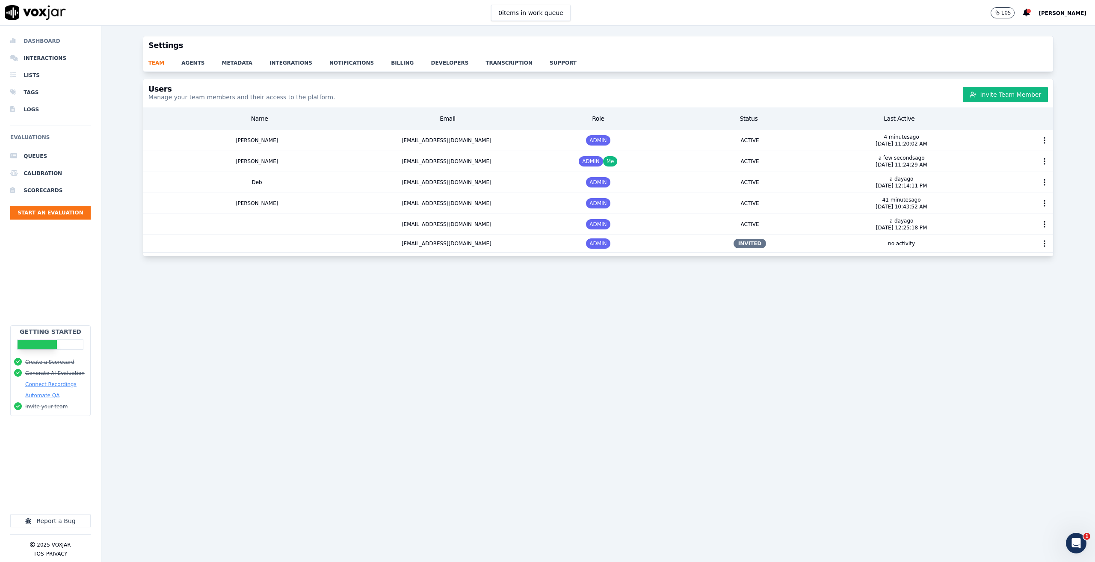
click at [44, 44] on li "Dashboard" at bounding box center [50, 41] width 80 height 17
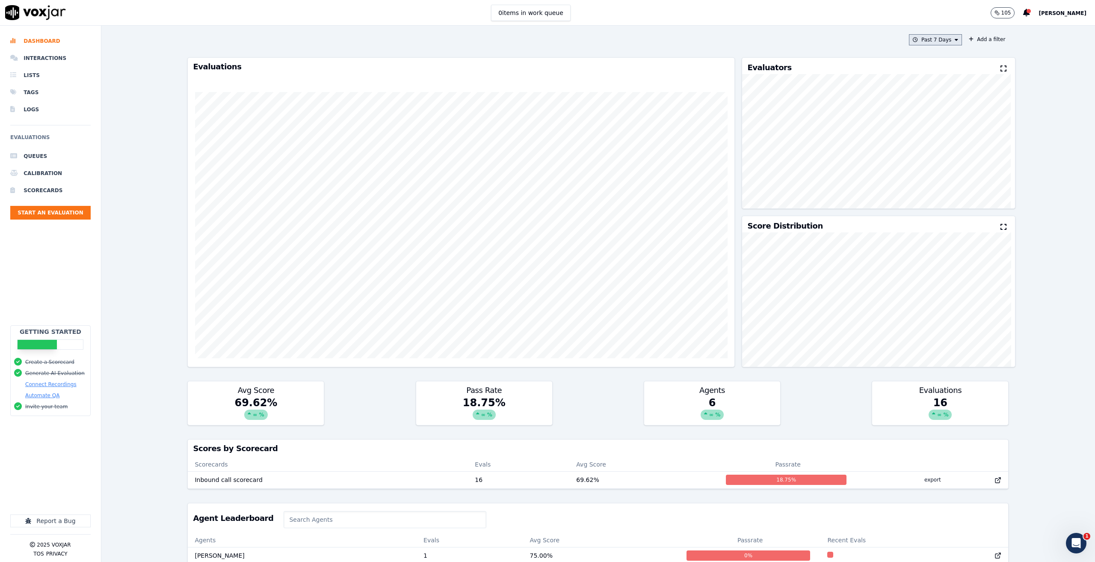
click at [935, 37] on button "Past 7 Days" at bounding box center [935, 39] width 53 height 11
click at [923, 65] on div "[DATE]" at bounding box center [932, 65] width 18 height 7
click at [942, 145] on button "Add" at bounding box center [949, 138] width 17 height 14
click at [1077, 543] on icon "Open Intercom Messenger" at bounding box center [1076, 542] width 6 height 7
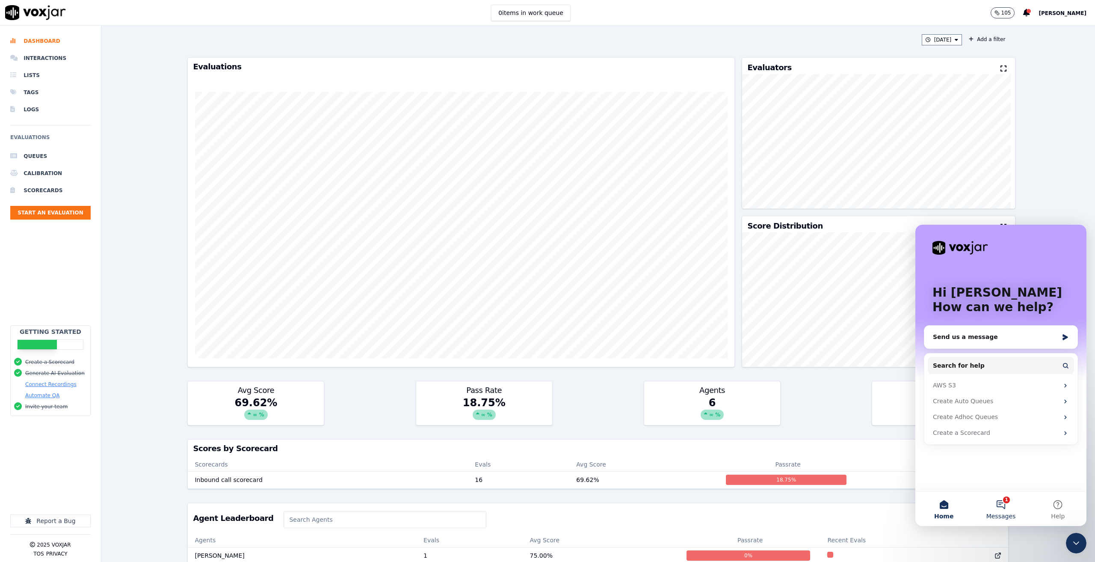
click at [1004, 504] on button "1 Messages" at bounding box center [1000, 509] width 57 height 34
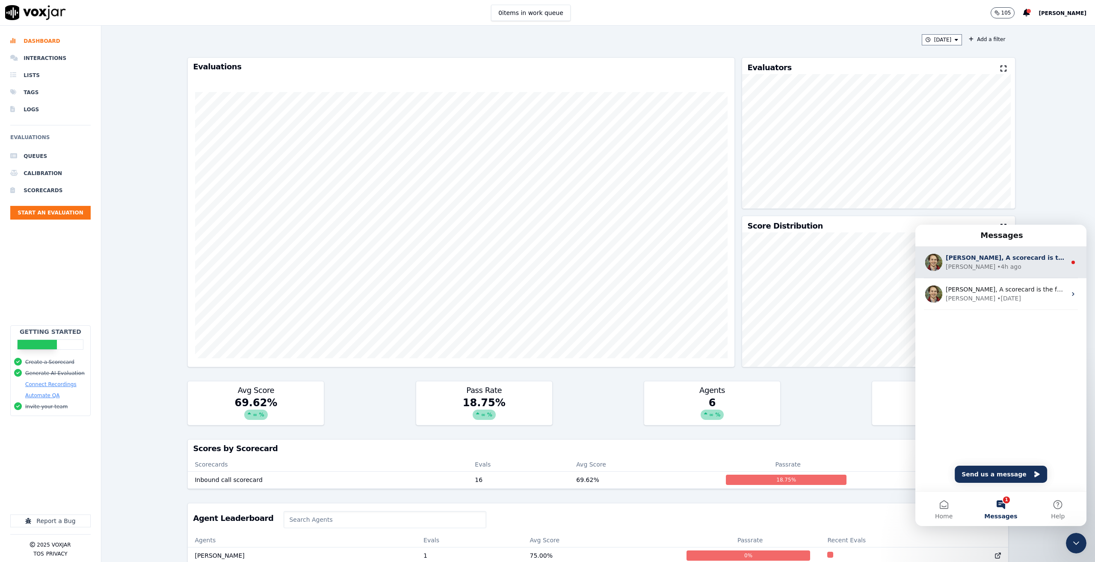
click at [1009, 265] on div "[PERSON_NAME] • 4h ago" at bounding box center [1006, 266] width 121 height 9
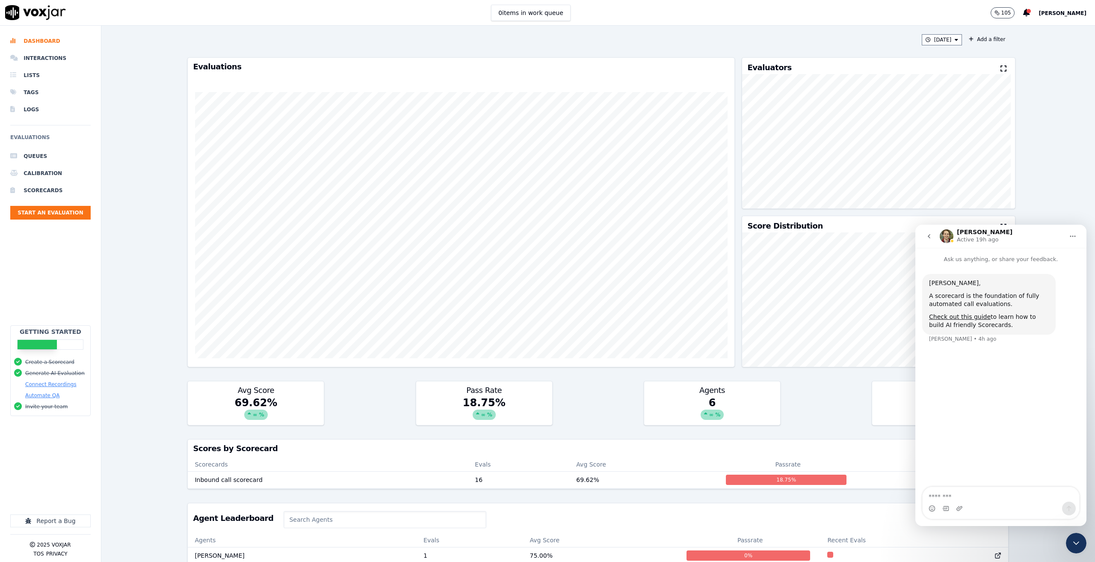
click at [928, 234] on icon "go back" at bounding box center [929, 236] width 7 height 7
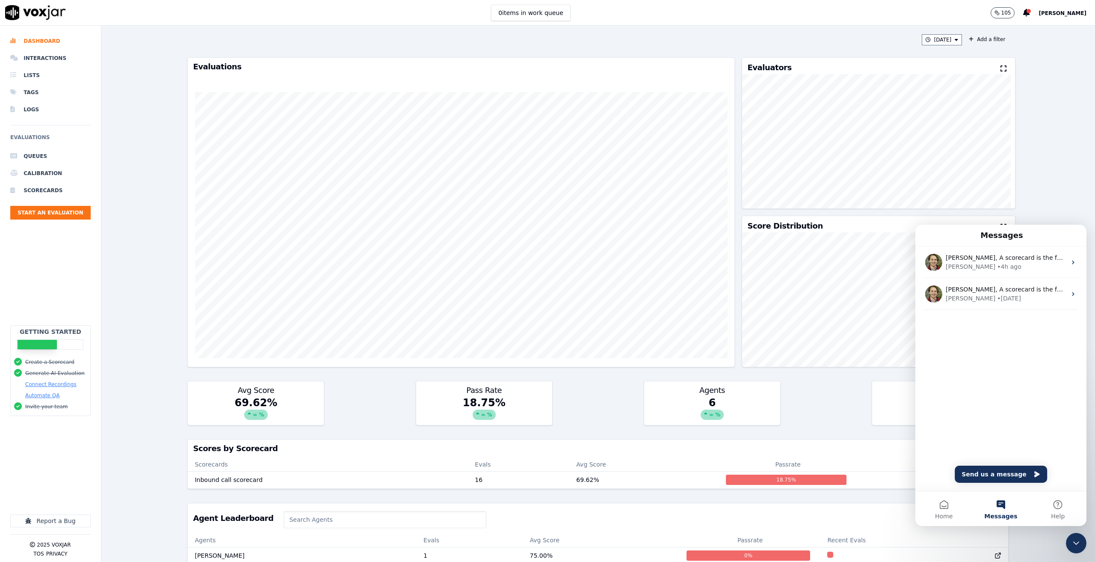
click at [1040, 207] on div "[DATE] Add a filter Evaluations Evaluators Score Distribution Avg Score 69.62 %…" at bounding box center [598, 294] width 994 height 536
click at [1058, 184] on div "[DATE] Add a filter Evaluations Evaluators Score Distribution Avg Score 69.62 %…" at bounding box center [598, 294] width 994 height 536
click at [946, 503] on button "Home" at bounding box center [943, 509] width 57 height 34
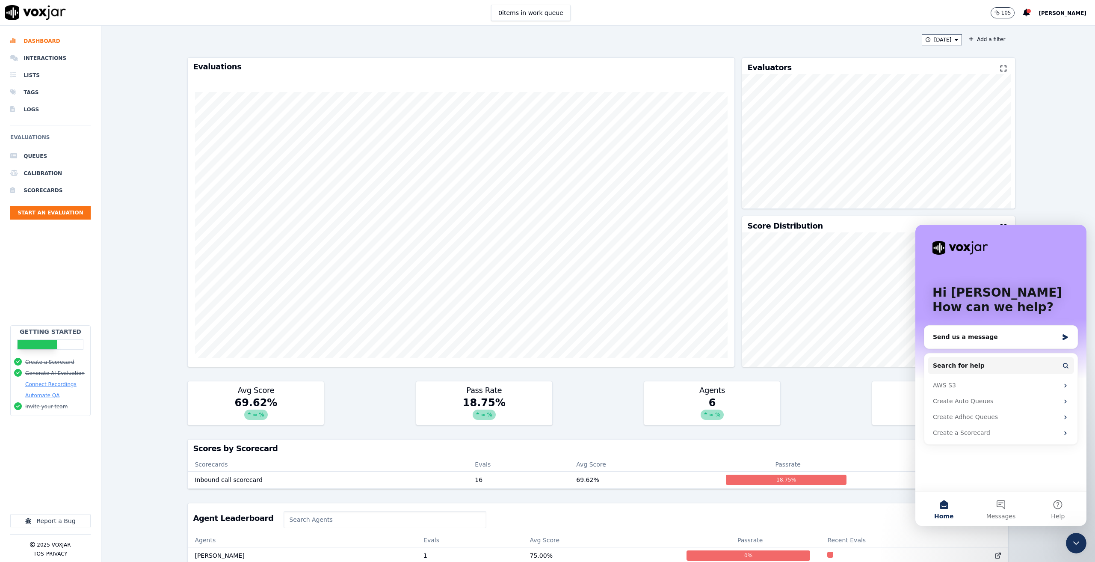
click at [1037, 171] on div "[DATE] Add a filter Evaluations Evaluators Score Distribution Avg Score 69.62 %…" at bounding box center [598, 294] width 994 height 536
click at [1002, 482] on div "Hi [PERSON_NAME] 👋 How can we help? Send us a message Search for help AWS S3 Cr…" at bounding box center [1000, 358] width 171 height 267
click at [1075, 544] on icon "Close Intercom Messenger" at bounding box center [1076, 542] width 6 height 3
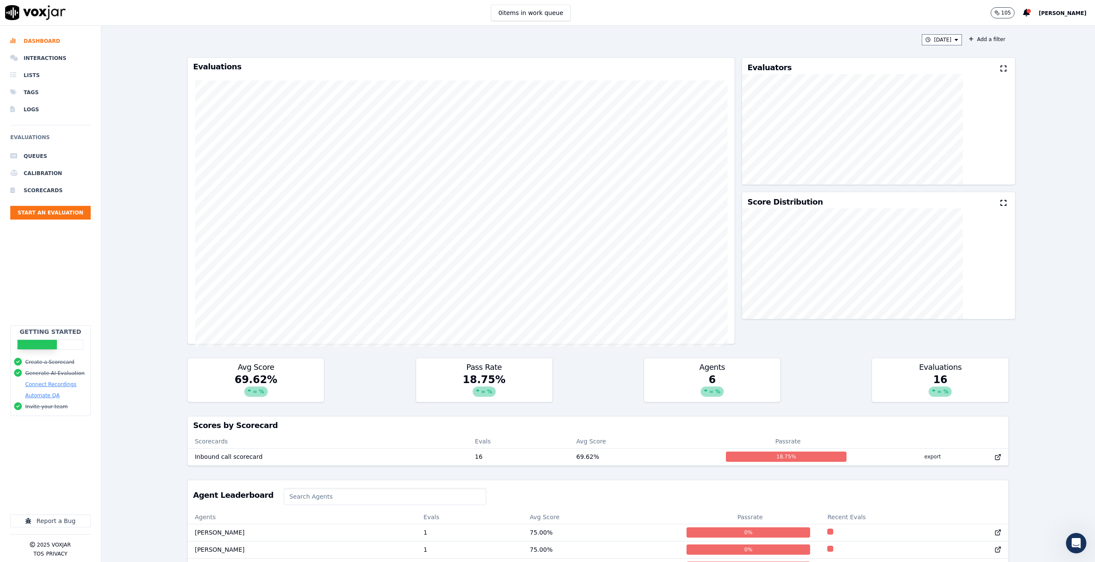
click at [608, 39] on div "Today Add a filter" at bounding box center [597, 39] width 821 height 11
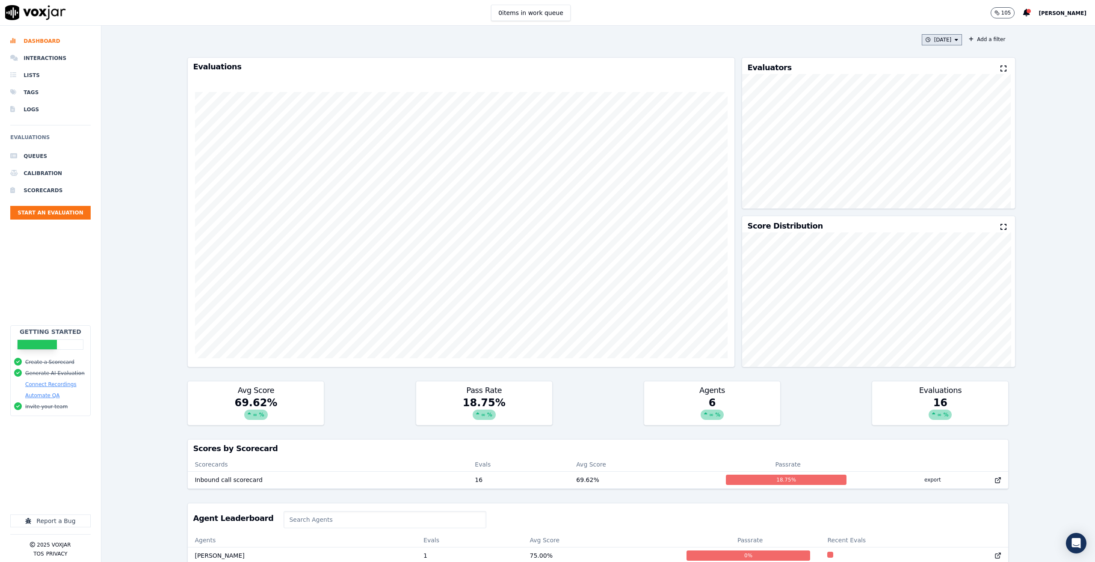
click at [932, 41] on button "[DATE]" at bounding box center [942, 39] width 41 height 11
click at [923, 85] on div "Past 7 Days" at bounding box center [938, 86] width 30 height 7
click at [885, 41] on div "[DATE] Custom [DATE] [DATE] Past 7 Days Past 30 Days This Month This Year Cance…" at bounding box center [597, 39] width 821 height 11
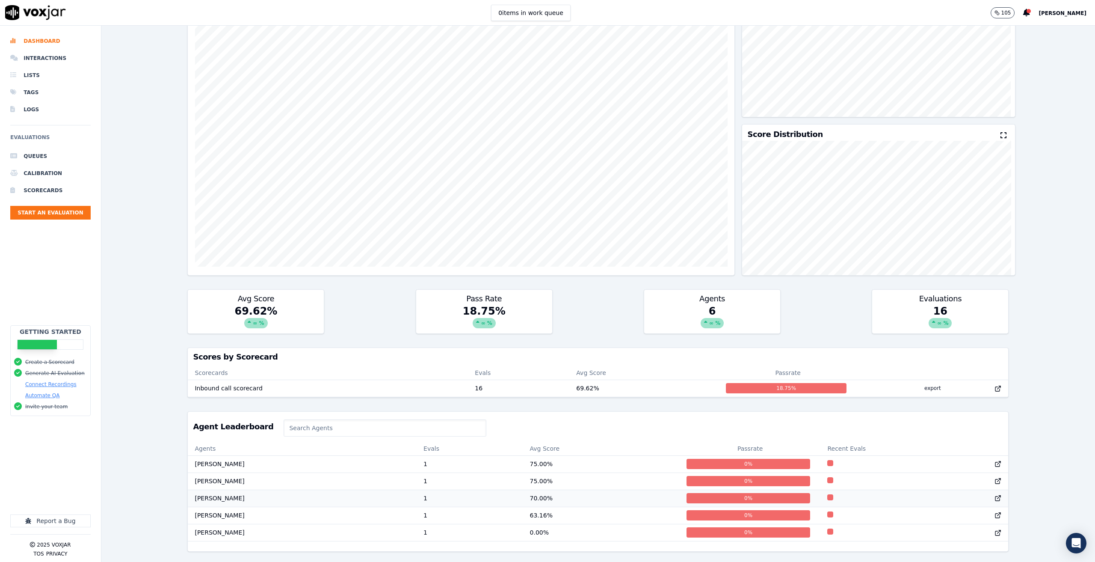
scroll to position [0, 0]
click at [335, 419] on input at bounding box center [385, 427] width 202 height 17
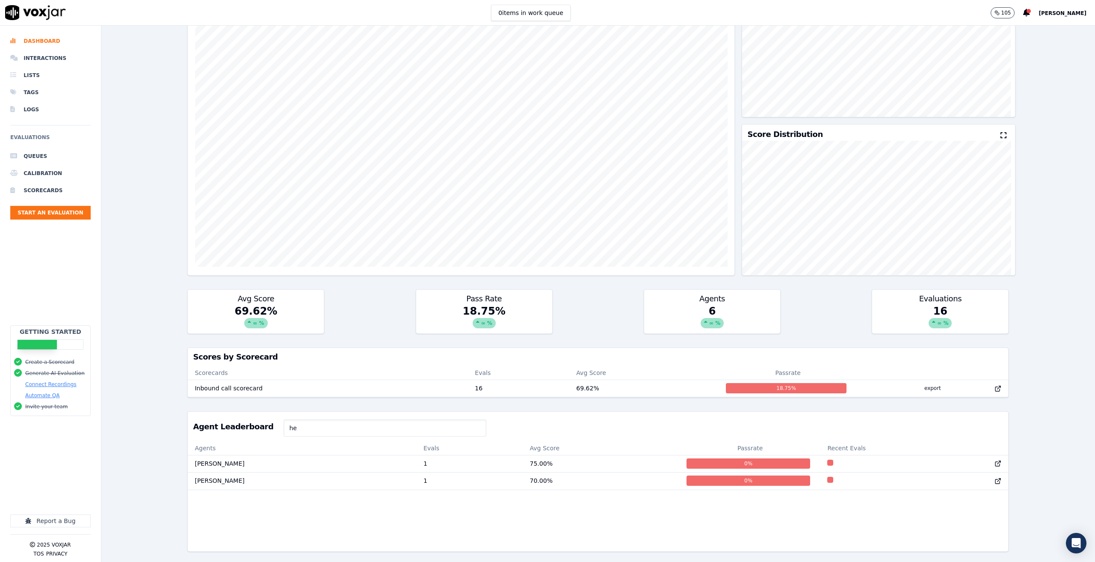
scroll to position [0, 0]
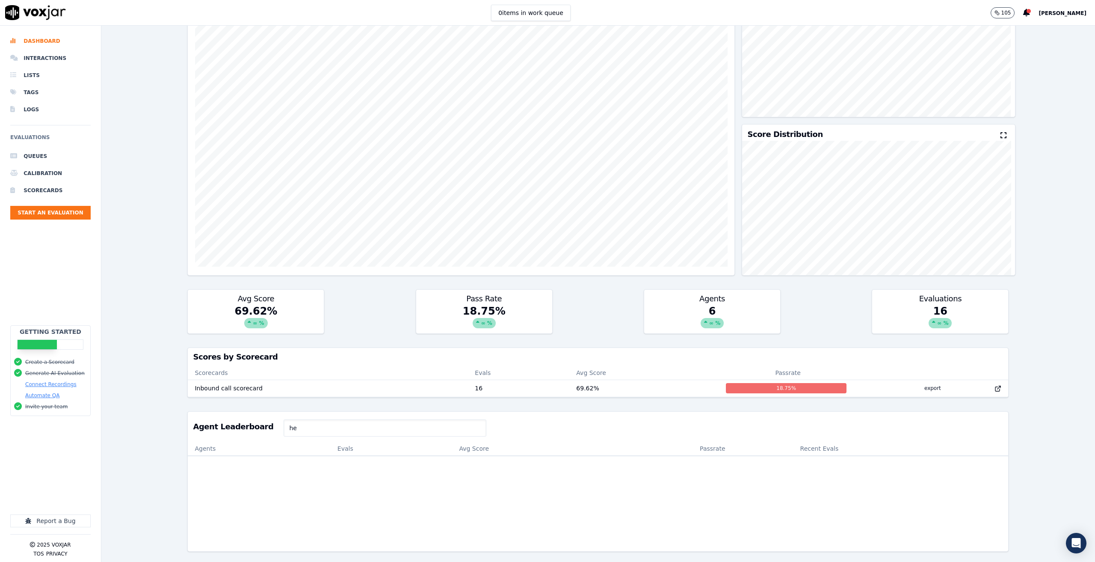
type input "h"
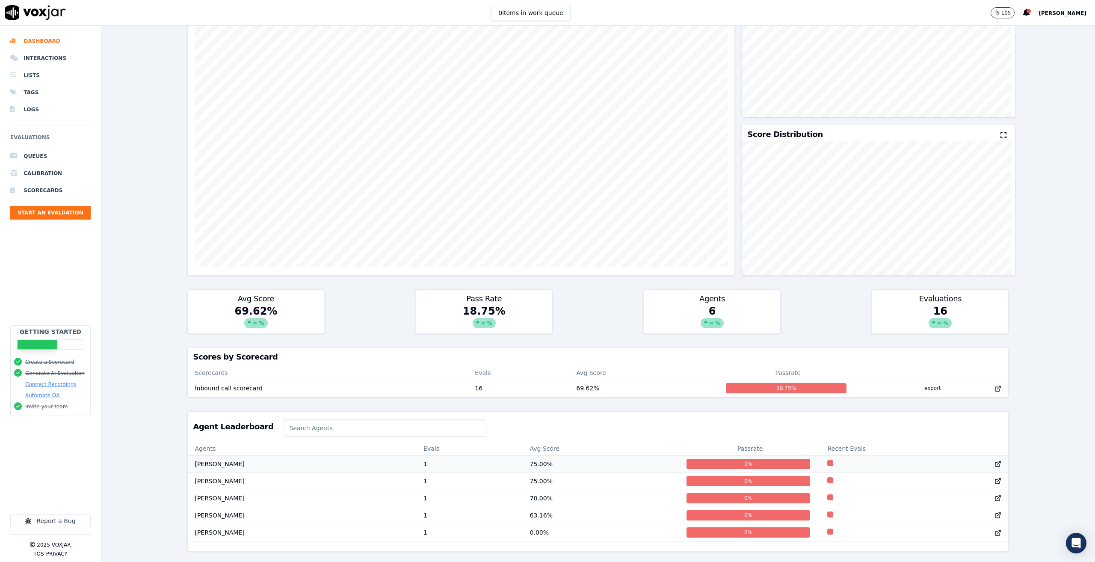
scroll to position [0, 0]
click at [41, 58] on li "Interactions" at bounding box center [50, 58] width 80 height 17
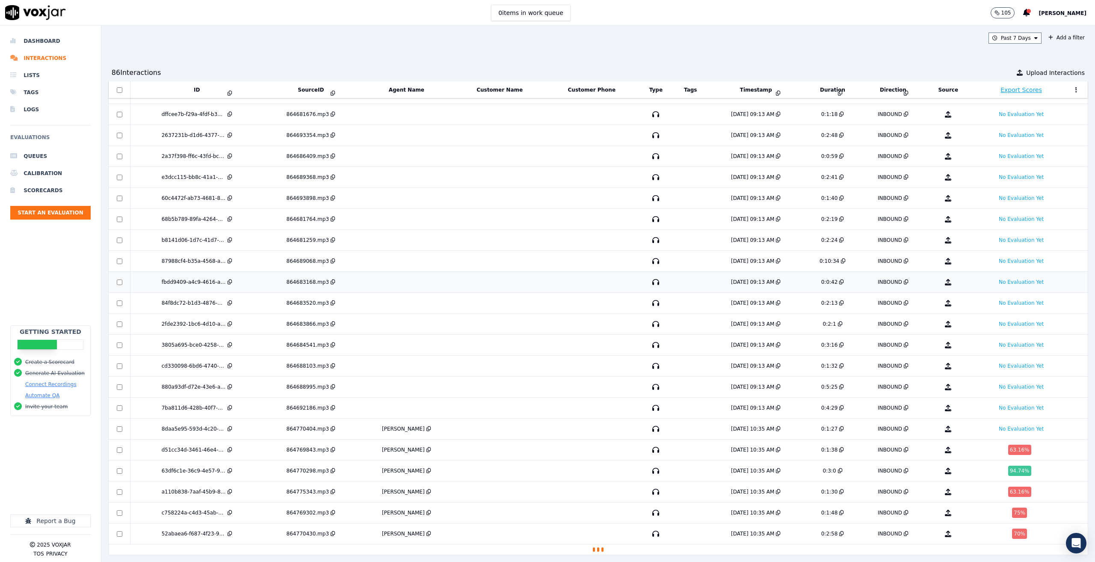
scroll to position [831, 0]
click at [492, 439] on td at bounding box center [499, 449] width 91 height 21
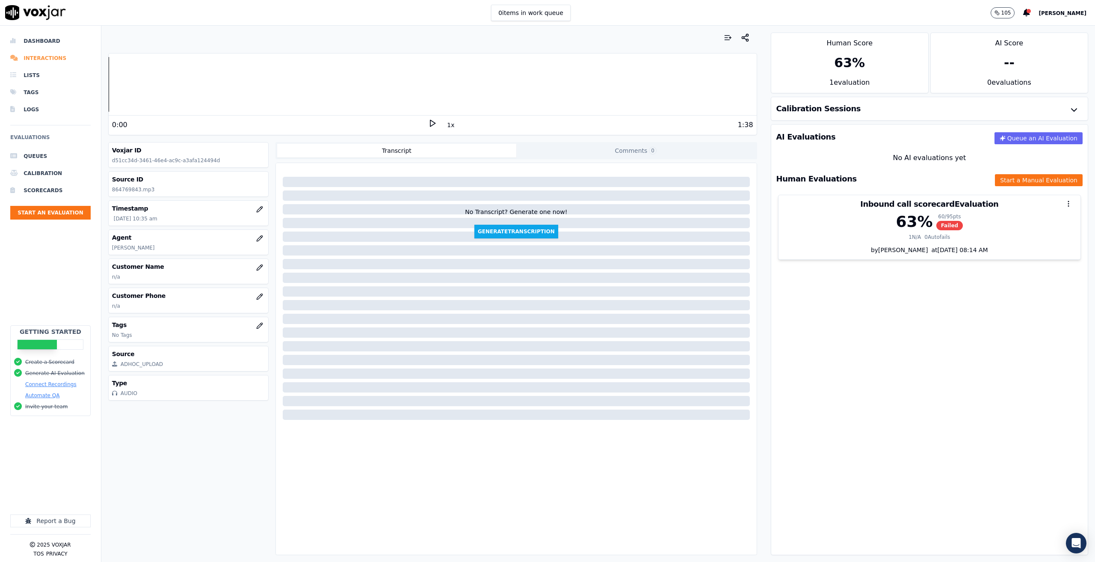
click at [31, 58] on li "Interactions" at bounding box center [50, 58] width 80 height 17
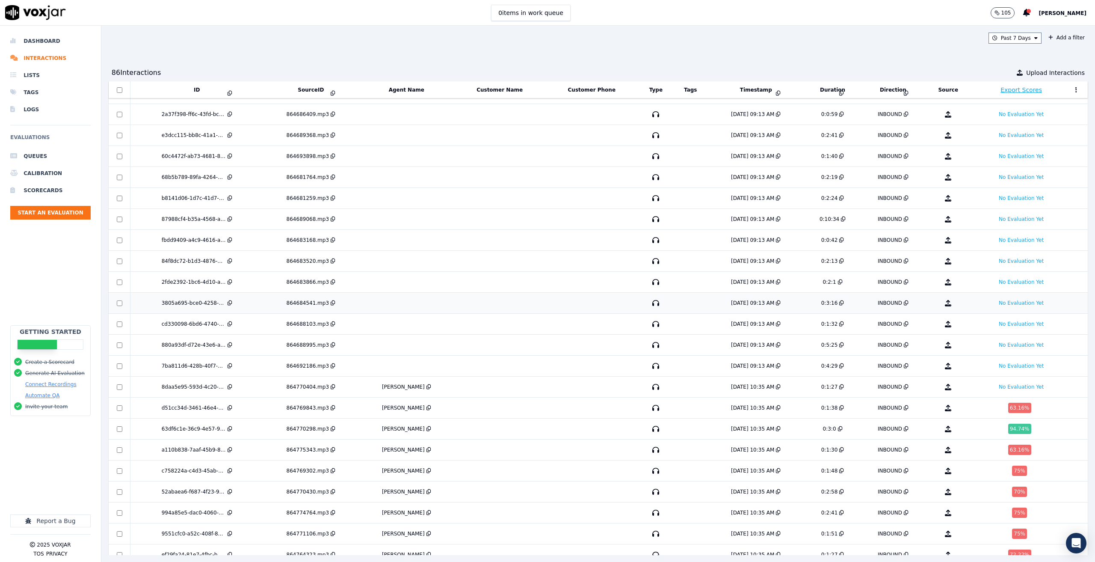
scroll to position [874, 0]
click at [502, 409] on td at bounding box center [499, 408] width 91 height 21
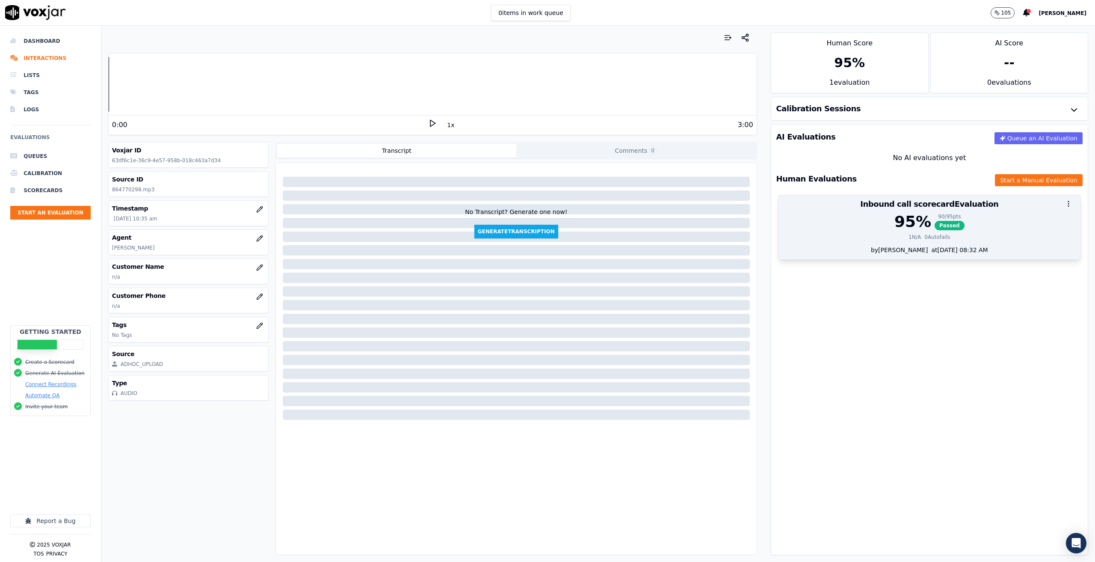
click at [956, 209] on div at bounding box center [930, 203] width 302 height 17
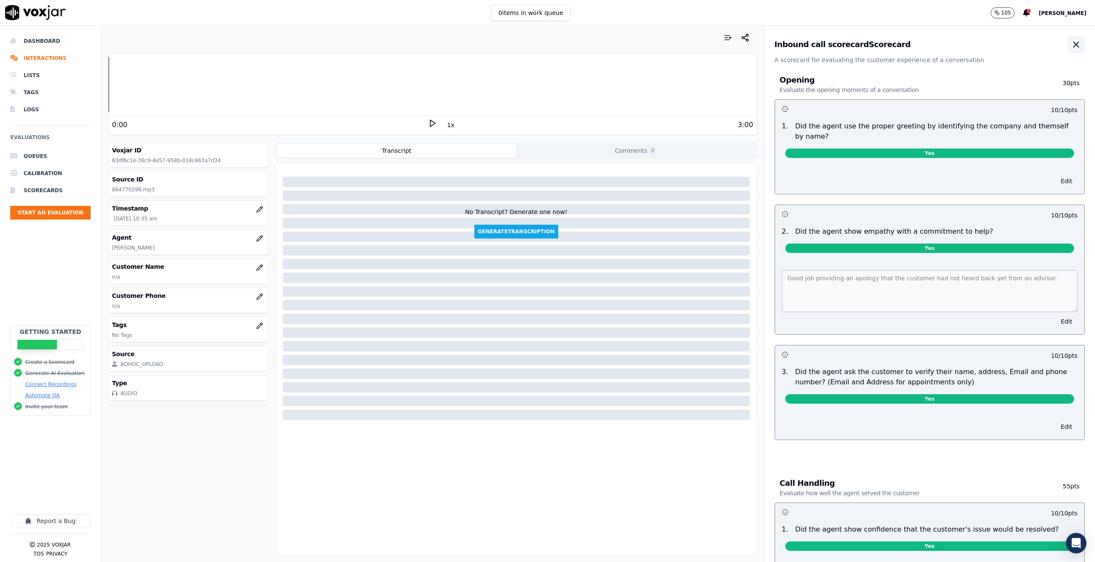
click at [1071, 42] on icon "button" at bounding box center [1076, 44] width 10 height 10
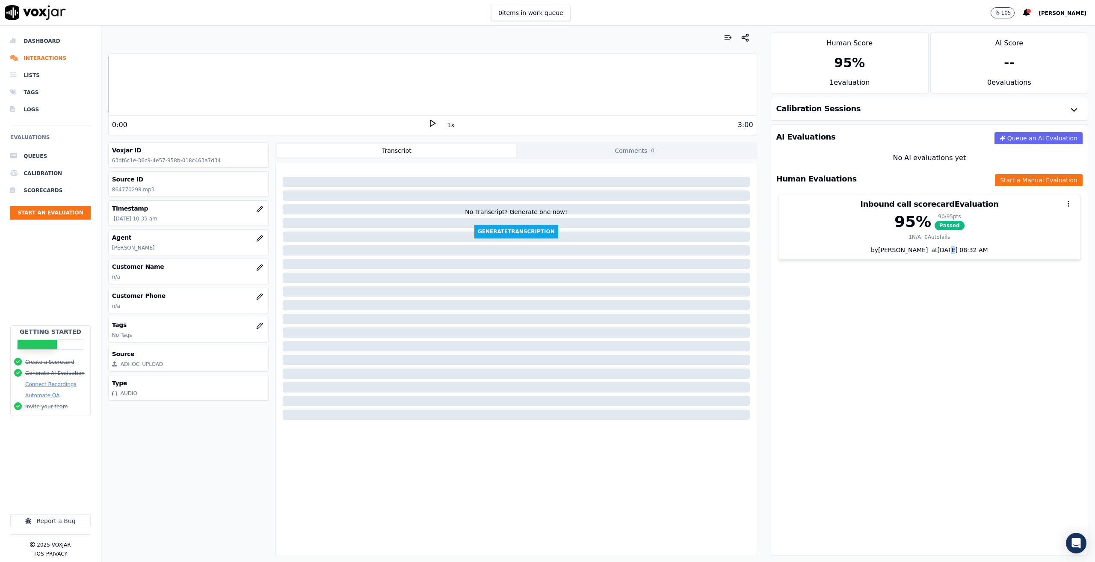
click at [921, 373] on div "AI Evaluations Queue an AI Evaluation No AI evaluations yet Human Evaluations S…" at bounding box center [929, 339] width 317 height 431
click at [31, 59] on li "Interactions" at bounding box center [50, 58] width 80 height 17
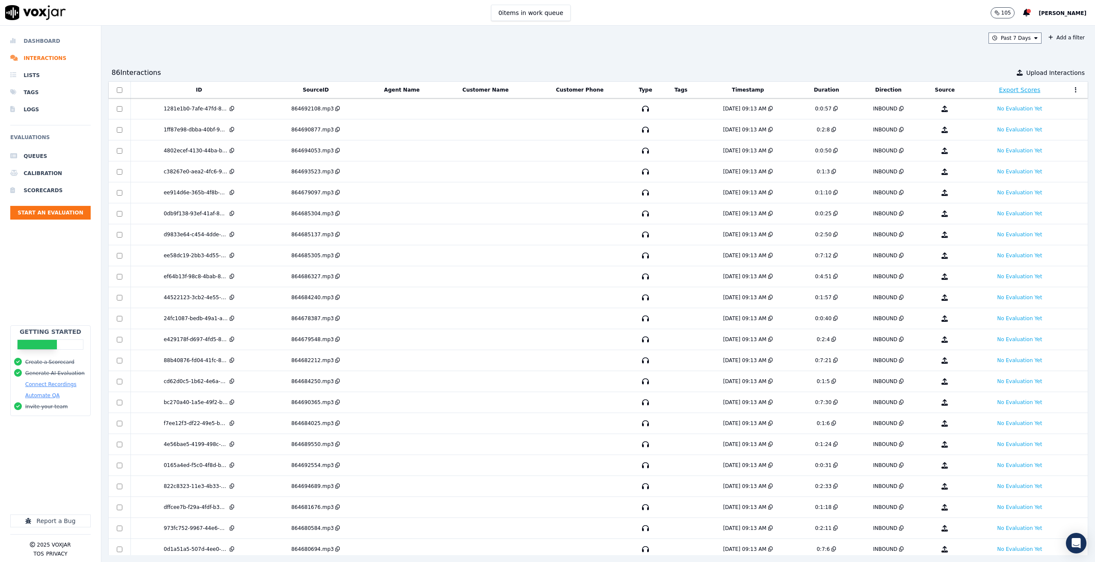
click at [41, 38] on li "Dashboard" at bounding box center [50, 41] width 80 height 17
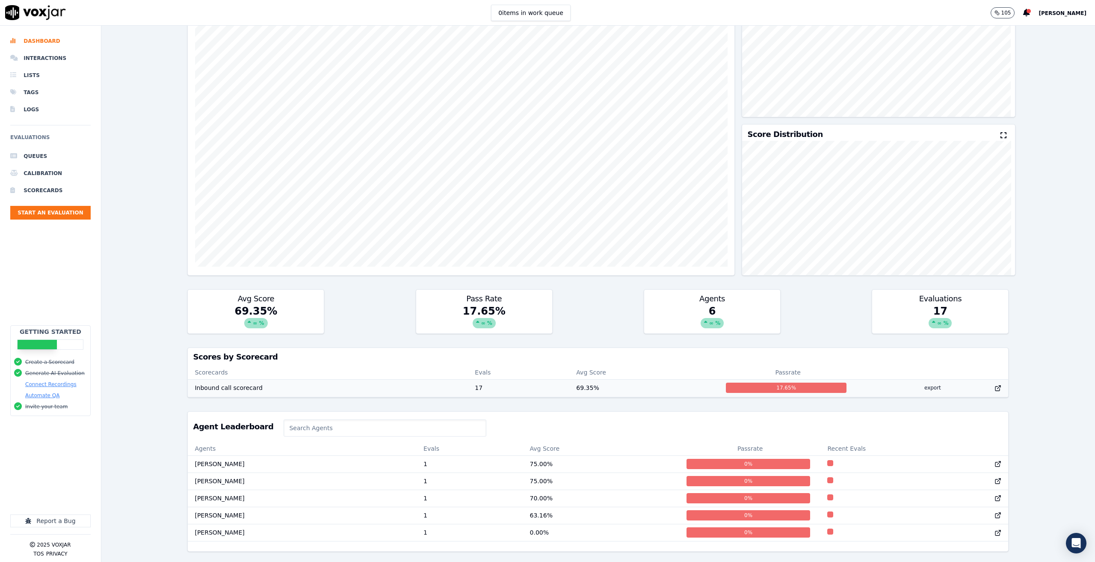
click at [400, 379] on td "Inbound call scorecard" at bounding box center [328, 387] width 280 height 17
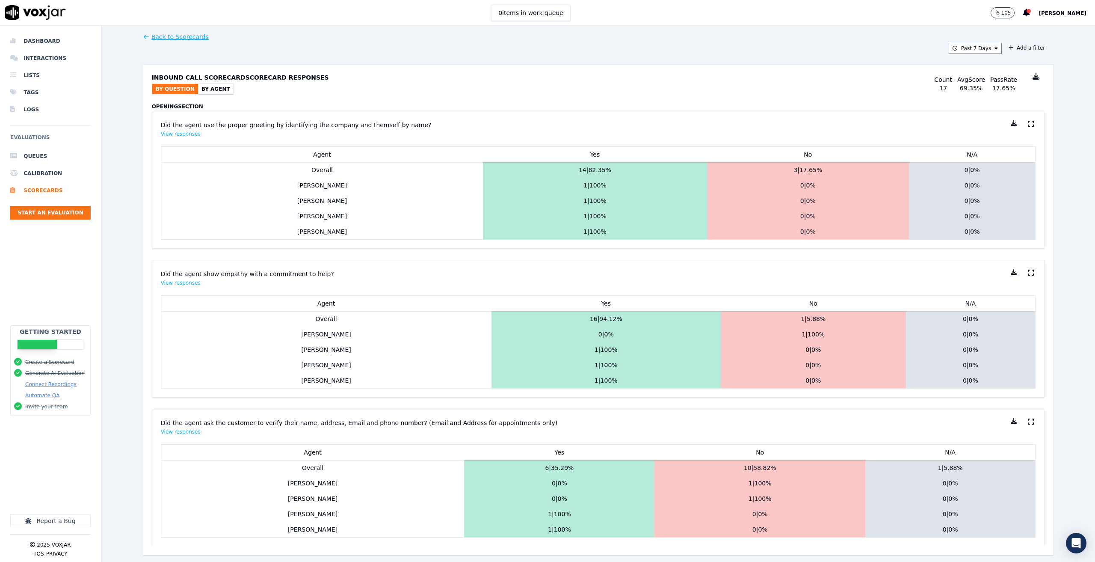
click at [209, 86] on button "By Agent" at bounding box center [216, 89] width 36 height 10
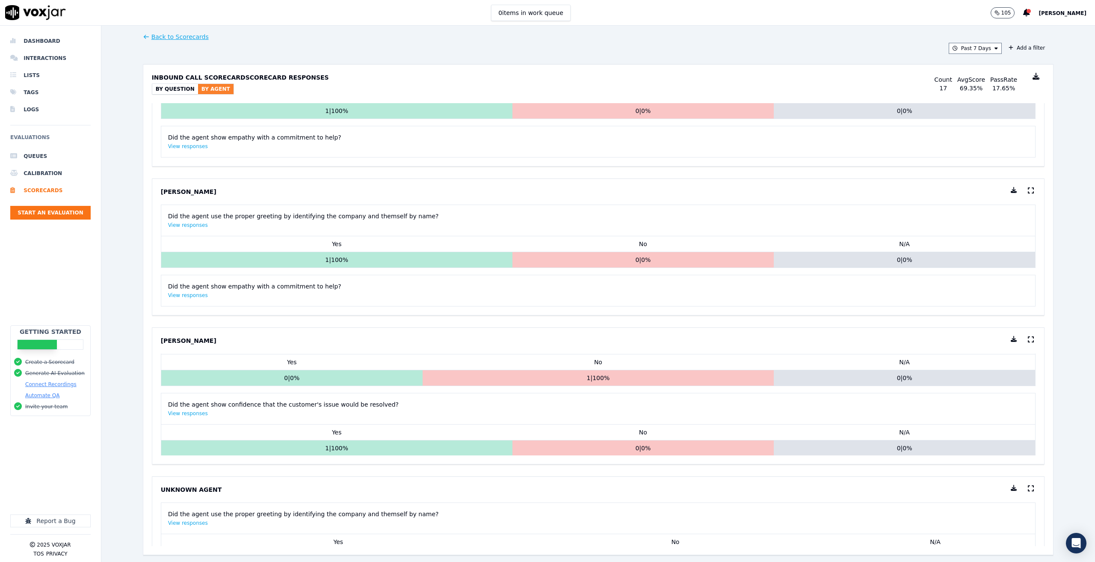
scroll to position [470, 0]
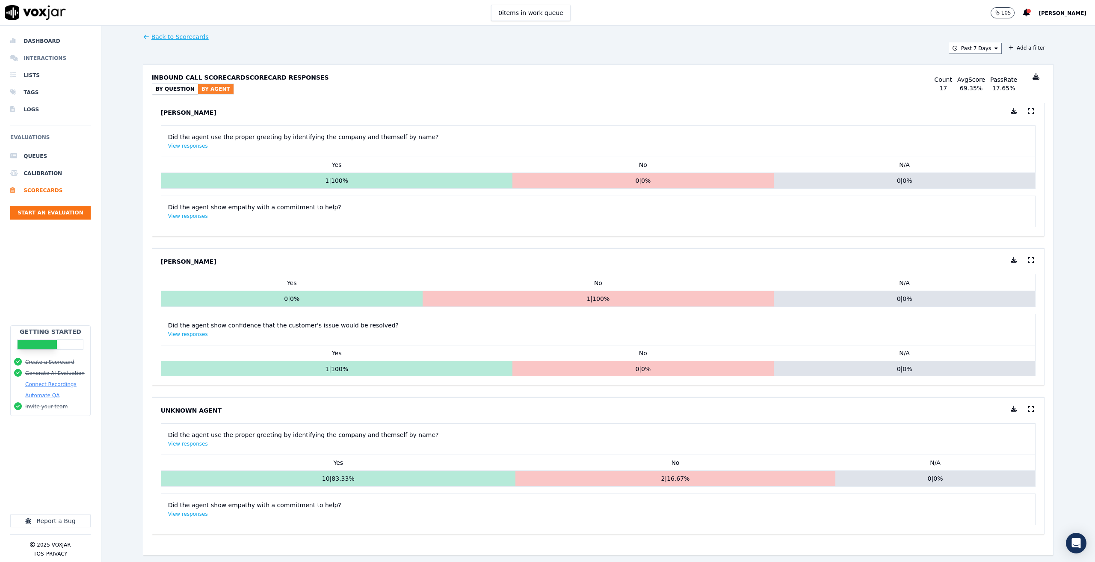
click at [44, 57] on li "Interactions" at bounding box center [50, 58] width 80 height 17
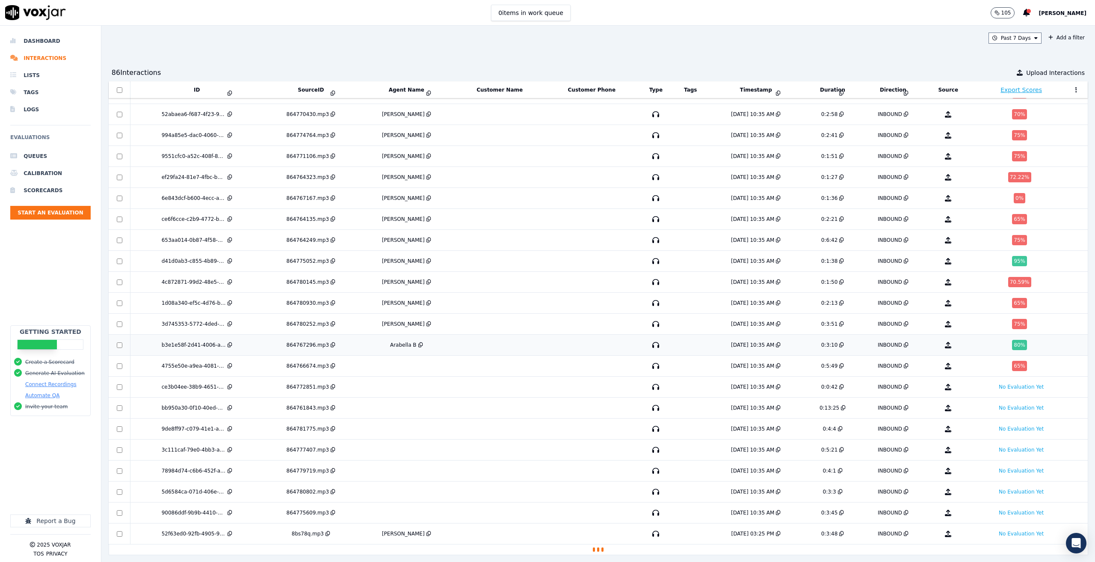
scroll to position [1240, 0]
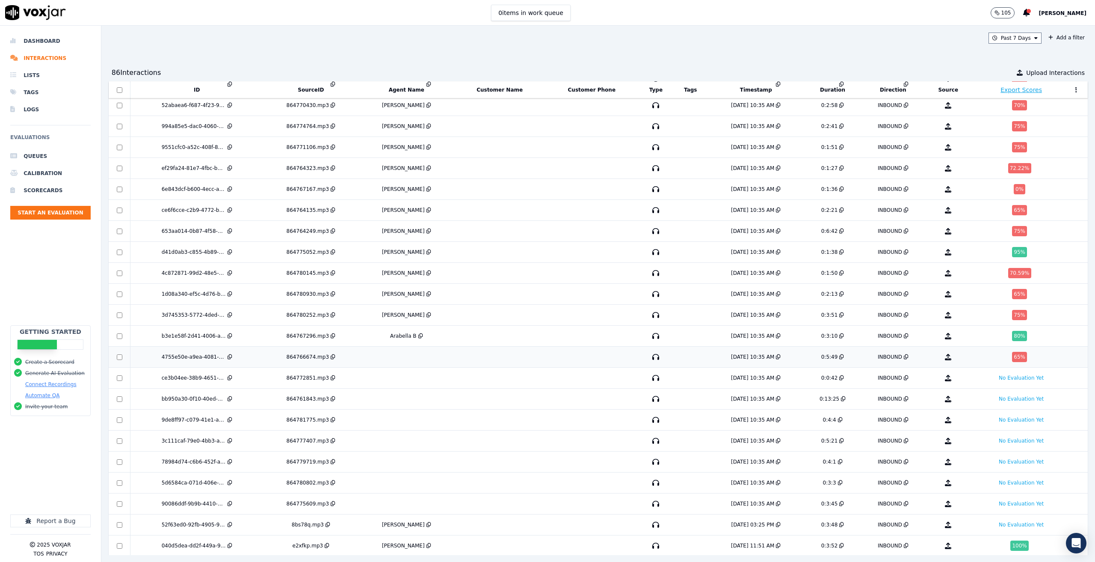
click at [432, 351] on td at bounding box center [406, 357] width 96 height 21
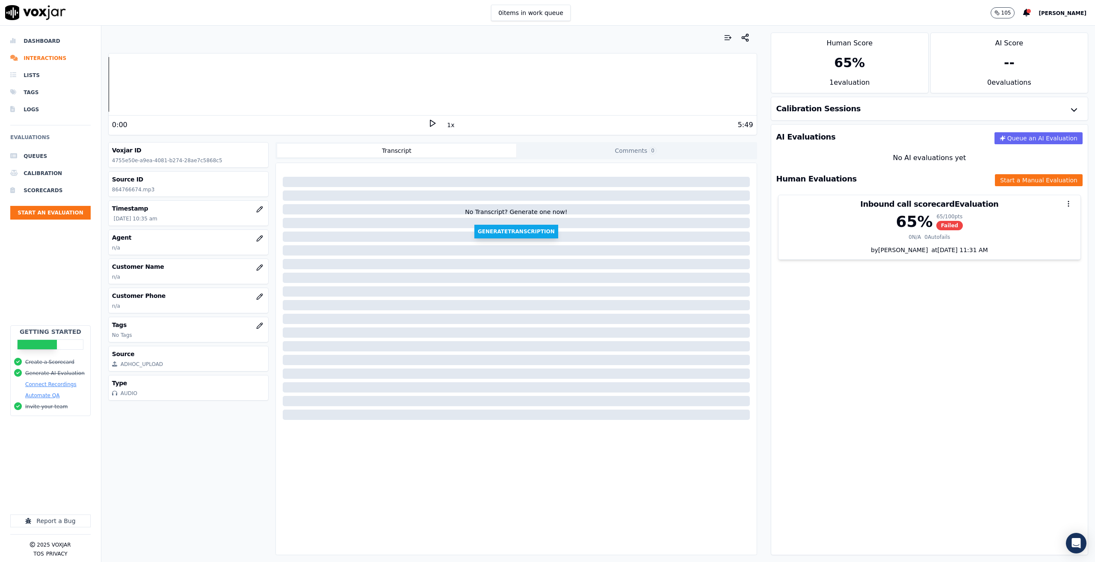
click at [498, 233] on button "Generate Transcription" at bounding box center [516, 232] width 84 height 14
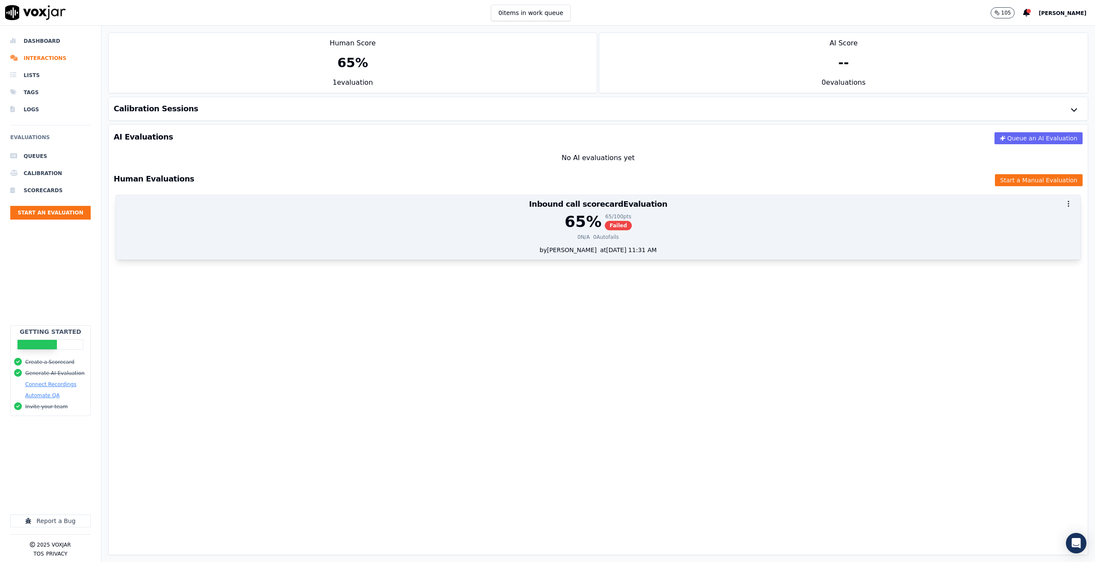
click at [492, 207] on div at bounding box center [598, 203] width 965 height 17
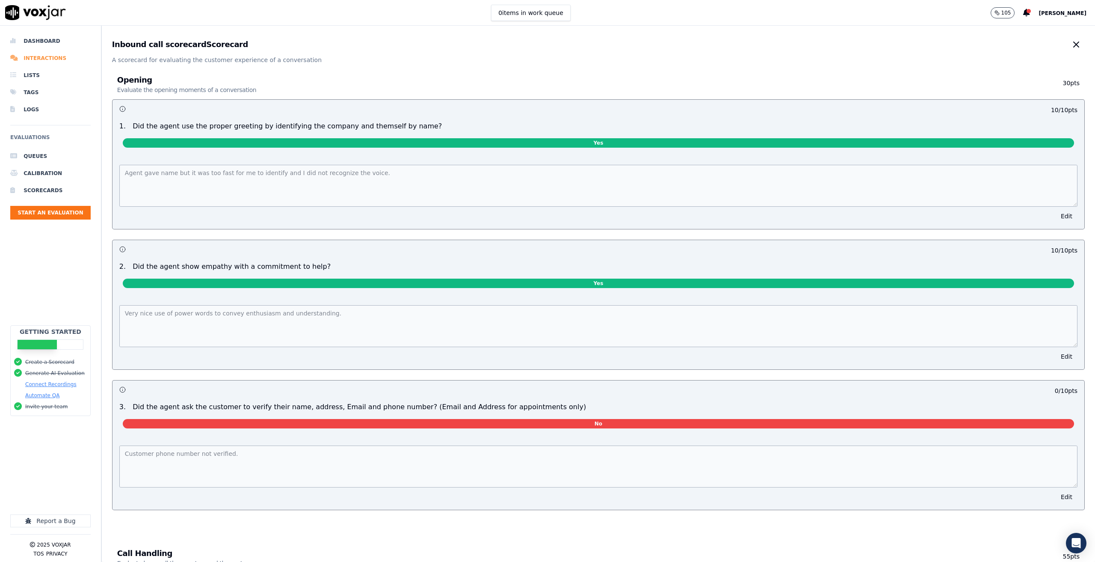
click at [36, 59] on li "Interactions" at bounding box center [50, 58] width 80 height 17
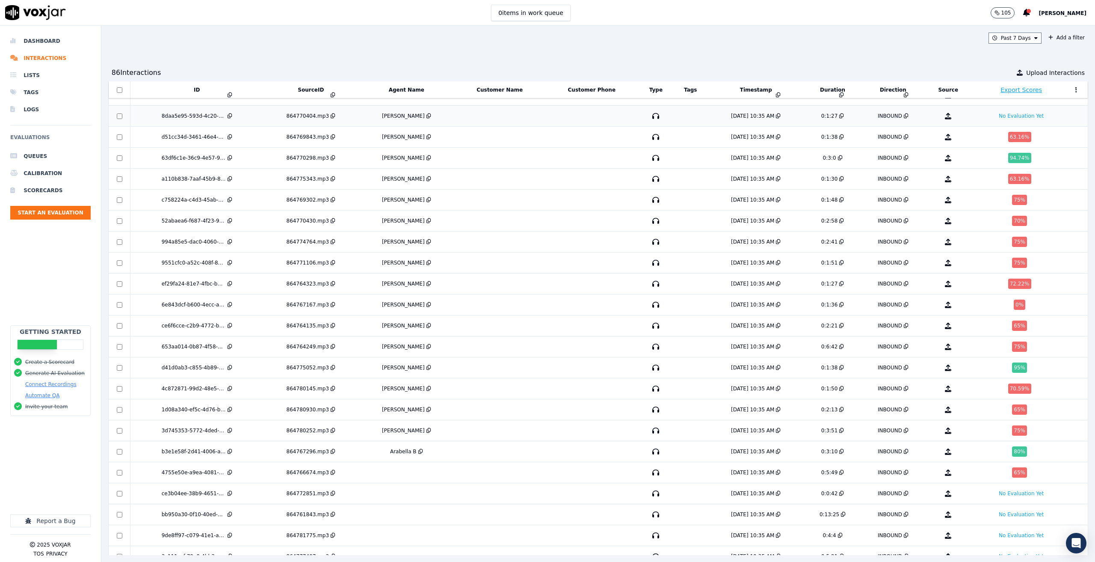
scroll to position [1131, 0]
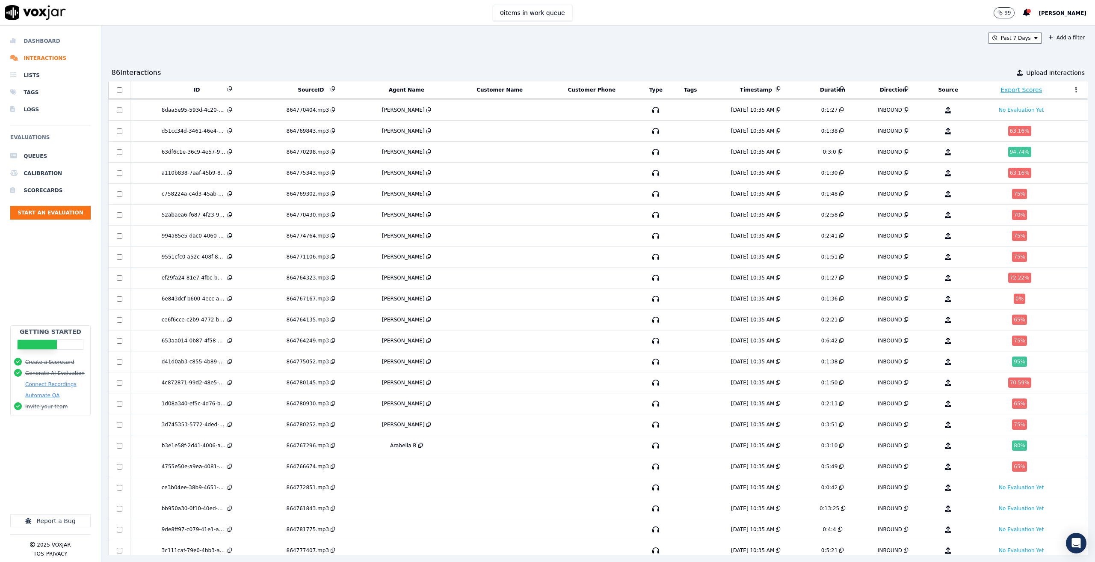
click at [31, 42] on li "Dashboard" at bounding box center [50, 41] width 80 height 17
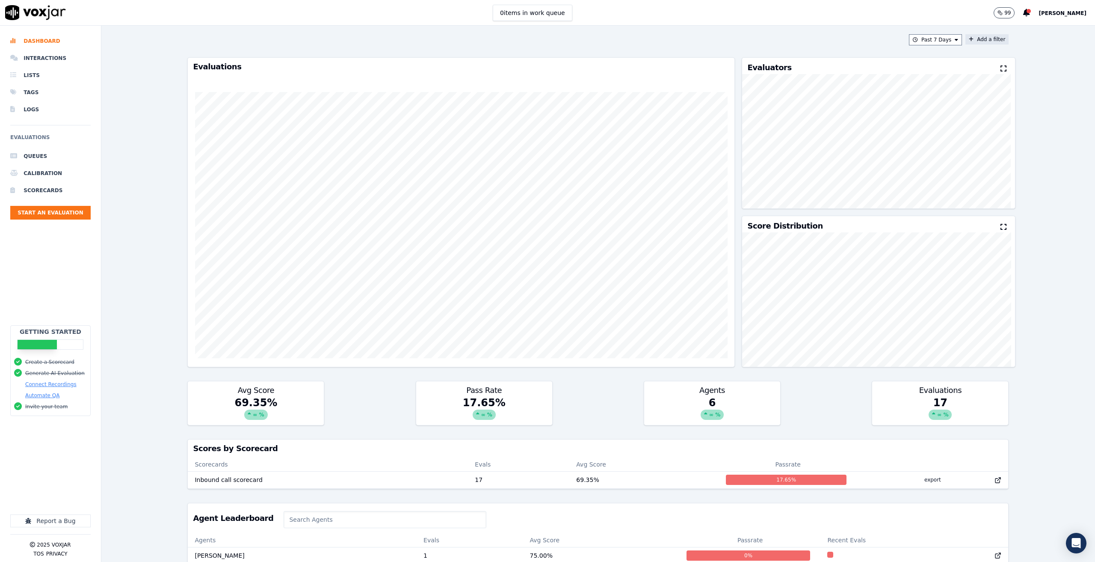
click at [973, 36] on button "Add a filter" at bounding box center [987, 39] width 43 height 10
click at [835, 78] on button "Fields" at bounding box center [818, 80] width 82 height 15
click at [779, 113] on label "pass" at bounding box center [818, 115] width 78 height 10
click at [966, 107] on button "Cancel" at bounding box center [975, 107] width 18 height 7
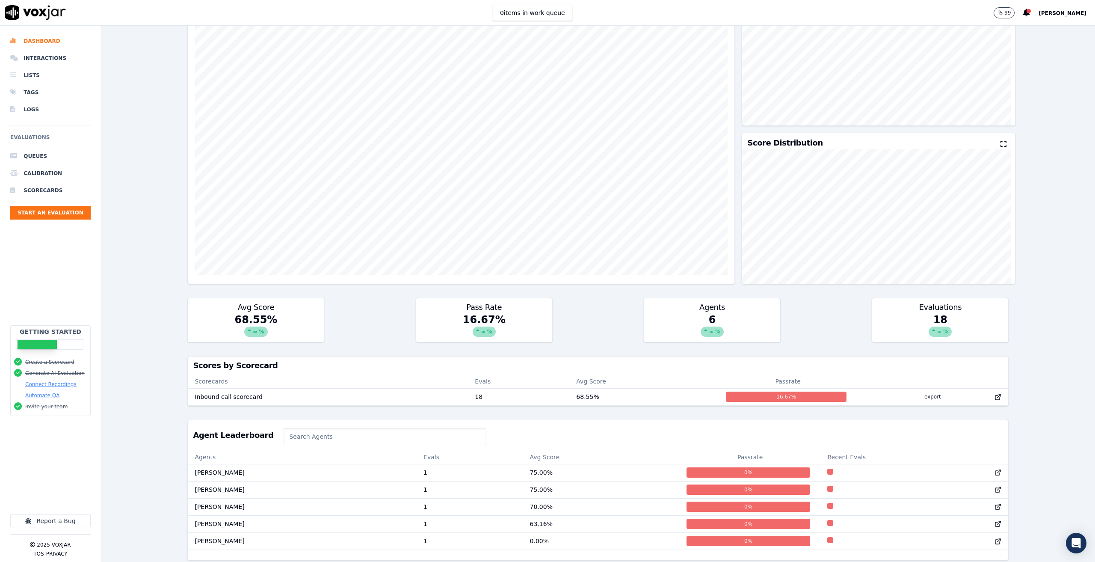
scroll to position [111, 0]
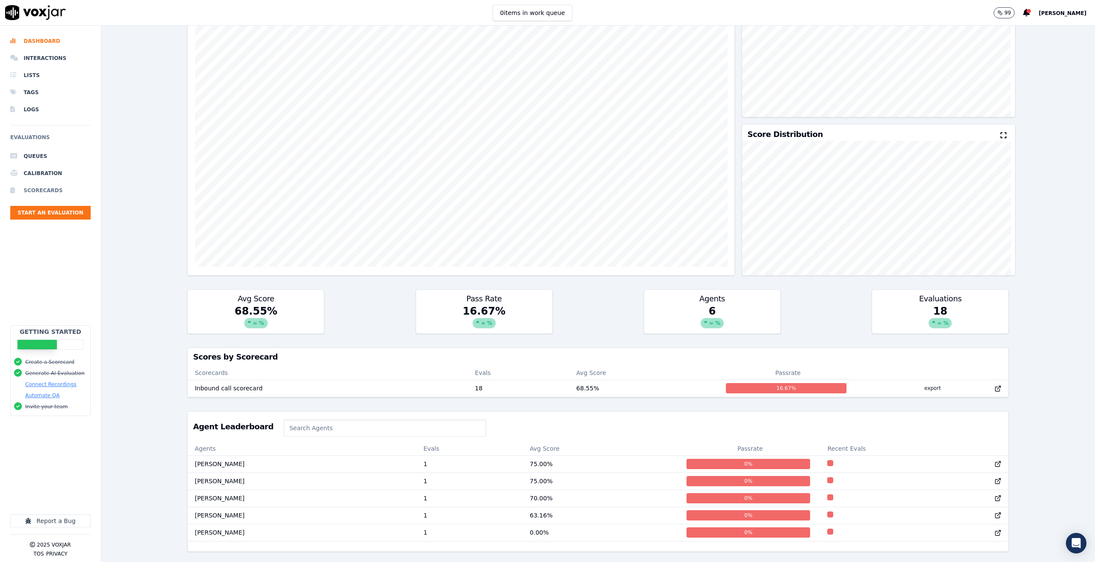
click at [37, 188] on li "Scorecards" at bounding box center [50, 190] width 80 height 17
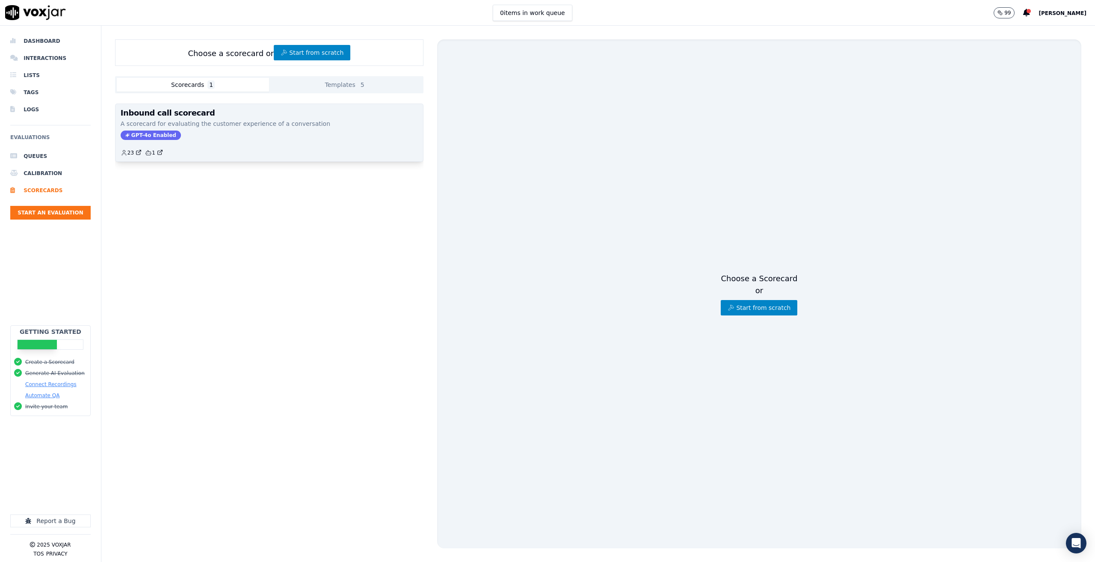
click at [231, 136] on div "GPT-4o Enabled" at bounding box center [269, 134] width 297 height 9
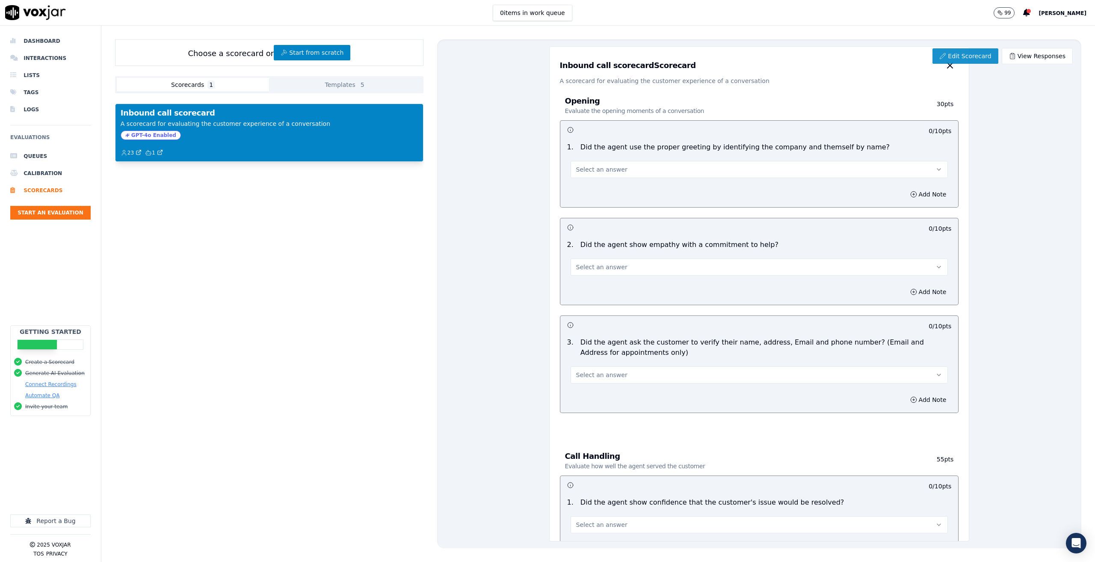
click at [976, 55] on link "Edit Scorecard" at bounding box center [965, 55] width 65 height 15
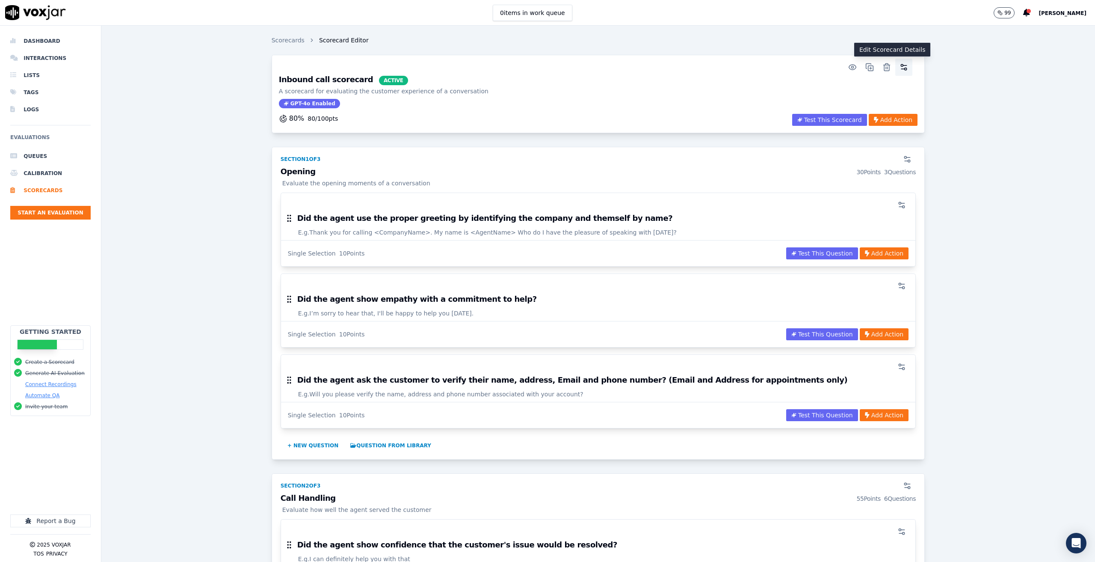
click at [901, 66] on circle "button" at bounding box center [902, 65] width 2 height 2
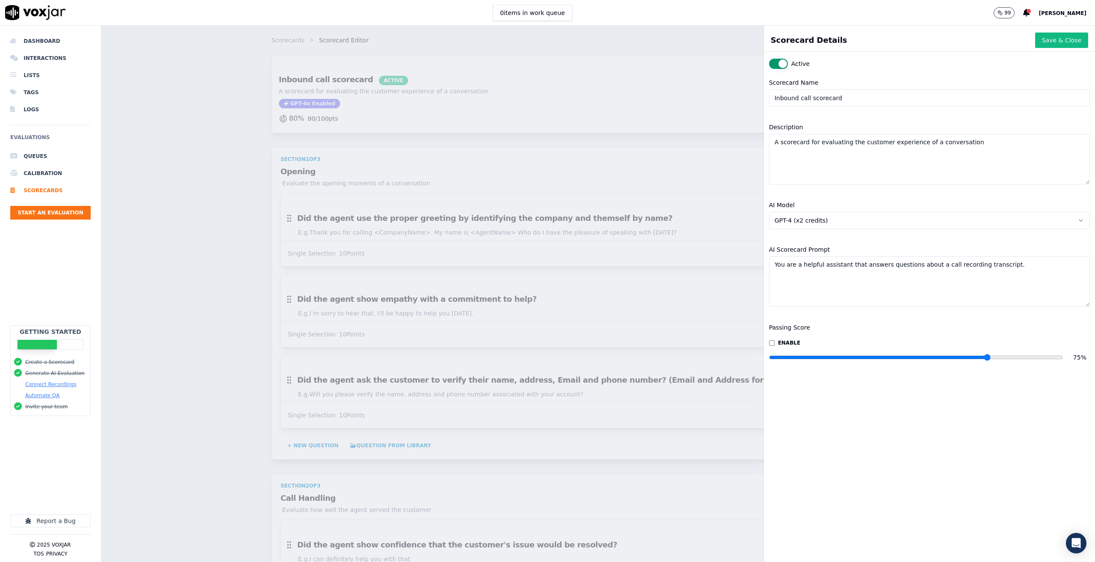
drag, startPoint x: 986, startPoint y: 356, endPoint x: 972, endPoint y: 360, distance: 14.9
type input "75"
click at [972, 359] on input "range" at bounding box center [916, 356] width 294 height 3
click at [974, 327] on div "Passing Score enable 75 %" at bounding box center [929, 345] width 331 height 56
click at [1039, 35] on button "Save & Close" at bounding box center [1061, 40] width 53 height 15
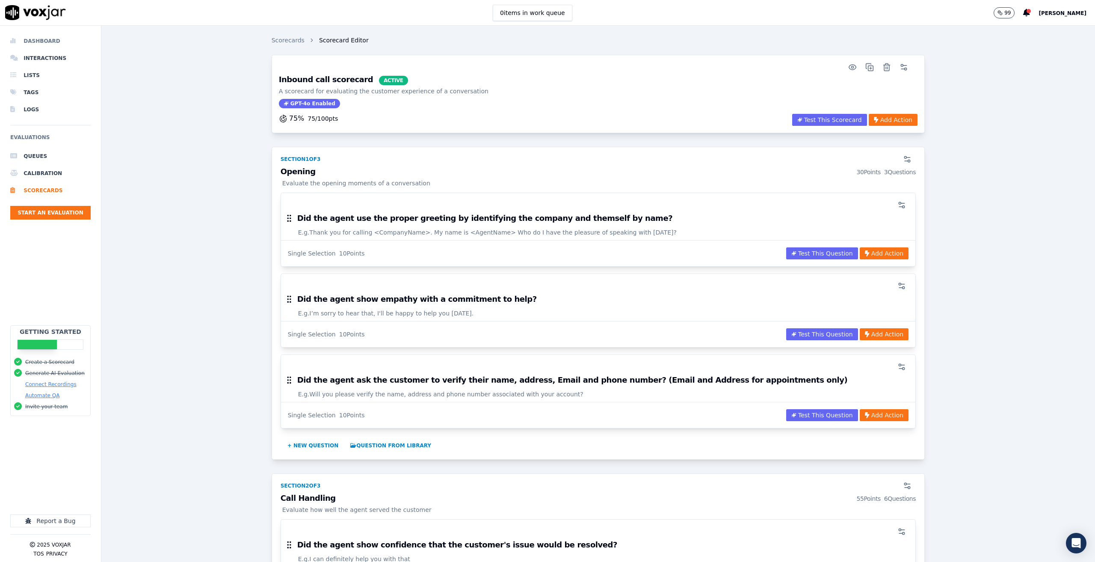
click at [34, 41] on li "Dashboard" at bounding box center [50, 41] width 80 height 17
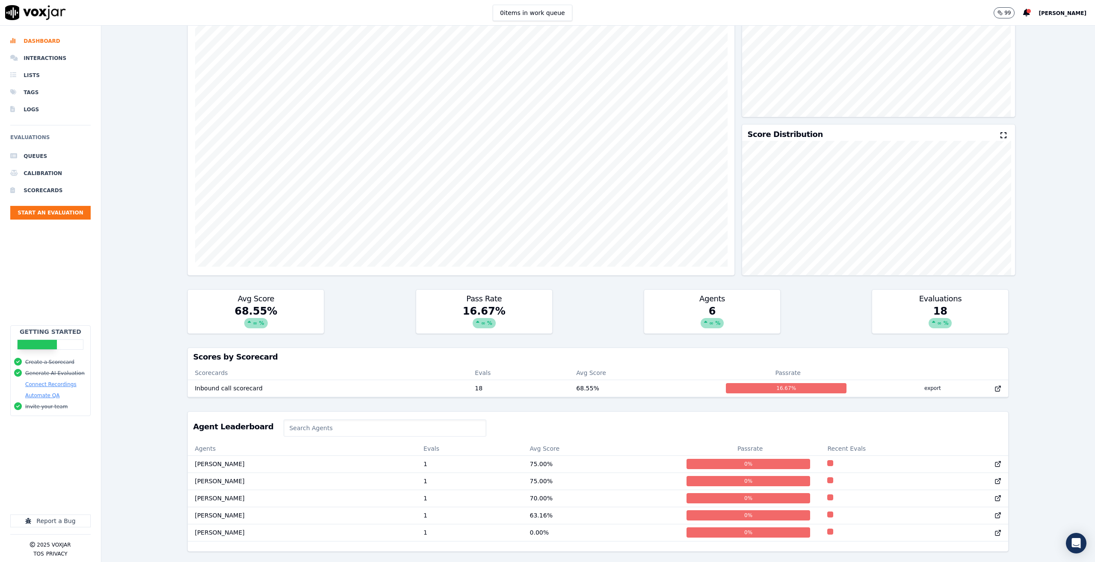
scroll to position [111, 0]
click at [523, 455] on td "75.00 %" at bounding box center [601, 463] width 157 height 17
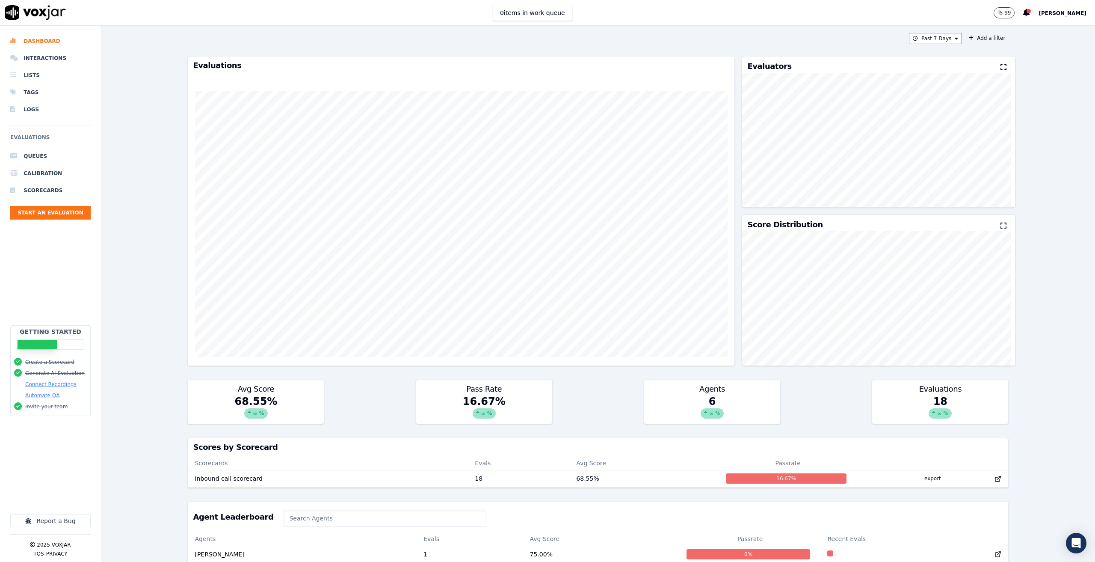
scroll to position [0, 0]
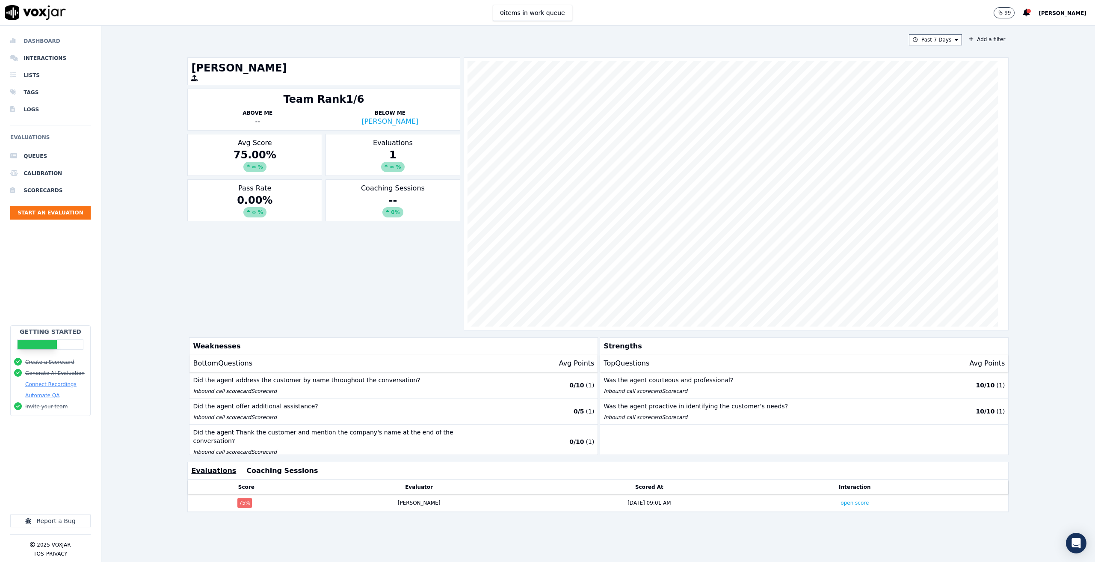
click at [36, 37] on li "Dashboard" at bounding box center [50, 41] width 80 height 17
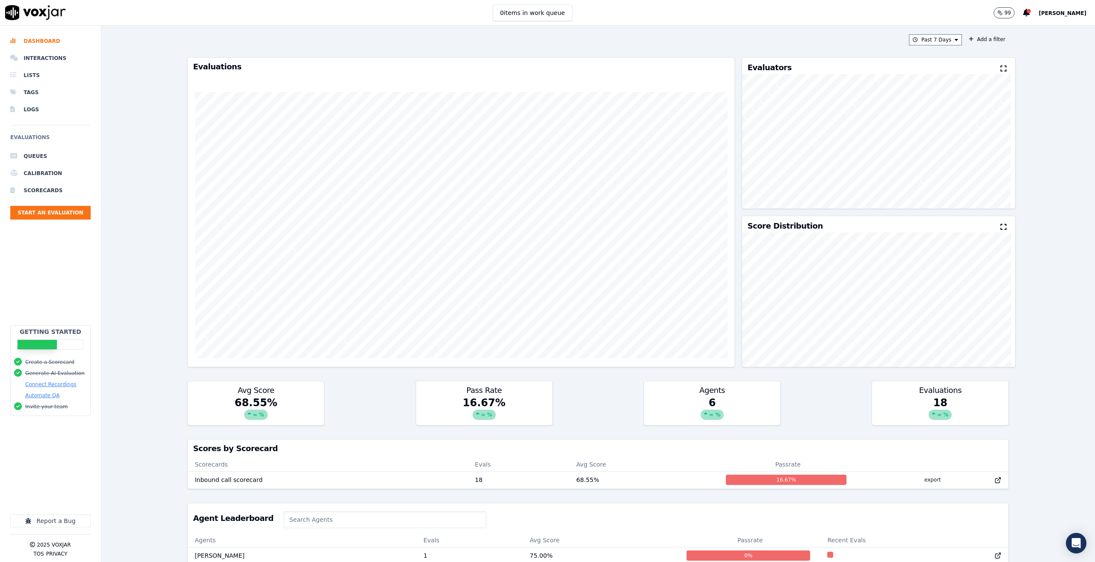
click at [1040, 216] on div "Past 7 Days Add a filter Evaluations Evaluators Score Distribution Avg Score 68…" at bounding box center [598, 294] width 994 height 536
click at [1069, 12] on span "[PERSON_NAME]" at bounding box center [1063, 13] width 48 height 6
click at [1034, 72] on div "Log out" at bounding box center [1044, 74] width 92 height 14
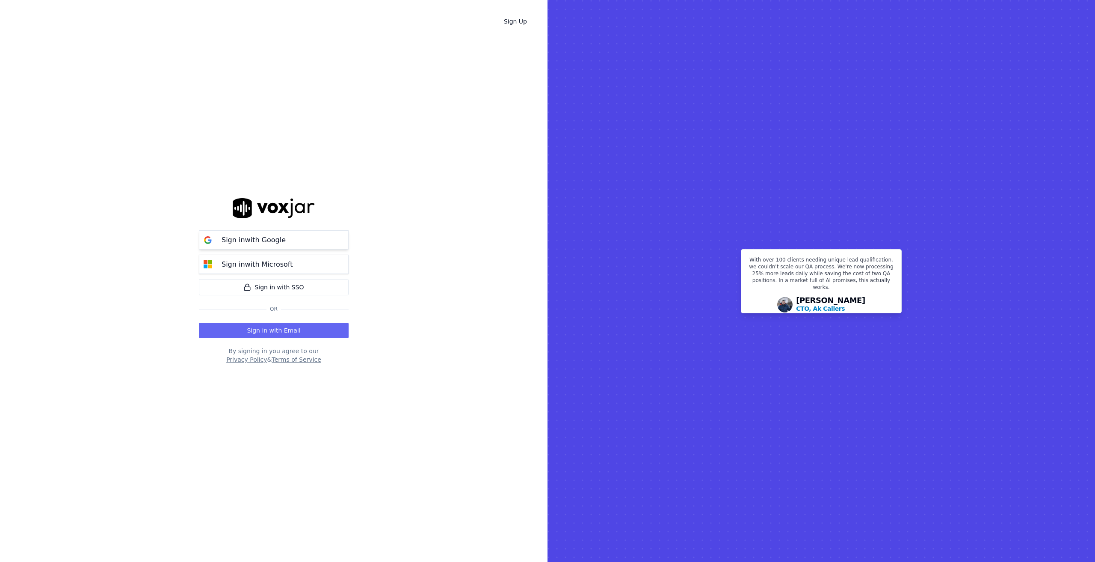
click at [261, 239] on p "Sign in with Google" at bounding box center [254, 240] width 64 height 10
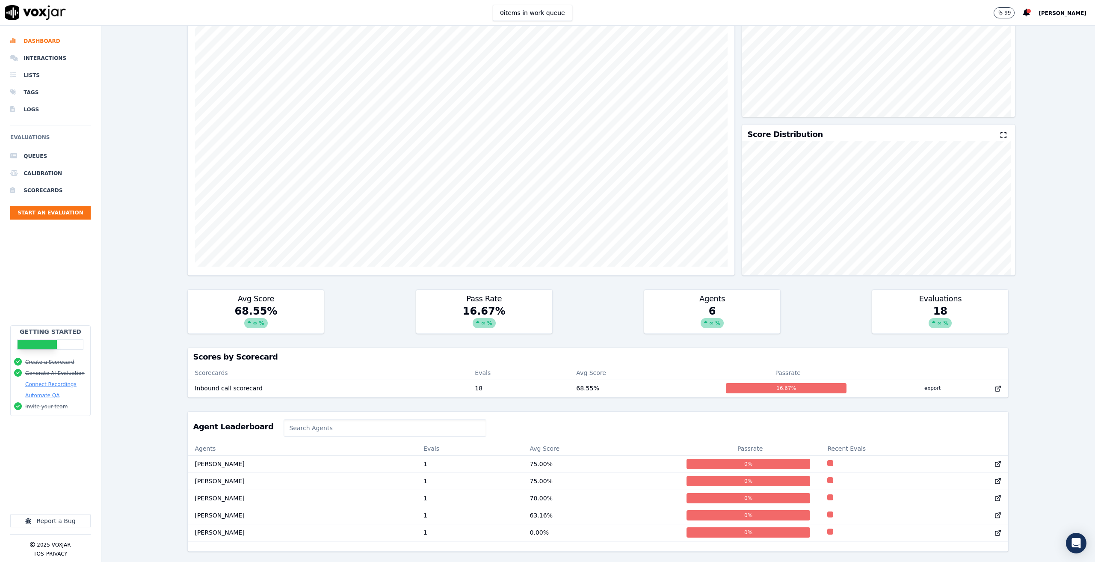
scroll to position [111, 0]
click at [707, 459] on div "0 %" at bounding box center [749, 464] width 124 height 10
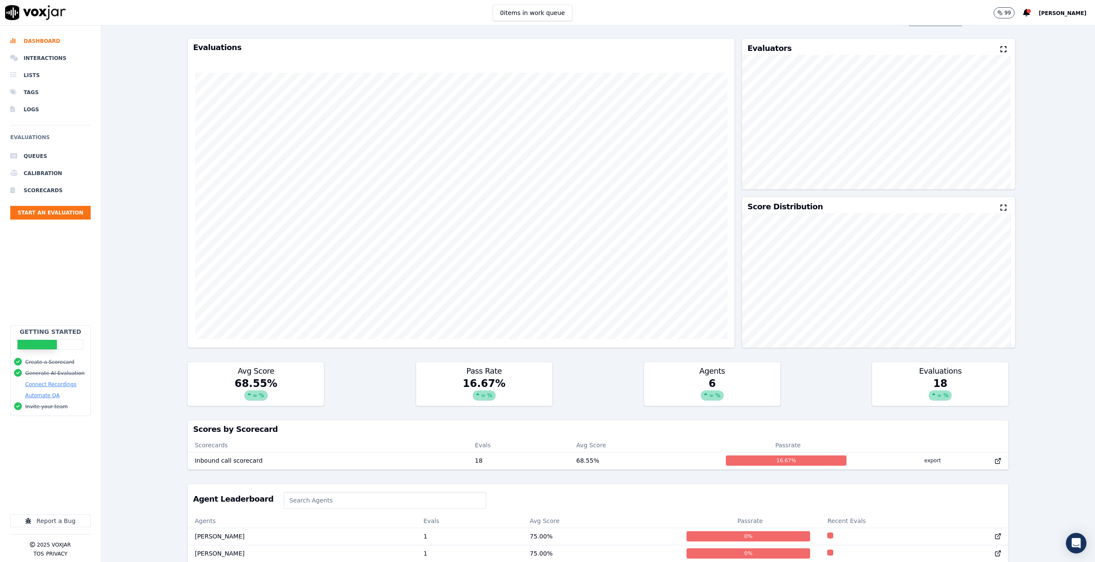
scroll to position [0, 0]
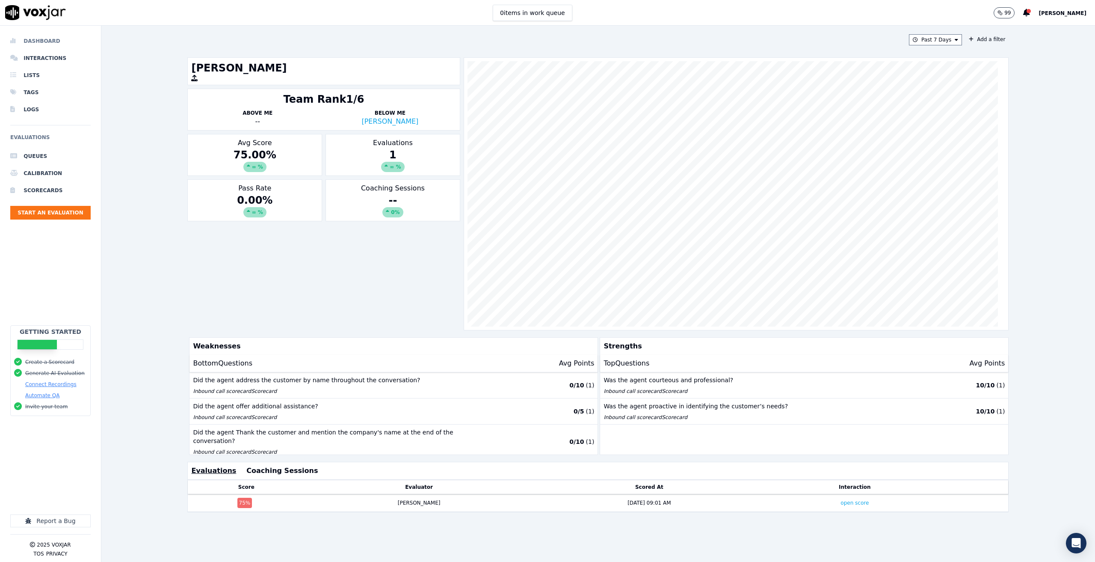
click at [34, 43] on li "Dashboard" at bounding box center [50, 41] width 80 height 17
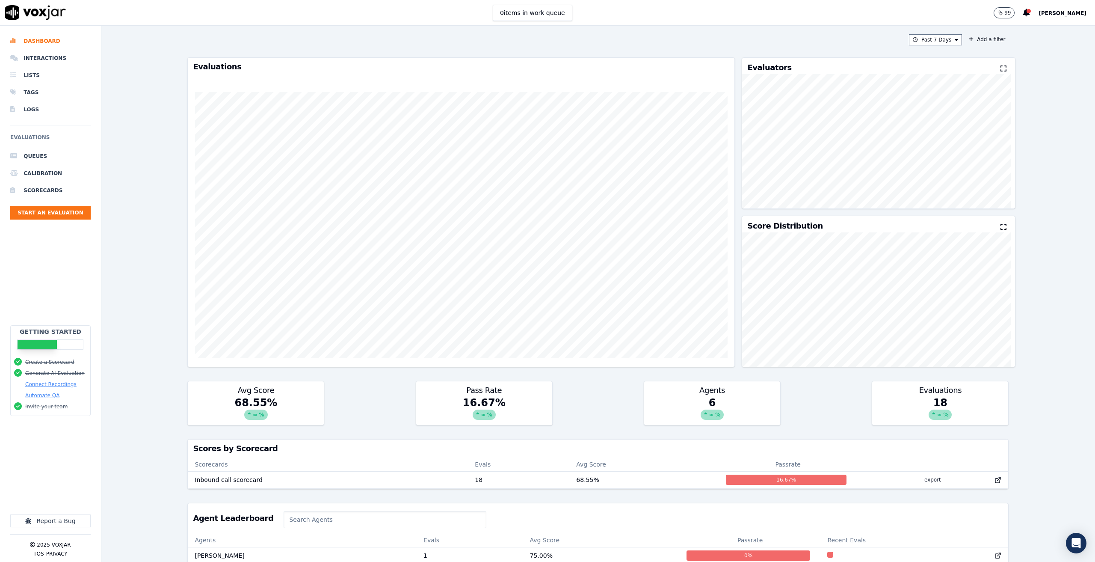
click at [1034, 397] on div "Past 7 Days Add a filter Evaluations Evaluators Score Distribution Avg Score 68…" at bounding box center [598, 294] width 994 height 536
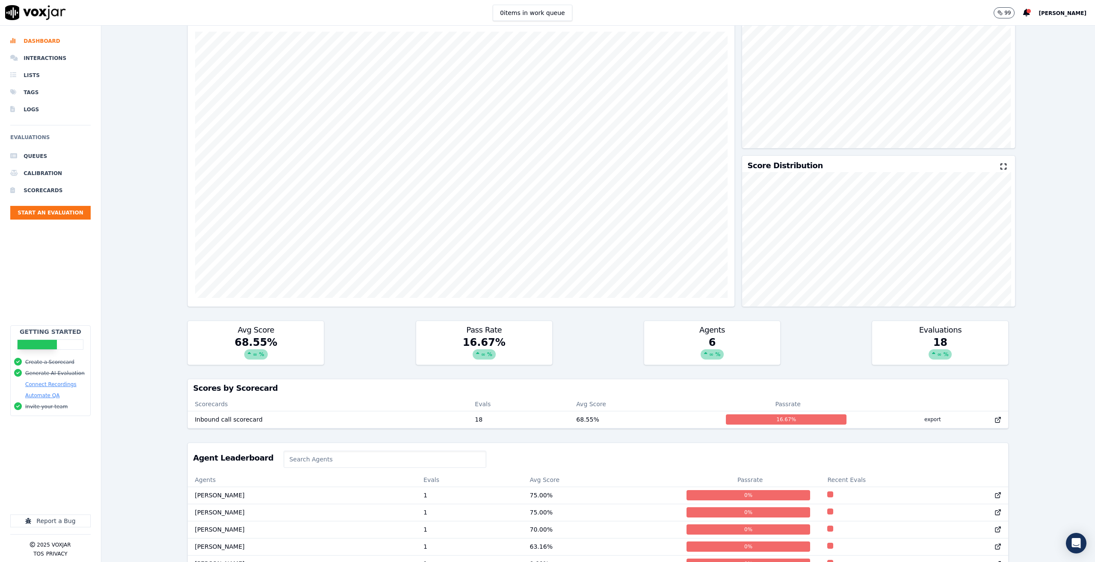
scroll to position [111, 0]
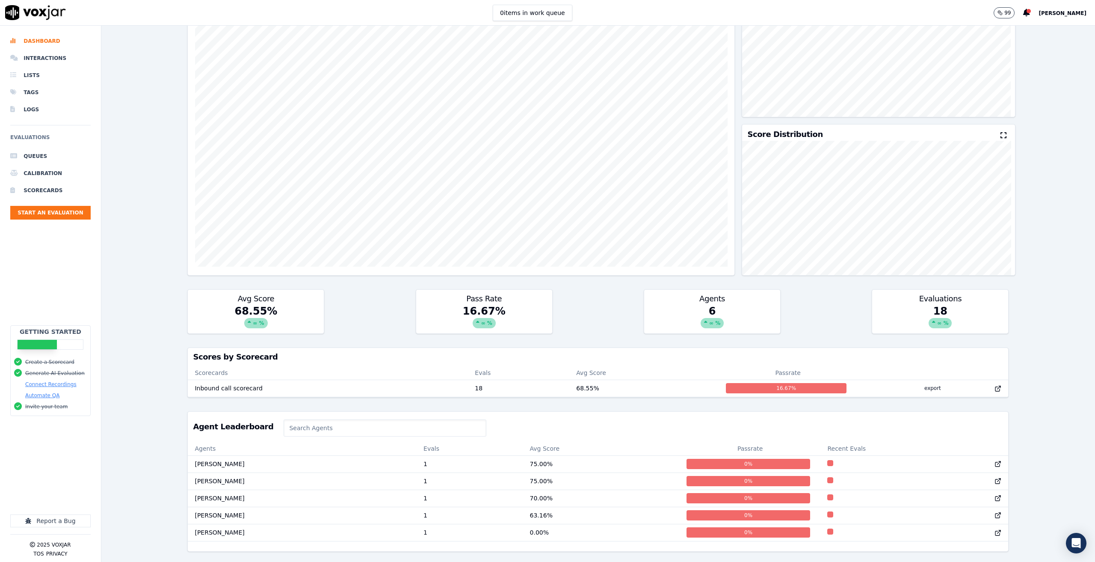
click at [601, 291] on div "Avg Score 68.55 % ∞ % Pass Rate 16.67 % ∞ % Agents 6 ∞ % Evaluations 18 ∞ %" at bounding box center [597, 311] width 821 height 44
click at [290, 472] on td "[PERSON_NAME]" at bounding box center [302, 480] width 229 height 17
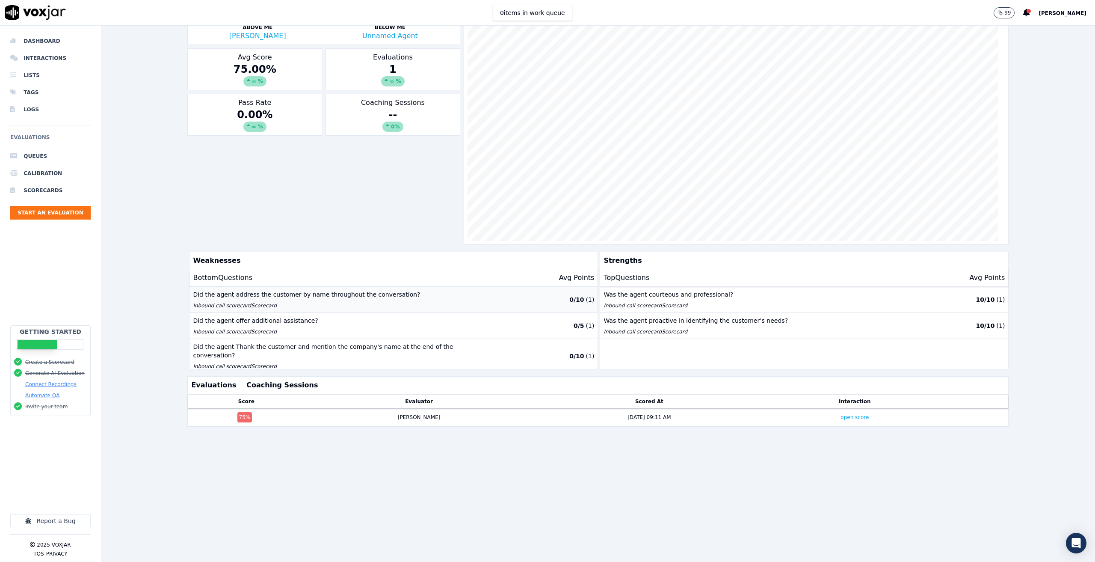
click at [392, 308] on p "Inbound call scorecard Scorecard" at bounding box center [343, 305] width 301 height 7
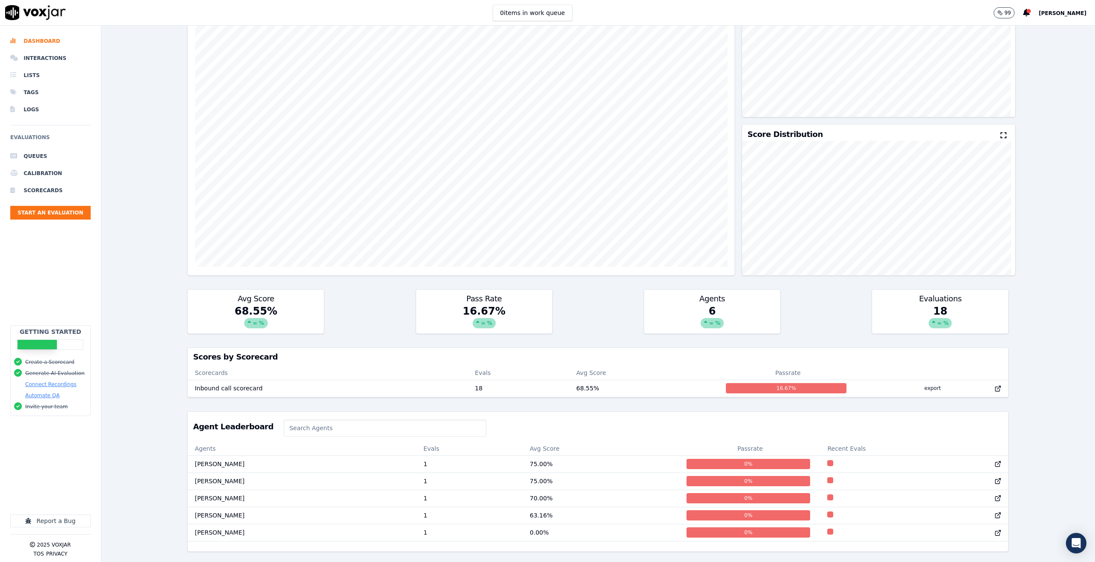
scroll to position [111, 0]
click at [827, 455] on td at bounding box center [914, 463] width 188 height 17
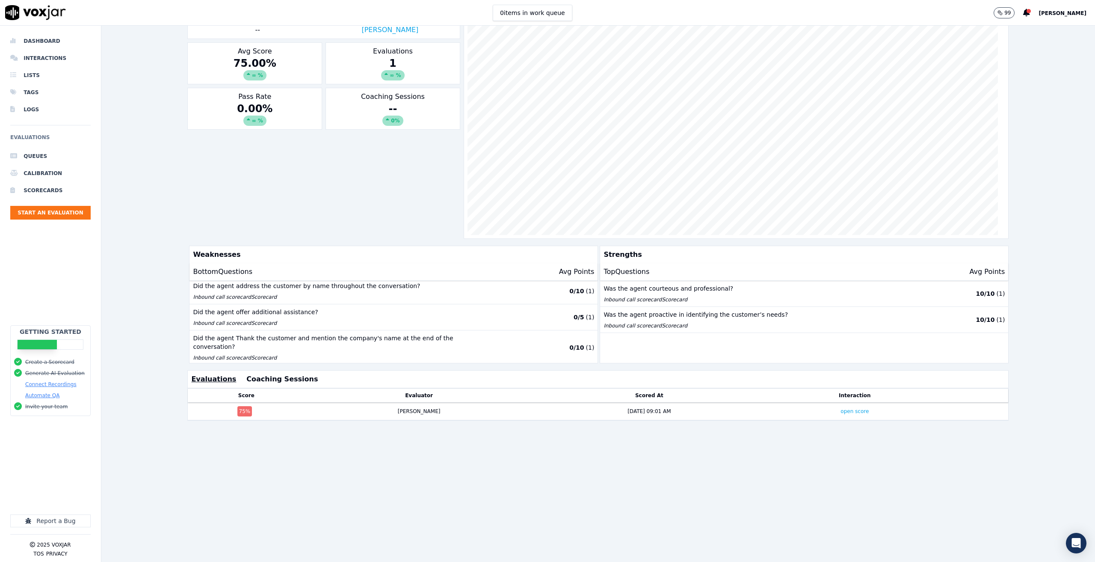
scroll to position [112, 0]
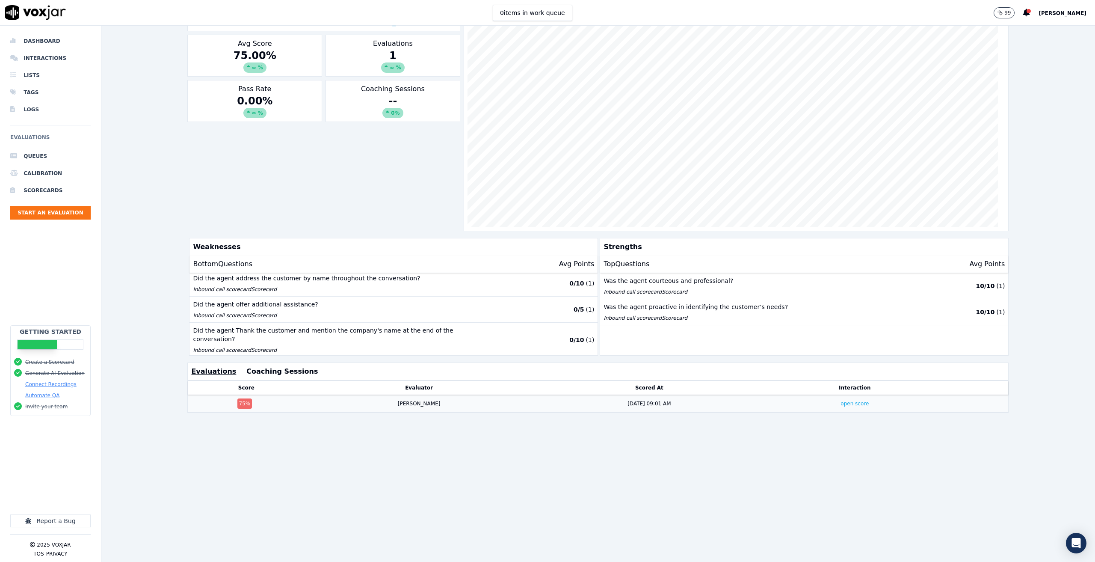
click at [841, 400] on link "open score" at bounding box center [855, 403] width 28 height 6
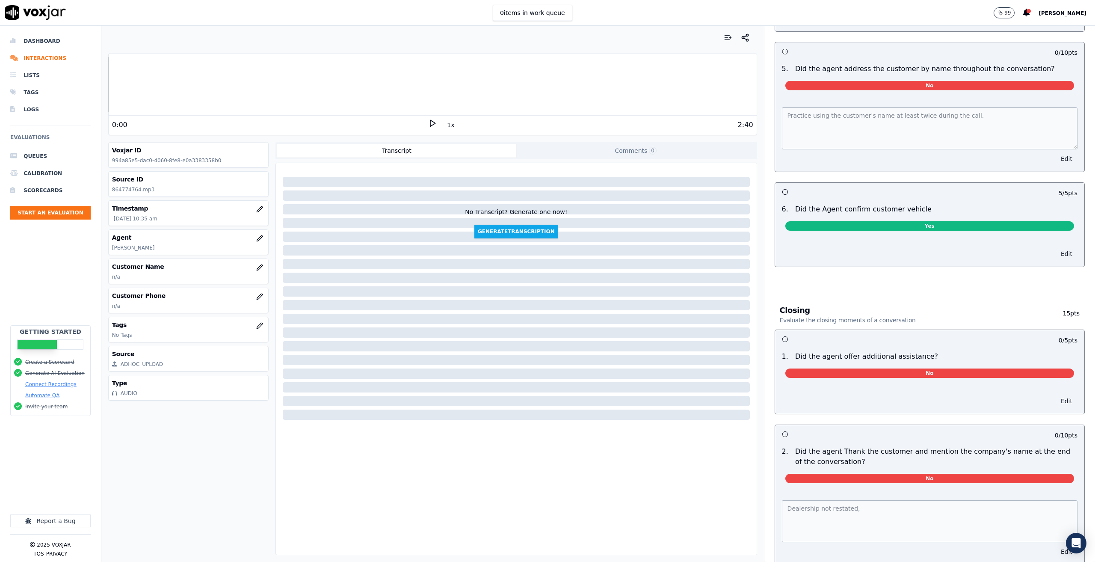
scroll to position [974, 0]
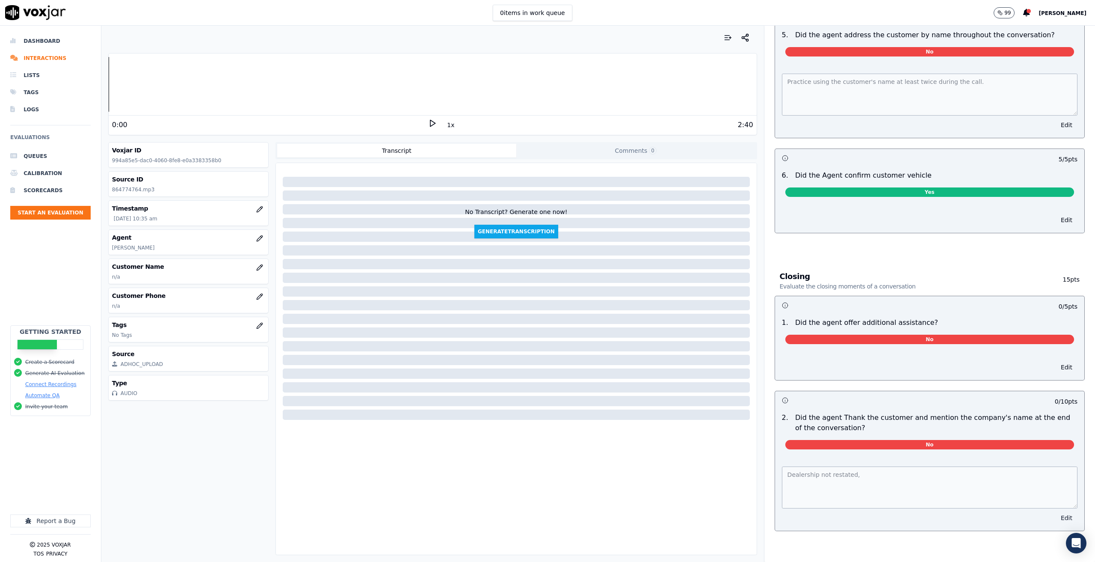
click at [1056, 512] on button "Edit" at bounding box center [1067, 518] width 22 height 12
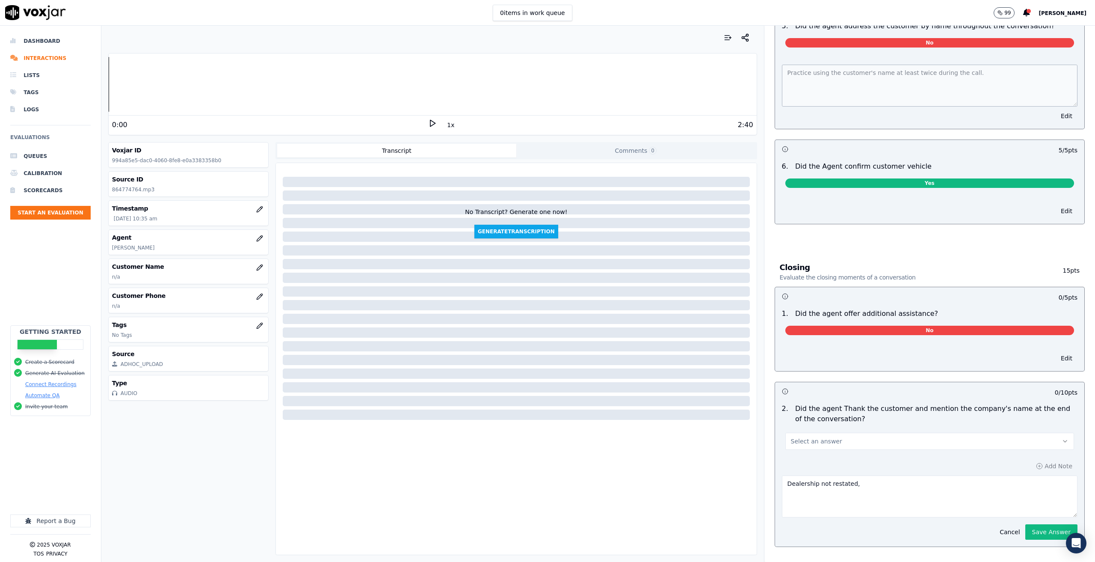
click at [1016, 432] on button "Select an answer" at bounding box center [929, 440] width 289 height 17
click at [979, 388] on div "0 / 10 pts" at bounding box center [1028, 392] width 98 height 9
click at [995, 526] on button "Cancel" at bounding box center [1010, 532] width 30 height 12
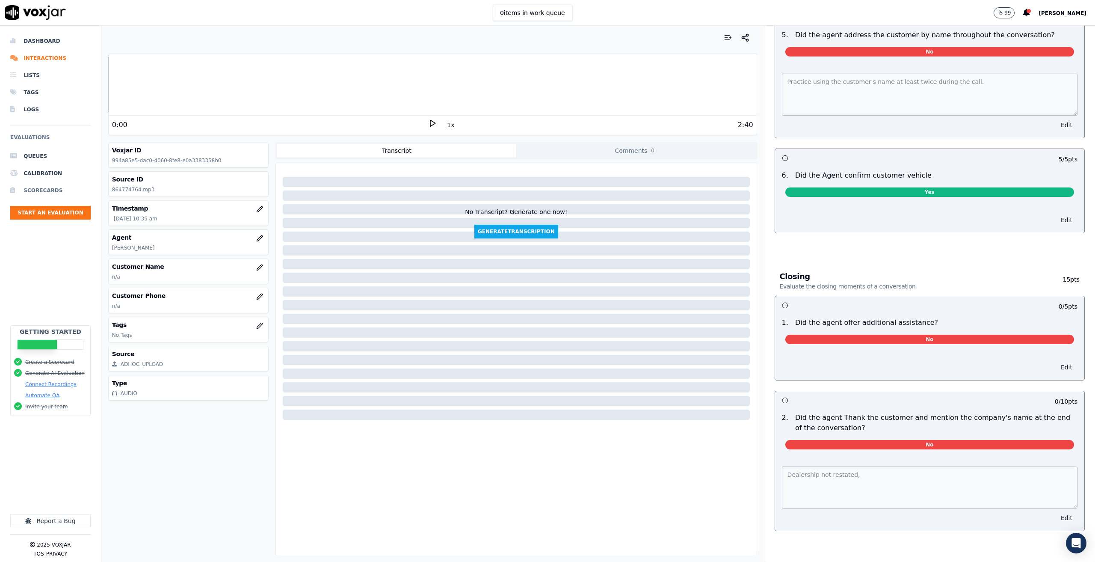
click at [39, 190] on li "Scorecards" at bounding box center [50, 190] width 80 height 17
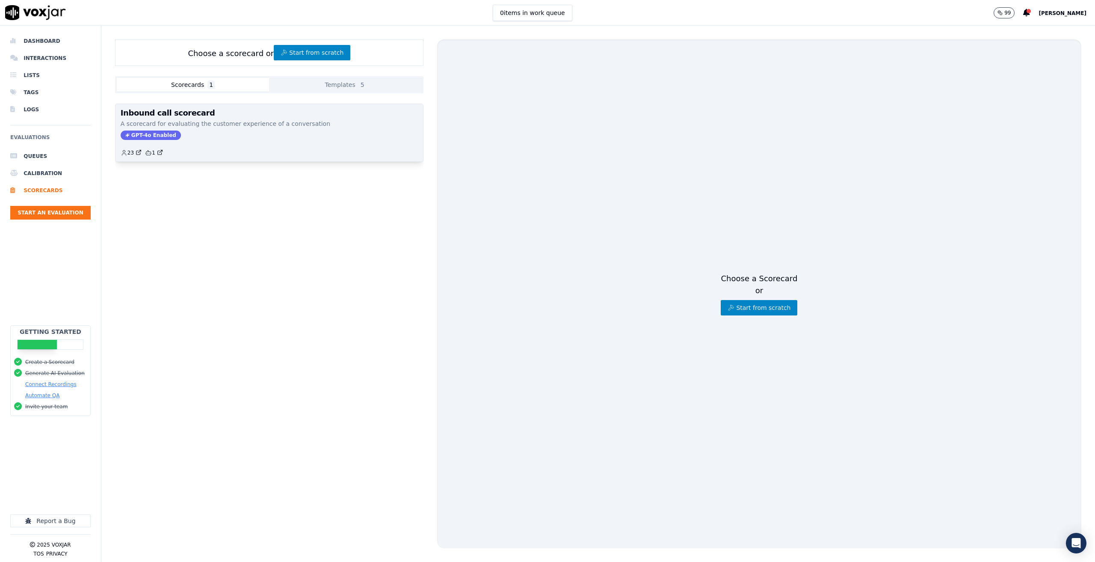
click at [224, 141] on div "Inbound call scorecard A scorecard for evaluating the customer experience of a …" at bounding box center [270, 132] width 308 height 57
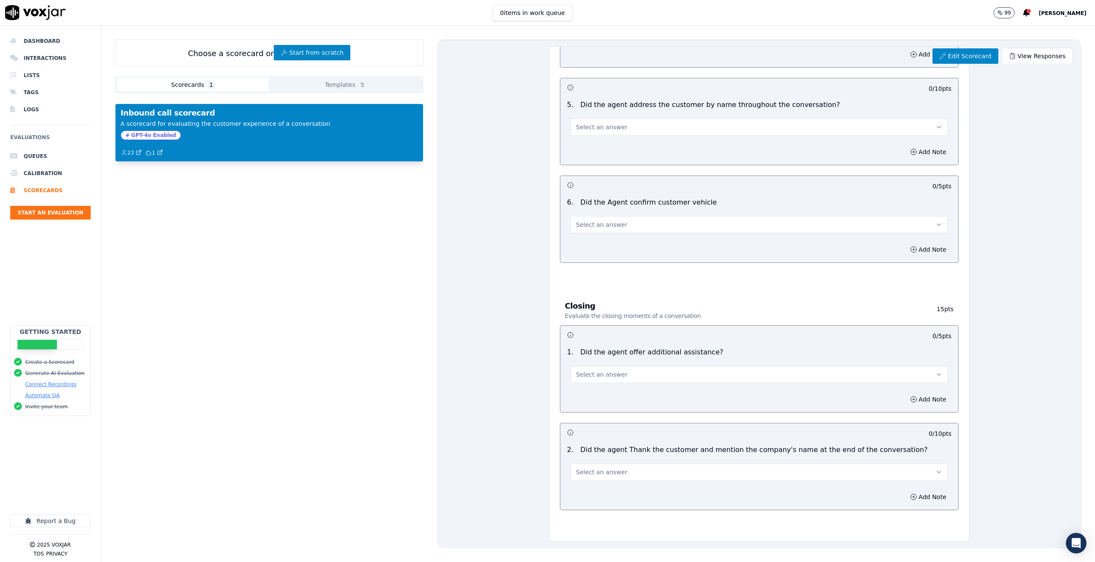
scroll to position [813, 0]
click at [962, 53] on link "Edit Scorecard" at bounding box center [965, 55] width 65 height 15
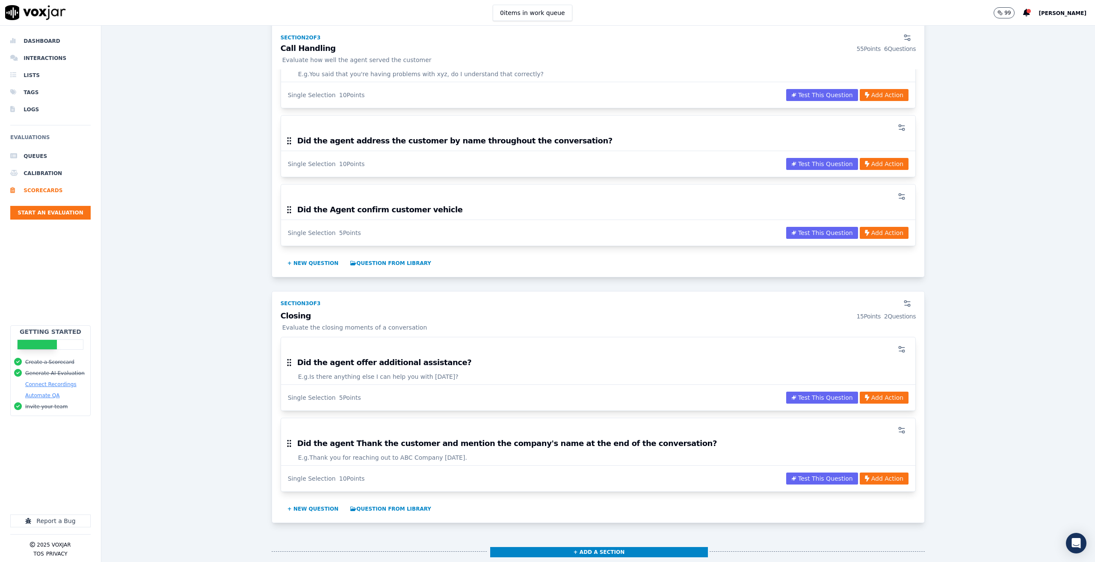
scroll to position [835, 0]
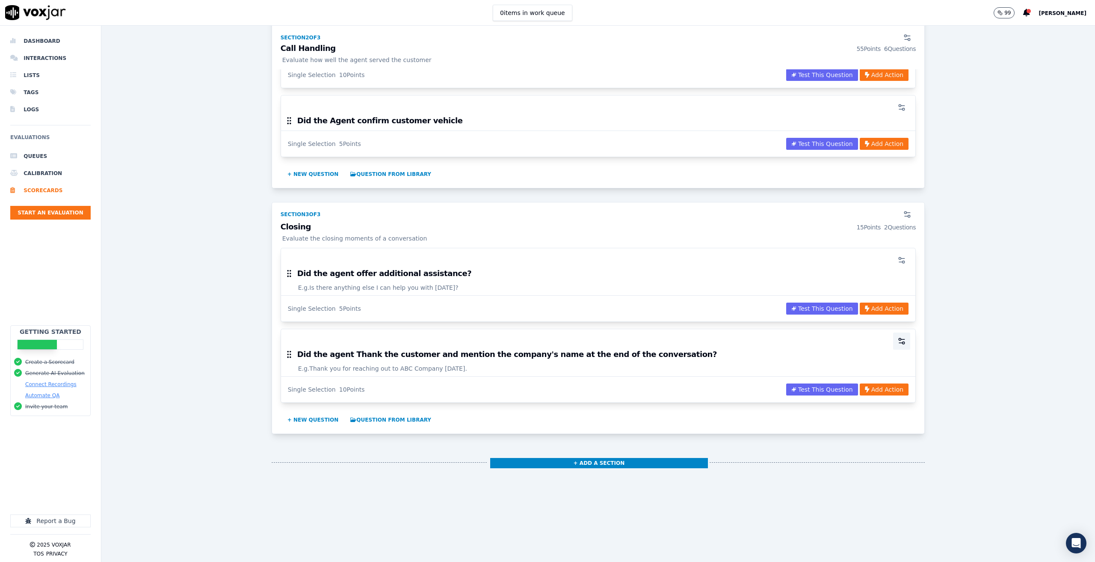
click at [897, 337] on icon "button" at bounding box center [901, 341] width 9 height 9
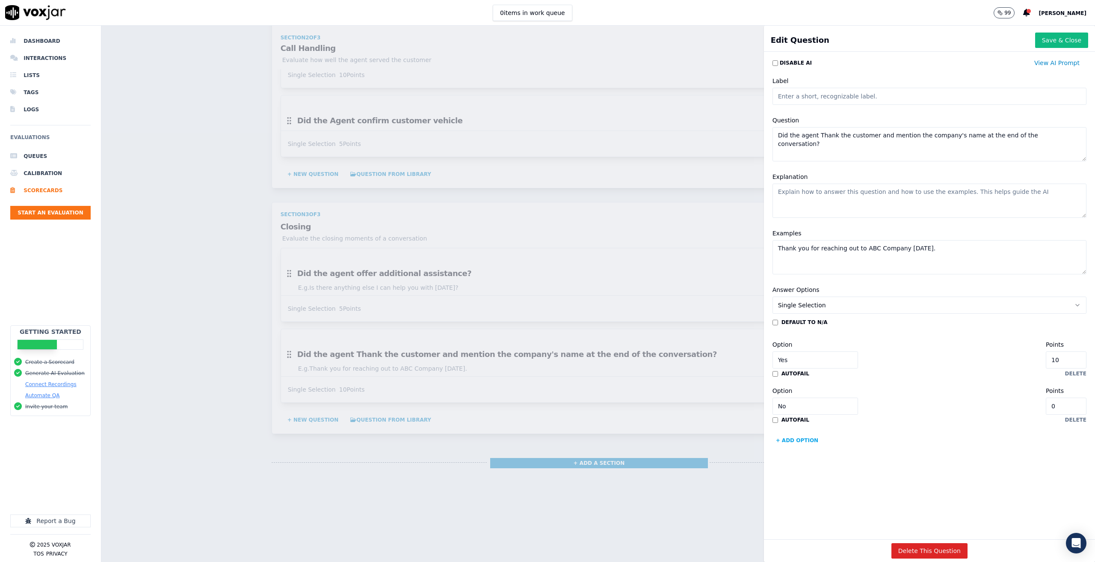
drag, startPoint x: 1041, startPoint y: 136, endPoint x: 873, endPoint y: 138, distance: 167.7
click at [873, 138] on textarea "Did the agent Thank the customer and mention the company's name at the end of t…" at bounding box center [930, 144] width 314 height 34
type textarea "Did the agent Thank the customer at the end of the call?"
drag, startPoint x: 917, startPoint y: 249, endPoint x: 801, endPoint y: 250, distance: 115.9
click at [801, 250] on textarea "Thank you for reaching out to ABC Company today." at bounding box center [930, 257] width 314 height 34
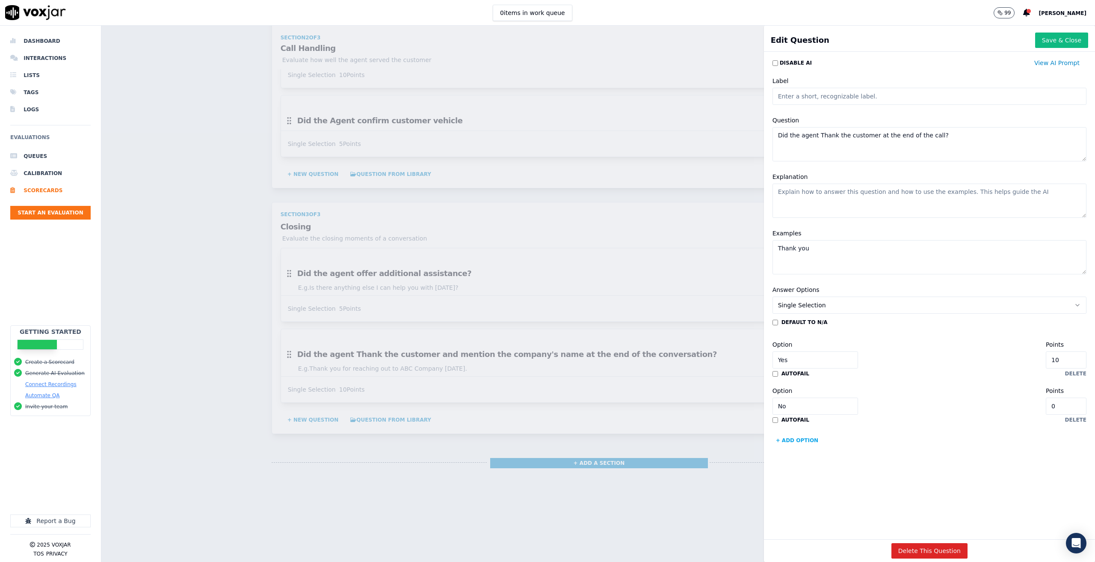
type textarea "Thank you"
type input "9"
type input "8"
type input "5"
click at [793, 442] on button "+ Add option" at bounding box center [798, 440] width 50 height 14
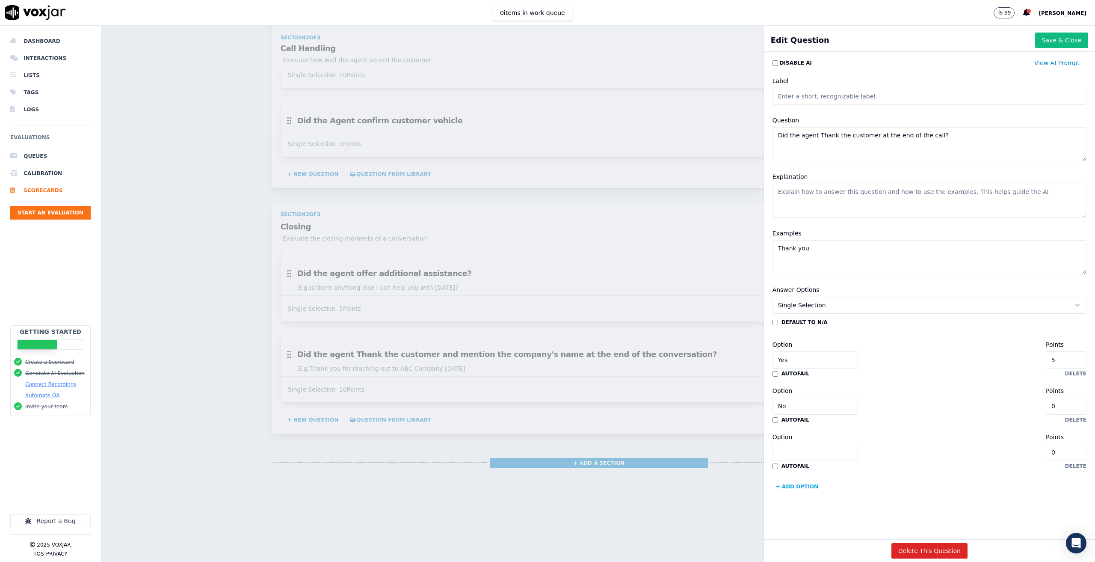
click at [790, 457] on input "Option" at bounding box center [816, 452] width 86 height 17
click at [865, 439] on div "Option Points 0" at bounding box center [930, 446] width 314 height 29
click at [1065, 466] on button "delete" at bounding box center [1075, 465] width 21 height 7
click at [1039, 41] on button "Save & Close" at bounding box center [1061, 40] width 53 height 15
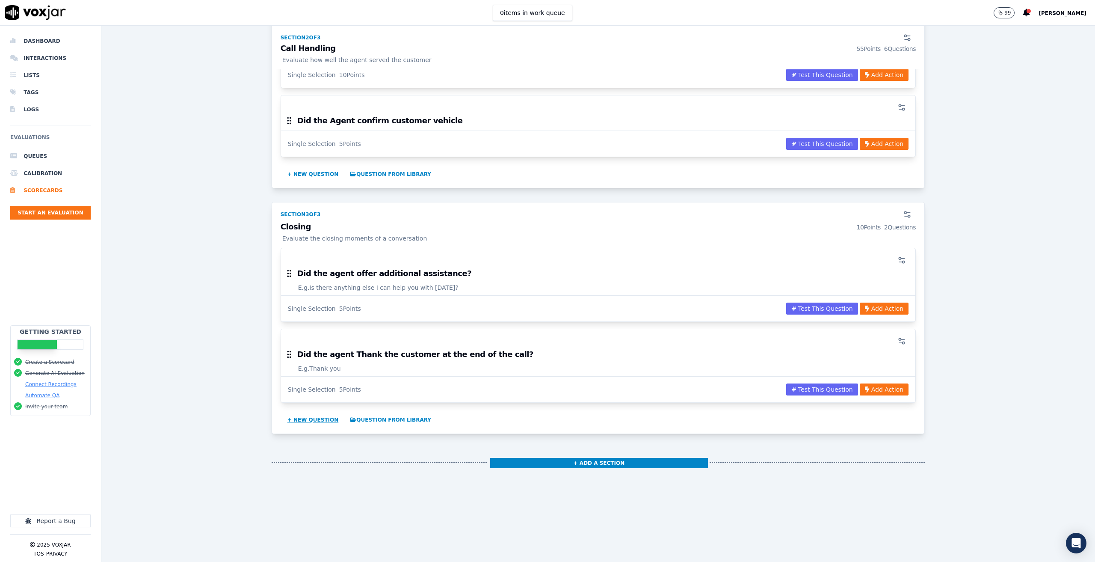
click at [302, 413] on button "+ New question" at bounding box center [313, 420] width 58 height 14
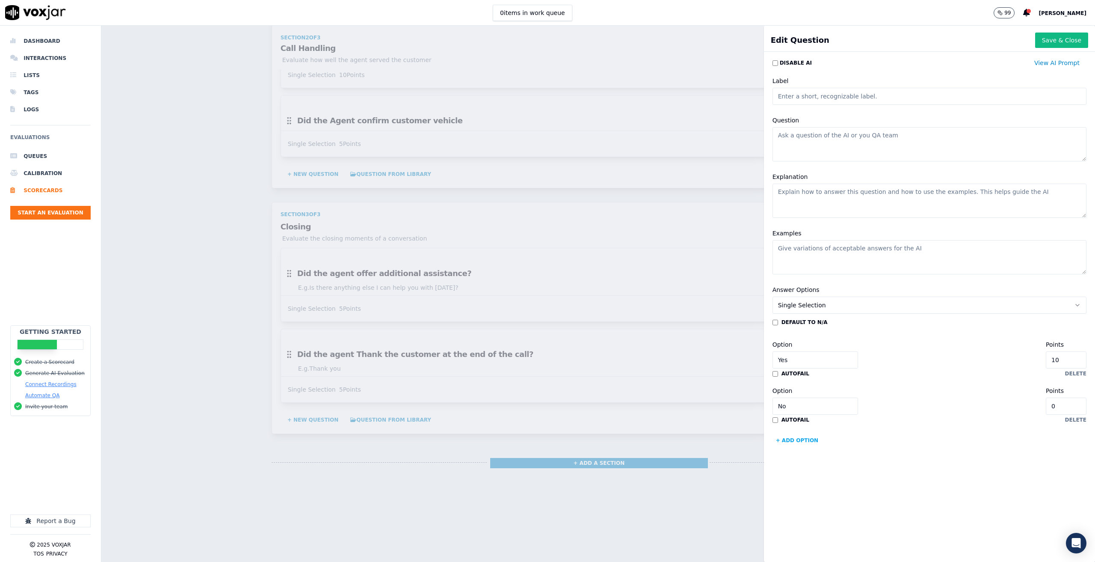
paste textarea "mention the company's name at the end of the conversation?"
click at [773, 135] on textarea "mention the company's name at the end of the conversation?" at bounding box center [930, 144] width 314 height 34
type textarea "did the agent mention the company's name at the end of the conversation?"
type input "9"
type input "8"
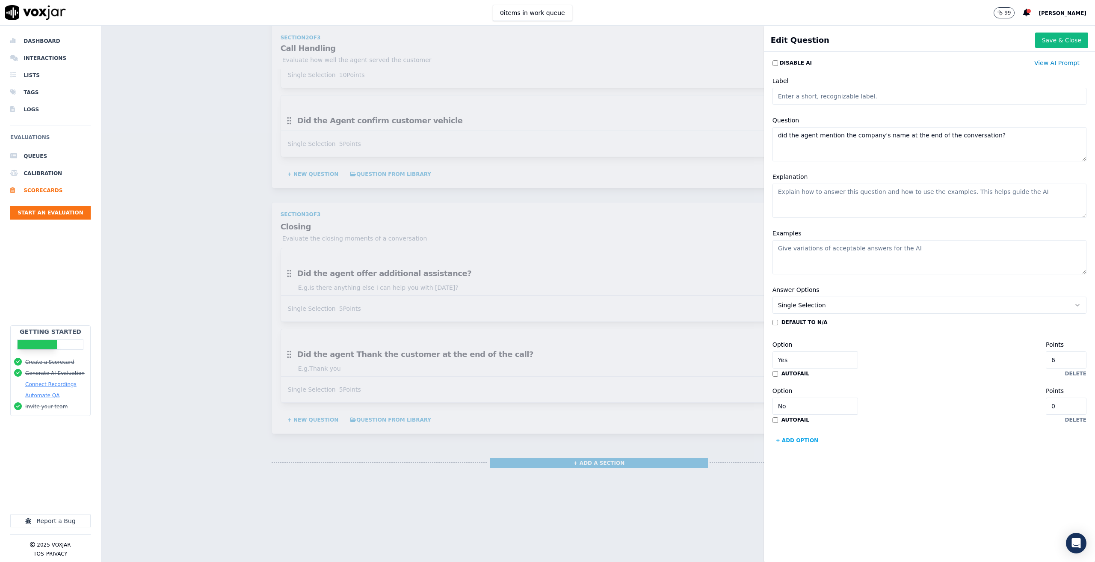
type input "5"
click at [880, 352] on div "Option Yes Points 5" at bounding box center [930, 353] width 314 height 29
click at [1053, 34] on button "Save & Close" at bounding box center [1061, 40] width 53 height 15
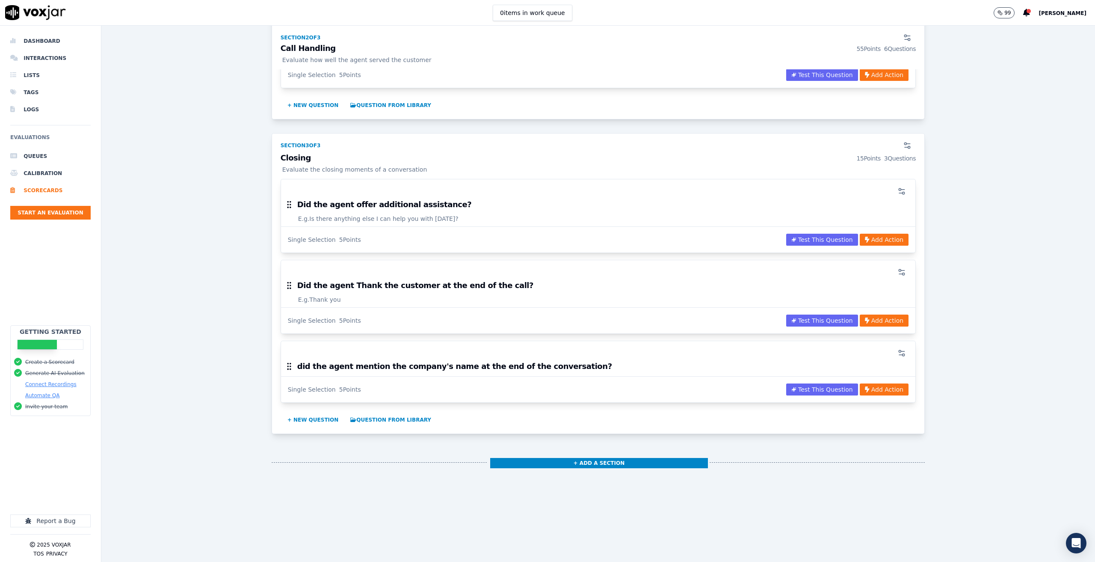
scroll to position [647, 0]
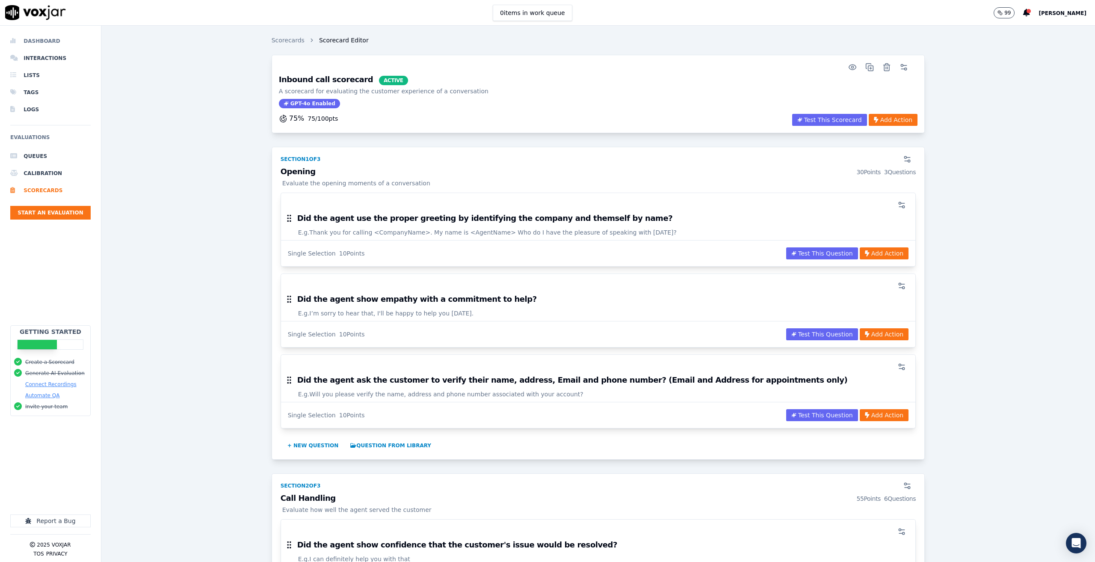
click at [25, 39] on li "Dashboard" at bounding box center [50, 41] width 80 height 17
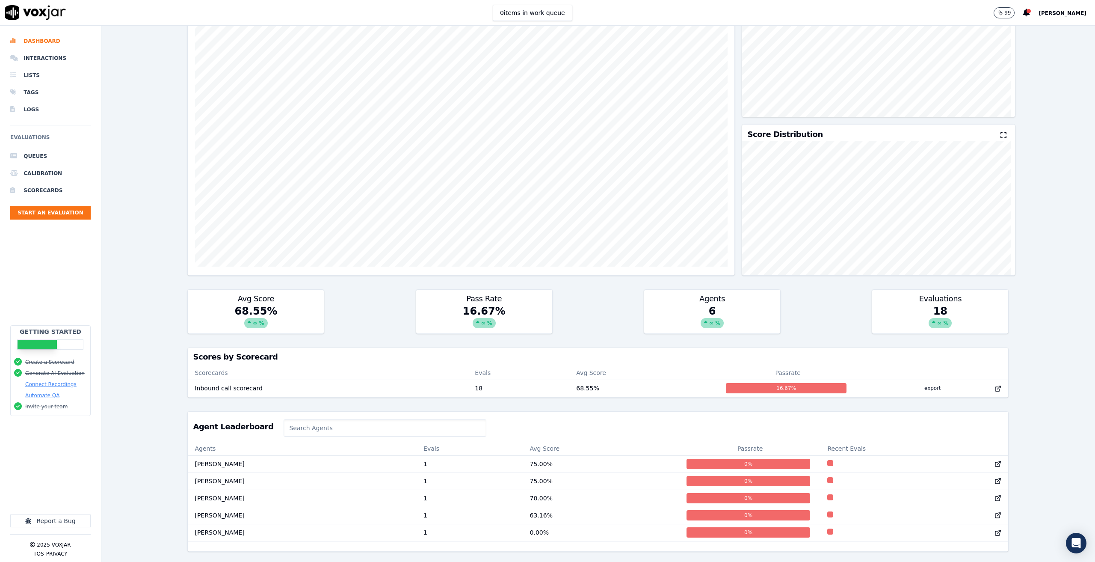
scroll to position [111, 0]
click at [246, 318] on div "∞ %" at bounding box center [255, 323] width 23 height 10
click at [250, 318] on div "∞ %" at bounding box center [255, 323] width 23 height 10
drag, startPoint x: 268, startPoint y: 281, endPoint x: 258, endPoint y: 281, distance: 10.7
click at [267, 295] on h3 "Avg Score" at bounding box center [256, 299] width 126 height 8
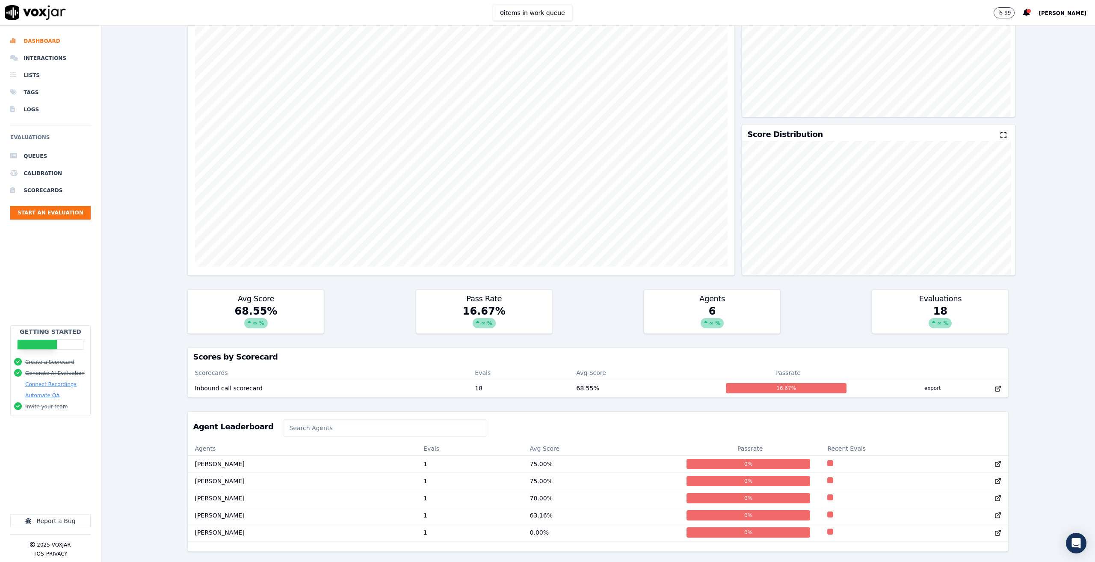
click at [234, 304] on div "68.55 % ∞ %" at bounding box center [256, 318] width 136 height 29
click at [399, 379] on td "Inbound call scorecard" at bounding box center [328, 387] width 280 height 17
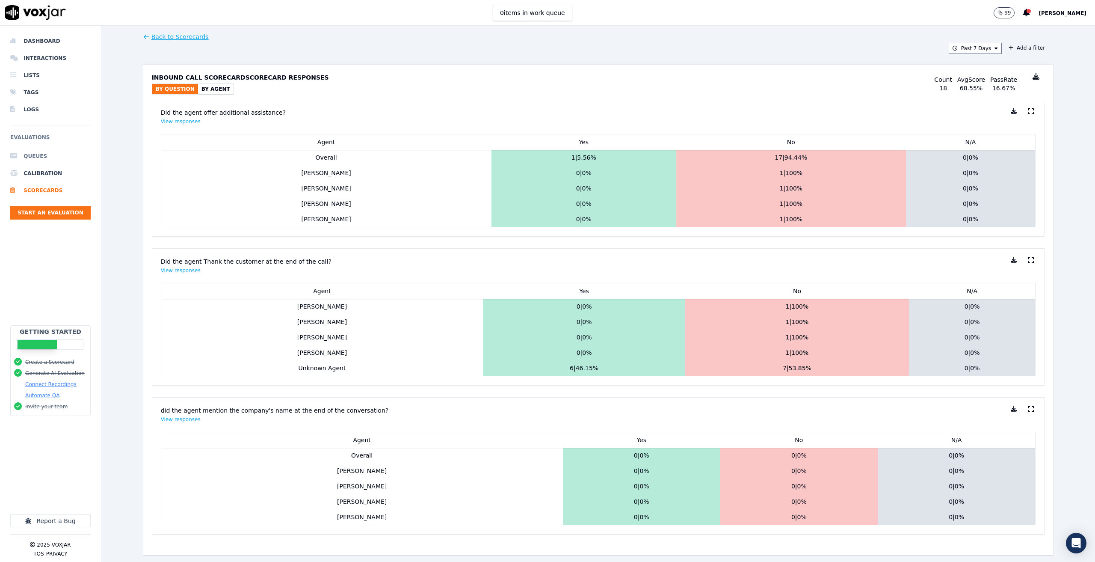
click at [33, 152] on li "Queues" at bounding box center [50, 156] width 80 height 17
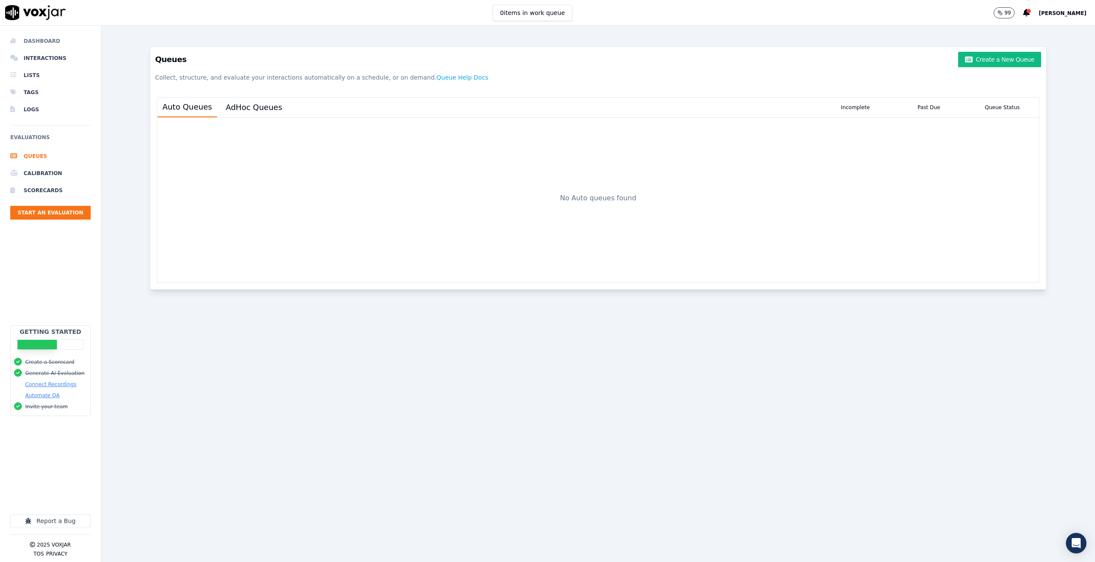
click at [40, 36] on li "Dashboard" at bounding box center [50, 41] width 80 height 17
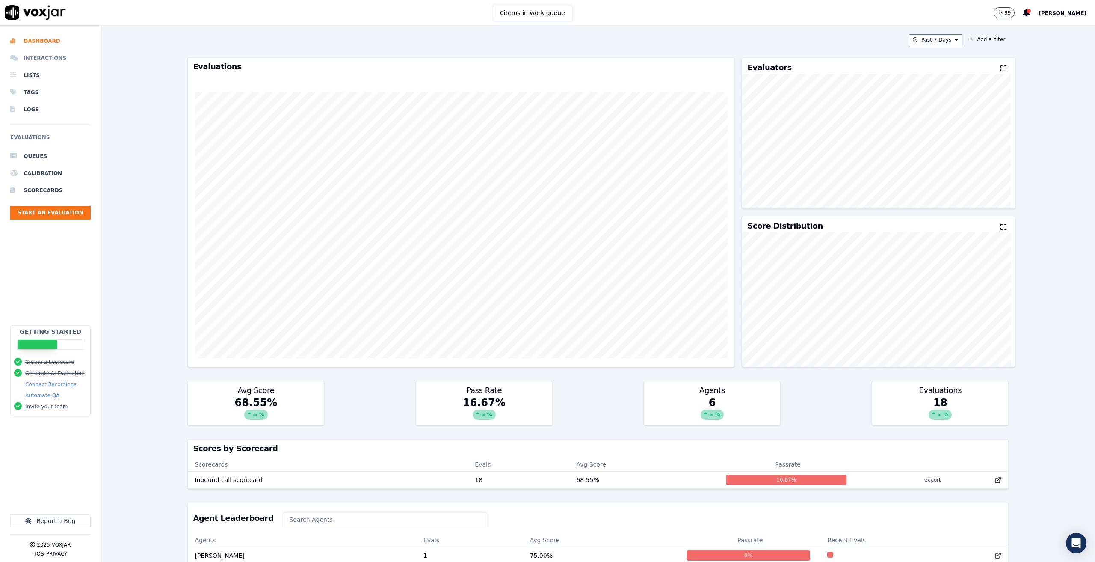
click at [36, 53] on li "Interactions" at bounding box center [50, 58] width 80 height 17
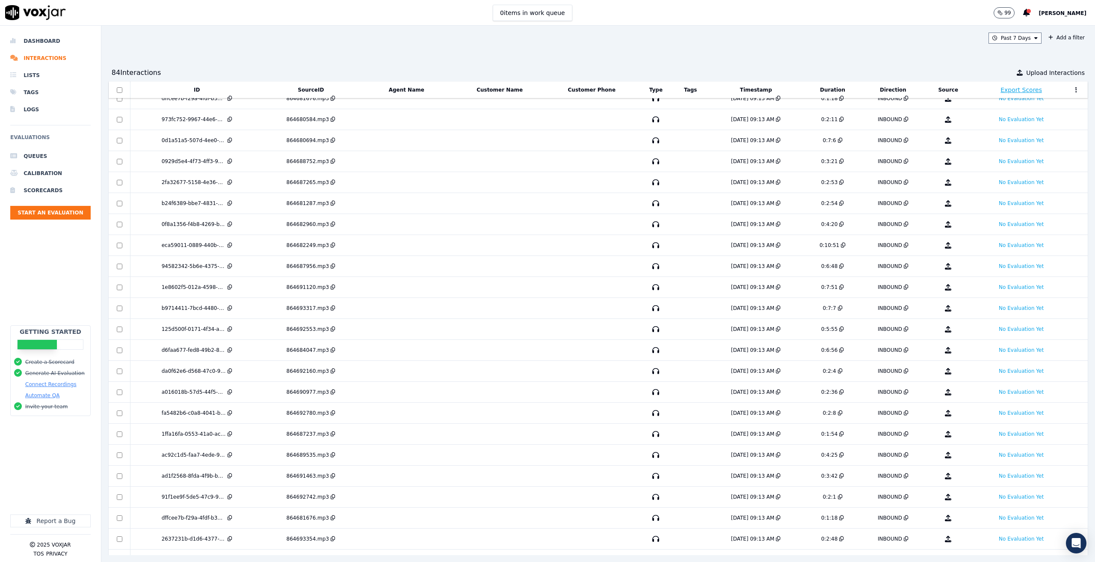
scroll to position [275, 0]
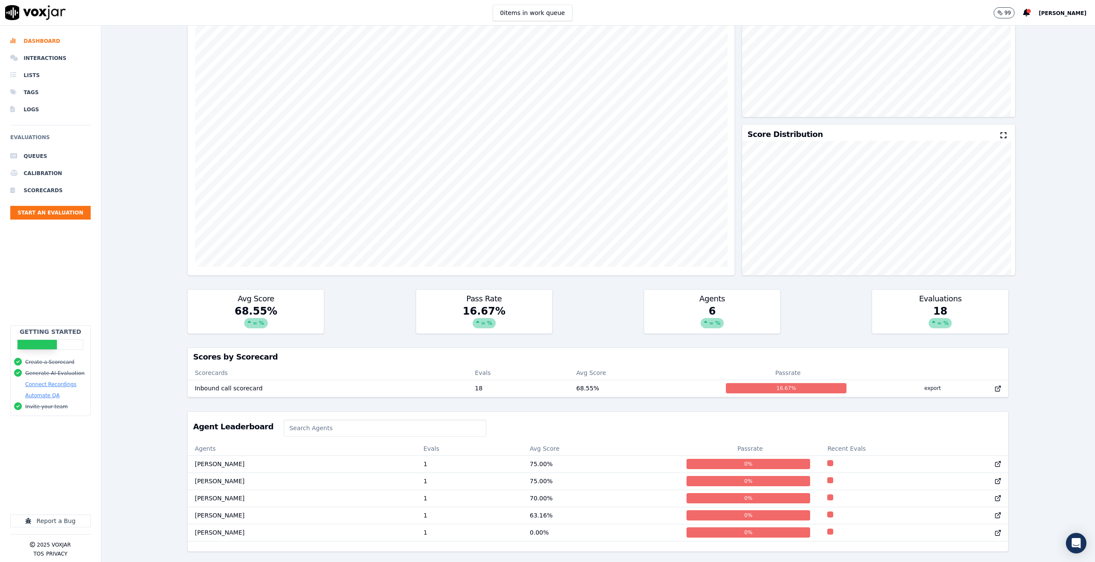
scroll to position [111, 0]
drag, startPoint x: 794, startPoint y: 305, endPoint x: 670, endPoint y: 295, distance: 124.4
click at [657, 290] on div "Avg Score 68.55 % ∞ % Pass Rate 16.67 % ∞ % Agents 6 ∞ % Evaluations 18 ∞ %" at bounding box center [597, 311] width 821 height 44
drag, startPoint x: 814, startPoint y: 299, endPoint x: 839, endPoint y: 297, distance: 24.8
click at [814, 298] on div "Avg Score 68.55 % ∞ % Pass Rate 16.67 % ∞ % Agents 6 ∞ % Evaluations 18 ∞ %" at bounding box center [597, 311] width 821 height 44
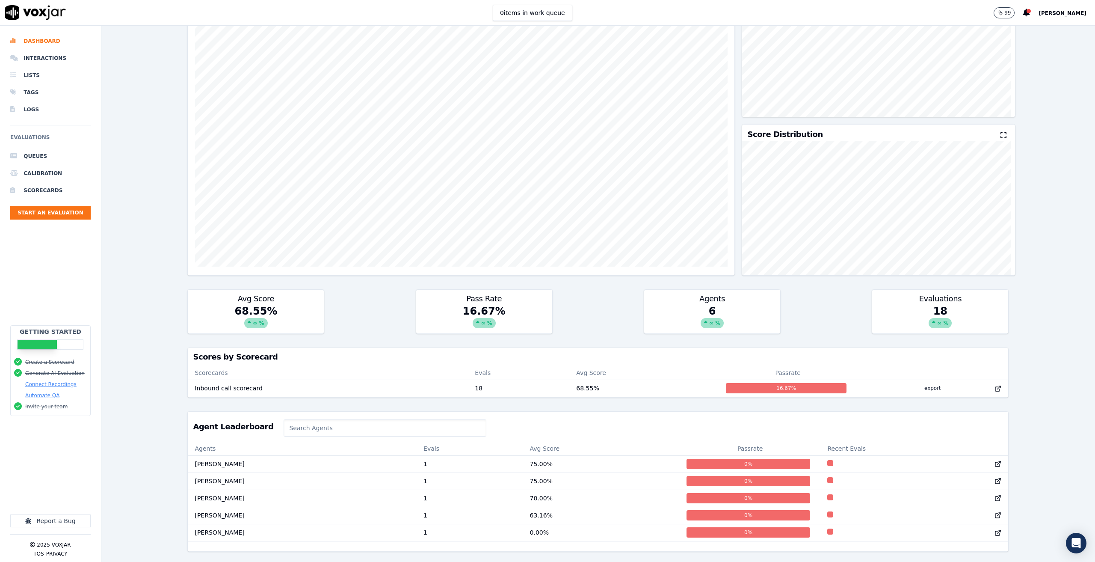
click at [995, 304] on div "18 ∞ %" at bounding box center [940, 318] width 136 height 29
click at [816, 303] on div "Avg Score 68.55 % ∞ % Pass Rate 16.67 % ∞ % Agents 6 ∞ % Evaluations 18 ∞ %" at bounding box center [597, 311] width 821 height 44
drag, startPoint x: 872, startPoint y: 296, endPoint x: 980, endPoint y: 297, distance: 107.8
click at [976, 297] on div "Avg Score 68.55 % ∞ % Pass Rate 16.67 % ∞ % Agents 6 ∞ % Evaluations 18 ∞ %" at bounding box center [597, 311] width 821 height 44
click at [830, 302] on div "Avg Score 68.55 % ∞ % Pass Rate 16.67 % ∞ % Agents 6 ∞ % Evaluations 18 ∞ %" at bounding box center [597, 311] width 821 height 44
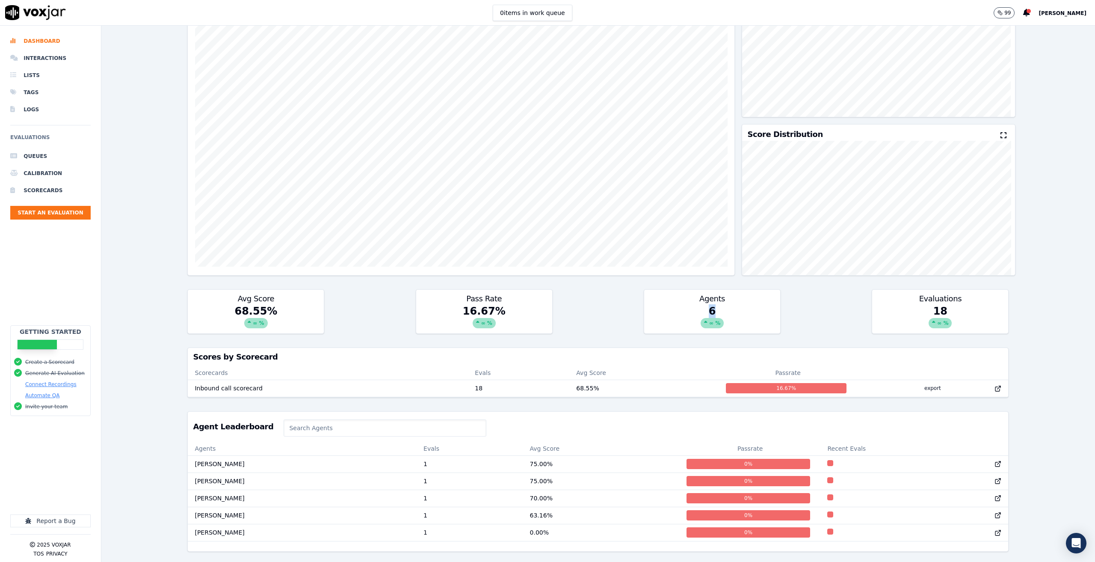
drag, startPoint x: 690, startPoint y: 295, endPoint x: 637, endPoint y: 292, distance: 52.7
click at [637, 292] on div "Avg Score 68.55 % ∞ % Pass Rate 16.67 % ∞ % Agents 6 ∞ % Evaluations 18 ∞ %" at bounding box center [597, 311] width 821 height 44
click at [625, 292] on div "Avg Score 68.55 % ∞ % Pass Rate 16.67 % ∞ % Agents 6 ∞ % Evaluations 18 ∞ %" at bounding box center [597, 311] width 821 height 44
drag, startPoint x: 547, startPoint y: 289, endPoint x: 412, endPoint y: 287, distance: 134.8
click at [413, 289] on div "Avg Score 68.55 % ∞ % Pass Rate 16.67 % ∞ % Agents 6 ∞ % Evaluations 18 ∞ %" at bounding box center [597, 311] width 821 height 44
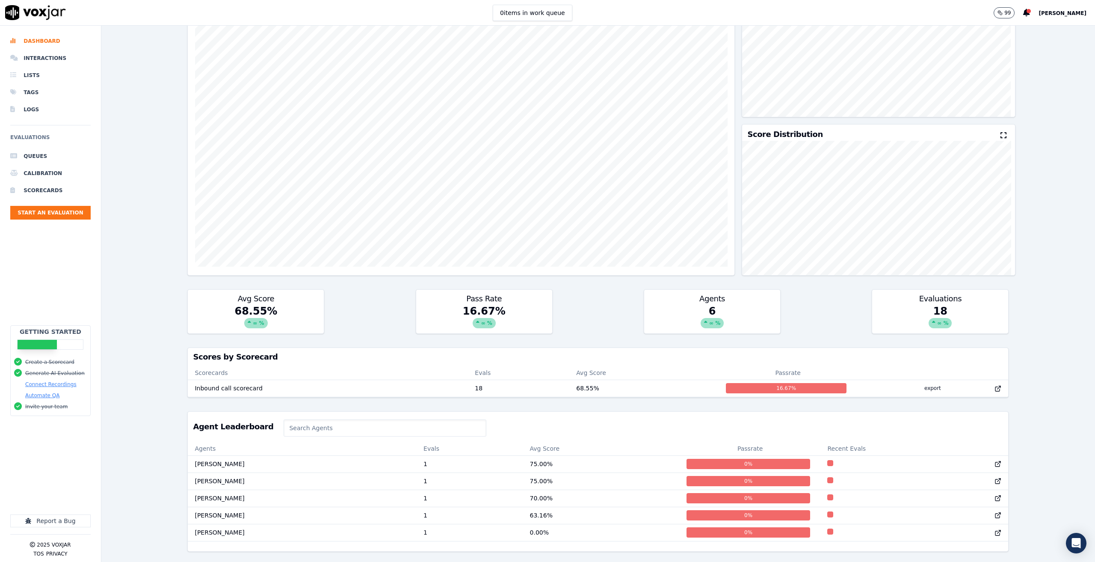
drag, startPoint x: 362, startPoint y: 295, endPoint x: 329, endPoint y: 299, distance: 33.6
click at [361, 295] on div "Avg Score 68.55 % ∞ % Pass Rate 16.67 % ∞ % Agents 6 ∞ % Evaluations 18 ∞ %" at bounding box center [597, 311] width 821 height 44
drag, startPoint x: 311, startPoint y: 300, endPoint x: 5, endPoint y: 302, distance: 305.4
click at [5, 302] on div "Dashboard Interactions Lists Tags Logs Evaluations Queues Calibration Scorecard…" at bounding box center [547, 294] width 1095 height 536
click at [326, 307] on div "Avg Score 68.55 % ∞ % Pass Rate 16.67 % ∞ % Agents 6 ∞ % Evaluations 18 ∞ %" at bounding box center [597, 311] width 821 height 44
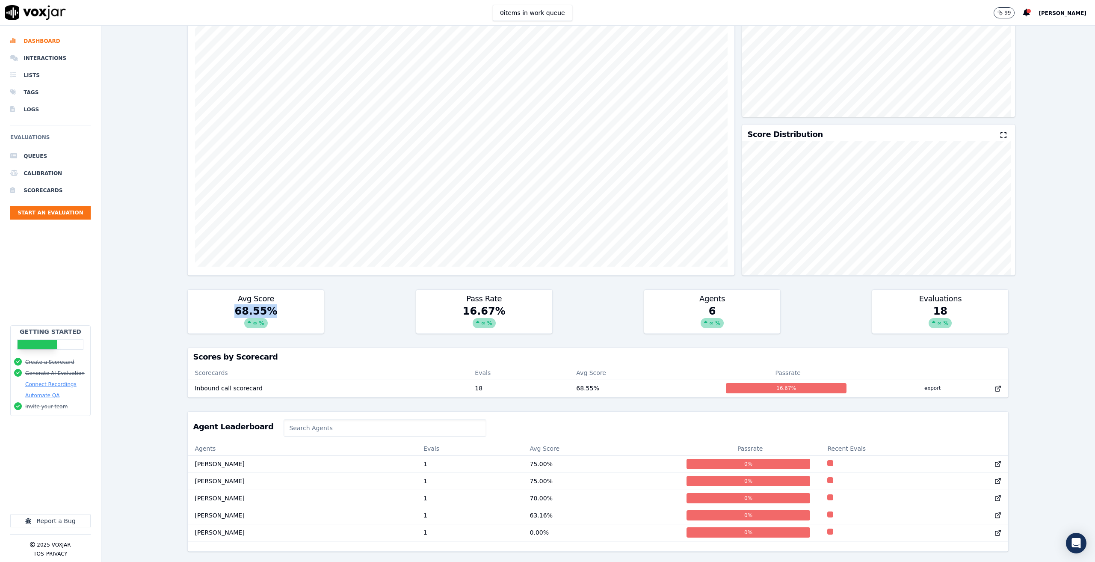
drag, startPoint x: 335, startPoint y: 294, endPoint x: 201, endPoint y: 298, distance: 134.4
click at [201, 298] on div "Avg Score 68.55 % ∞ % Pass Rate 16.67 % ∞ % Agents 6 ∞ % Evaluations 18 ∞ %" at bounding box center [597, 311] width 821 height 44
drag, startPoint x: 333, startPoint y: 296, endPoint x: 358, endPoint y: 293, distance: 24.6
click at [334, 296] on div "Avg Score 68.55 % ∞ % Pass Rate 16.67 % ∞ % Agents 6 ∞ % Evaluations 18 ∞ %" at bounding box center [597, 311] width 821 height 44
click at [394, 292] on div "Avg Score 68.55 % ∞ % Pass Rate 16.67 % ∞ % Agents 6 ∞ % Evaluations 18 ∞ %" at bounding box center [597, 311] width 821 height 44
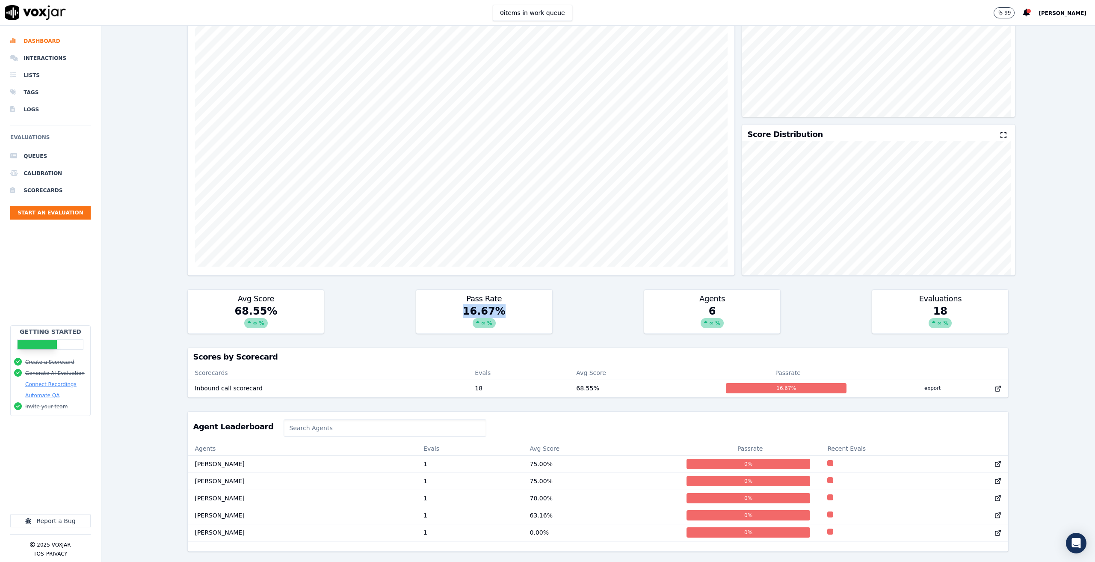
drag, startPoint x: 509, startPoint y: 293, endPoint x: 602, endPoint y: 294, distance: 93.3
click at [595, 294] on div "Avg Score 68.55 % ∞ % Pass Rate 16.67 % ∞ % Agents 6 ∞ % Evaluations 18 ∞ %" at bounding box center [597, 311] width 821 height 44
click at [604, 302] on div "Avg Score 68.55 % ∞ % Pass Rate 16.67 % ∞ % Agents 6 ∞ % Evaluations 18 ∞ %" at bounding box center [597, 311] width 821 height 44
drag, startPoint x: 640, startPoint y: 298, endPoint x: 802, endPoint y: 293, distance: 162.6
click at [800, 293] on div "Avg Score 68.55 % ∞ % Pass Rate 16.67 % ∞ % Agents 6 ∞ % Evaluations 18 ∞ %" at bounding box center [597, 311] width 821 height 44
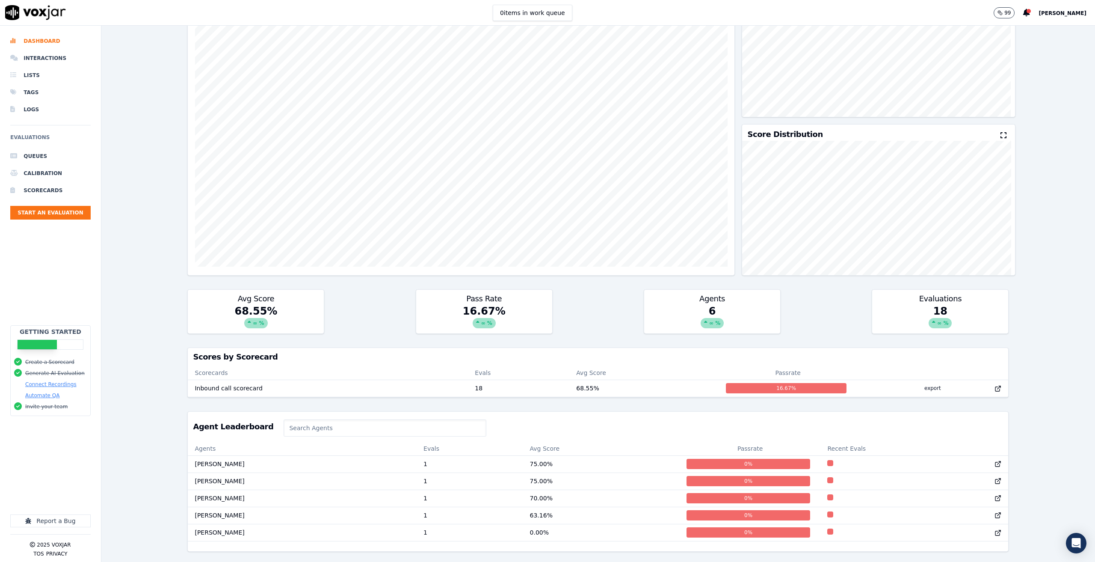
drag, startPoint x: 845, startPoint y: 296, endPoint x: 866, endPoint y: 296, distance: 21.0
click at [853, 296] on div "Avg Score 68.55 % ∞ % Pass Rate 16.67 % ∞ % Agents 6 ∞ % Evaluations 18 ∞ %" at bounding box center [597, 311] width 821 height 44
drag, startPoint x: 866, startPoint y: 296, endPoint x: 988, endPoint y: 297, distance: 122.3
click at [982, 304] on div "18 ∞ %" at bounding box center [940, 318] width 136 height 29
click at [1027, 298] on div "Past 7 Days Add a filter Evaluations Evaluators Score Distribution Avg Score 68…" at bounding box center [598, 294] width 994 height 536
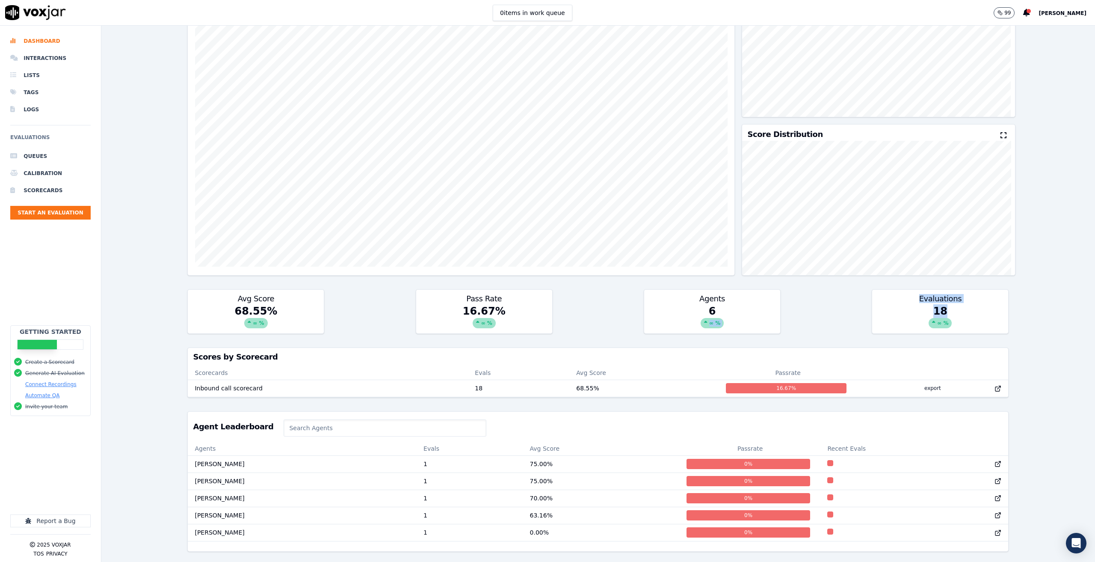
drag, startPoint x: 1006, startPoint y: 297, endPoint x: 729, endPoint y: 286, distance: 276.6
click at [729, 286] on div "Past 7 Days Add a filter Evaluations Evaluators Score Distribution Avg Score 68…" at bounding box center [598, 294] width 994 height 536
click at [779, 289] on div "Avg Score 68.55 % ∞ % Pass Rate 16.67 % ∞ % Agents 6 ∞ % Evaluations 18 ∞ %" at bounding box center [597, 311] width 821 height 44
drag, startPoint x: 680, startPoint y: 290, endPoint x: 613, endPoint y: 290, distance: 67.2
click at [638, 289] on div "Avg Score 68.55 % ∞ % Pass Rate 16.67 % ∞ % Agents 6 ∞ % Evaluations 18 ∞ %" at bounding box center [597, 311] width 821 height 44
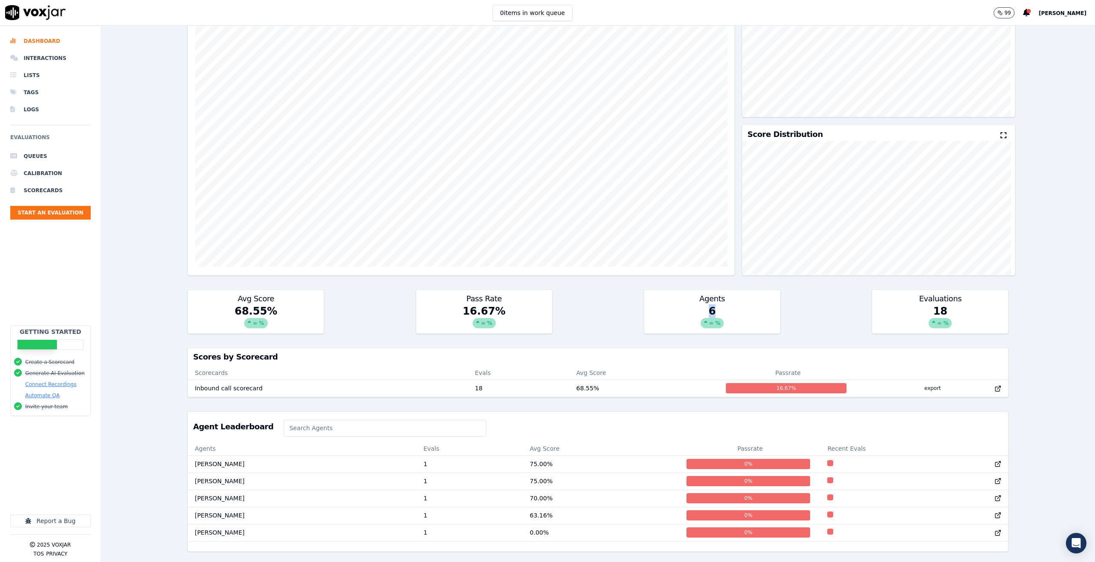
drag, startPoint x: 597, startPoint y: 294, endPoint x: 590, endPoint y: 294, distance: 7.3
click at [597, 294] on div "Avg Score 68.55 % ∞ % Pass Rate 16.67 % ∞ % Agents 6 ∞ % Evaluations 18 ∞ %" at bounding box center [597, 311] width 821 height 44
drag, startPoint x: 473, startPoint y: 298, endPoint x: 383, endPoint y: 291, distance: 90.1
click at [386, 292] on div "Avg Score 68.55 % ∞ % Pass Rate 16.67 % ∞ % Agents 6 ∞ % Evaluations 18 ∞ %" at bounding box center [597, 311] width 821 height 44
click at [326, 289] on div "Avg Score 68.55 % ∞ % Pass Rate 16.67 % ∞ % Agents 6 ∞ % Evaluations 18 ∞ %" at bounding box center [597, 311] width 821 height 44
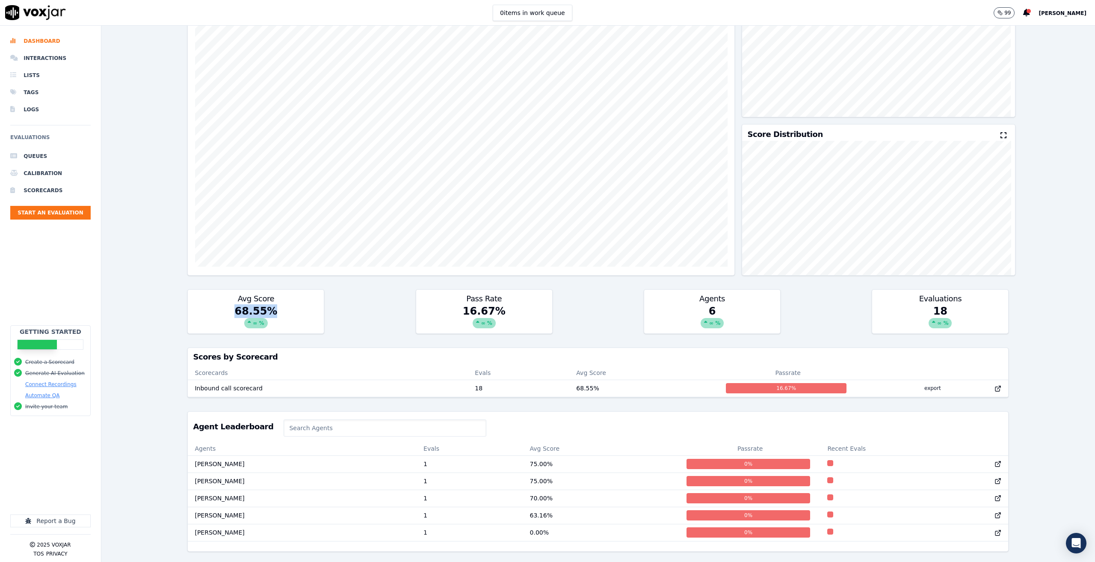
drag, startPoint x: 276, startPoint y: 292, endPoint x: 208, endPoint y: 292, distance: 68.0
click at [218, 293] on div "Avg Score 68.55 % ∞ % Pass Rate 16.67 % ∞ % Agents 6 ∞ % Evaluations 18 ∞ %" at bounding box center [597, 311] width 821 height 44
click at [154, 297] on div "Past 7 Days Add a filter Evaluations Evaluators Score Distribution Avg Score 68…" at bounding box center [598, 294] width 994 height 536
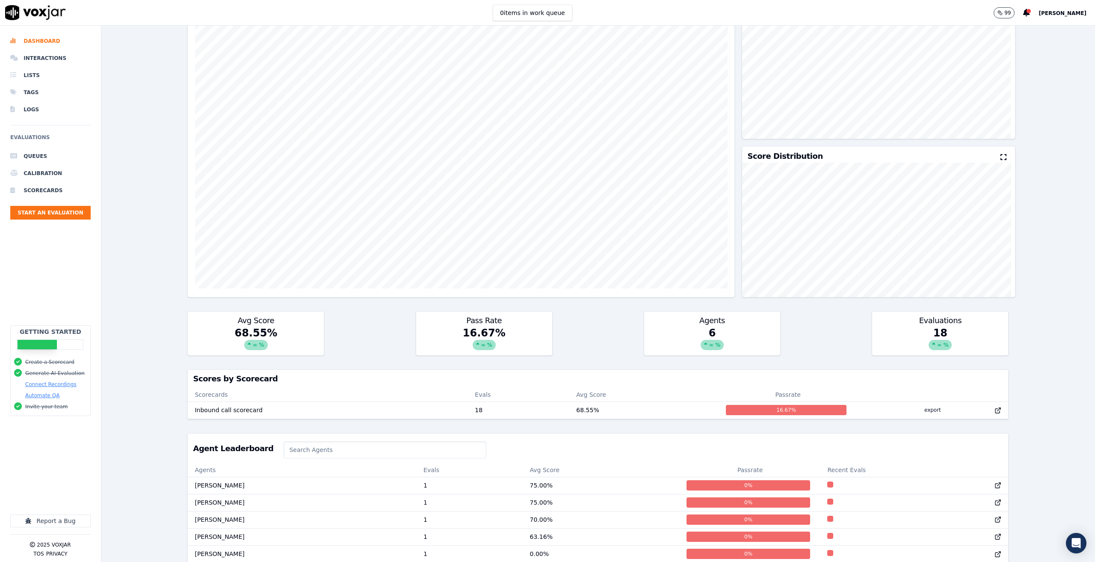
scroll to position [0, 0]
